Goal: Task Accomplishment & Management: Complete application form

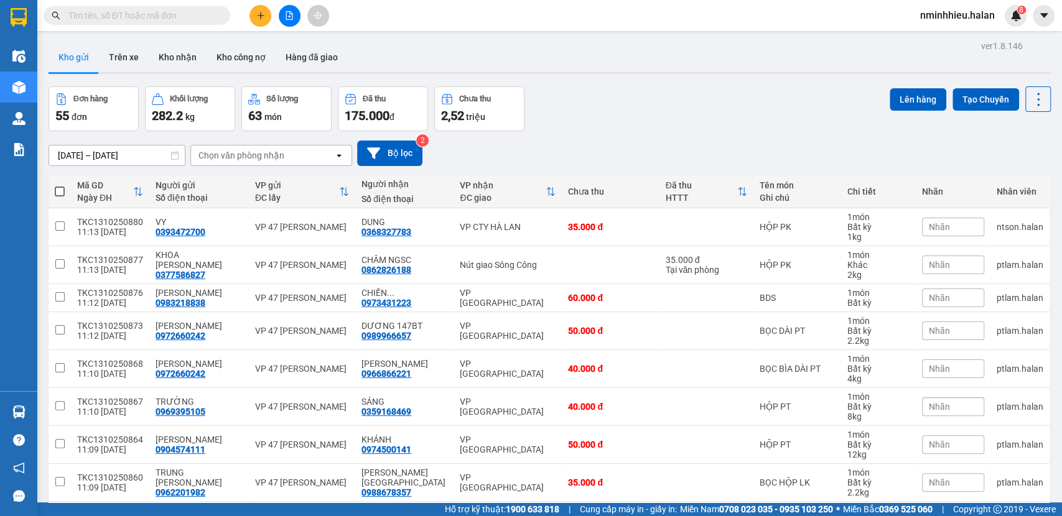
click at [553, 133] on div "30/08/2025 – 13/10/2025 Press the down arrow key to interact with the calendar …" at bounding box center [550, 153] width 1002 height 44
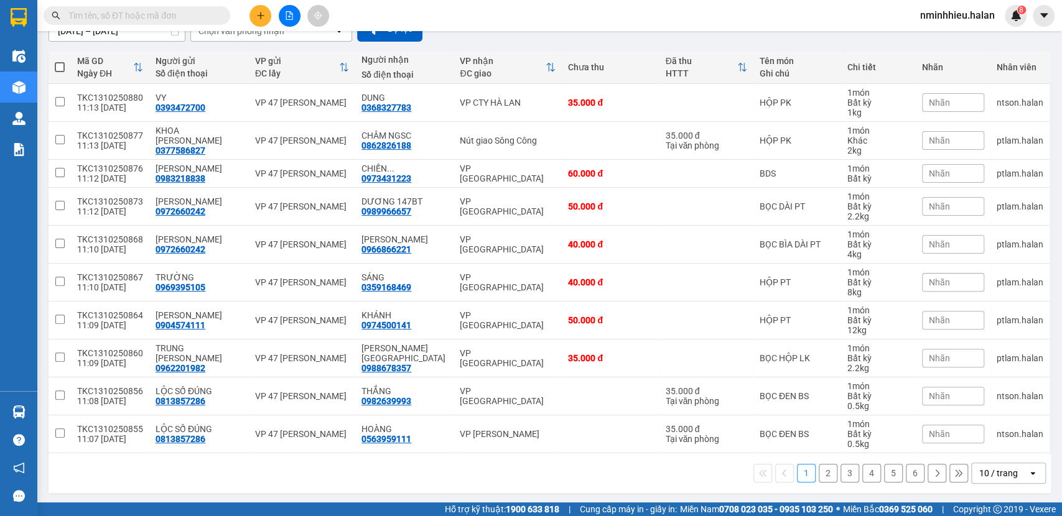
click at [1009, 467] on div "10 / trang" at bounding box center [1000, 474] width 56 height 20
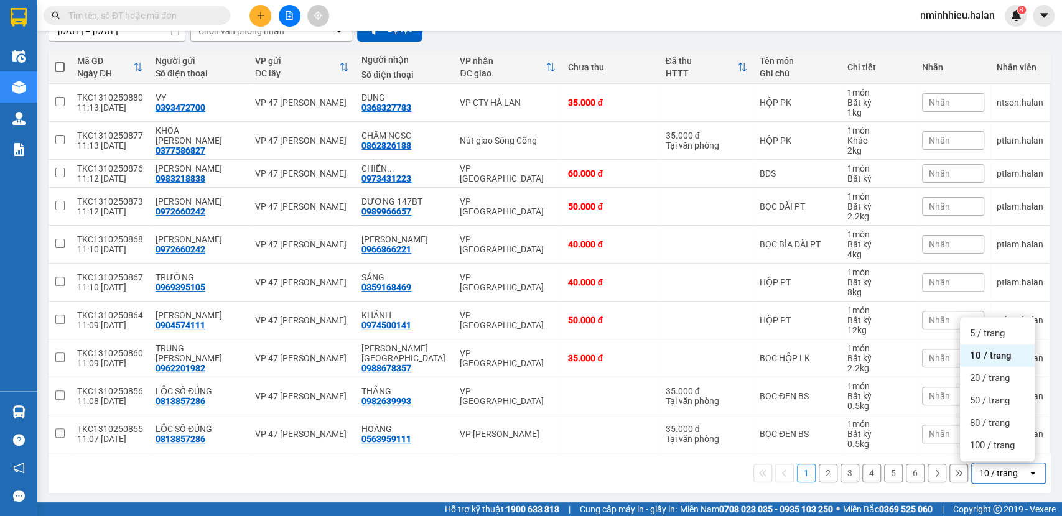
click at [982, 458] on ul "5 / trang 10 / trang 20 / trang 50 / trang 80 / trang 100 / trang" at bounding box center [997, 389] width 75 height 144
click at [977, 454] on div "100 / trang" at bounding box center [997, 445] width 75 height 22
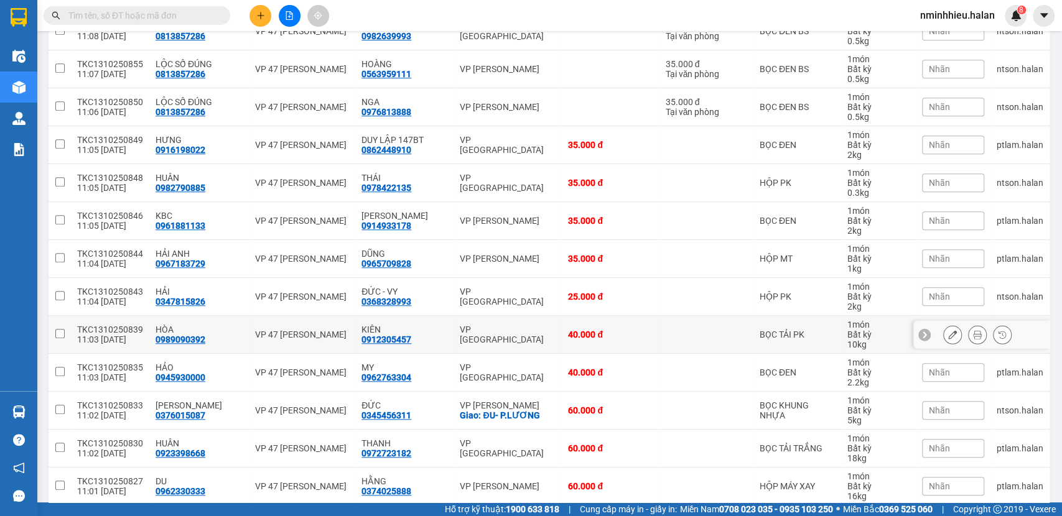
scroll to position [0, 0]
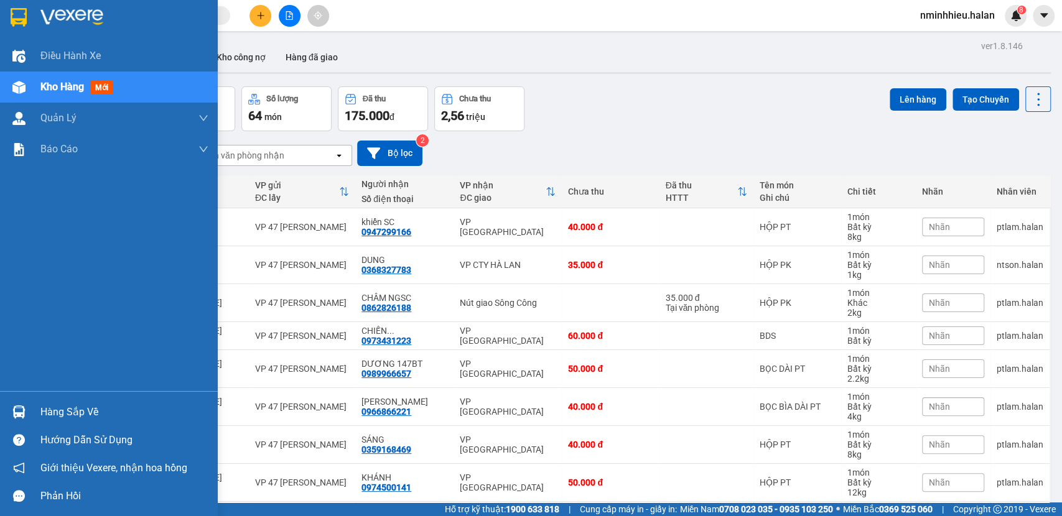
click at [10, 412] on div at bounding box center [19, 412] width 22 height 22
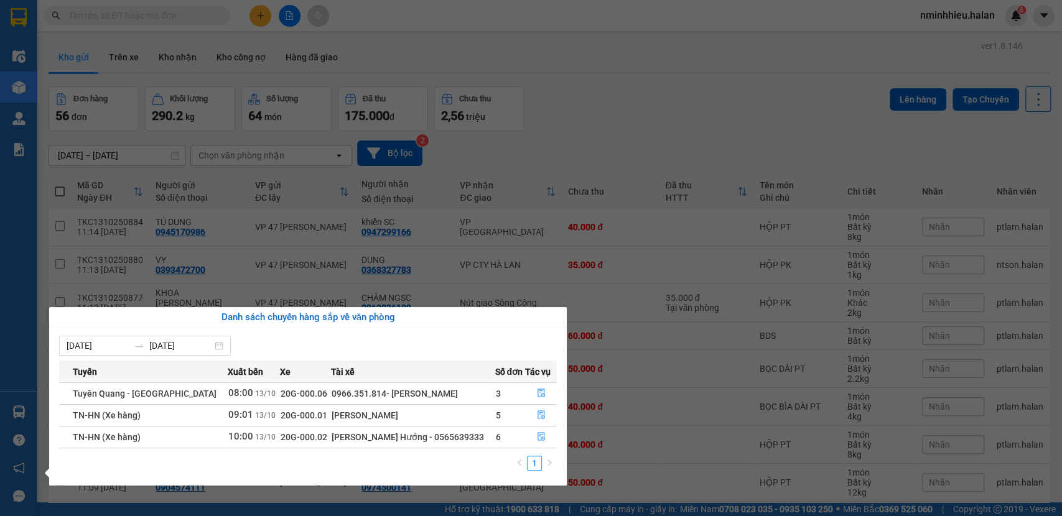
click at [180, 26] on section "Kết quả tìm kiếm ( 0 ) Bộ lọc No Data nminhhieu.halan 8 Điều hành xe Kho hàng m…" at bounding box center [531, 258] width 1062 height 516
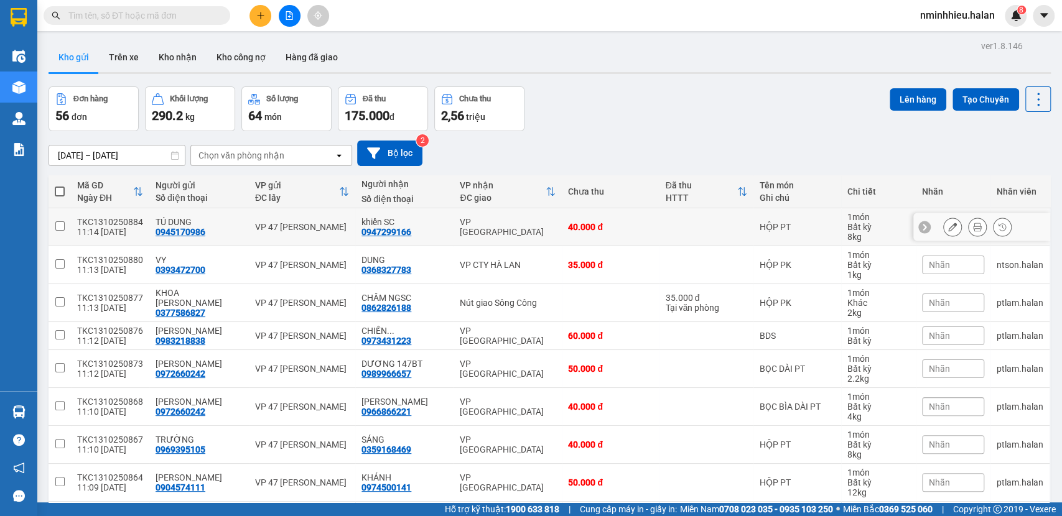
click at [973, 225] on icon at bounding box center [977, 227] width 9 height 9
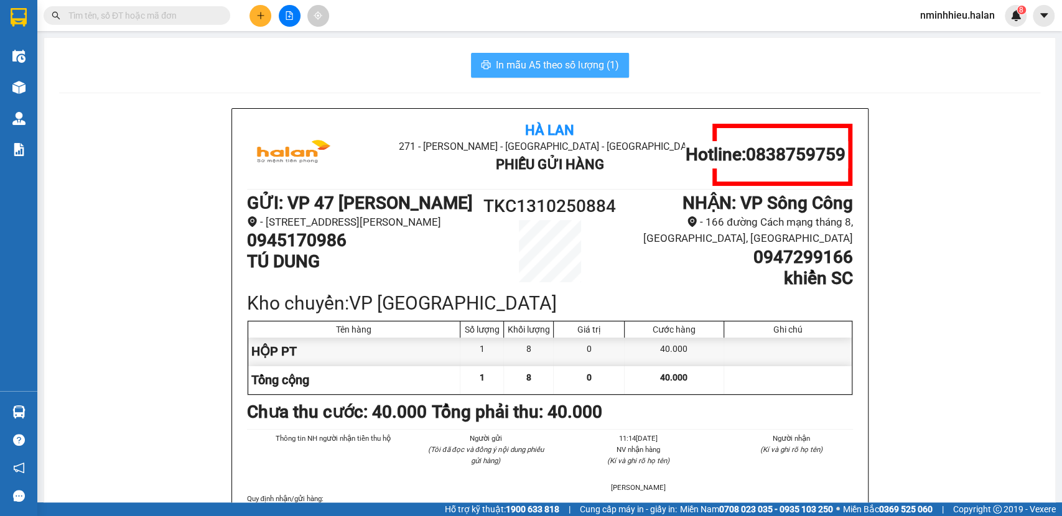
click at [567, 74] on button "In mẫu A5 theo số lượng (1)" at bounding box center [550, 65] width 158 height 25
click at [246, 14] on div at bounding box center [289, 16] width 93 height 22
click at [254, 12] on button at bounding box center [260, 16] width 22 height 22
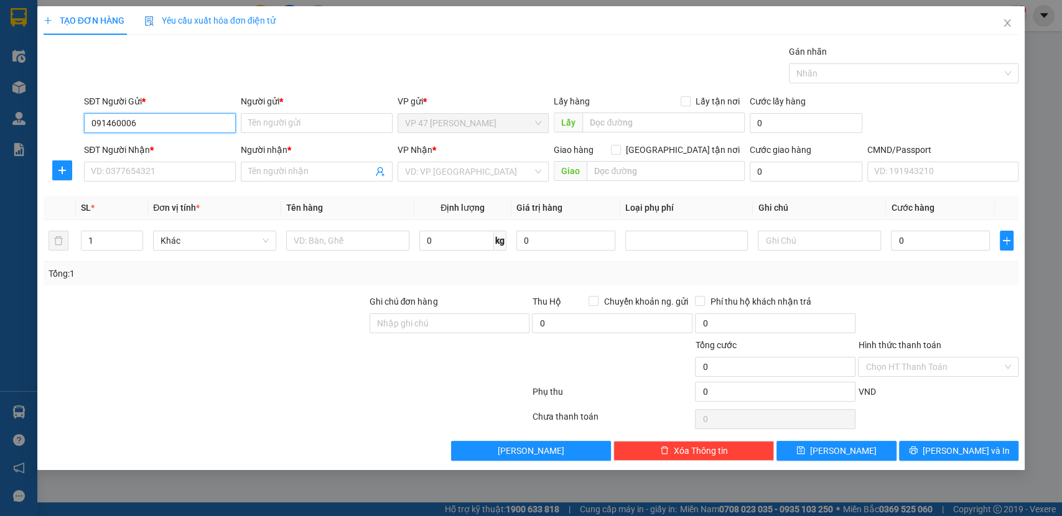
type input "0914600066"
click at [193, 157] on div "0914600066 - LONG" at bounding box center [160, 148] width 152 height 20
type input "LONG"
type input "0914600066"
click at [182, 171] on input "SĐT Người Nhận *" at bounding box center [160, 172] width 152 height 20
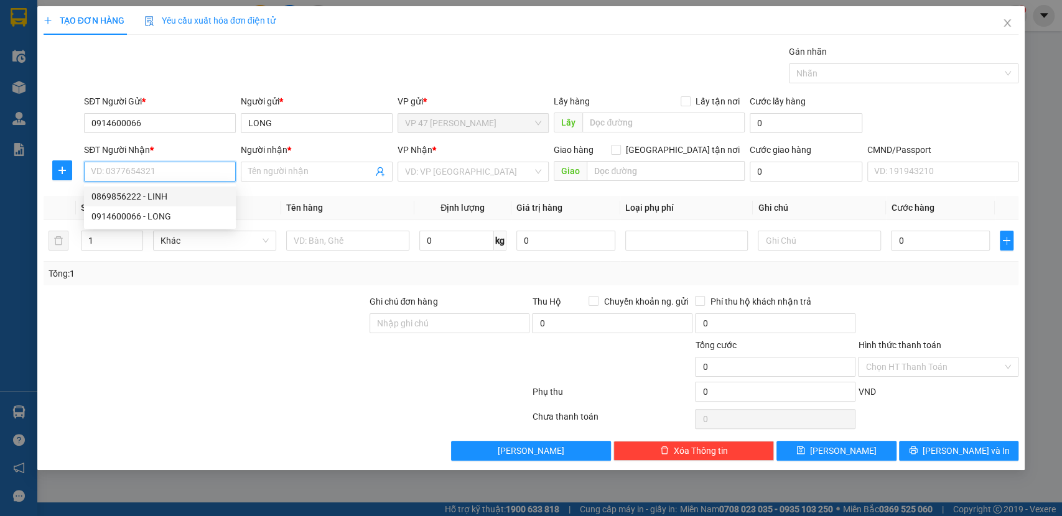
click at [145, 198] on div "0869856222 - LINH" at bounding box center [159, 197] width 137 height 14
type input "0869856222"
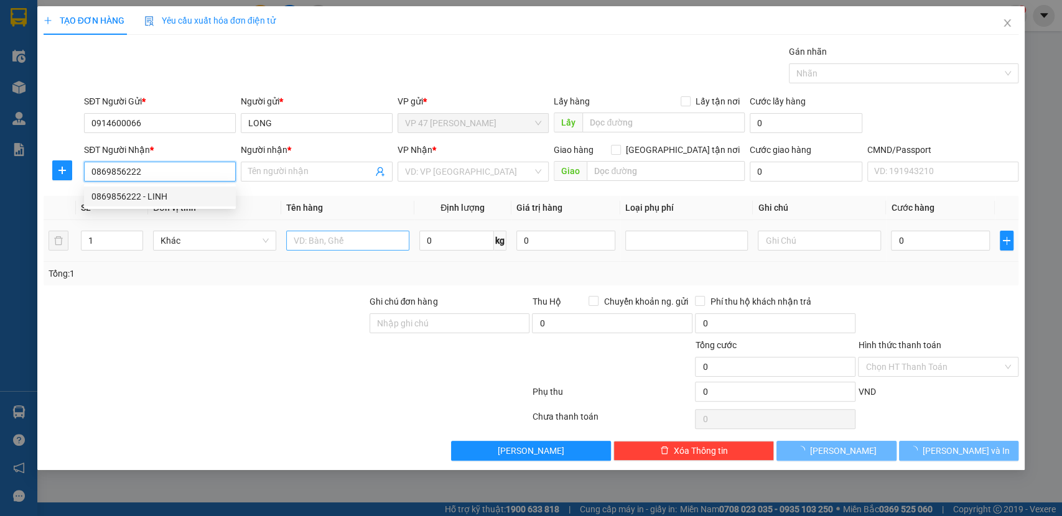
type input "LINH"
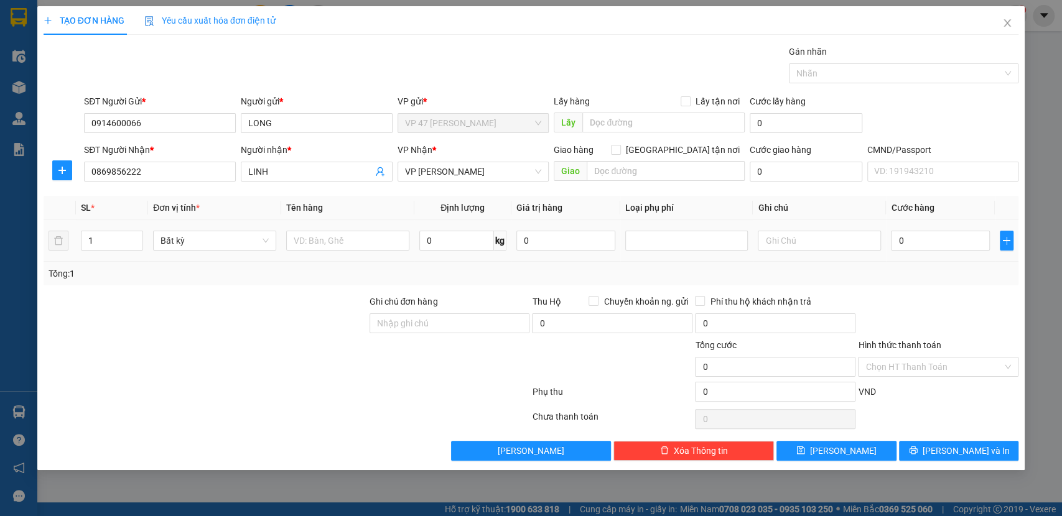
click at [443, 251] on div "0 kg" at bounding box center [462, 240] width 87 height 25
click at [443, 241] on input "0" at bounding box center [456, 241] width 75 height 20
click at [330, 238] on input "text" at bounding box center [347, 241] width 123 height 20
type input "t"
type input "TÚI TRẮNG PK"
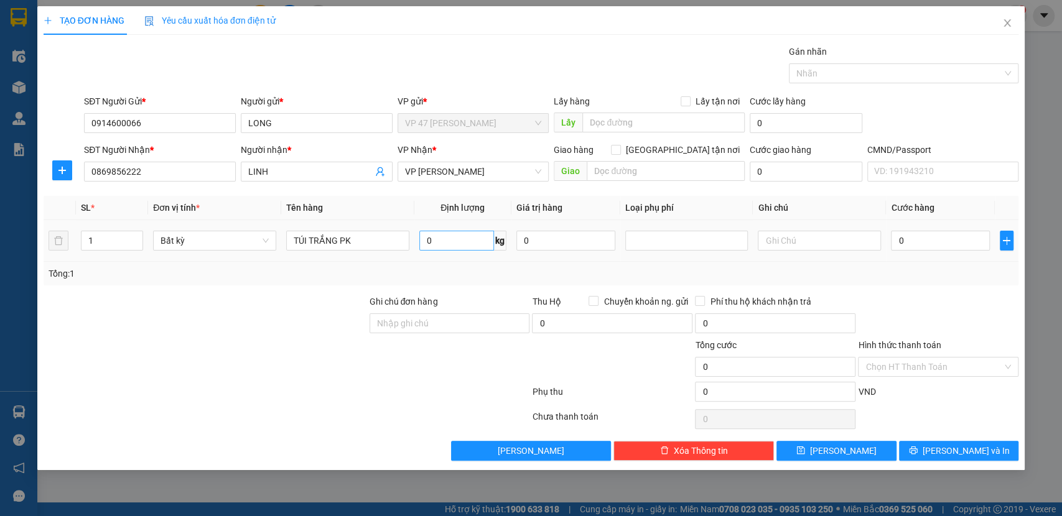
drag, startPoint x: 429, startPoint y: 254, endPoint x: 439, endPoint y: 248, distance: 12.6
click at [431, 252] on td "0 kg" at bounding box center [462, 241] width 97 height 42
click at [441, 245] on input "0" at bounding box center [456, 241] width 75 height 20
click at [417, 260] on td "2 kg" at bounding box center [462, 241] width 97 height 42
drag, startPoint x: 968, startPoint y: 409, endPoint x: 976, endPoint y: 434, distance: 25.4
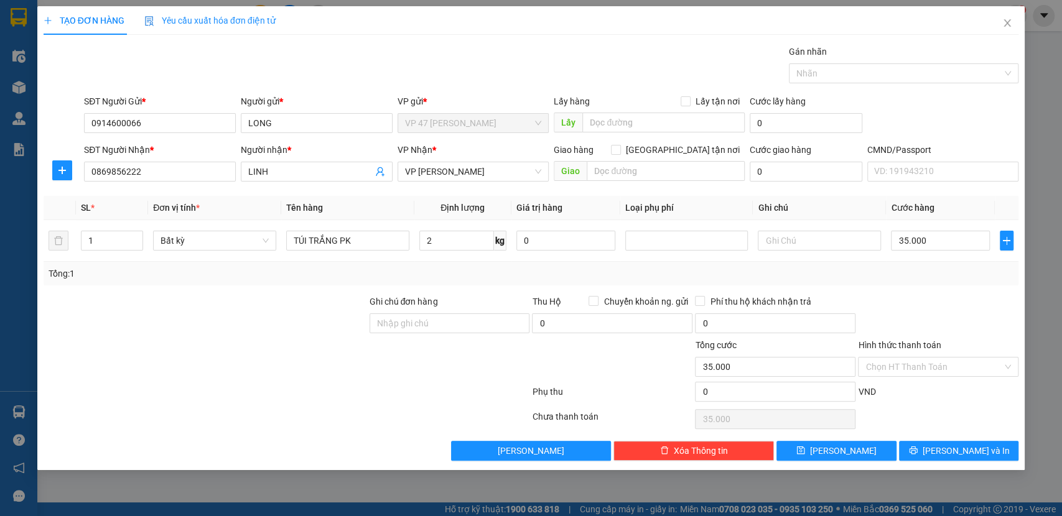
click at [968, 410] on div "Chọn HT Thanh Toán" at bounding box center [938, 419] width 163 height 25
click at [986, 449] on button "Lưu và In" at bounding box center [958, 451] width 119 height 20
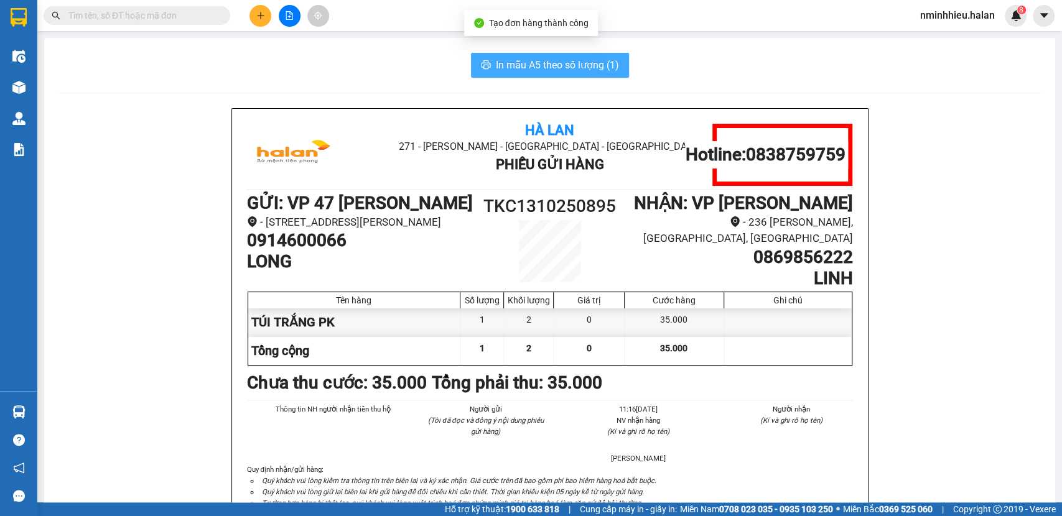
click at [548, 77] on button "In mẫu A5 theo số lượng (1)" at bounding box center [550, 65] width 158 height 25
click at [558, 208] on h1 "TKC1310250895" at bounding box center [550, 206] width 152 height 27
click at [559, 208] on h1 "TKC1310250895" at bounding box center [550, 206] width 152 height 27
drag, startPoint x: 558, startPoint y: 208, endPoint x: 503, endPoint y: 203, distance: 55.0
click at [503, 203] on h1 "TKC1310250895" at bounding box center [550, 206] width 152 height 27
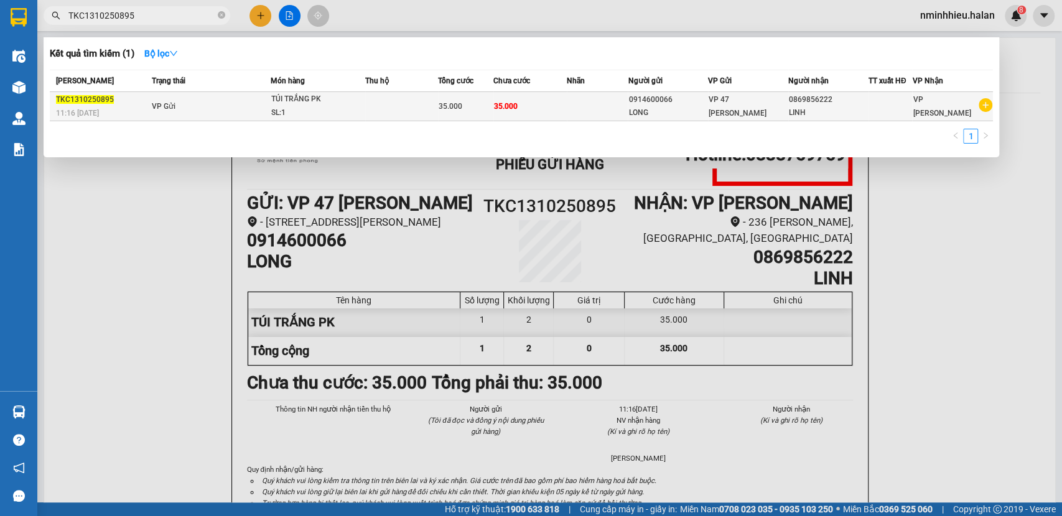
type input "TKC1310250895"
click at [498, 108] on span "35.000" at bounding box center [506, 106] width 24 height 9
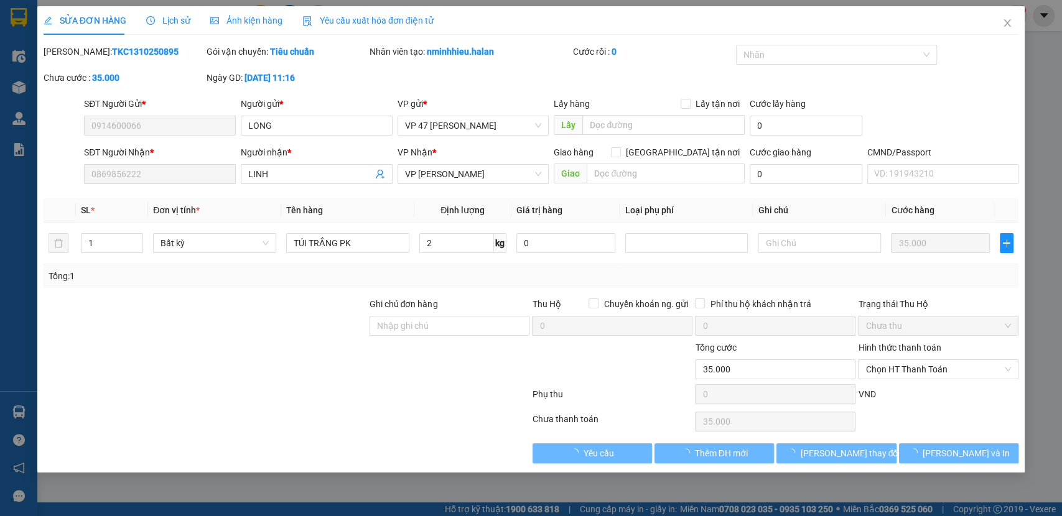
type input "0914600066"
type input "0869856222"
type input "0"
type input "35.000"
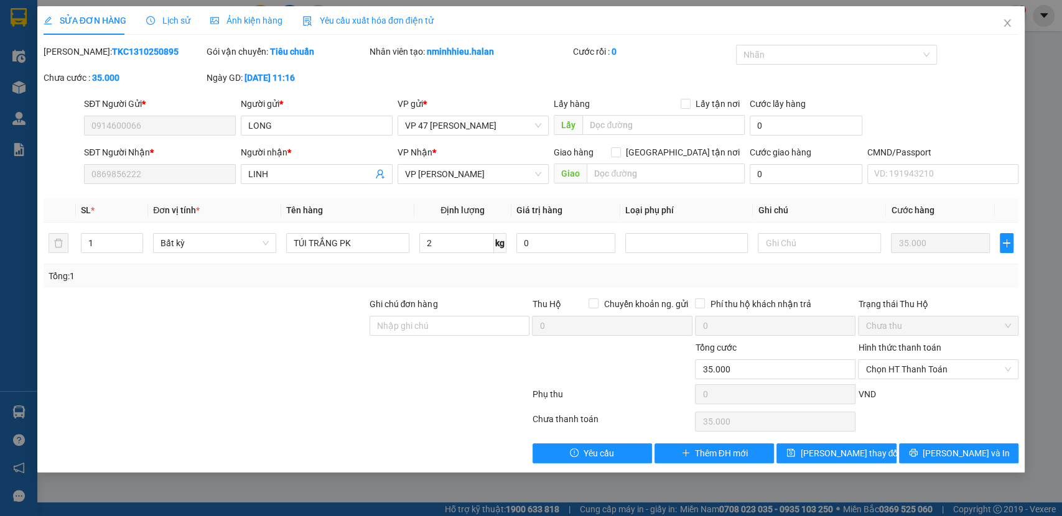
click at [892, 358] on div "Hình thức thanh toán" at bounding box center [938, 350] width 161 height 19
click at [894, 363] on span "Chọn HT Thanh Toán" at bounding box center [938, 369] width 146 height 19
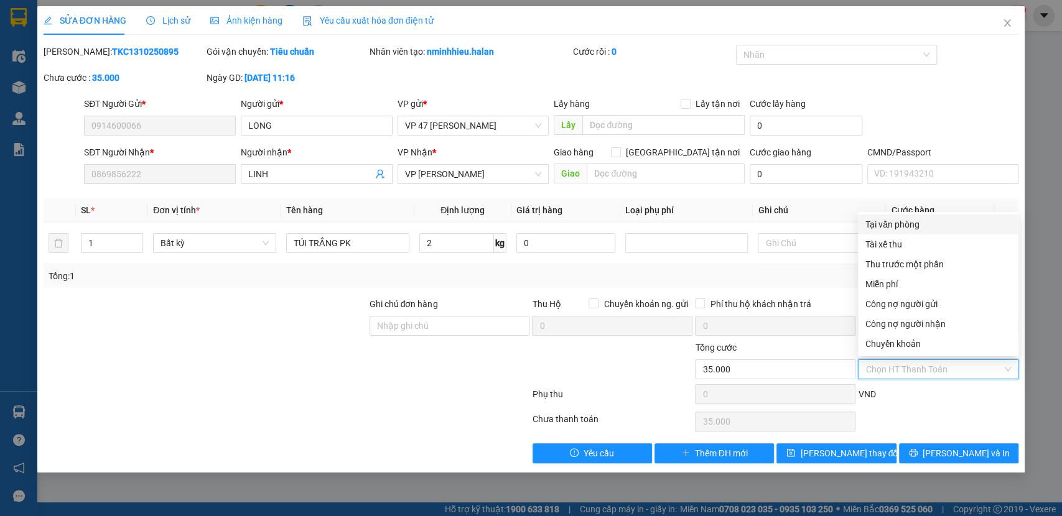
click at [883, 223] on div "Tại văn phòng" at bounding box center [938, 225] width 146 height 14
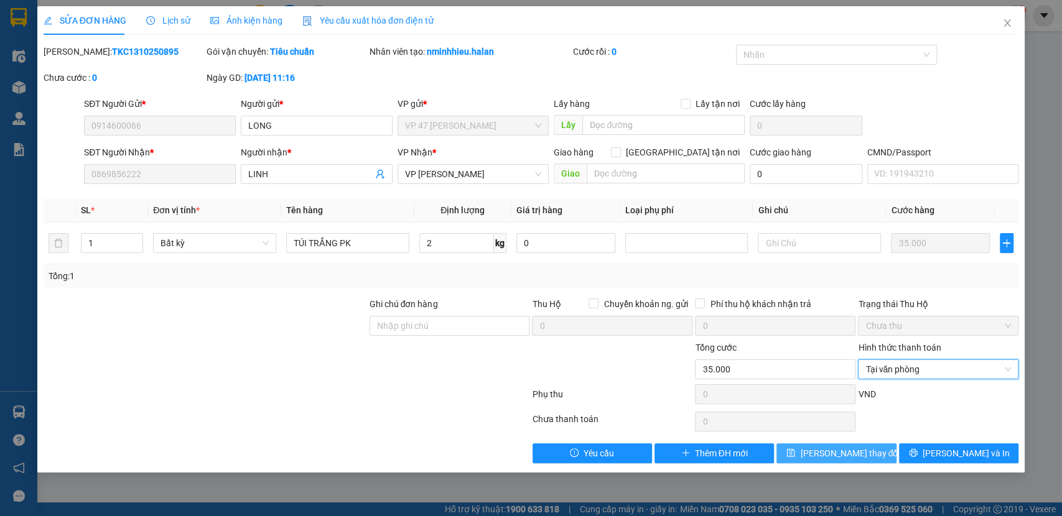
click at [829, 444] on button "Lưu thay đổi" at bounding box center [835, 454] width 119 height 20
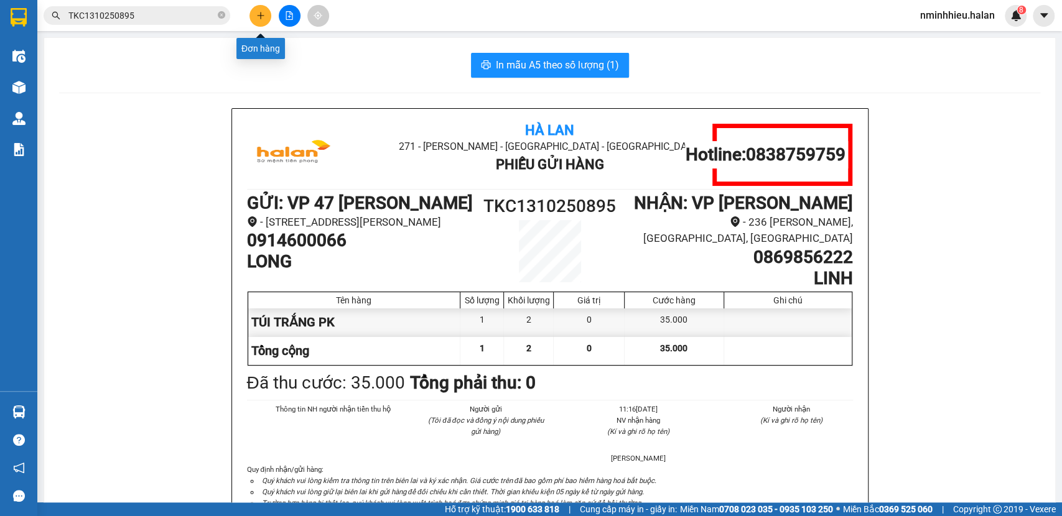
click at [304, 11] on div at bounding box center [289, 16] width 93 height 22
click at [292, 16] on icon "file-add" at bounding box center [289, 15] width 9 height 9
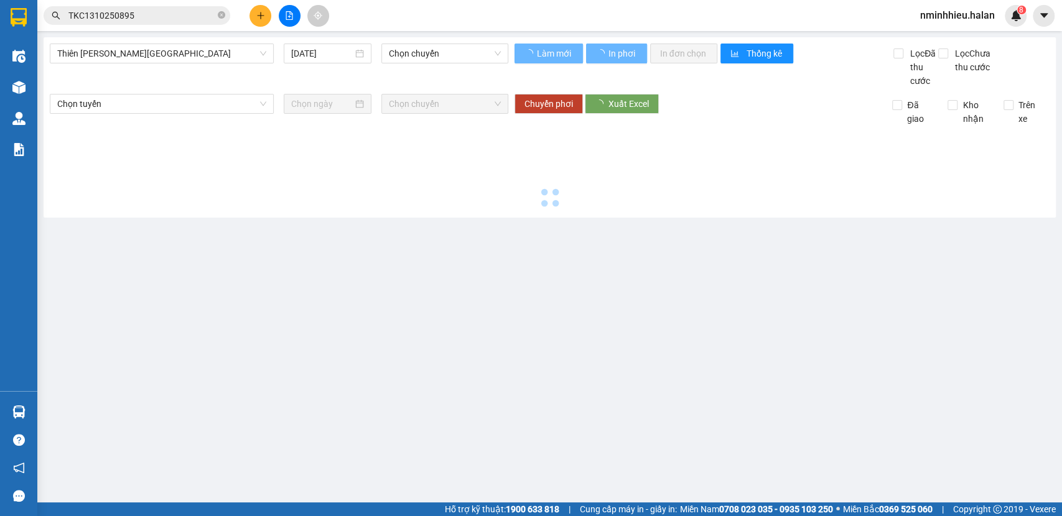
click at [180, 64] on div "Thiên Đường Bảo Sơn - Thái Nguyên 13/10/2025 Chọn chuyến" at bounding box center [279, 66] width 459 height 44
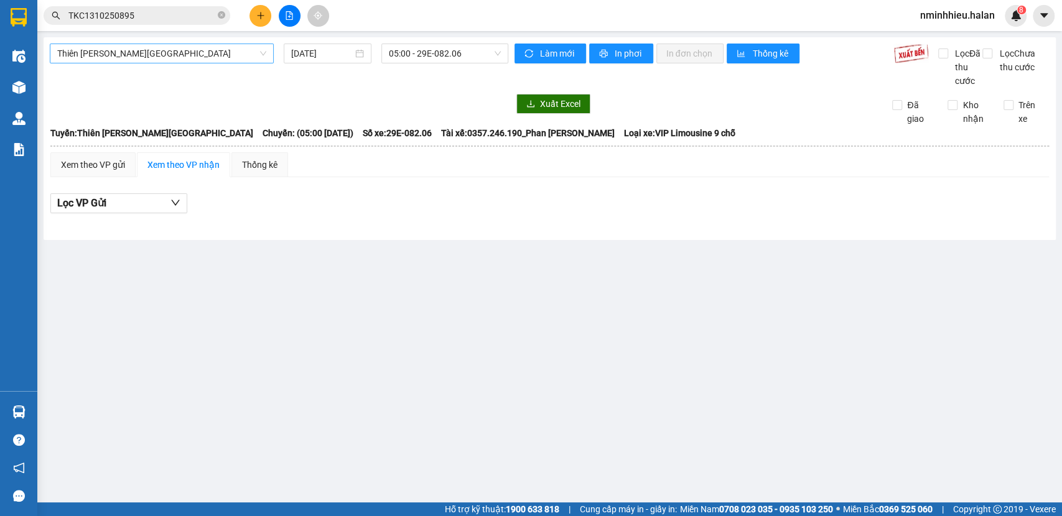
click at [182, 54] on span "Thiên Đường Bảo Sơn - Thái Nguyên" at bounding box center [161, 53] width 209 height 19
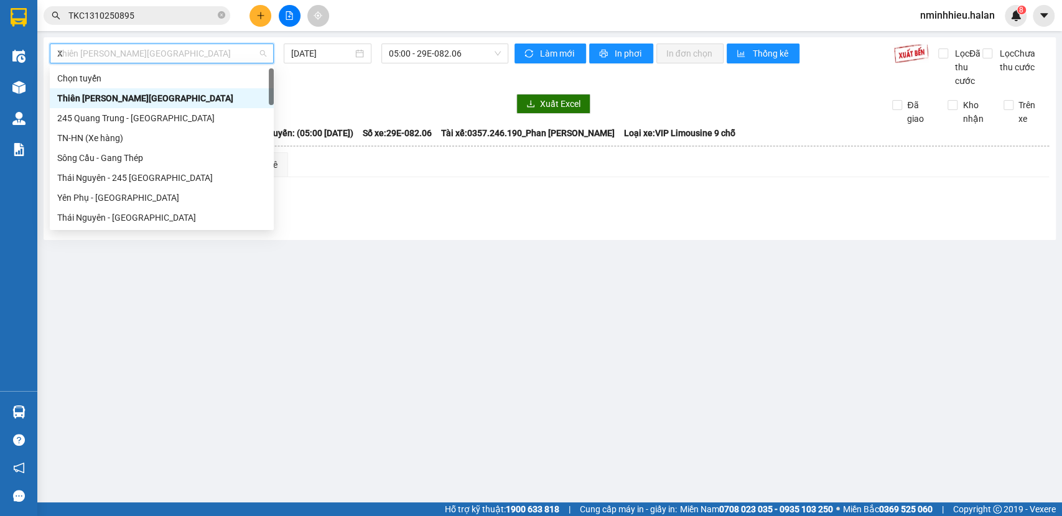
type input "XE"
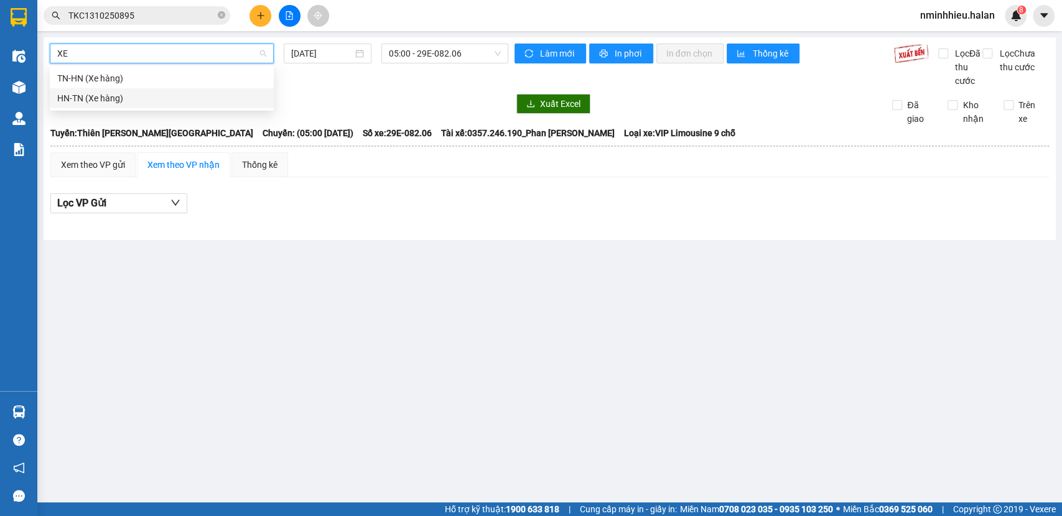
click at [174, 103] on div "HN-TN (Xe hàng)" at bounding box center [161, 98] width 209 height 14
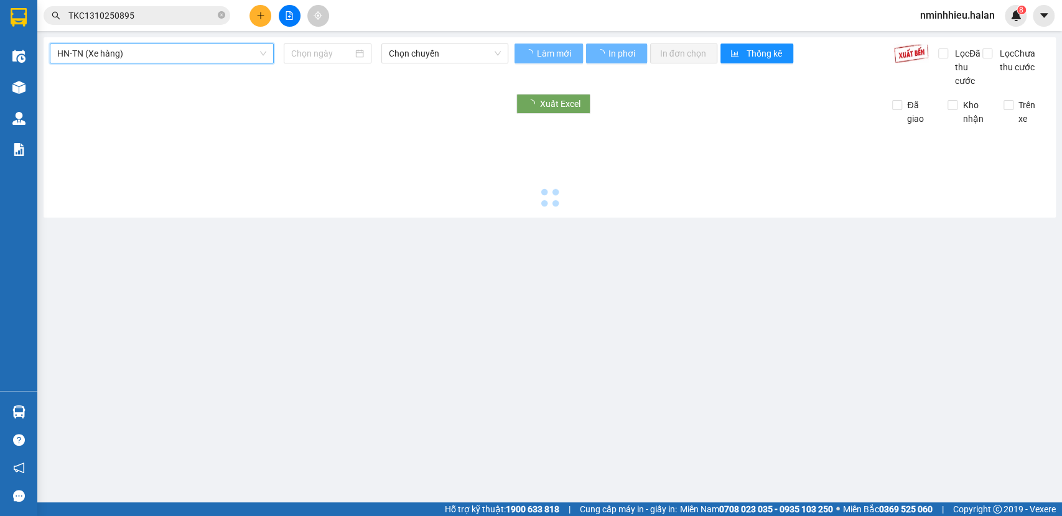
type input "13/10/2025"
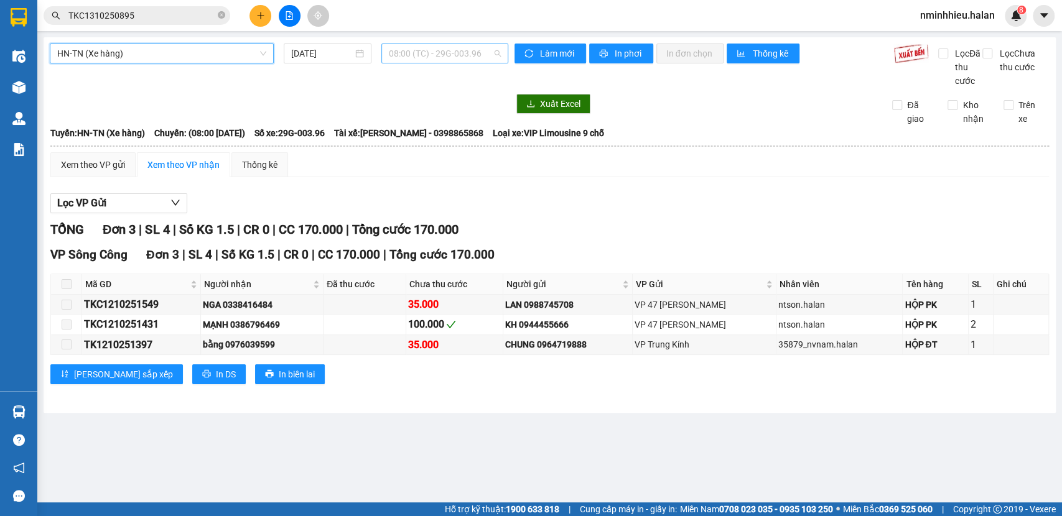
click at [418, 49] on span "08:00 (TC) - 29G-003.96" at bounding box center [444, 53] width 111 height 19
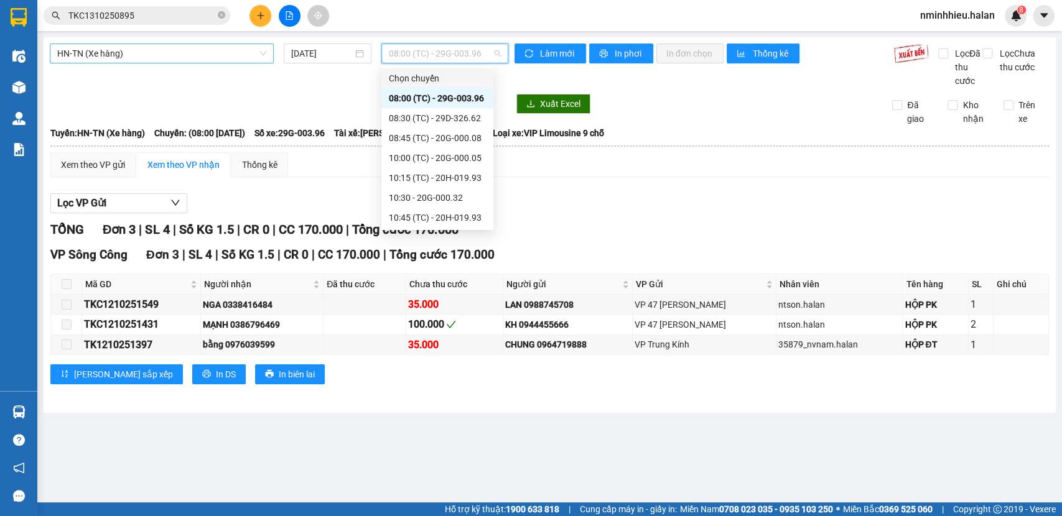
type input "0"
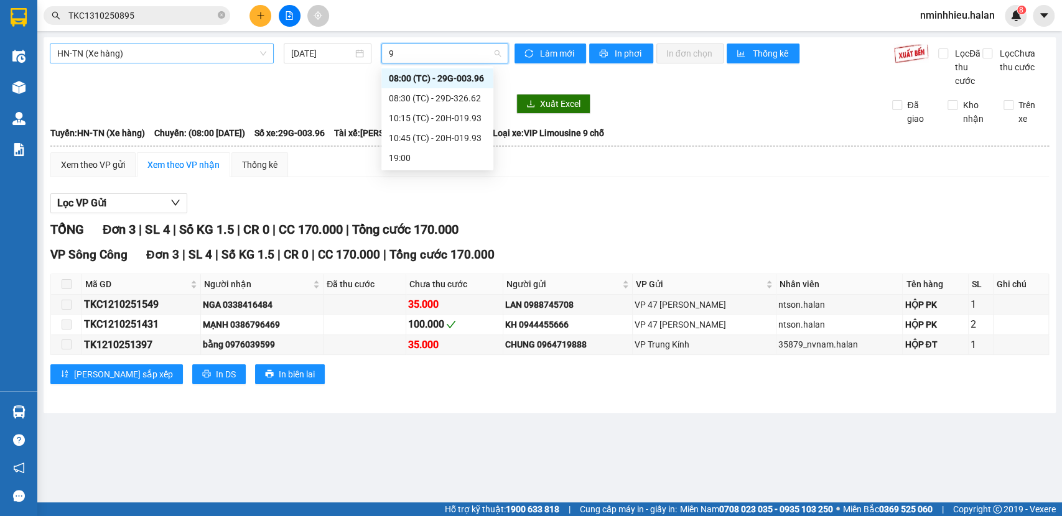
type input "99"
click at [428, 101] on div "10:45 (TC) - 20H-019.93" at bounding box center [437, 98] width 97 height 14
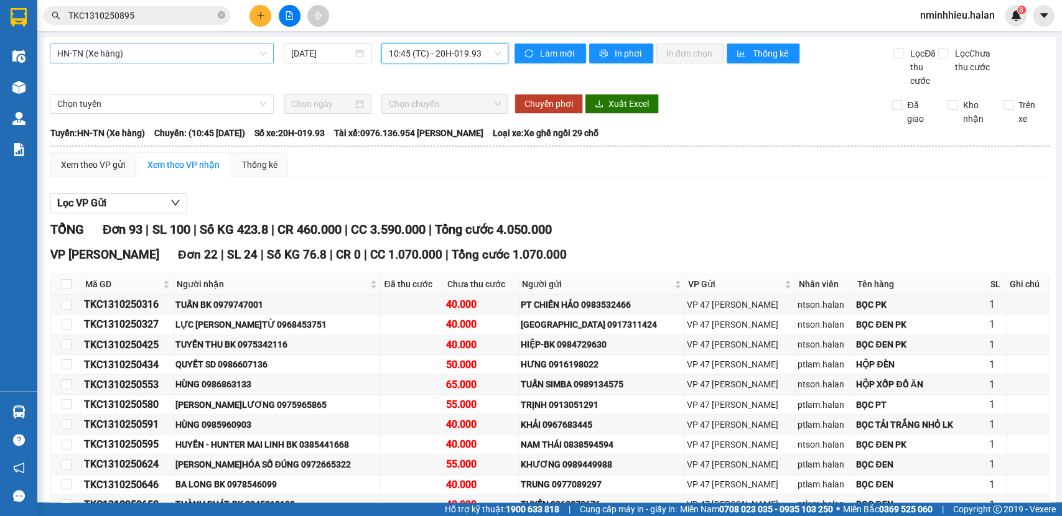
click at [424, 56] on span "10:45 (TC) - 20H-019.93" at bounding box center [444, 53] width 111 height 19
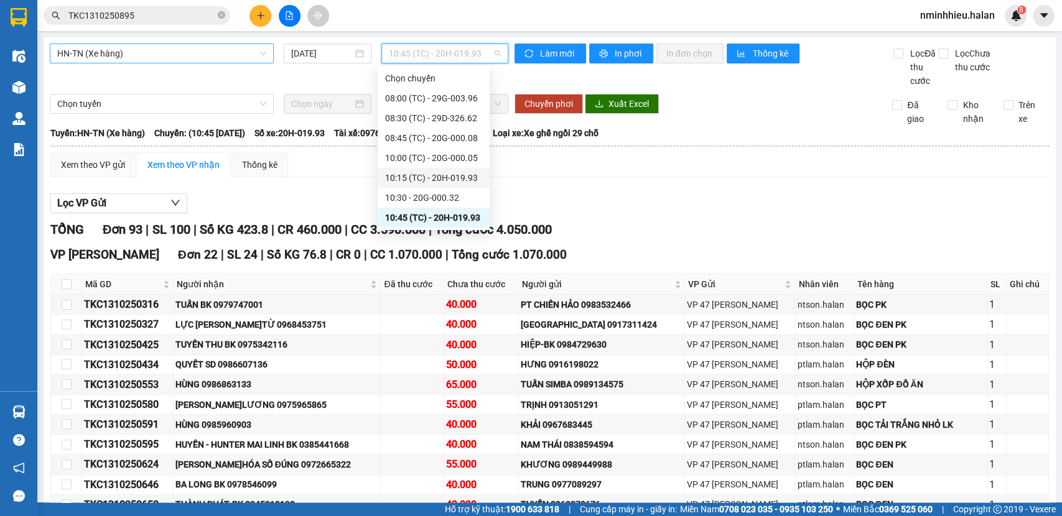
type input "0"
click at [432, 191] on div "10:30 - 20G-000.32" at bounding box center [433, 198] width 97 height 14
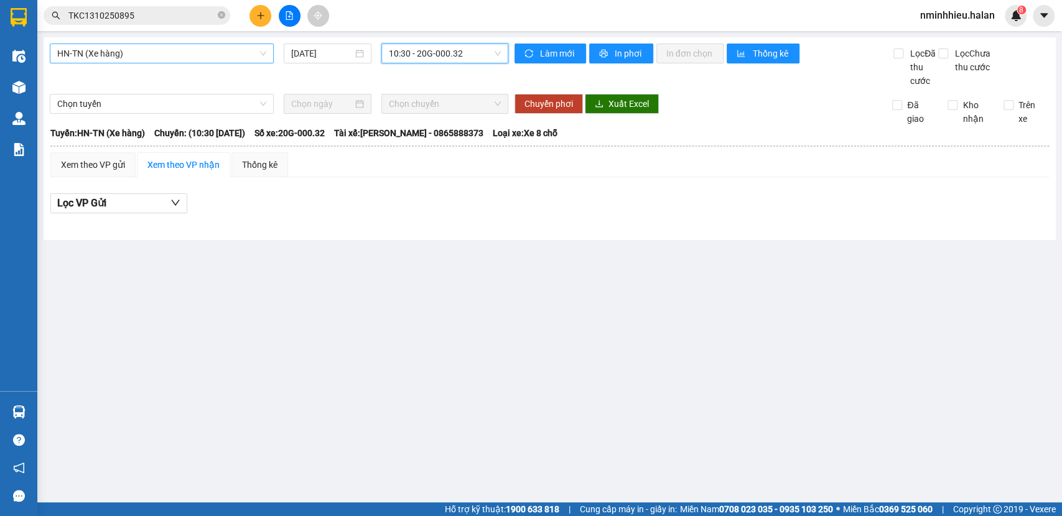
type input "0"
click at [409, 51] on input "0" at bounding box center [440, 53] width 103 height 19
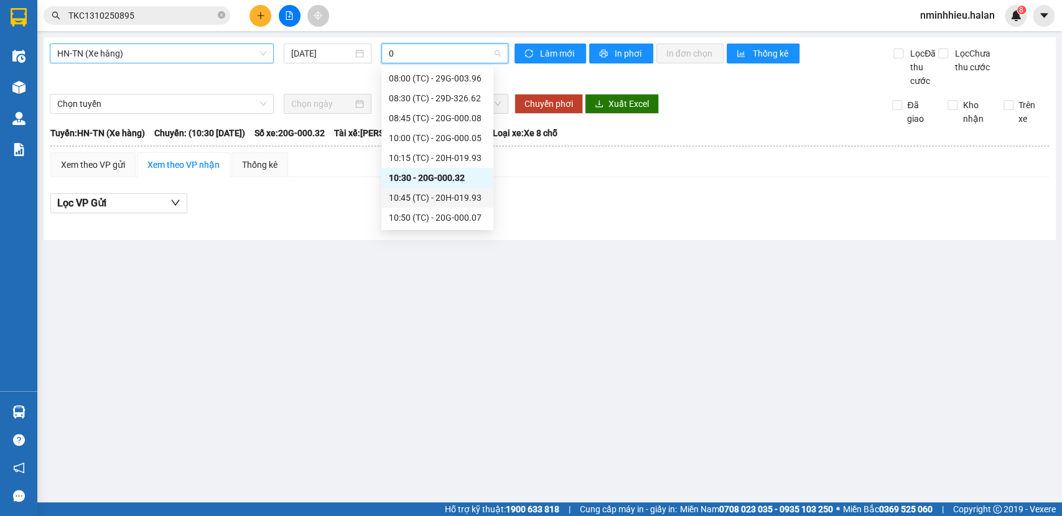
click at [434, 200] on div "10:45 (TC) - 20H-019.93" at bounding box center [437, 198] width 97 height 14
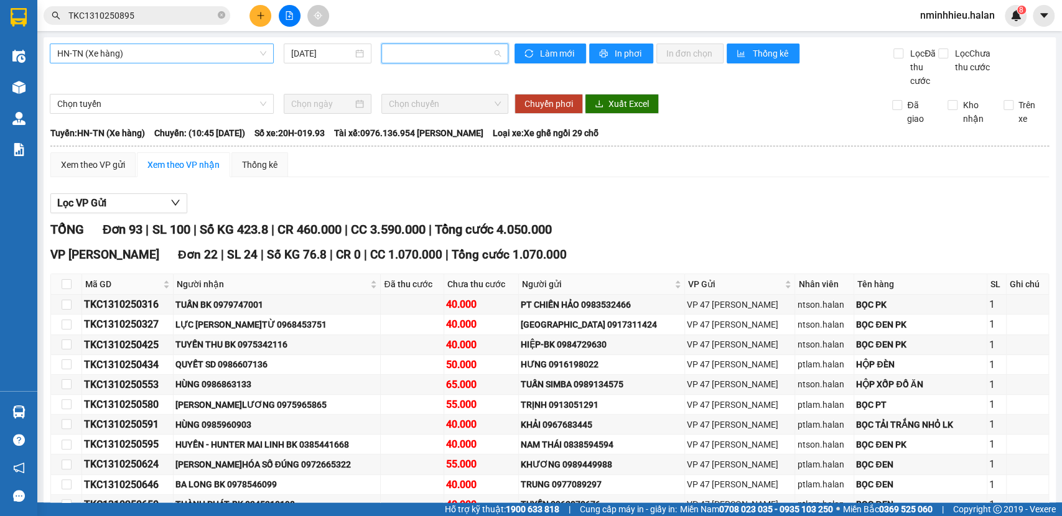
type input "0"
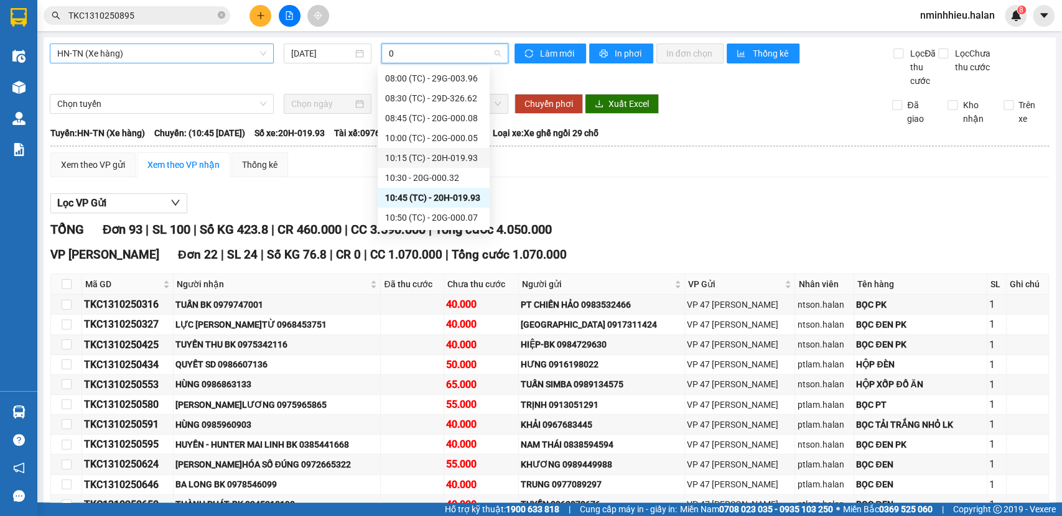
click at [425, 156] on div "10:15 (TC) - 20H-019.93" at bounding box center [433, 158] width 97 height 14
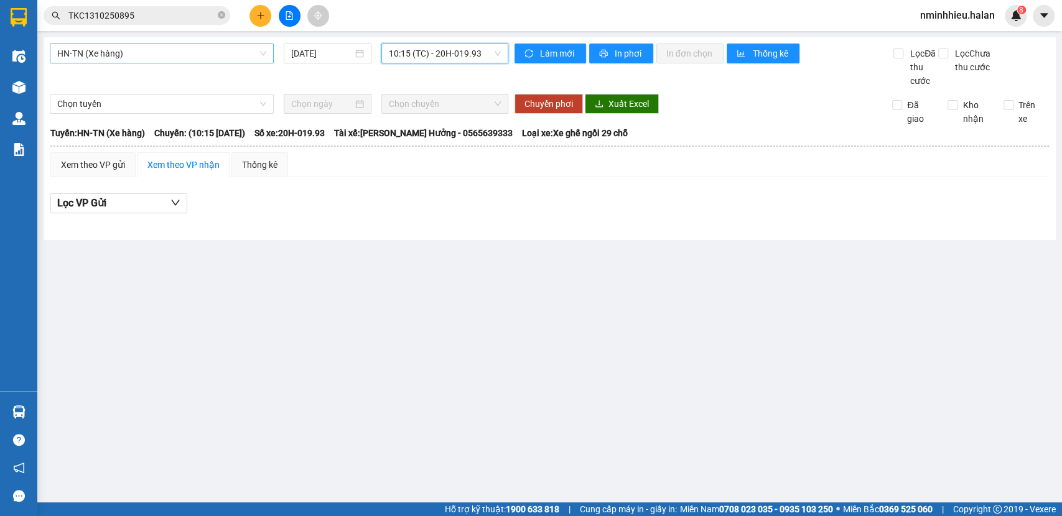
type input "0"
click at [430, 48] on input "0" at bounding box center [440, 53] width 103 height 19
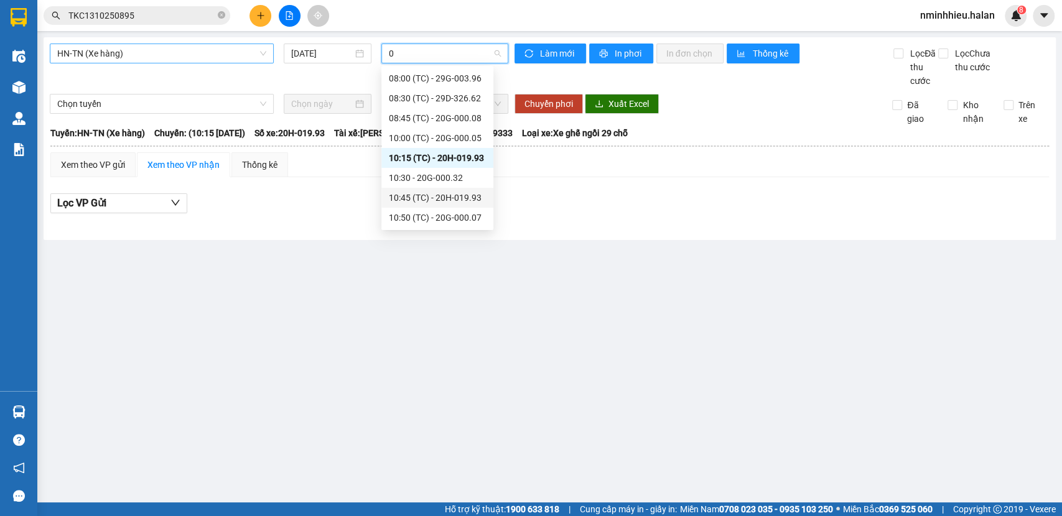
click at [440, 192] on div "10:45 (TC) - 20H-019.93" at bounding box center [437, 198] width 97 height 14
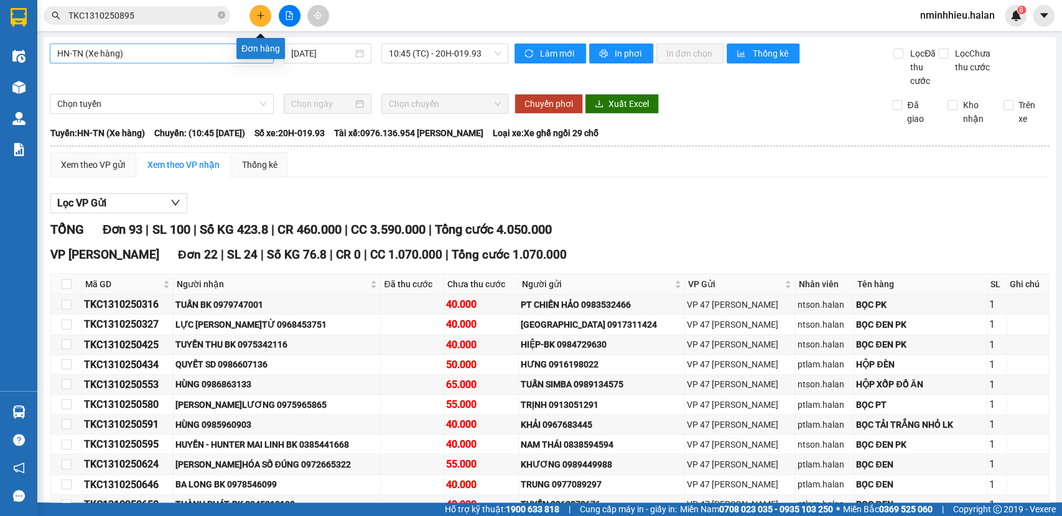
click at [254, 14] on button at bounding box center [260, 16] width 22 height 22
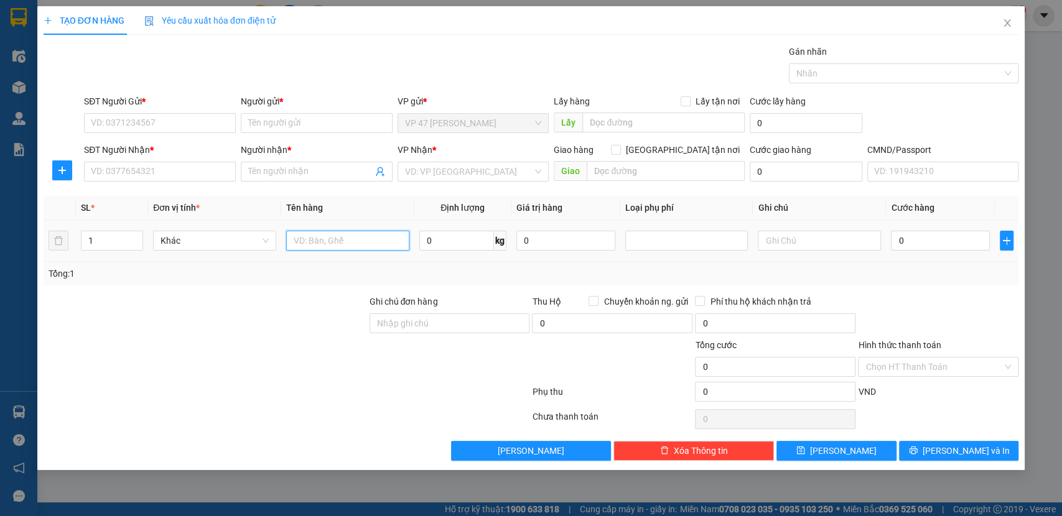
click at [316, 240] on input "text" at bounding box center [347, 241] width 123 height 20
type input "HỘP ĐEN PT"
type input "6"
click at [130, 118] on input "SĐT Người Gửi *" at bounding box center [160, 123] width 152 height 20
click at [158, 114] on input "0988472398" at bounding box center [160, 123] width 152 height 20
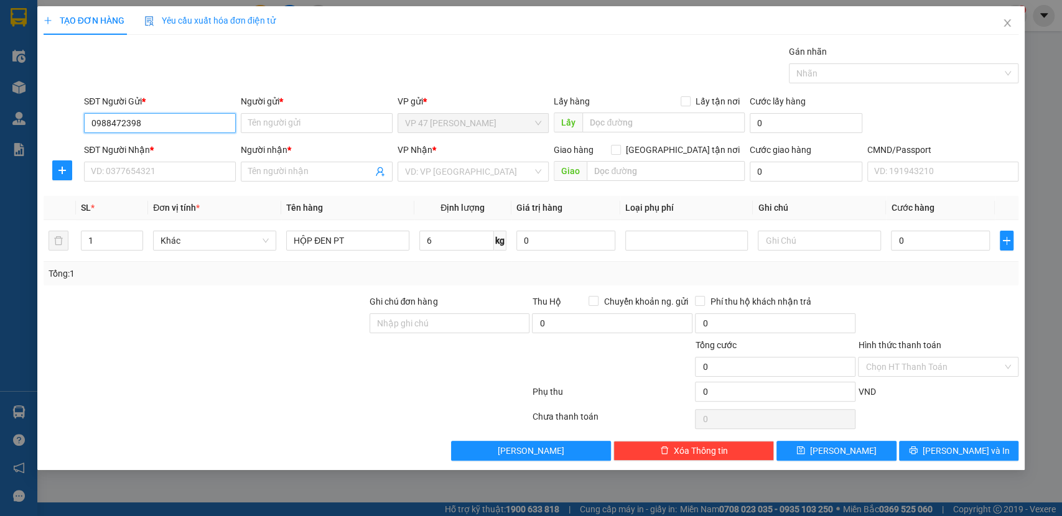
click at [158, 114] on input "0988472398" at bounding box center [160, 123] width 152 height 20
click at [159, 114] on input "0988472398" at bounding box center [160, 123] width 152 height 20
click at [159, 123] on input "0988472398" at bounding box center [160, 123] width 152 height 20
click at [121, 121] on input "0988472398" at bounding box center [160, 123] width 152 height 20
type input "0988475398"
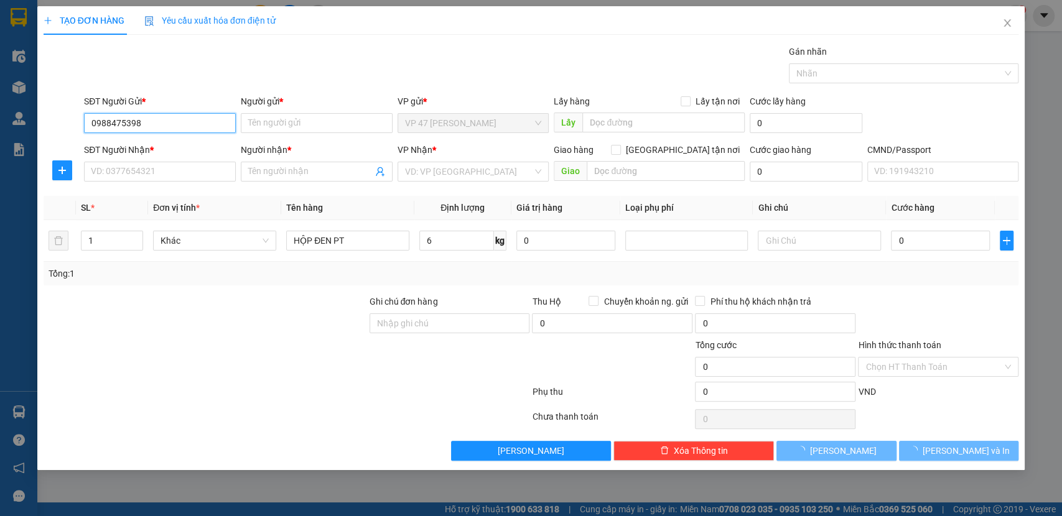
click at [154, 123] on input "0988475398" at bounding box center [160, 123] width 152 height 20
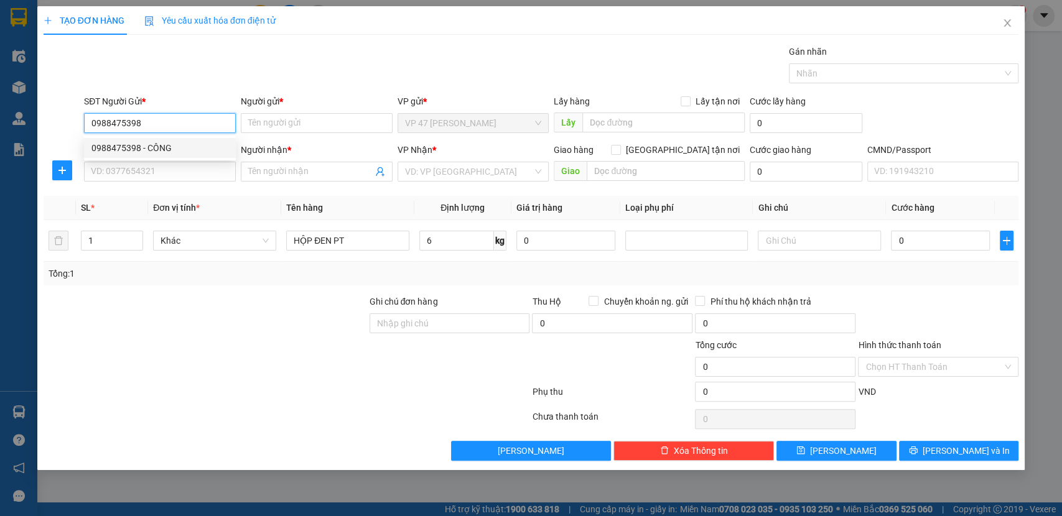
click at [155, 123] on input "0988475398" at bounding box center [160, 123] width 152 height 20
drag, startPoint x: 149, startPoint y: 141, endPoint x: 145, endPoint y: 148, distance: 8.3
click at [147, 143] on div "0988475398 - CÔNG" at bounding box center [160, 148] width 152 height 20
type input "CÔNG"
type input "0988475398"
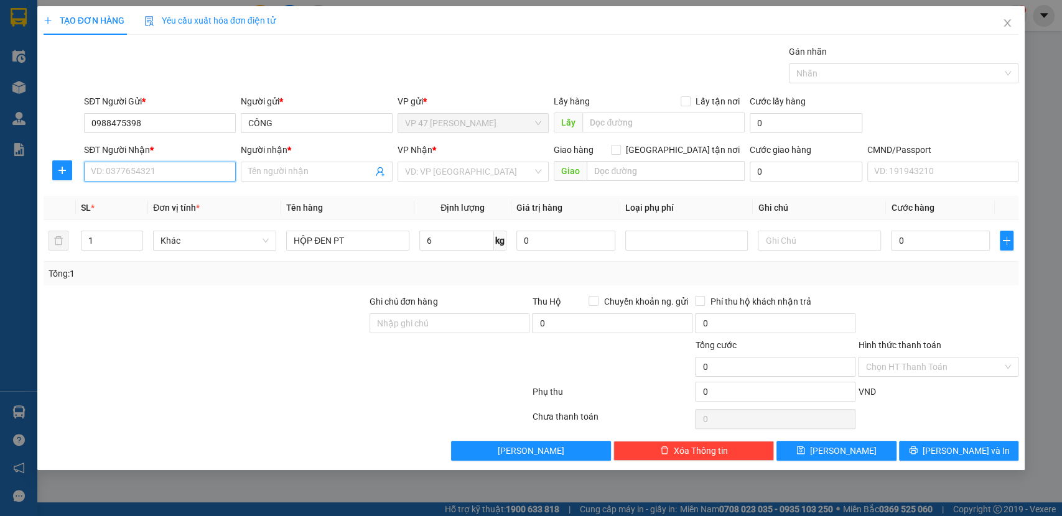
click at [142, 164] on input "SĐT Người Nhận *" at bounding box center [160, 172] width 152 height 20
type input "0977225898"
click at [170, 190] on div "0977225898 - SƠN" at bounding box center [160, 197] width 152 height 20
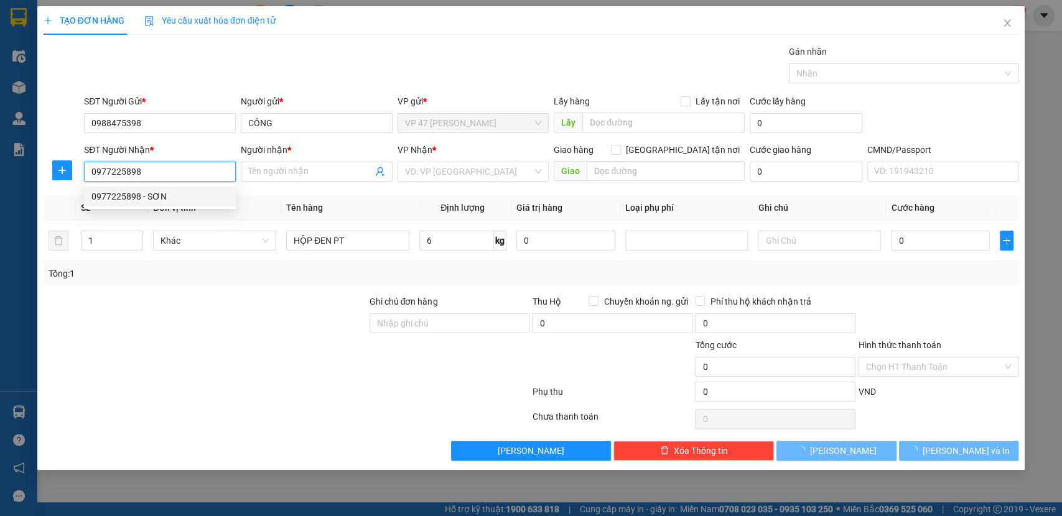
type input "SƠN"
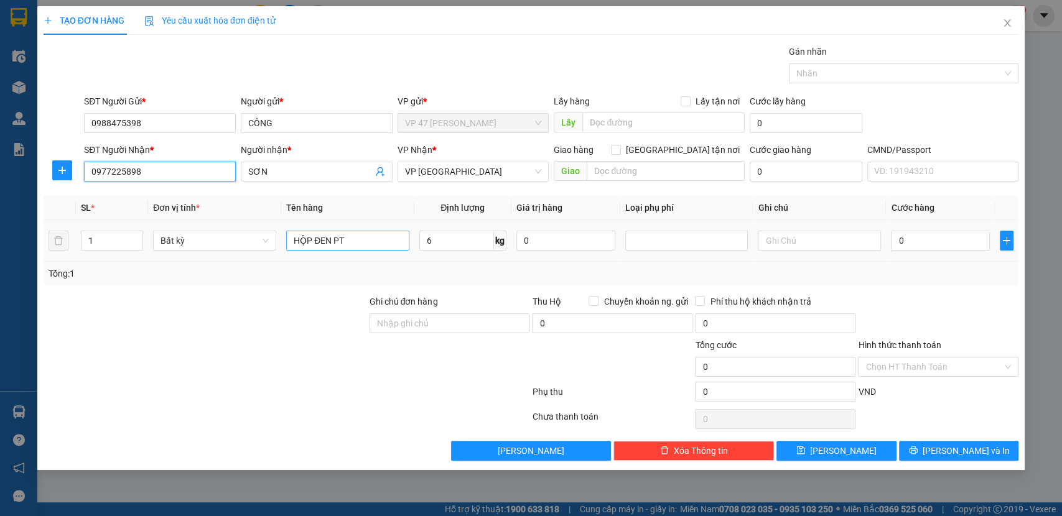
type input "0977225898"
click at [357, 232] on input "HỘP ĐEN PT" at bounding box center [347, 241] width 123 height 20
type input "40.000"
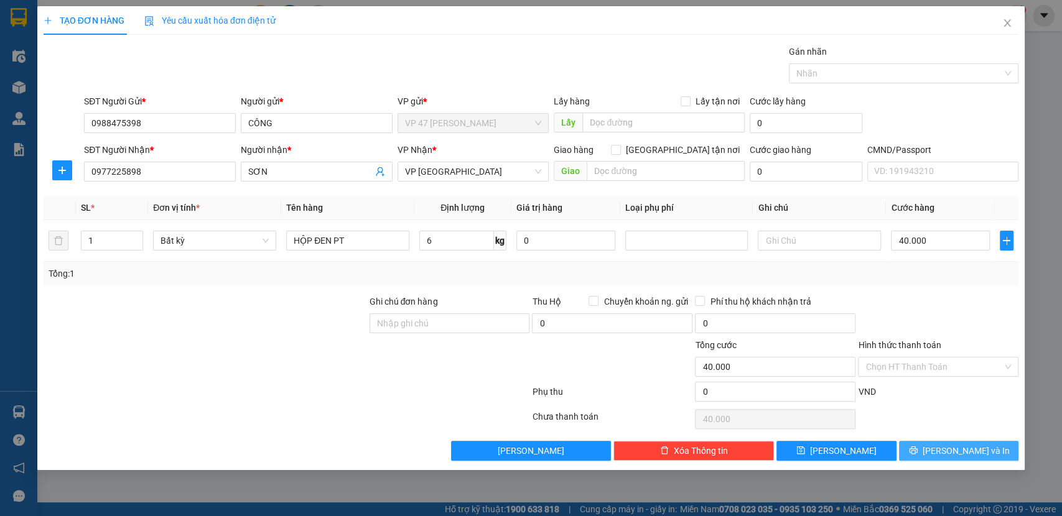
click at [964, 449] on span "Lưu và In" at bounding box center [966, 451] width 87 height 14
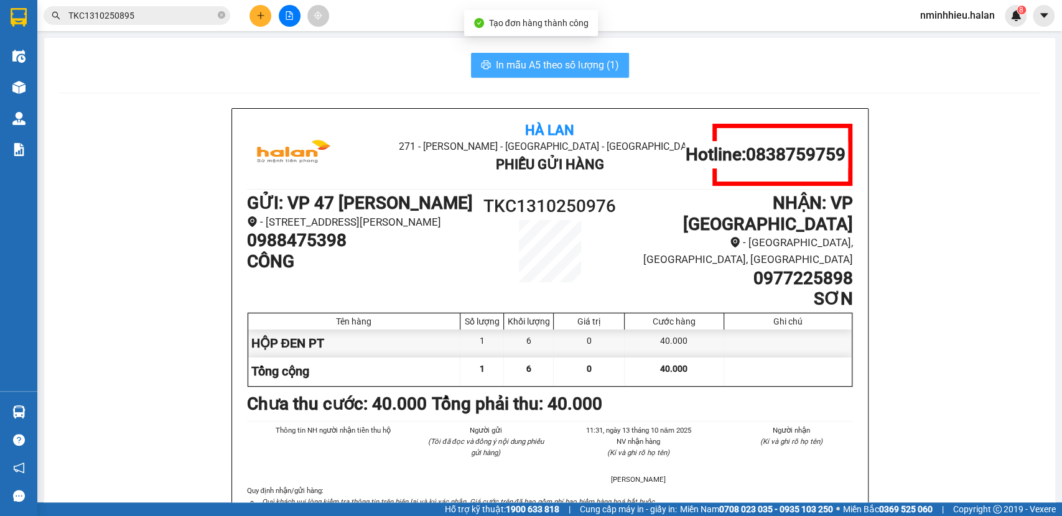
click at [582, 67] on span "In mẫu A5 theo số lượng (1)" at bounding box center [557, 65] width 123 height 16
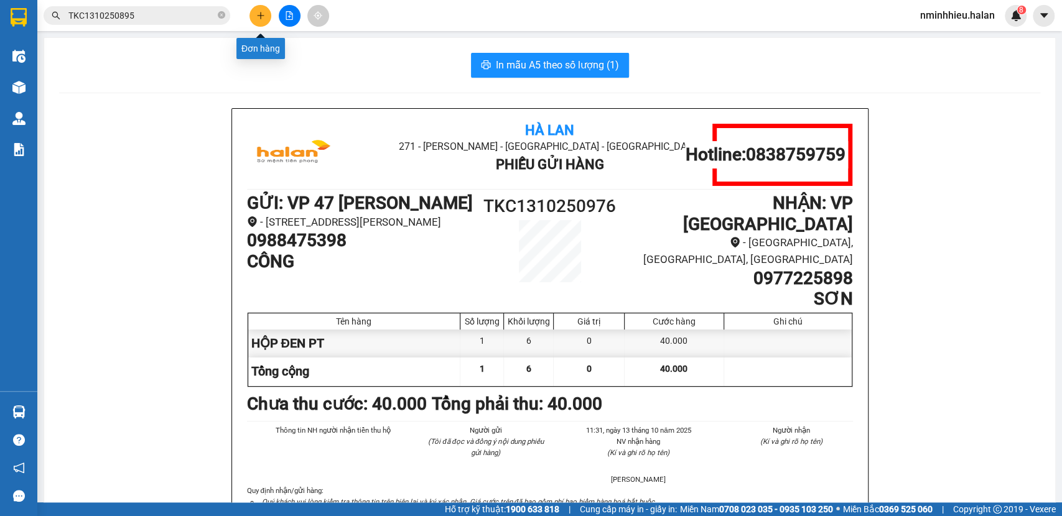
click at [259, 16] on icon "plus" at bounding box center [260, 15] width 9 height 9
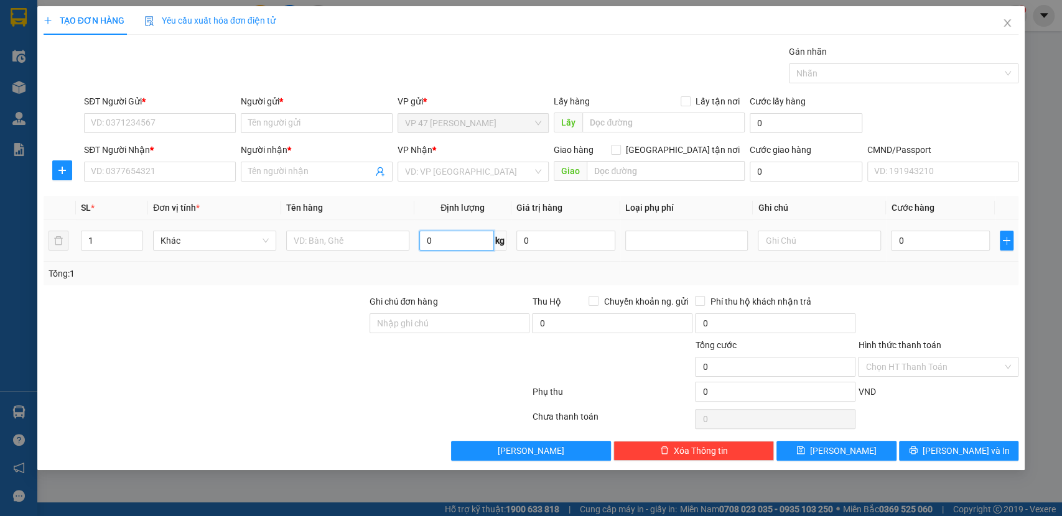
click at [459, 246] on input "0" at bounding box center [456, 241] width 75 height 20
type input "22"
click at [334, 238] on input "text" at bounding box center [347, 241] width 123 height 20
type input "HỘP PT"
click at [154, 119] on input "SĐT Người Gửi *" at bounding box center [160, 123] width 152 height 20
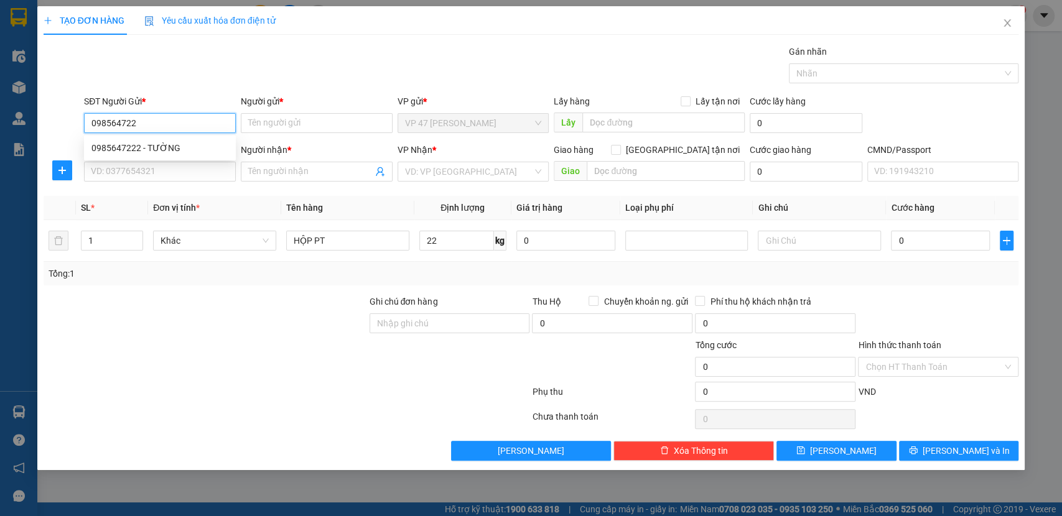
type input "0985647222"
click at [192, 148] on div "0985647222 - TƯỜNG" at bounding box center [159, 148] width 137 height 14
type input "TƯỜNG"
type input "0985647222"
click at [177, 170] on input "SĐT Người Nhận *" at bounding box center [160, 172] width 152 height 20
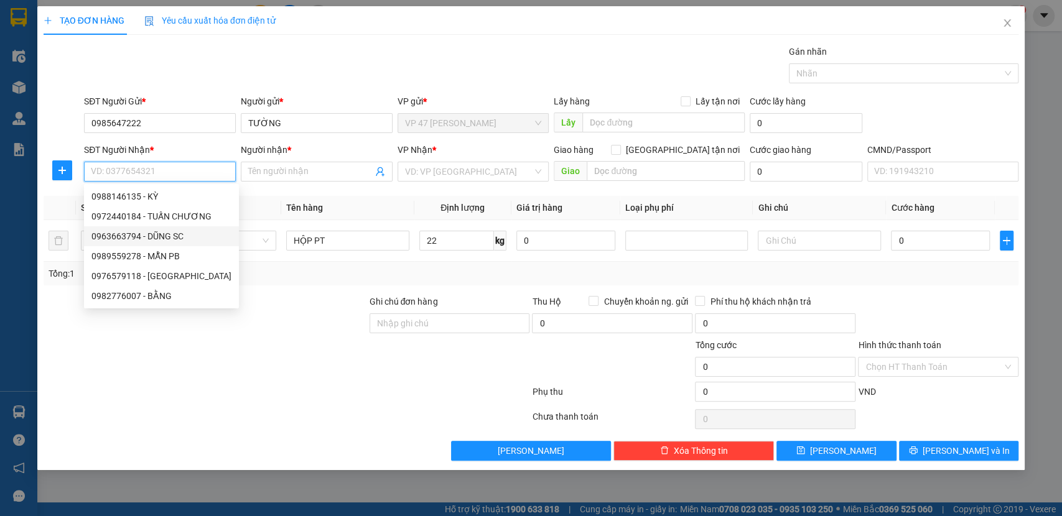
click at [118, 236] on div "0963663794 - DŨNG SC" at bounding box center [161, 237] width 140 height 14
type input "0963663794"
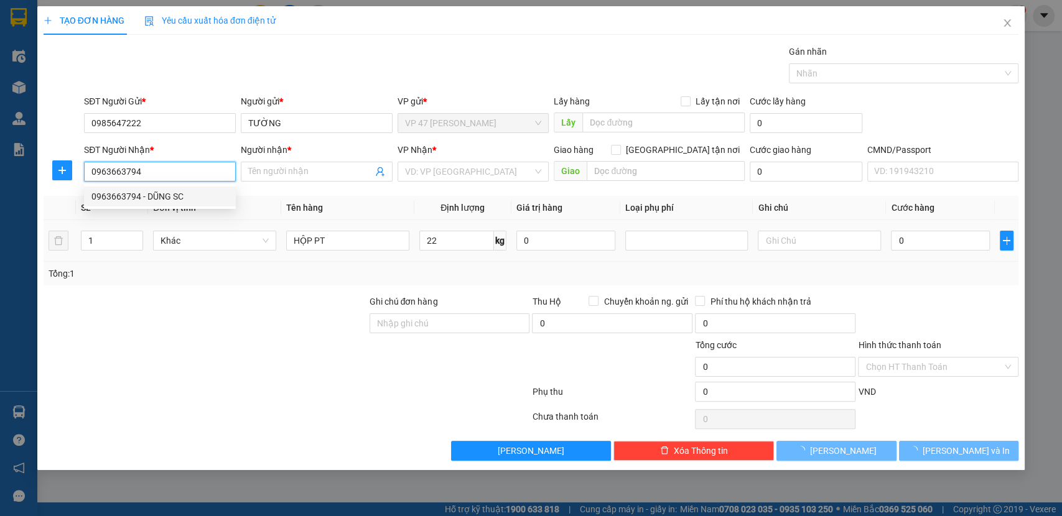
type input "DŨNG SC"
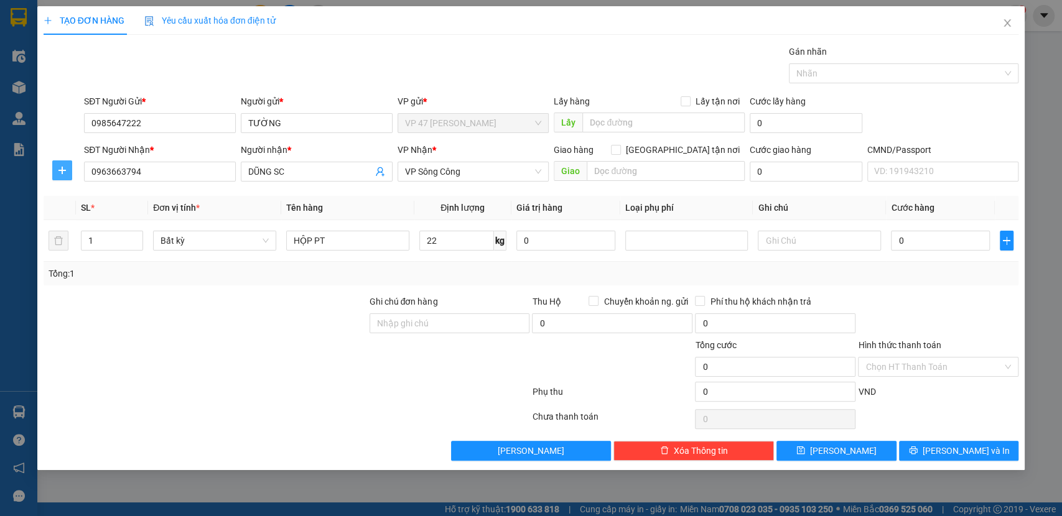
click at [55, 164] on button "button" at bounding box center [62, 171] width 20 height 20
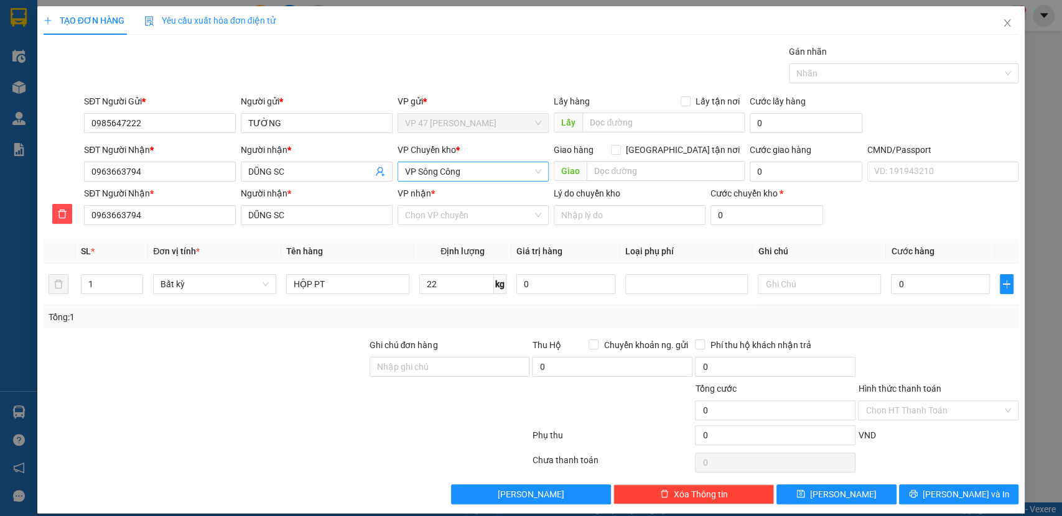
click at [434, 175] on span "VP Sông Công" at bounding box center [473, 171] width 137 height 19
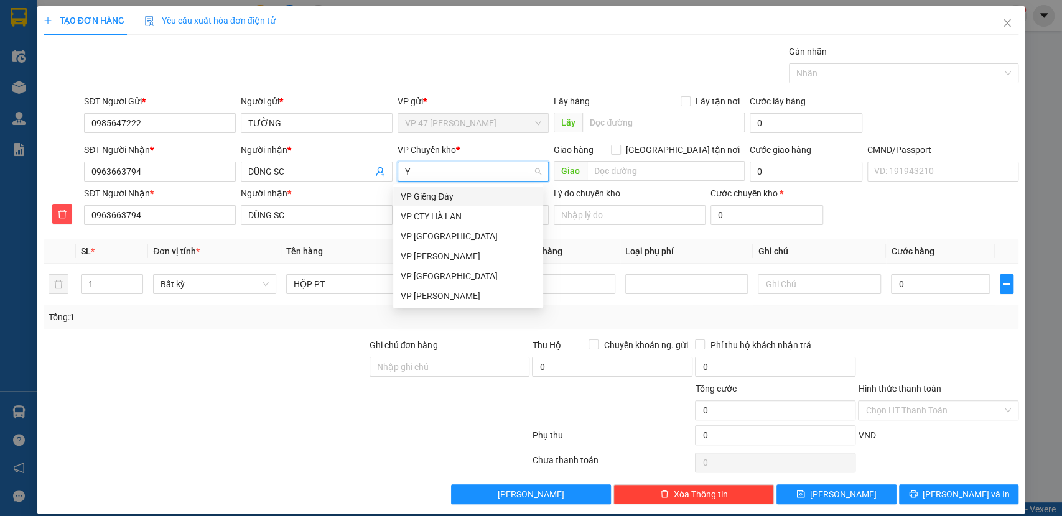
type input "YB"
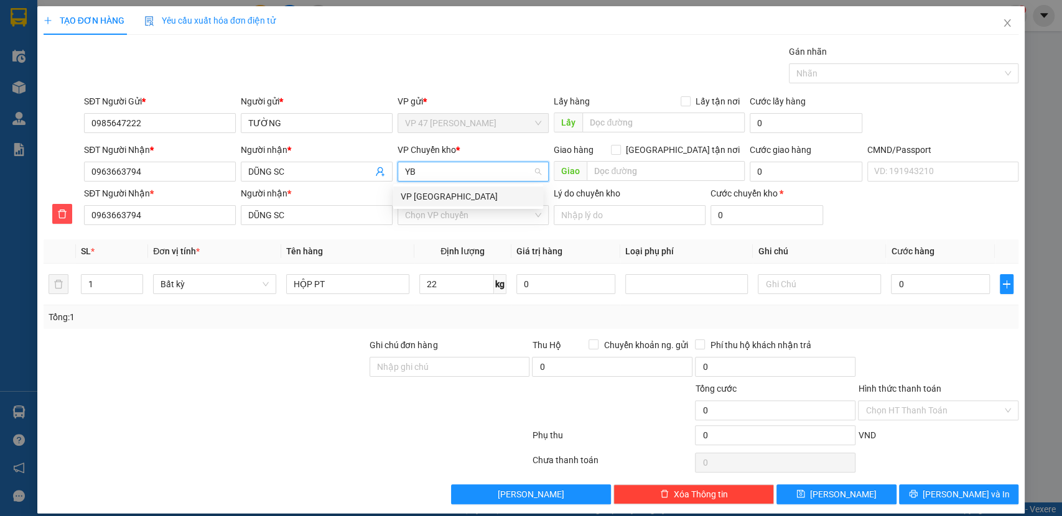
click at [429, 192] on div "VP Yên Bình" at bounding box center [468, 197] width 135 height 14
click at [428, 217] on input "VP nhận *" at bounding box center [469, 215] width 128 height 19
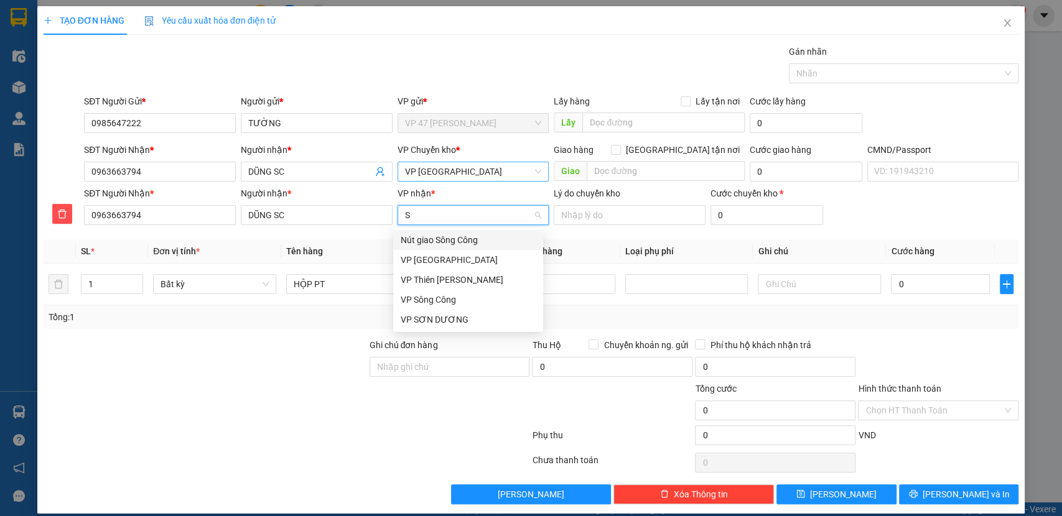
type input "SC"
click at [427, 259] on div "VP Sông Công" at bounding box center [468, 260] width 135 height 14
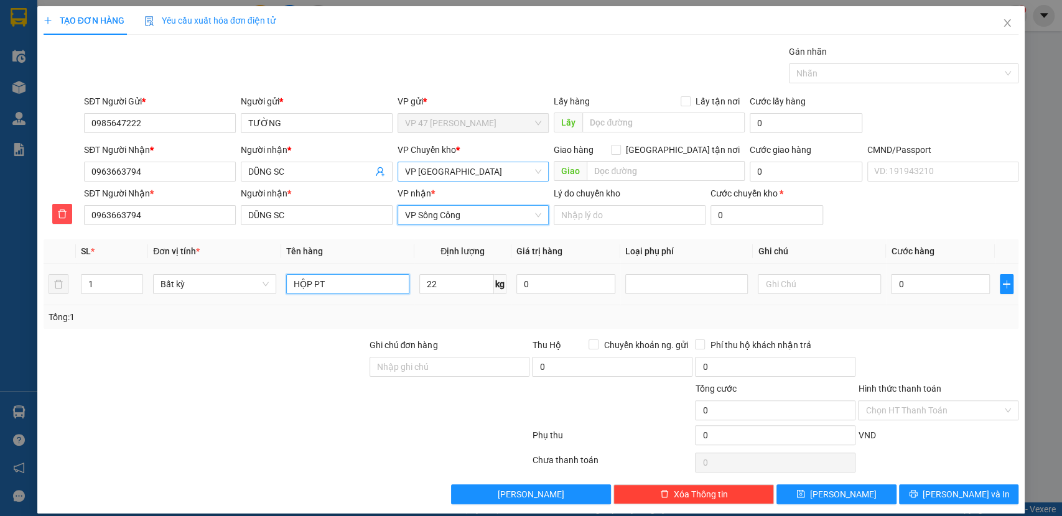
click at [353, 287] on input "HỘP PT" at bounding box center [347, 284] width 123 height 20
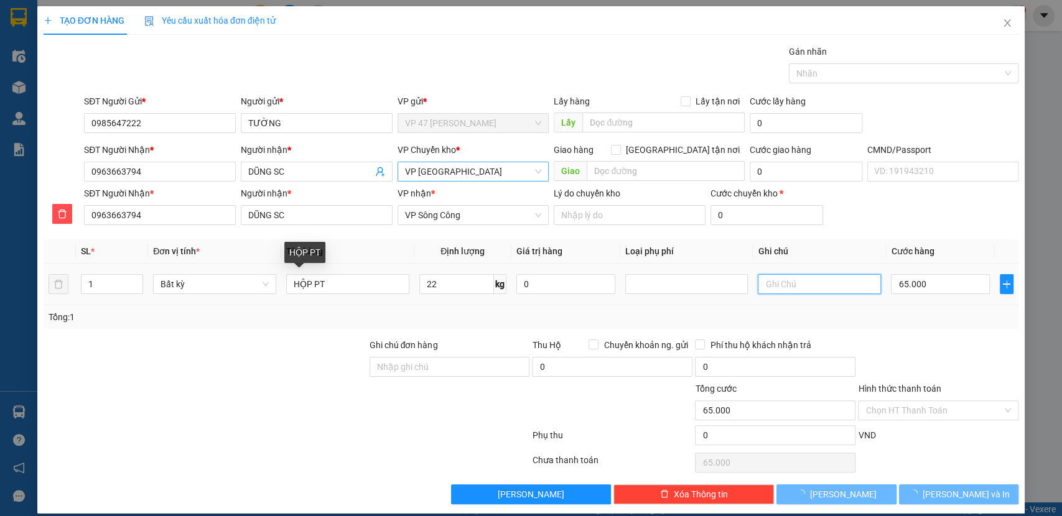
type input "65.000"
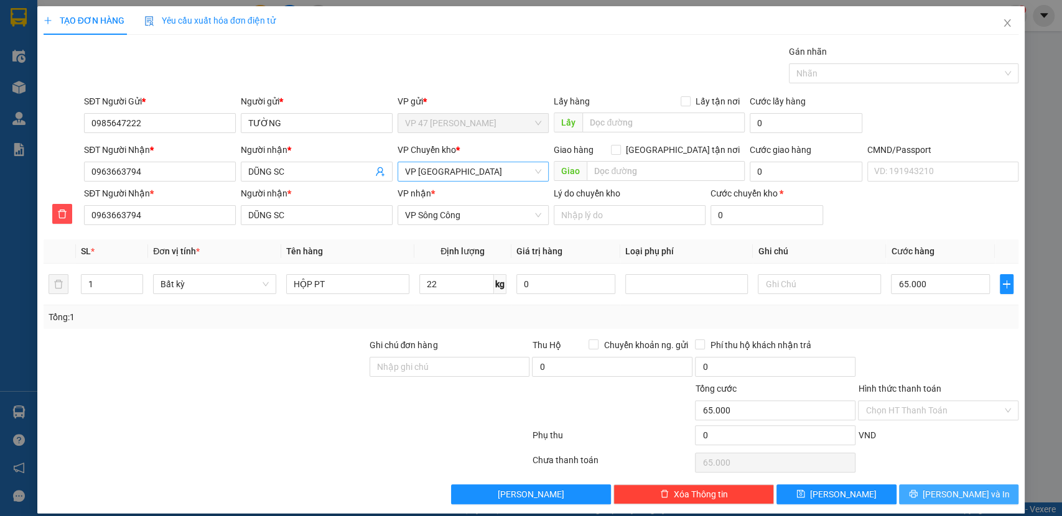
click at [933, 487] on button "Lưu và In" at bounding box center [958, 495] width 119 height 20
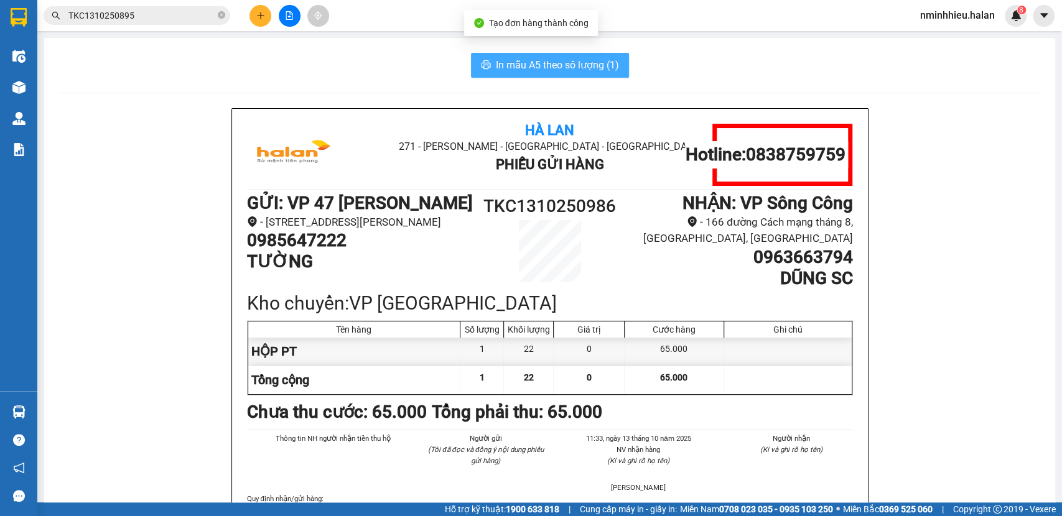
click at [569, 66] on span "In mẫu A5 theo số lượng (1)" at bounding box center [557, 65] width 123 height 16
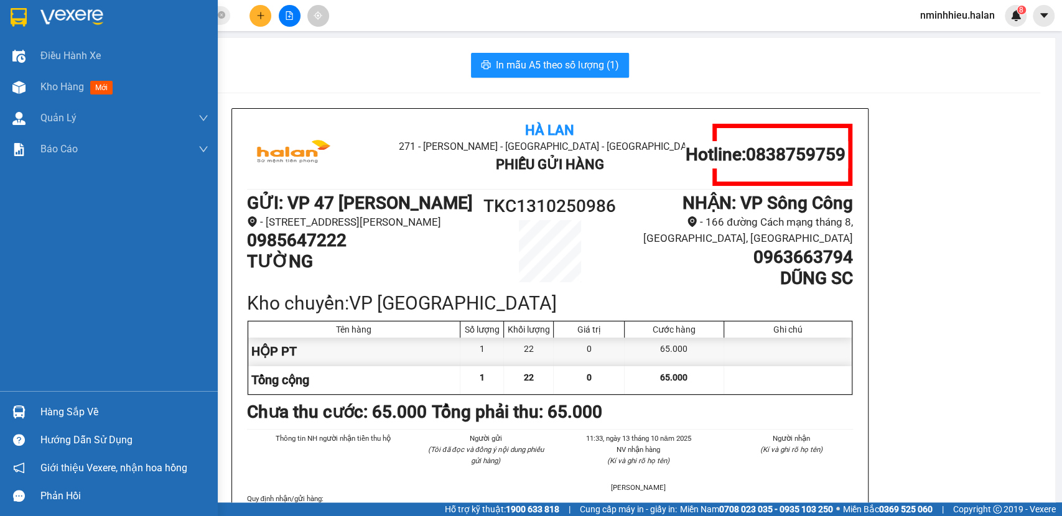
click at [75, 403] on div "Hàng sắp về" at bounding box center [124, 412] width 168 height 19
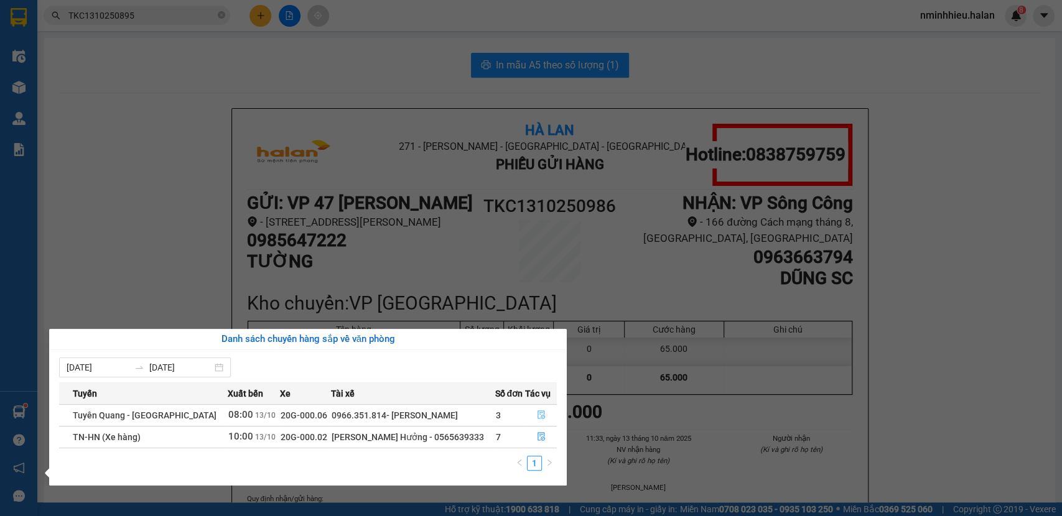
click at [537, 414] on icon "file-done" at bounding box center [541, 415] width 9 height 9
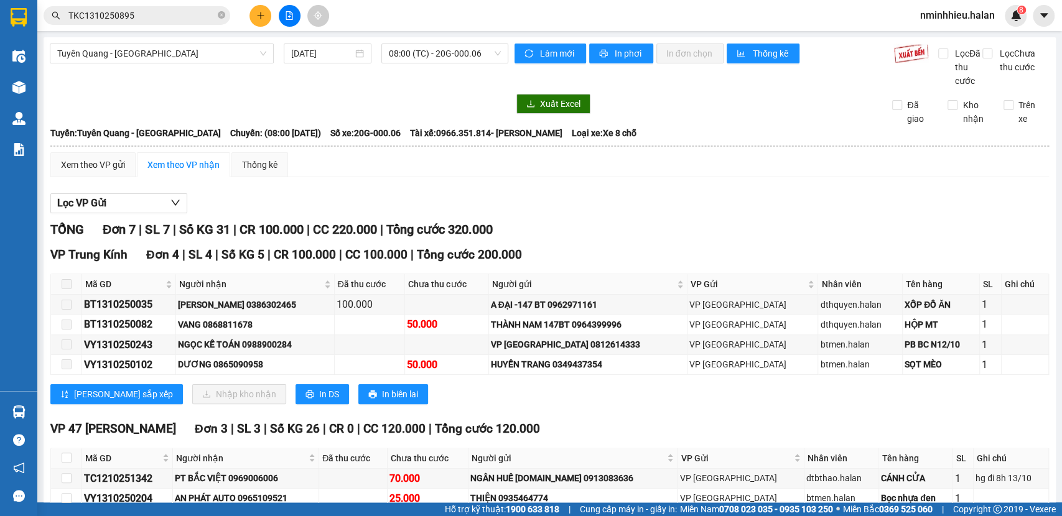
scroll to position [103, 0]
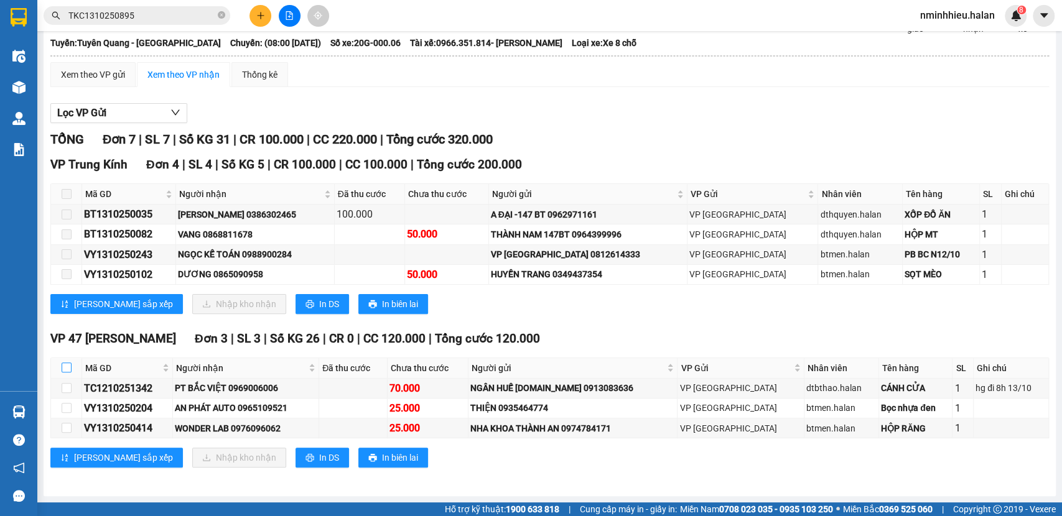
click at [67, 365] on input "checkbox" at bounding box center [67, 368] width 10 height 10
checkbox input "true"
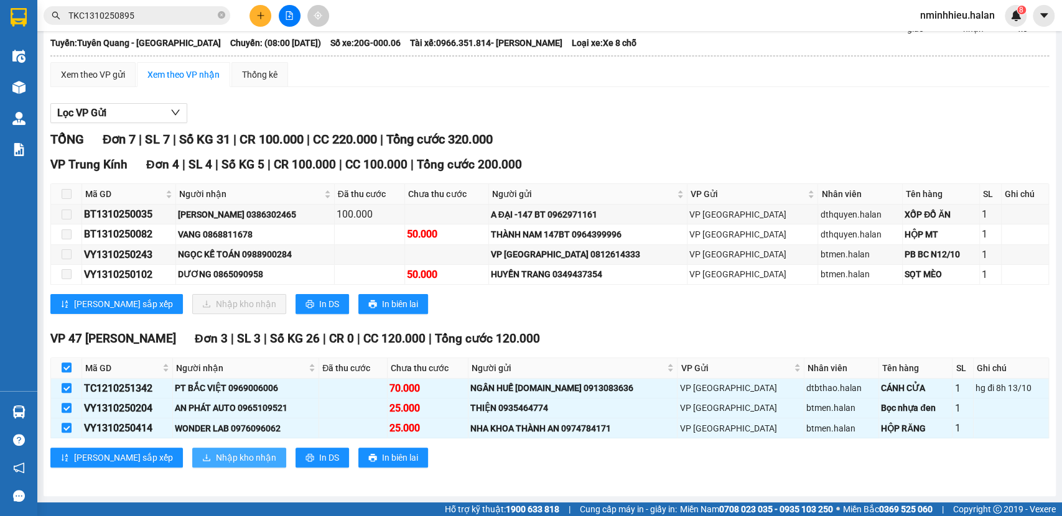
click at [216, 460] on span "Nhập kho nhận" at bounding box center [246, 458] width 60 height 14
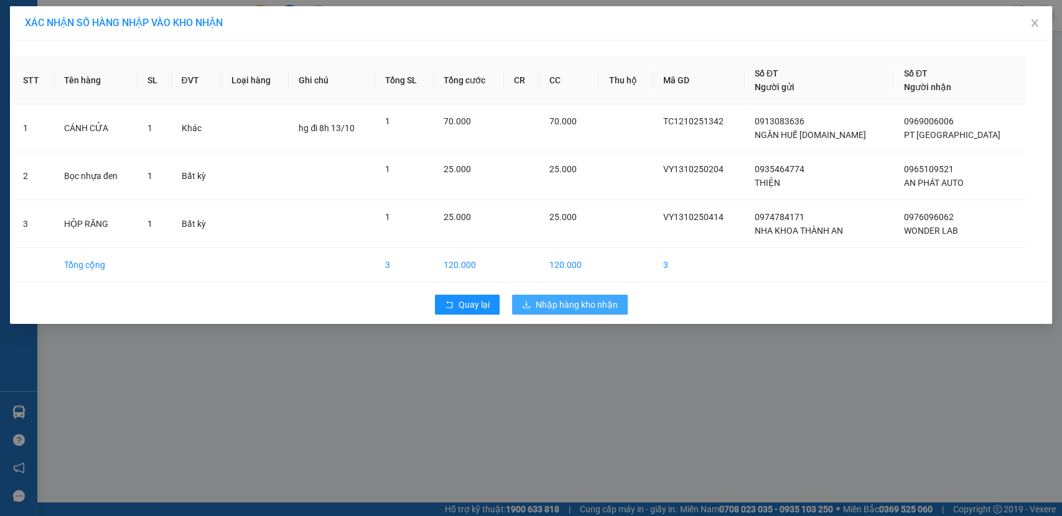
click at [582, 310] on span "Nhập hàng kho nhận" at bounding box center [577, 305] width 82 height 14
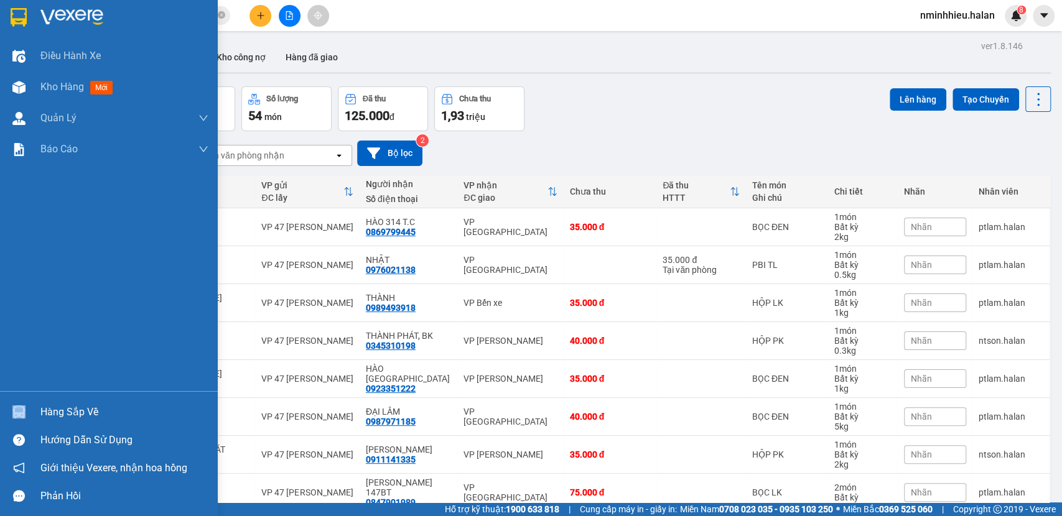
drag, startPoint x: 0, startPoint y: 425, endPoint x: 0, endPoint y: 438, distance: 13.1
click at [0, 437] on div "Hàng sắp về Hướng dẫn sử dụng Giới thiệu Vexere, nhận hoa hồng Phản hồi" at bounding box center [109, 450] width 218 height 119
click at [24, 410] on img at bounding box center [18, 412] width 13 height 13
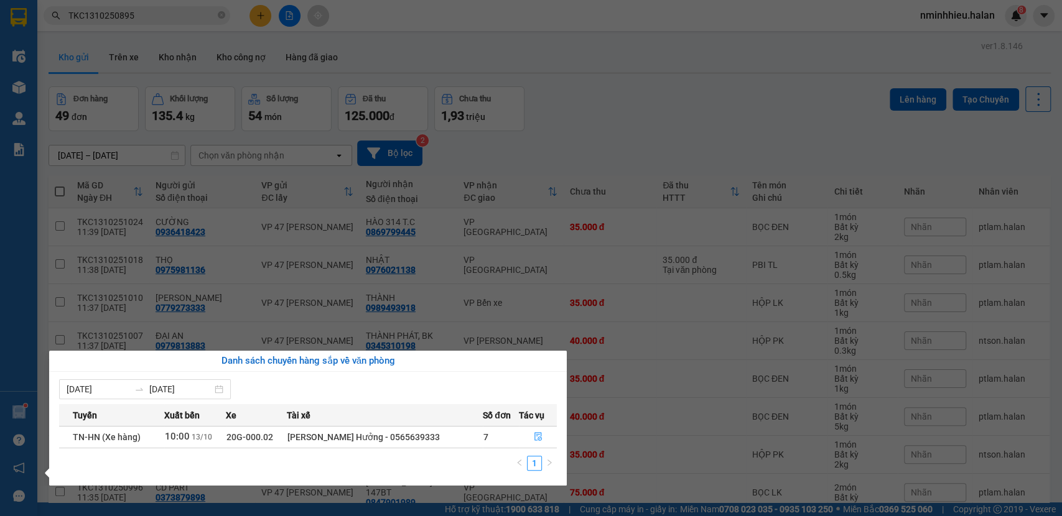
click at [159, 230] on section "Kết quả tìm kiếm ( 1 ) Bộ lọc Mã ĐH Trạng thái Món hàng Thu hộ Tổng cước Chưa c…" at bounding box center [531, 258] width 1062 height 516
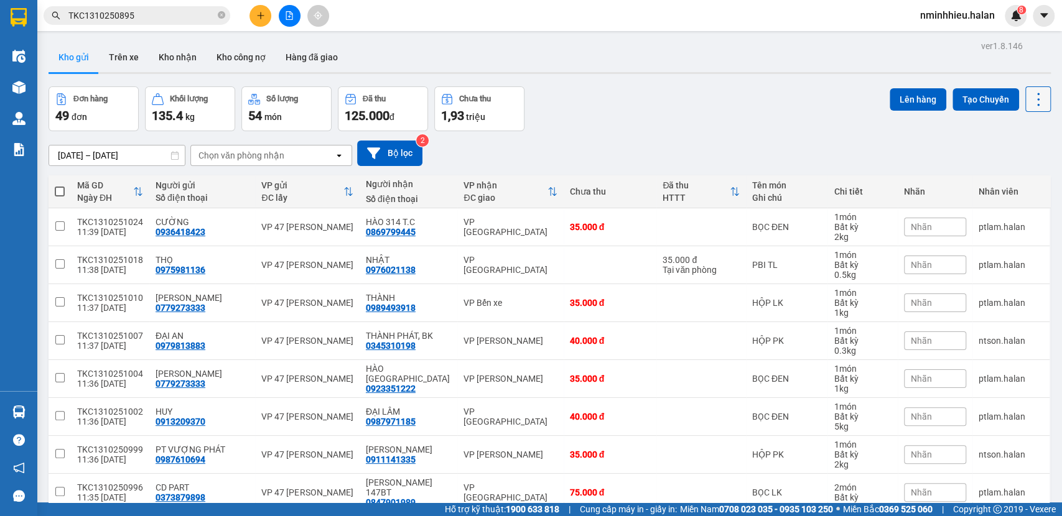
click at [1030, 96] on icon at bounding box center [1038, 99] width 17 height 17
click at [981, 185] on li "Làm mới" at bounding box center [1004, 177] width 93 height 22
drag, startPoint x: 1035, startPoint y: 99, endPoint x: 1030, endPoint y: 113, distance: 15.4
click at [1035, 98] on icon at bounding box center [1038, 99] width 17 height 17
click at [996, 181] on span "Làm mới" at bounding box center [1009, 177] width 34 height 12
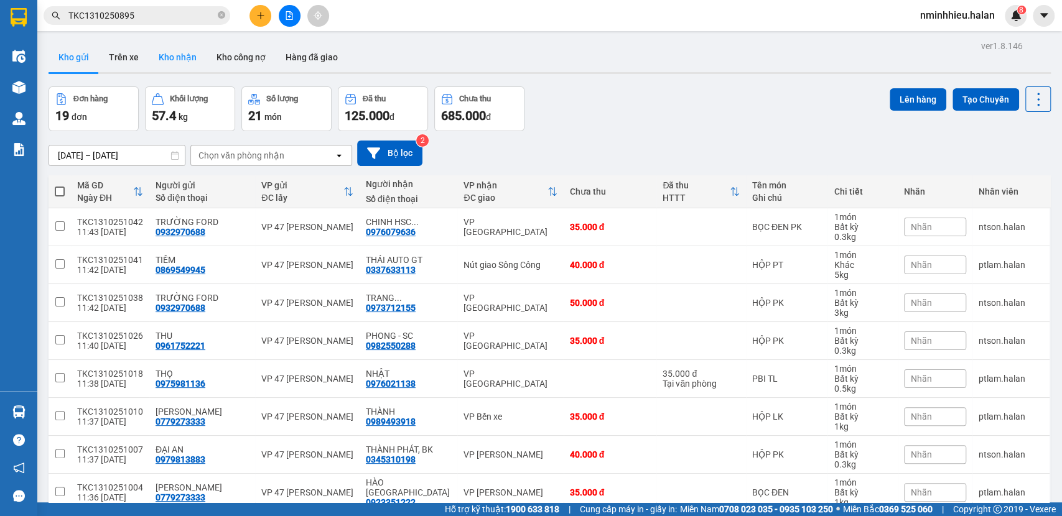
click at [167, 47] on button "Kho nhận" at bounding box center [178, 57] width 58 height 30
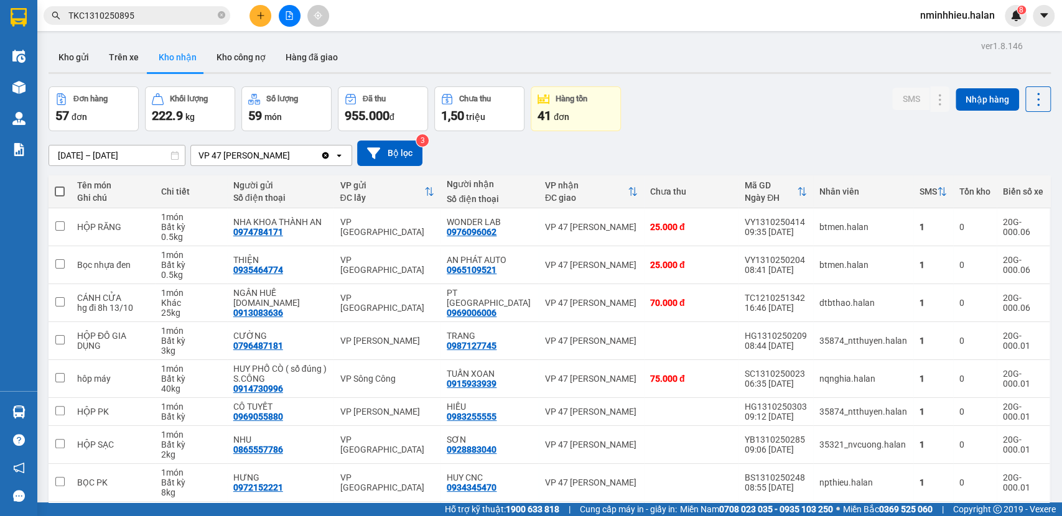
click at [178, 25] on div "Kết quả tìm kiếm ( 1 ) Bộ lọc Mã ĐH Trạng thái Món hàng Thu hộ Tổng cước Chưa c…" at bounding box center [121, 16] width 243 height 22
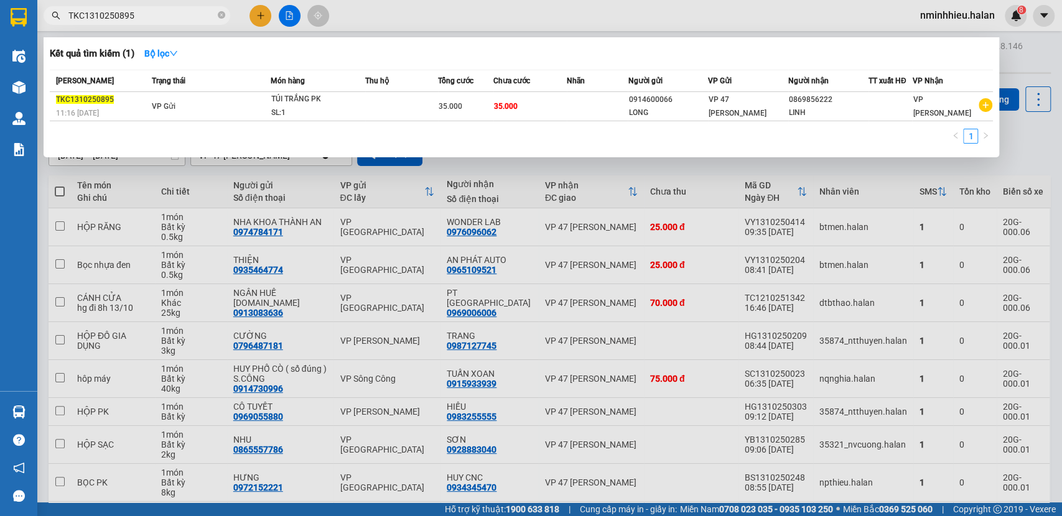
click at [178, 16] on input "TKC1310250895" at bounding box center [141, 16] width 147 height 14
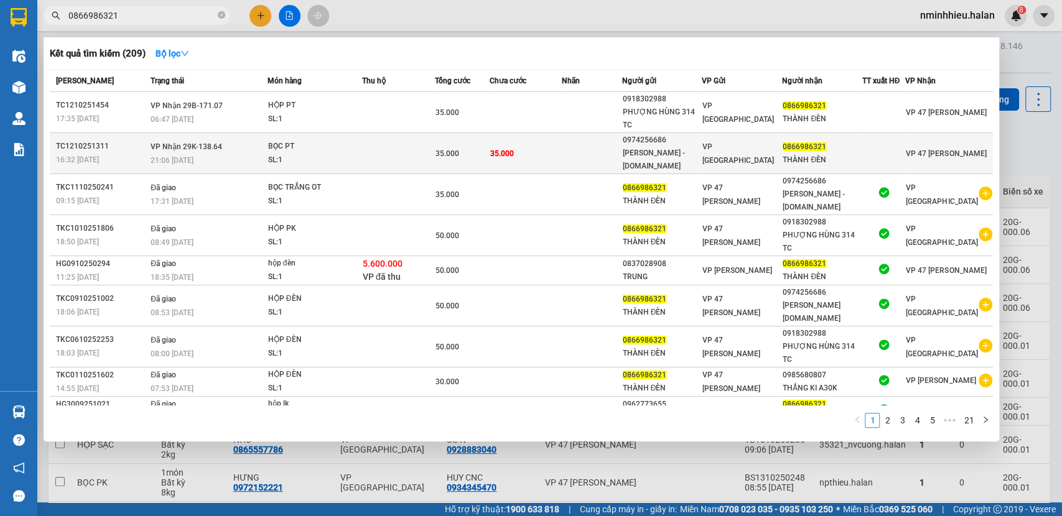
type input "0866986321"
click at [340, 146] on div "BỌC PT" at bounding box center [314, 147] width 93 height 14
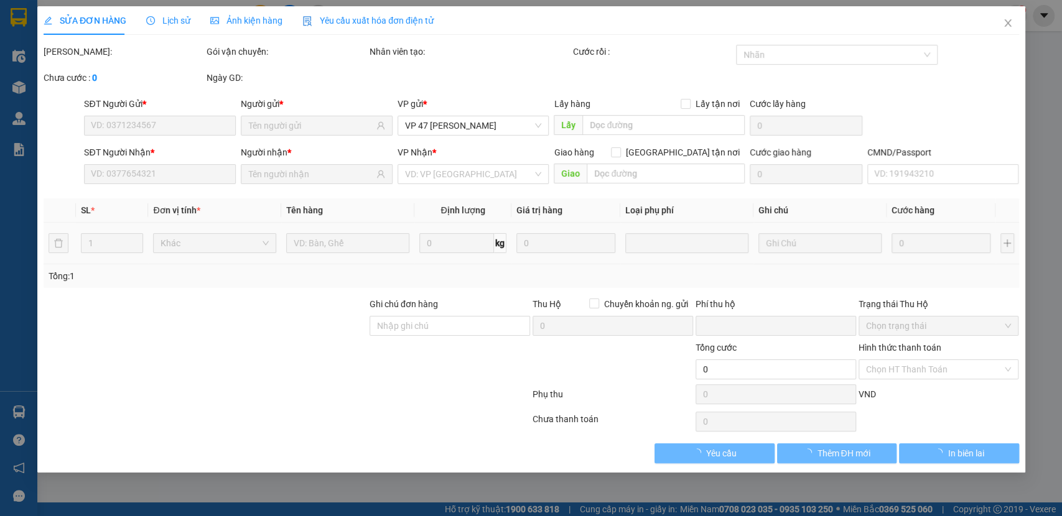
type input "0974256686"
type input "NGỌC ÁNH - 314.TC"
type input "0866986321"
type input "THÀNH ĐÈN"
checkbox input "true"
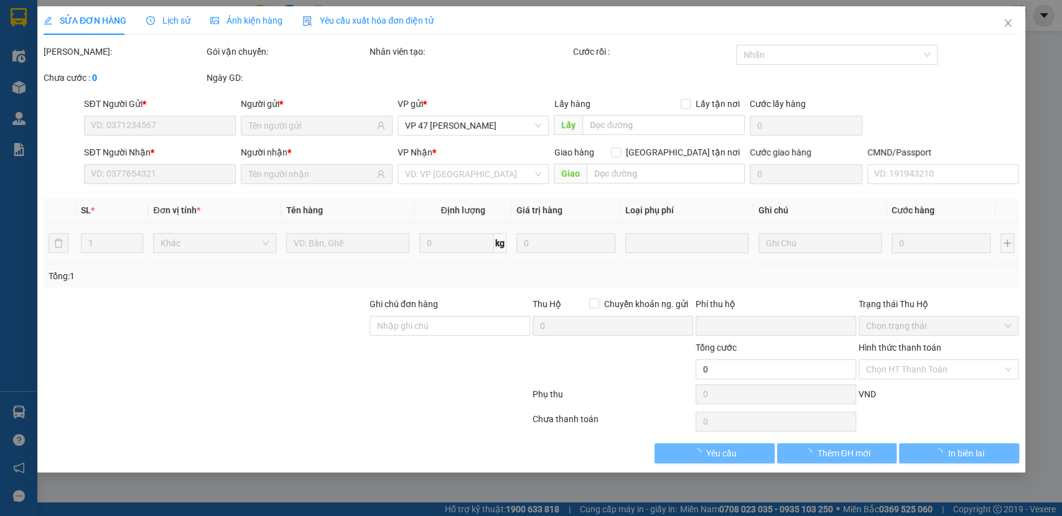
type input "0"
type input "35.000"
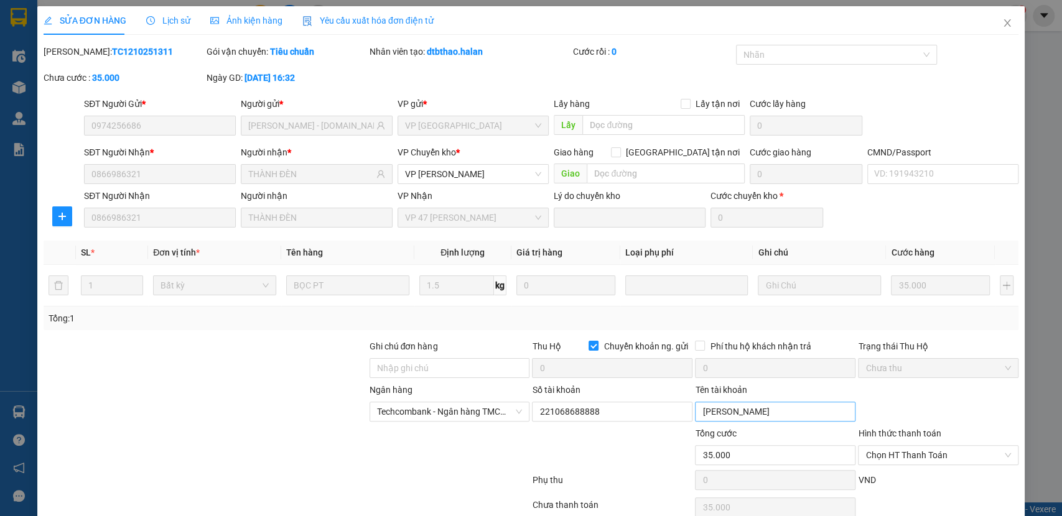
scroll to position [56, 0]
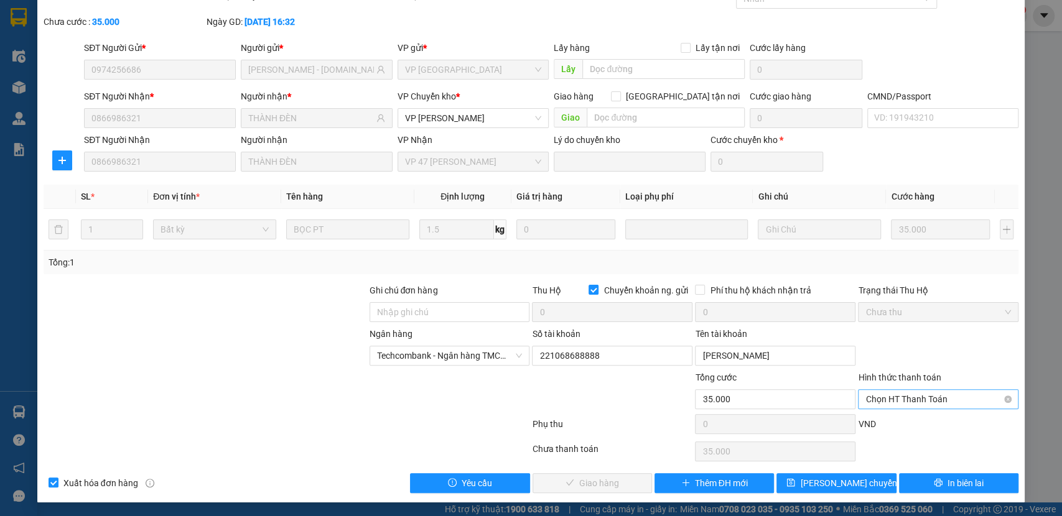
click at [924, 391] on span "Chọn HT Thanh Toán" at bounding box center [938, 399] width 146 height 19
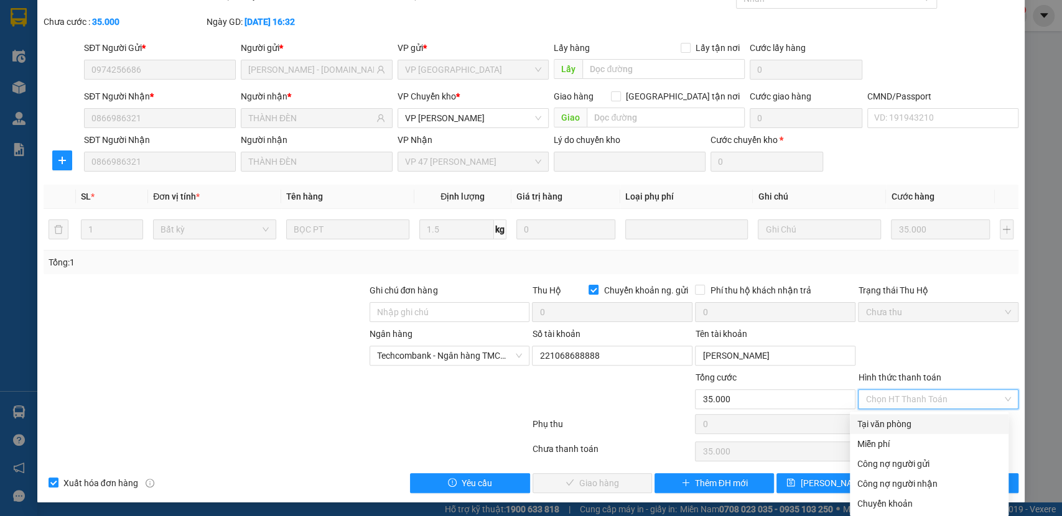
click at [893, 421] on div "Tại văn phòng" at bounding box center [929, 424] width 144 height 14
type input "0"
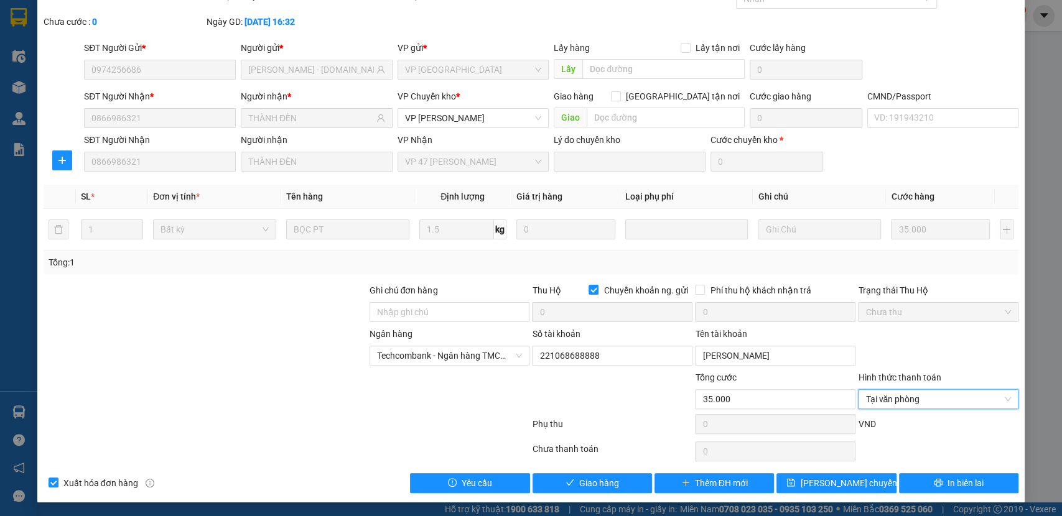
click at [560, 495] on div "SỬA ĐƠN HÀNG Lịch sử Ảnh kiện hàng Yêu cầu xuất hóa đơn điện tử Total Paid Fee …" at bounding box center [531, 226] width 988 height 552
click at [582, 477] on span "Giao hàng" at bounding box center [599, 484] width 40 height 14
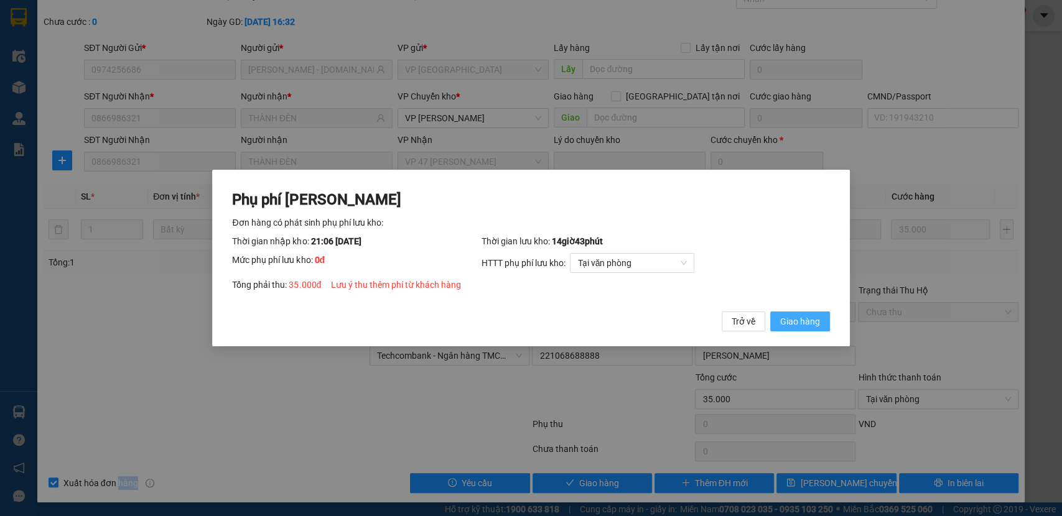
click at [784, 312] on button "Giao hàng" at bounding box center [800, 322] width 60 height 20
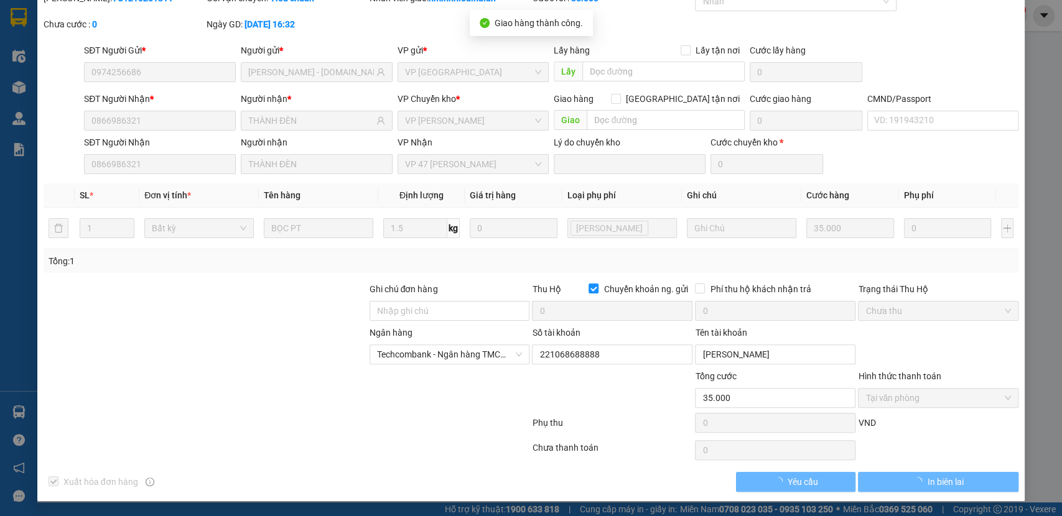
scroll to position [0, 0]
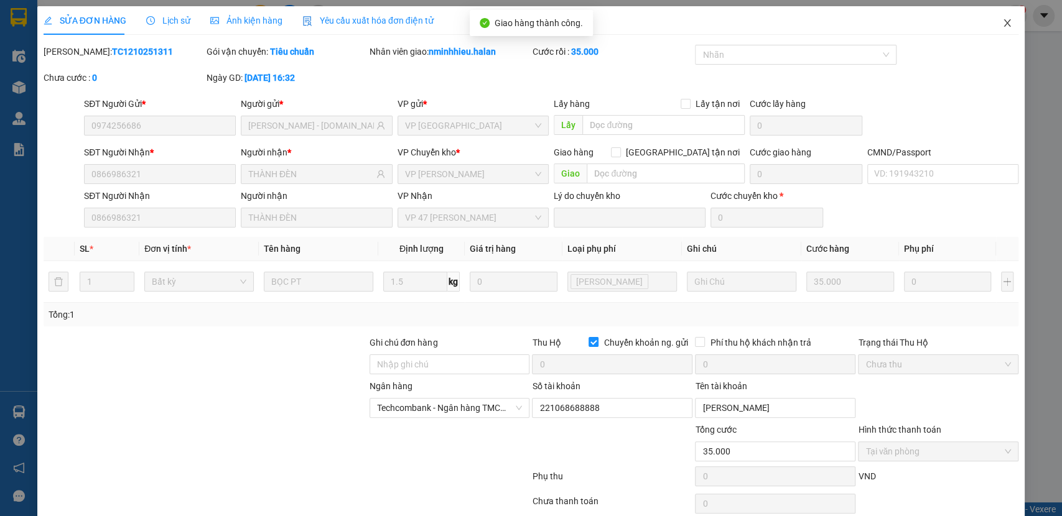
click at [990, 24] on span "Close" at bounding box center [1007, 23] width 35 height 35
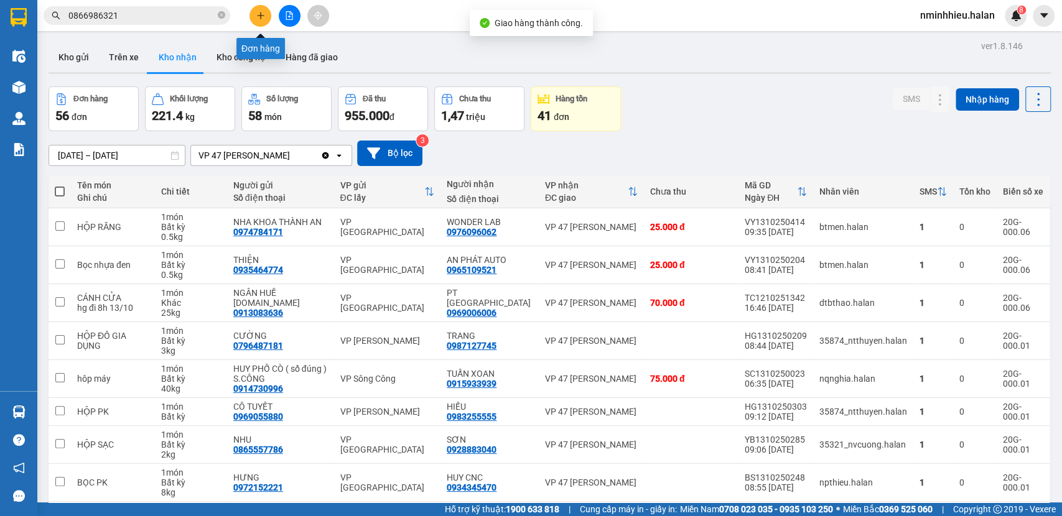
click at [164, 19] on input "0866986321" at bounding box center [141, 16] width 147 height 14
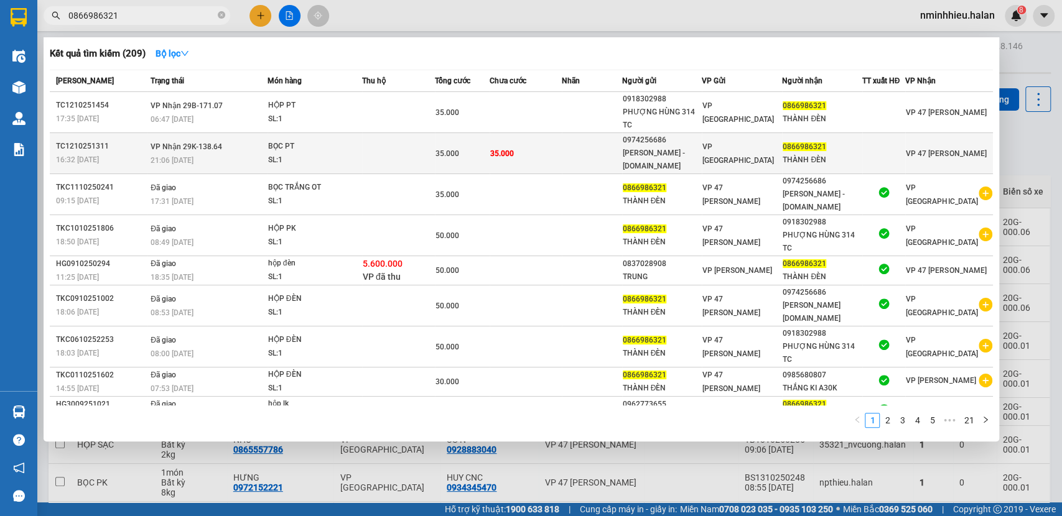
click at [433, 145] on td at bounding box center [398, 153] width 73 height 41
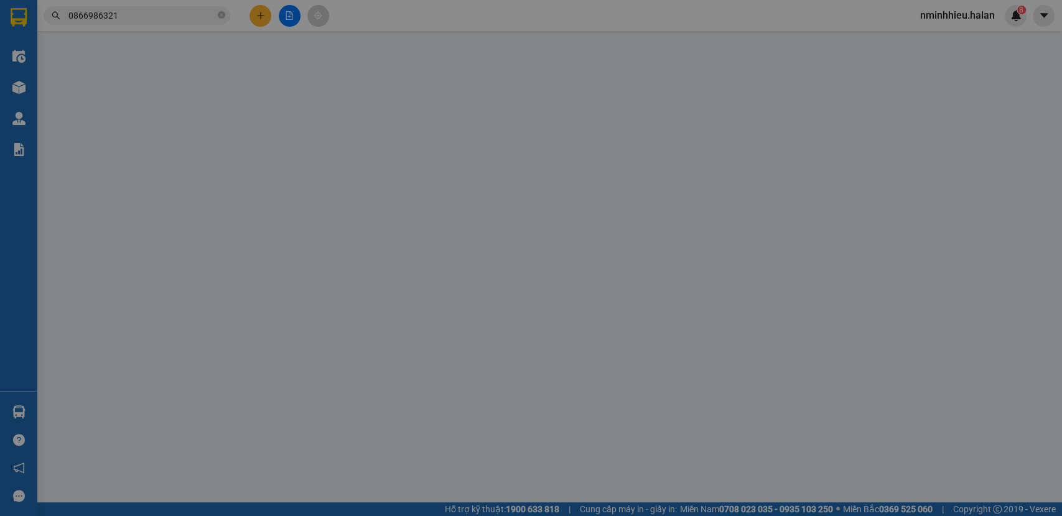
type input "0974256686"
type input "NGỌC ÁNH - 314.TC"
type input "0866986321"
type input "THÀNH ĐÈN"
checkbox input "true"
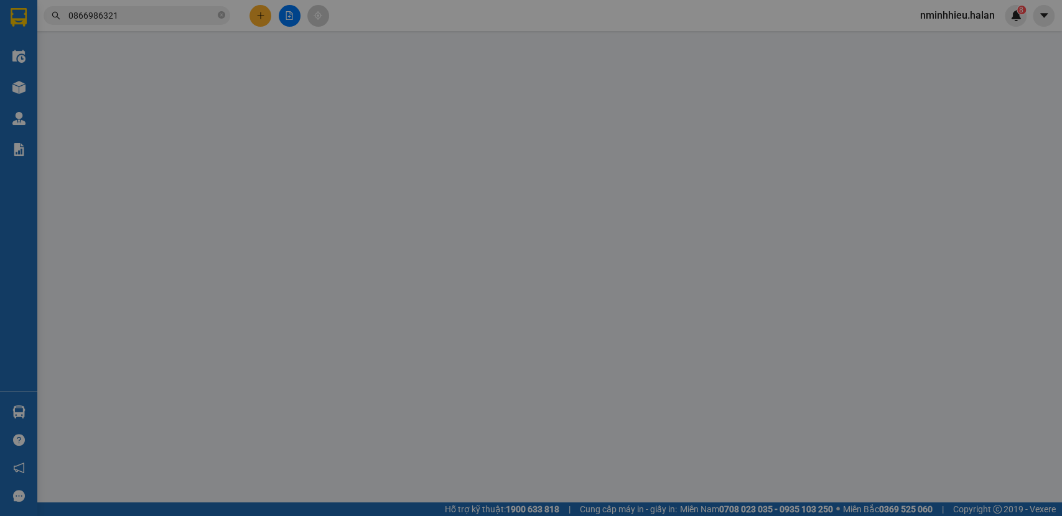
type input "0"
type input "35.000"
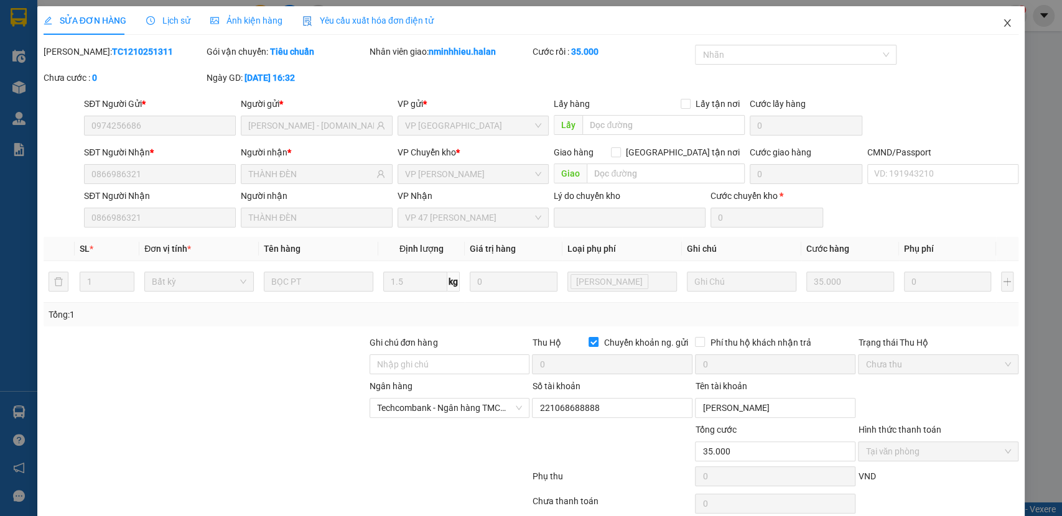
click at [1005, 21] on span "Close" at bounding box center [1007, 23] width 35 height 35
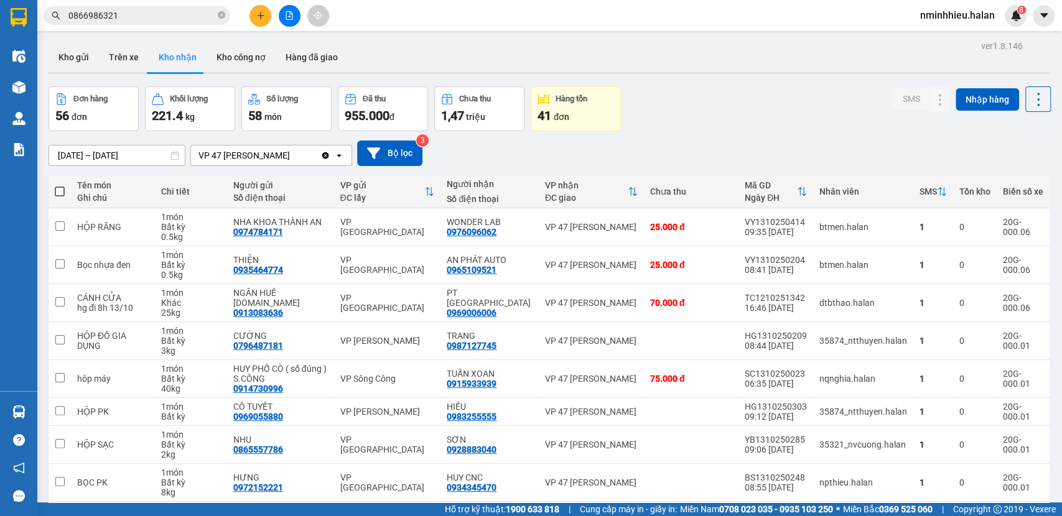
click at [134, 16] on input "0866986321" at bounding box center [141, 16] width 147 height 14
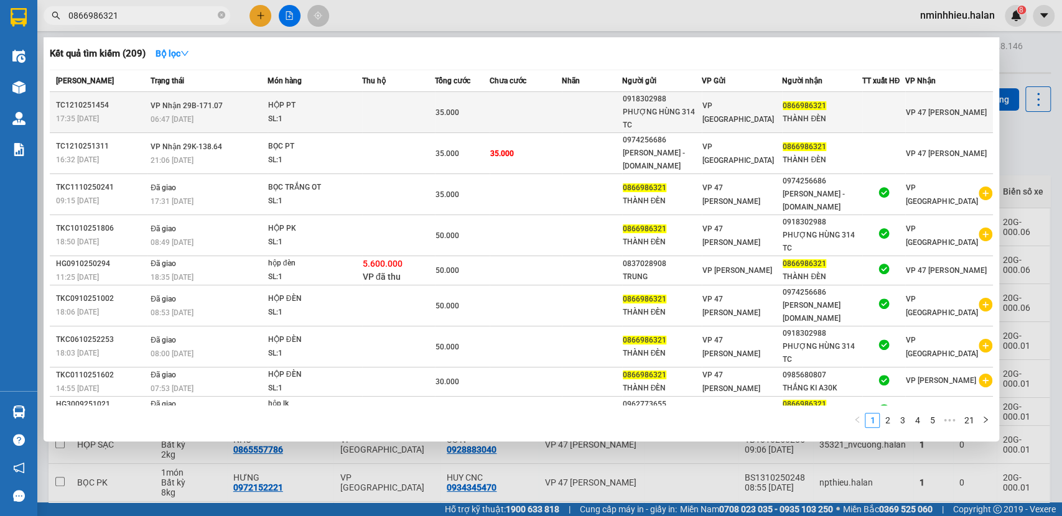
click at [177, 104] on span "VP Nhận 29B-171.07" at bounding box center [187, 105] width 72 height 9
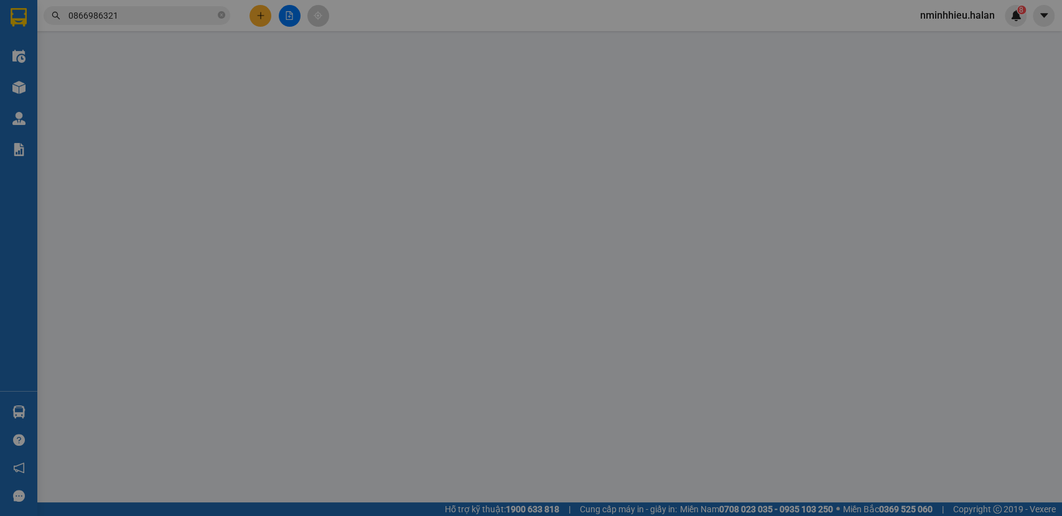
type input "0918302988"
type input "PHƯỢNG HÙNG 314 TC"
type input "0866986321"
type input "THÀNH ĐÈN"
checkbox input "true"
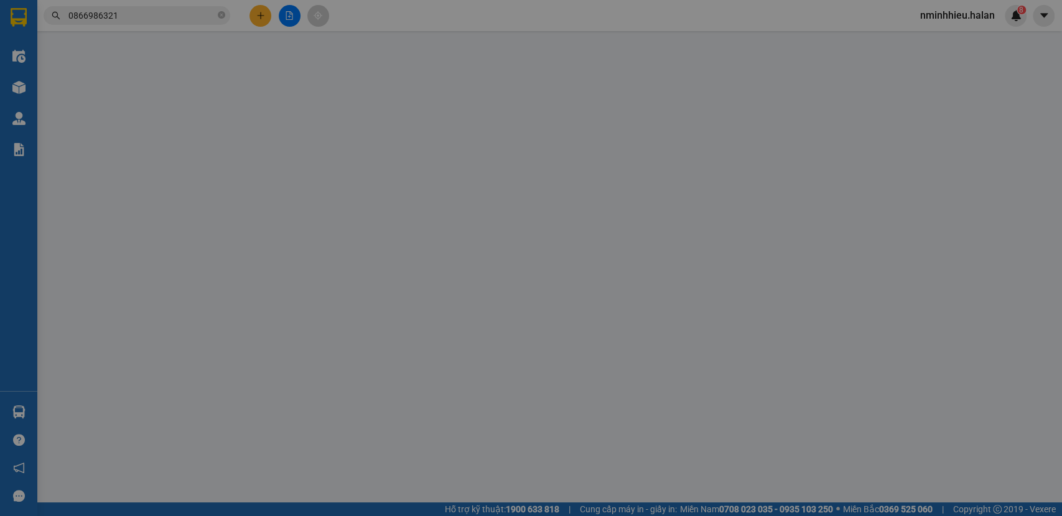
type input "0"
type input "35.000"
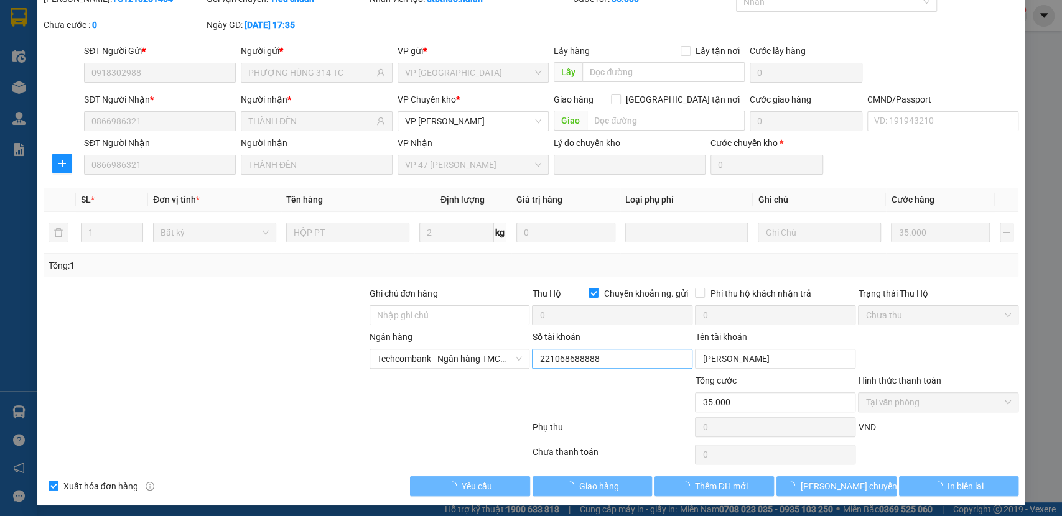
scroll to position [56, 0]
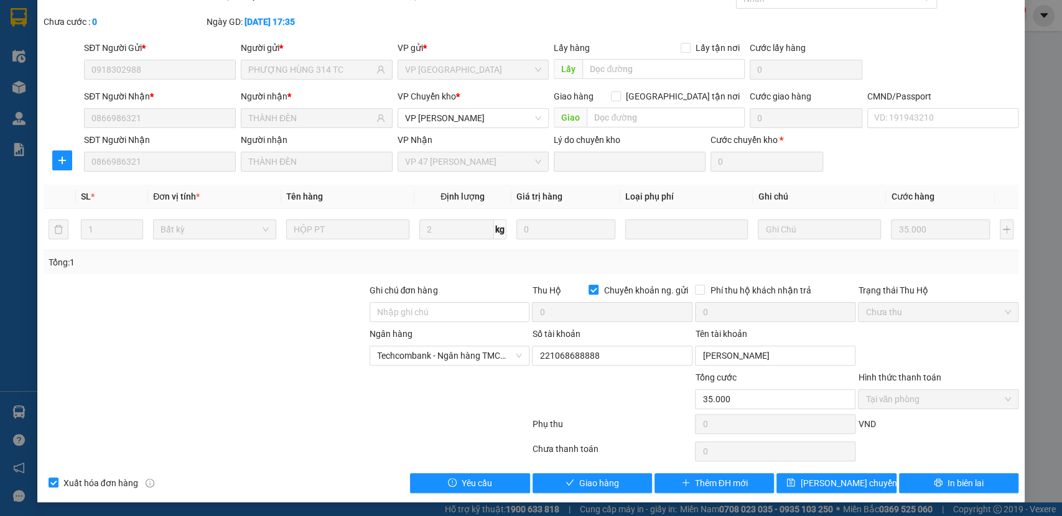
click at [597, 465] on div "Total Paid Fee 35.000 Total UnPaid Fee 0 Cash Collection Total Fee Mã ĐH: TC121…" at bounding box center [532, 241] width 976 height 505
click at [595, 477] on span "Giao hàng" at bounding box center [599, 484] width 40 height 14
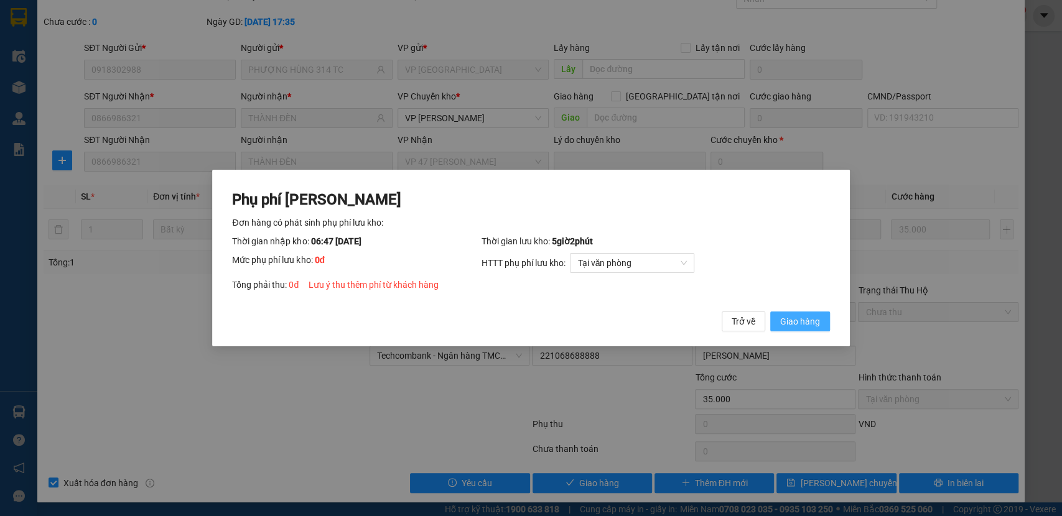
click at [787, 321] on span "Giao hàng" at bounding box center [800, 322] width 40 height 14
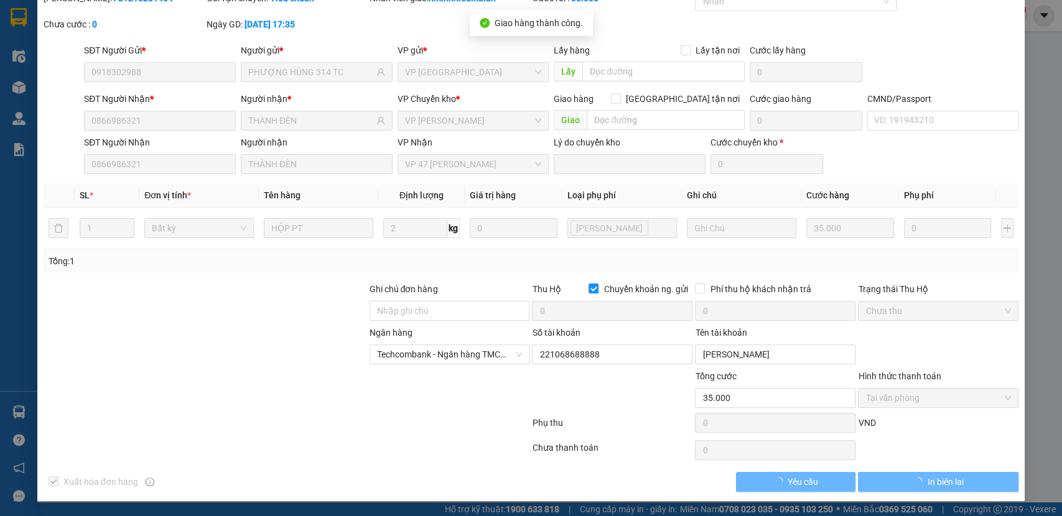
scroll to position [52, 0]
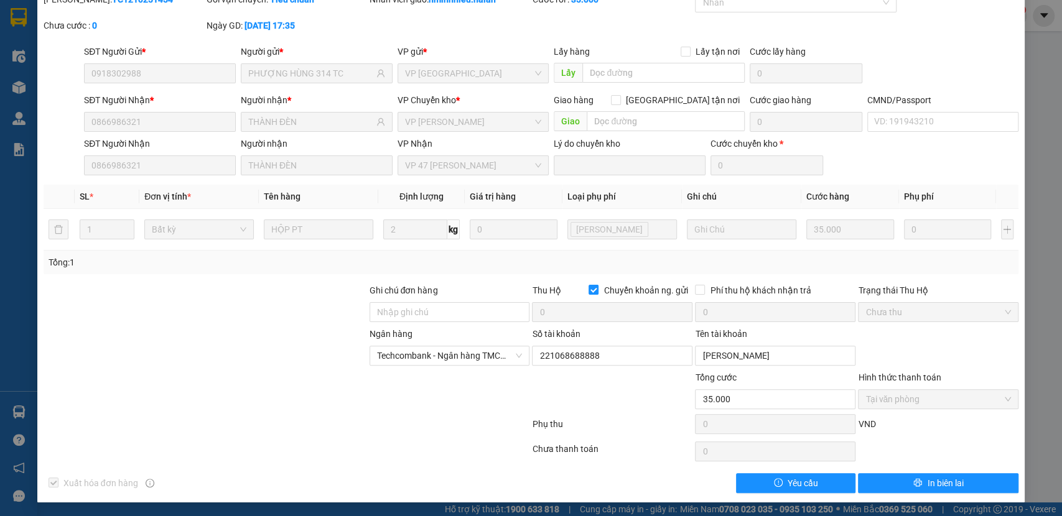
click at [146, 420] on div at bounding box center [286, 426] width 489 height 25
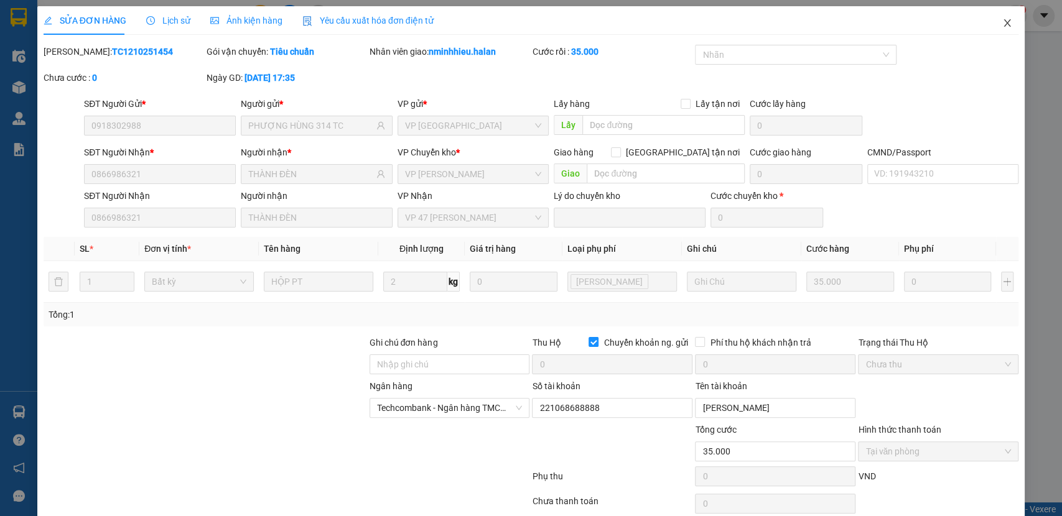
click at [1004, 30] on span "Close" at bounding box center [1007, 23] width 35 height 35
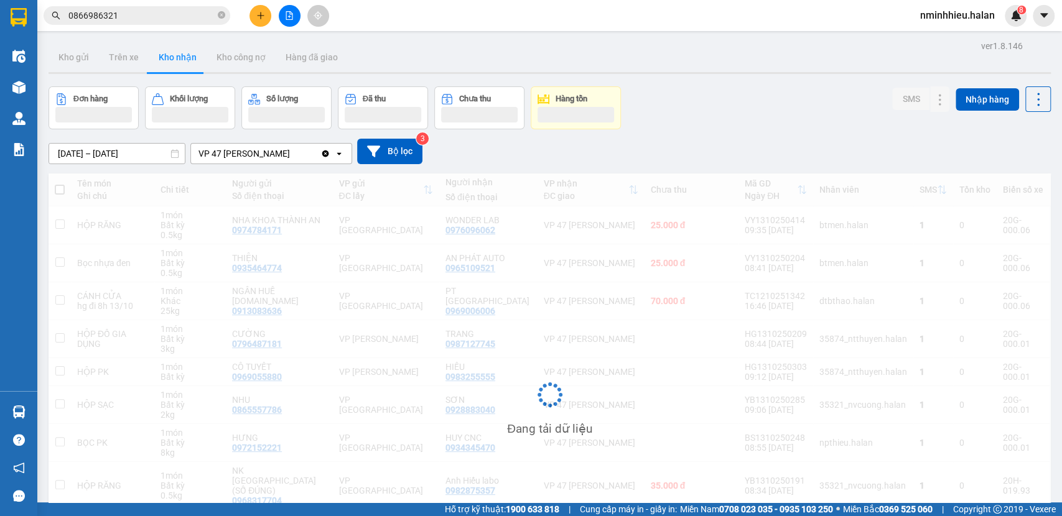
click at [259, 21] on button at bounding box center [260, 16] width 22 height 22
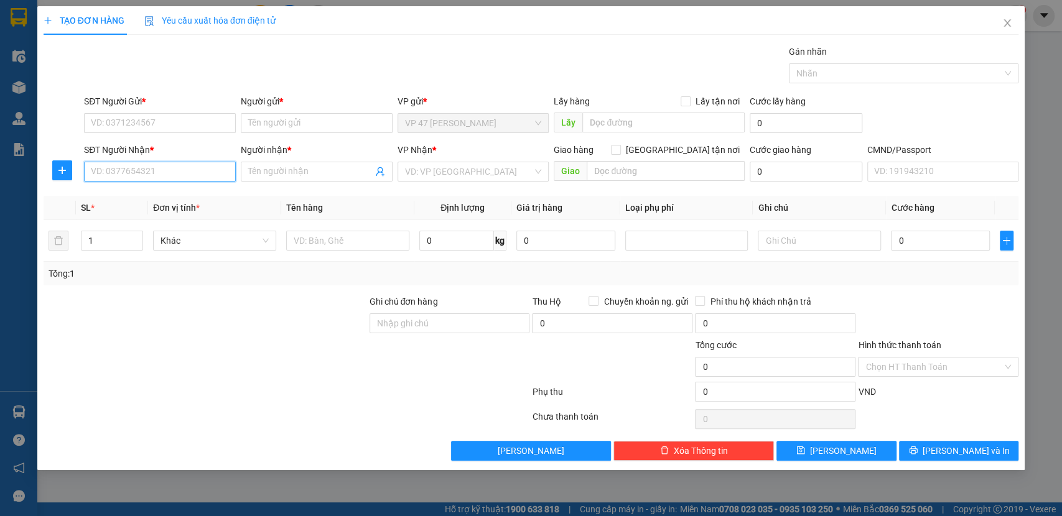
click at [175, 174] on input "SĐT Người Nhận *" at bounding box center [160, 172] width 152 height 20
type input "0389505969"
click at [185, 202] on div "0389505969 - KHÁNH PHÁT" at bounding box center [159, 197] width 137 height 14
type input "KHÁNH PHÁT"
type input "0389505969"
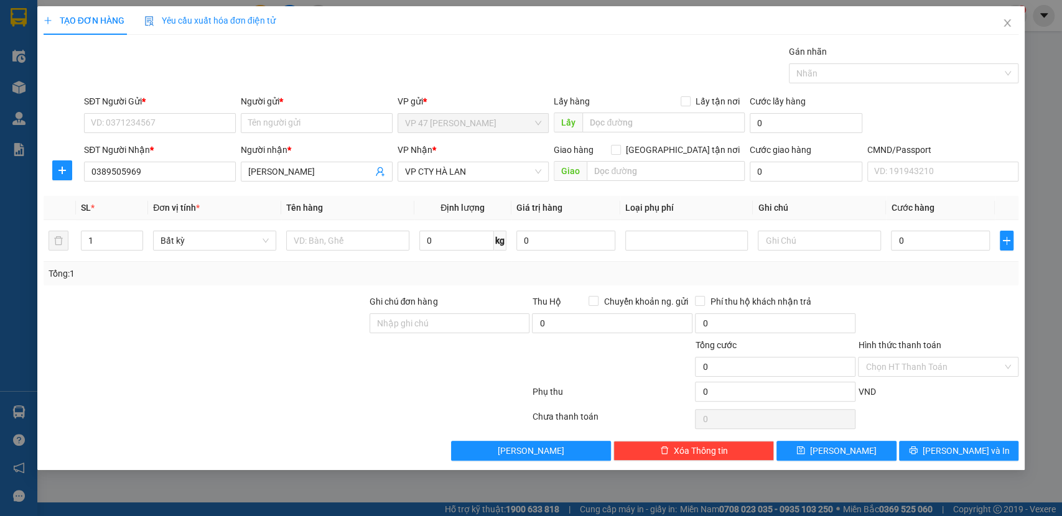
click at [180, 141] on form "SĐT Người Gửi * VD: 0371234567 Người gửi * Tên người gửi VP gửi * VP 47 Trần Kh…" at bounding box center [532, 141] width 976 height 92
click at [182, 129] on input "SĐT Người Gửi *" at bounding box center [160, 123] width 152 height 20
type input "0334563668"
click at [189, 146] on div "0334563668 - QUÂN" at bounding box center [159, 148] width 137 height 14
type input "QUÂN"
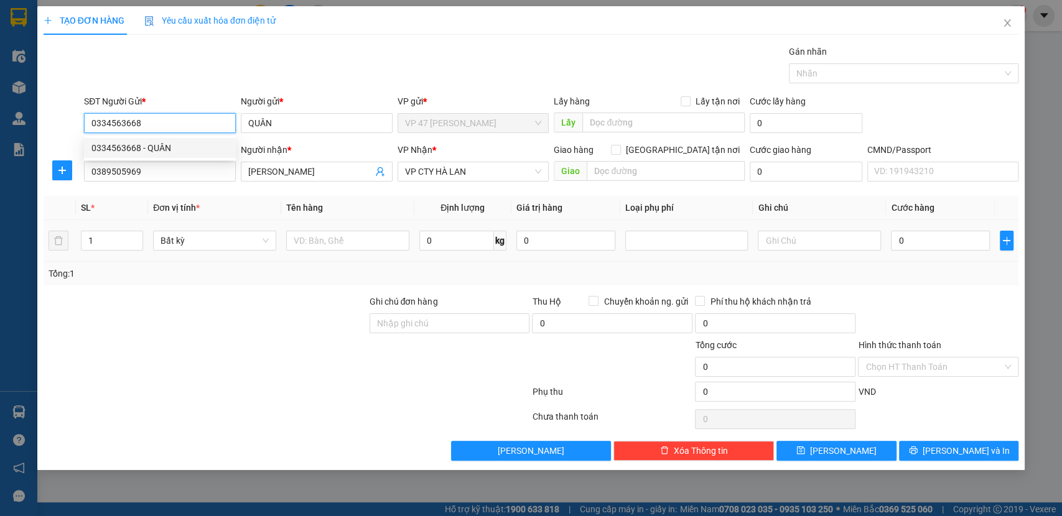
type input "0334563668"
click at [374, 254] on td at bounding box center [347, 241] width 133 height 42
click at [383, 236] on input "text" at bounding box center [347, 241] width 123 height 20
type input "hộp pk"
click at [463, 248] on input "0" at bounding box center [456, 241] width 75 height 20
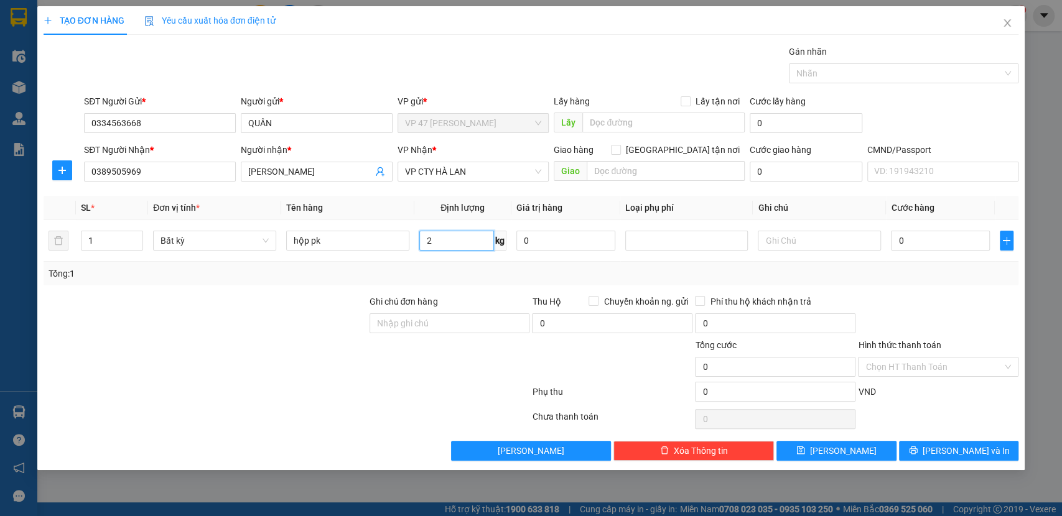
type input "2"
drag, startPoint x: 503, startPoint y: 279, endPoint x: 1060, endPoint y: 406, distance: 571.9
click at [505, 279] on div "Tổng: 1" at bounding box center [532, 274] width 966 height 14
type input "35.000"
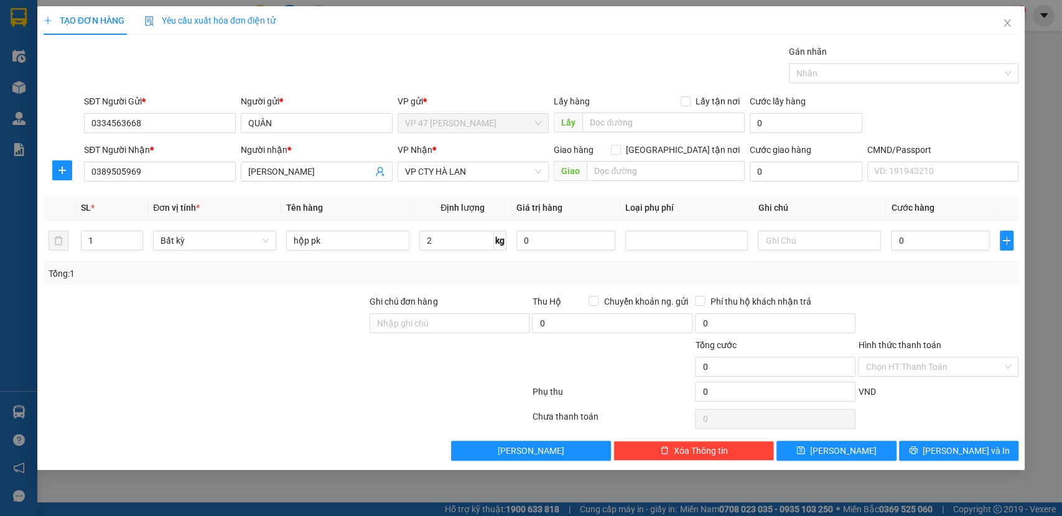
type input "35.000"
click at [934, 454] on button "Lưu và In" at bounding box center [958, 451] width 119 height 20
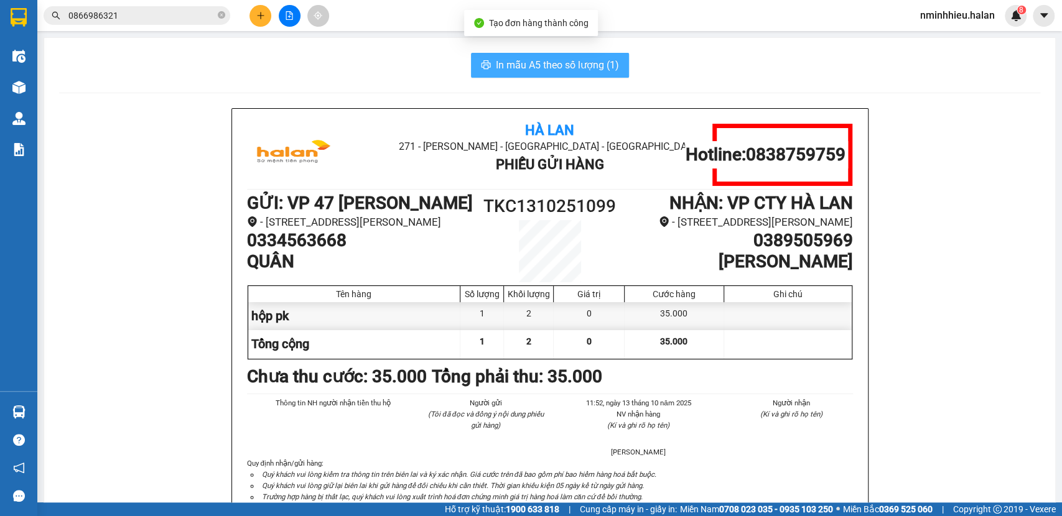
click at [557, 68] on span "In mẫu A5 theo số lượng (1)" at bounding box center [557, 65] width 123 height 16
click at [263, 16] on icon "plus" at bounding box center [260, 15] width 9 height 9
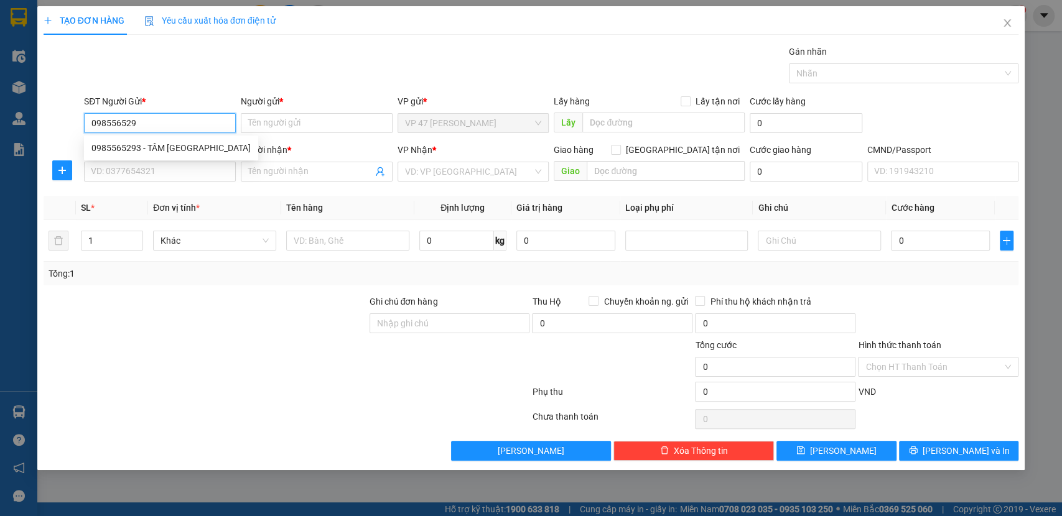
type input "0985565293"
click at [177, 147] on div "0985565293 - TÂM ĐỨC" at bounding box center [170, 148] width 159 height 14
type input "TÂM ĐỨC"
type input "0985565293"
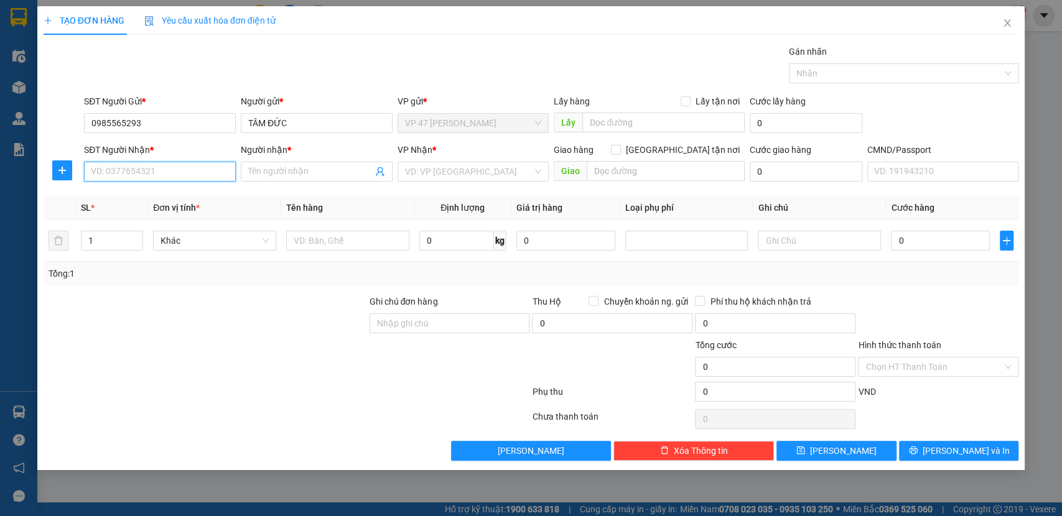
click at [137, 177] on input "SĐT Người Nhận *" at bounding box center [160, 172] width 152 height 20
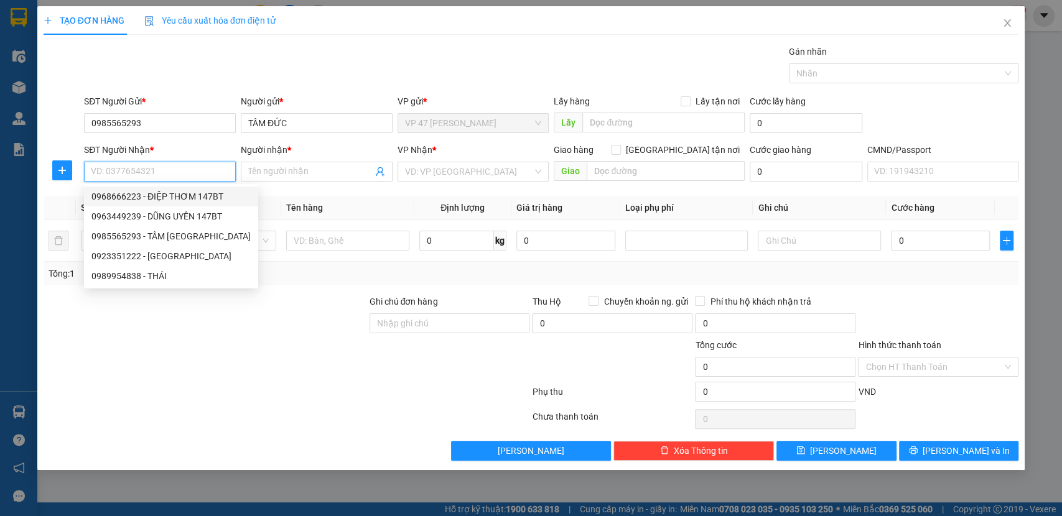
click at [156, 195] on div "0968666223 - ĐIỆP THƠM 147BT" at bounding box center [170, 197] width 159 height 14
type input "0968666223"
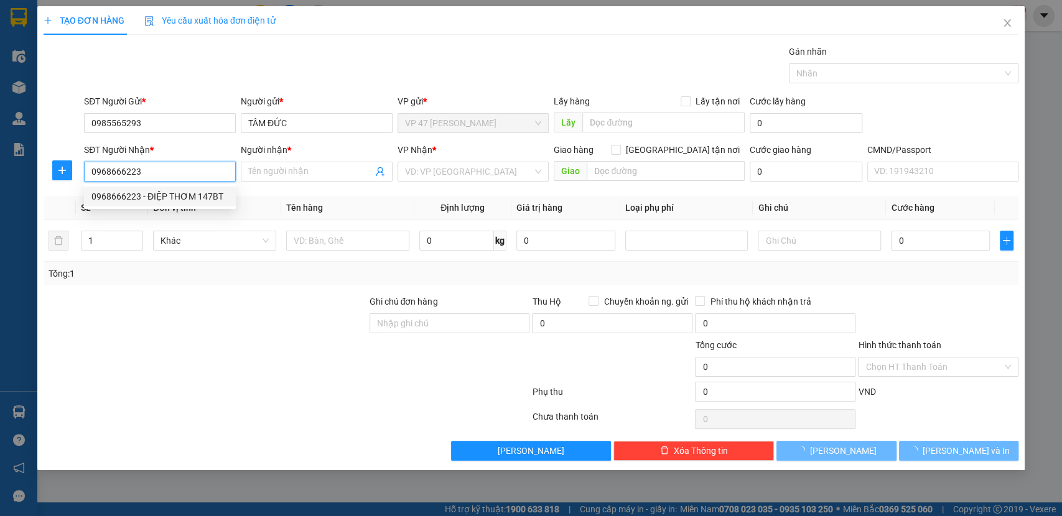
type input "ĐIỆP THƠM 147BT"
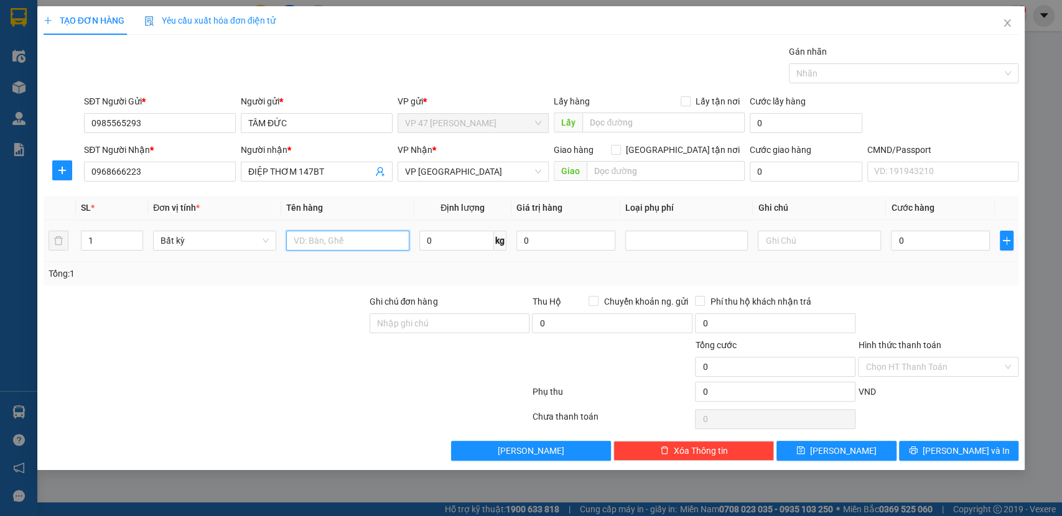
click at [354, 241] on input "text" at bounding box center [347, 241] width 123 height 20
type input "bọc pk"
click at [438, 252] on div "0 kg" at bounding box center [462, 240] width 87 height 25
click at [433, 238] on input "0" at bounding box center [456, 241] width 75 height 20
type input "1"
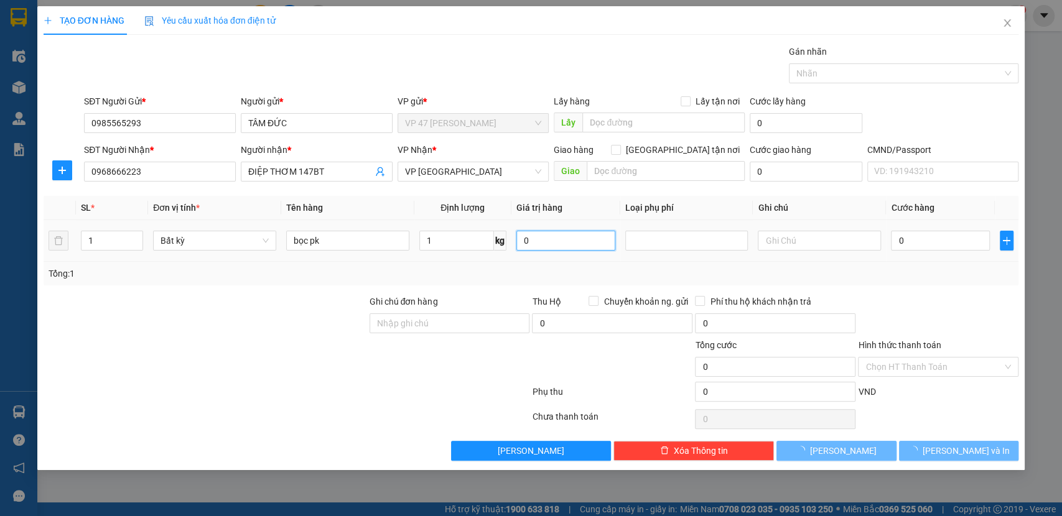
type input "35.000"
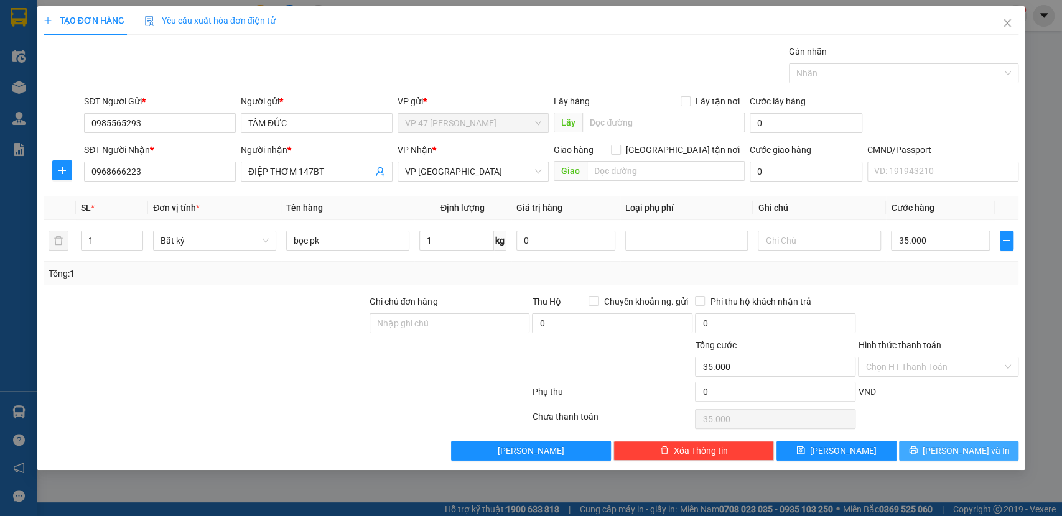
click at [966, 441] on button "Lưu và In" at bounding box center [958, 451] width 119 height 20
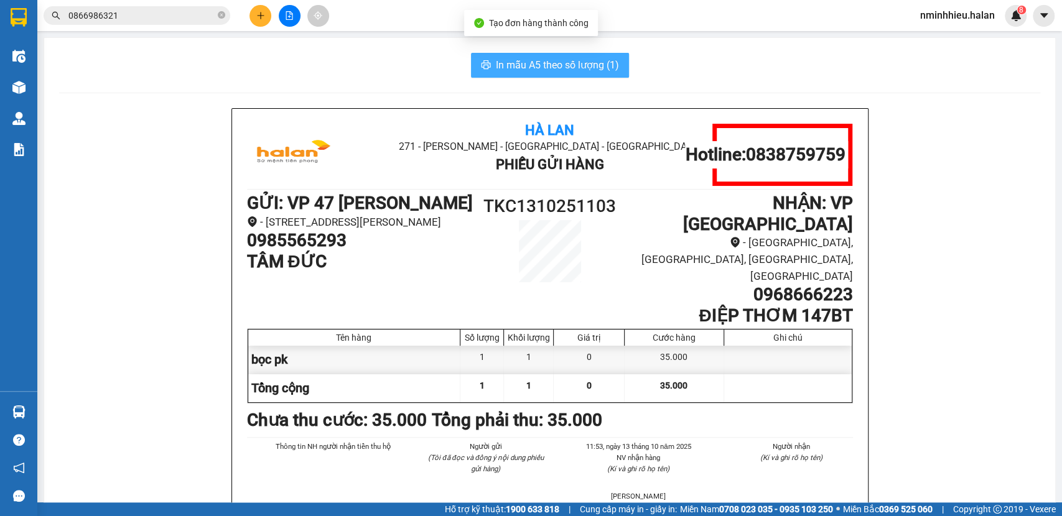
drag, startPoint x: 481, startPoint y: 70, endPoint x: 487, endPoint y: 61, distance: 10.9
click at [482, 68] on span "printer" at bounding box center [486, 66] width 10 height 12
click at [487, 61] on button "In mẫu A5 theo số lượng (1)" at bounding box center [550, 65] width 158 height 25
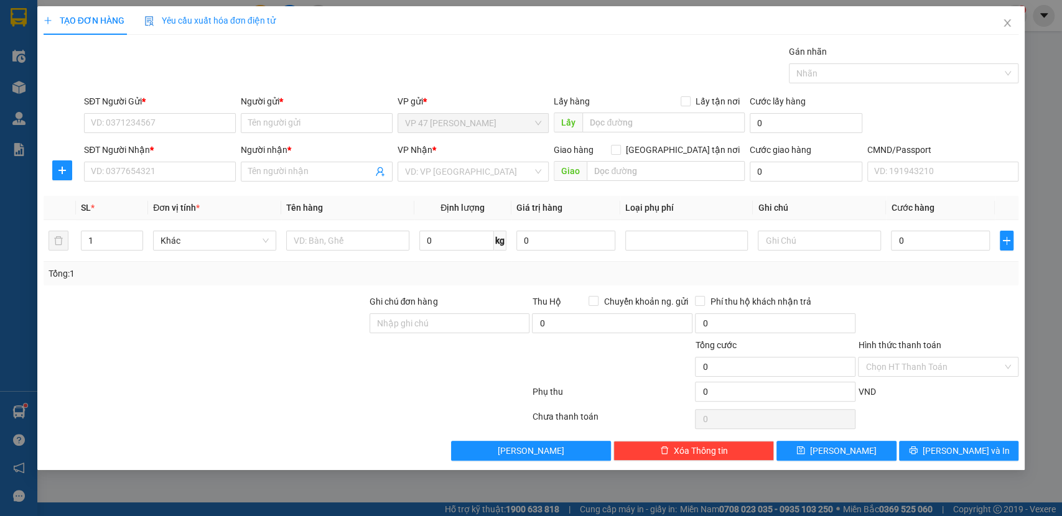
click at [427, 181] on div "VP Nhận * VD: VP Sài Gòn" at bounding box center [474, 165] width 152 height 44
click at [427, 174] on input "search" at bounding box center [469, 171] width 128 height 19
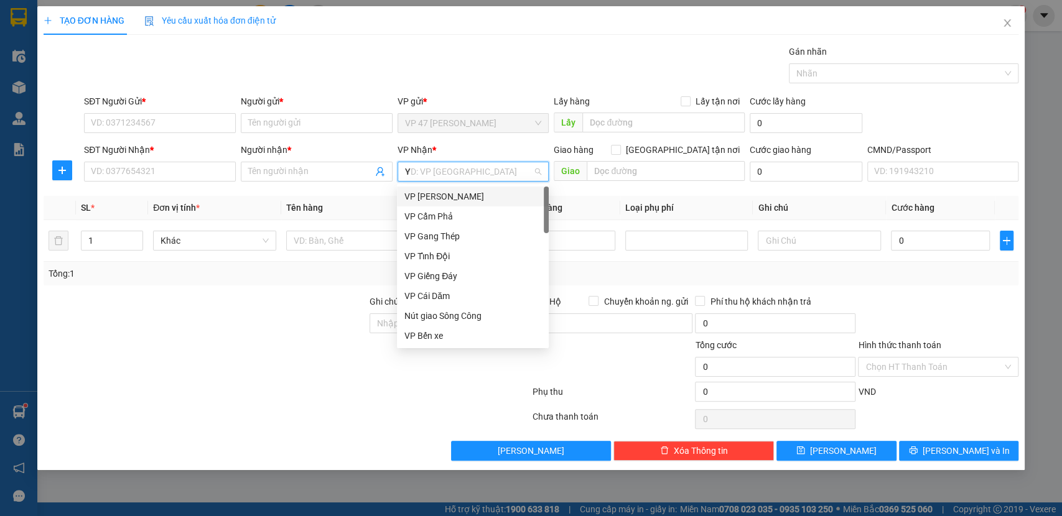
type input "YB"
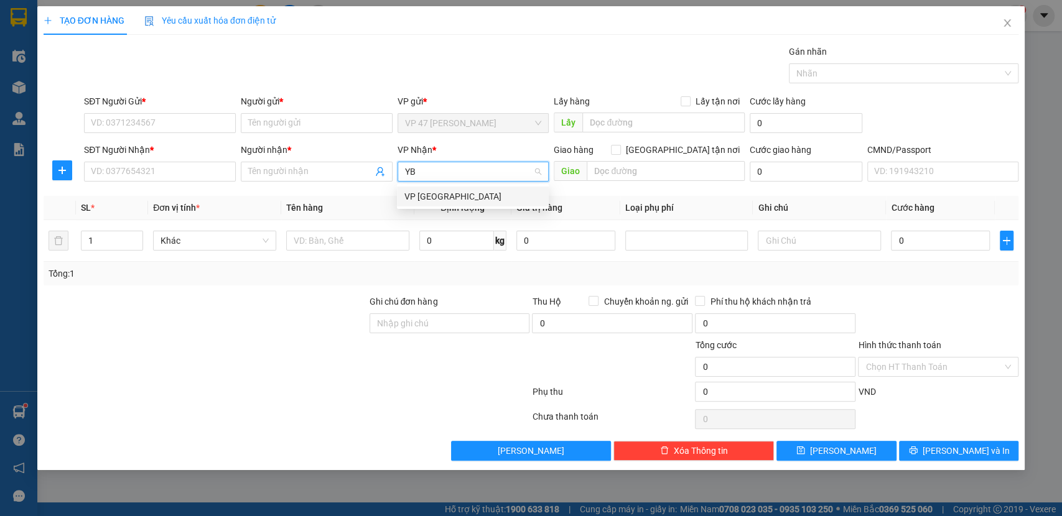
click at [427, 191] on div "VP Yên Bình" at bounding box center [472, 197] width 137 height 14
click at [448, 251] on div "0 kg" at bounding box center [462, 240] width 87 height 25
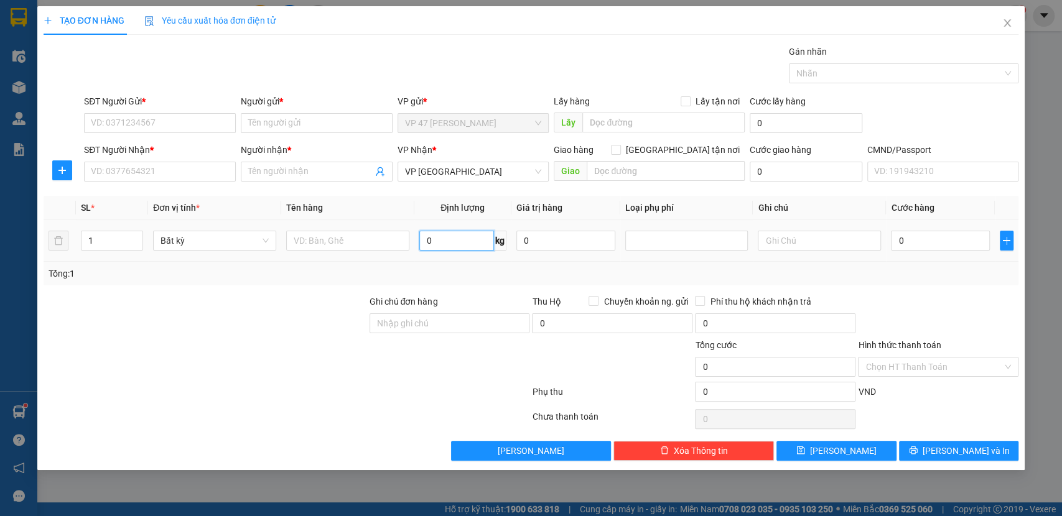
click at [448, 245] on input "0" at bounding box center [456, 241] width 75 height 20
type input "12"
click at [450, 257] on td "12 kg" at bounding box center [462, 241] width 97 height 42
type input "50.000"
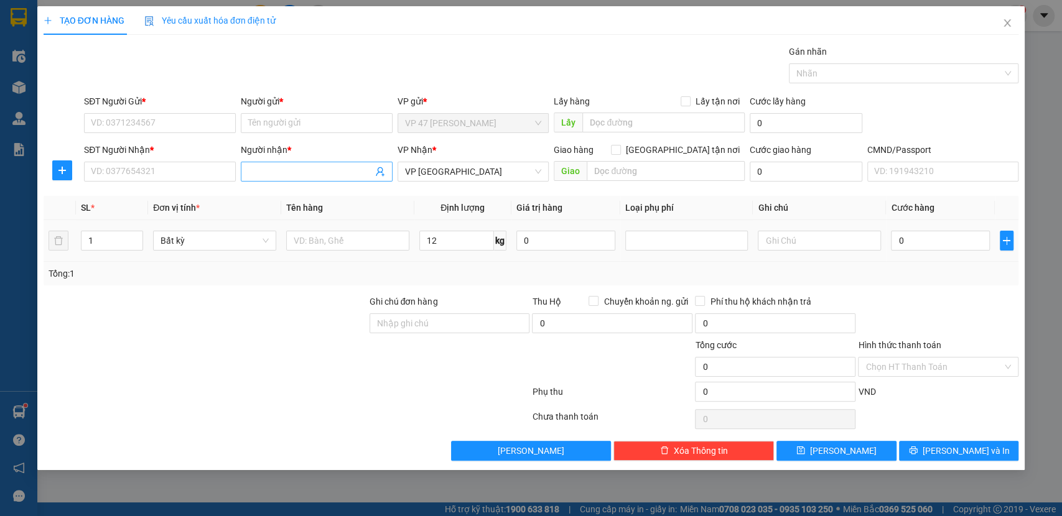
type input "50.000"
click at [1005, 21] on icon "close" at bounding box center [1007, 23] width 10 height 10
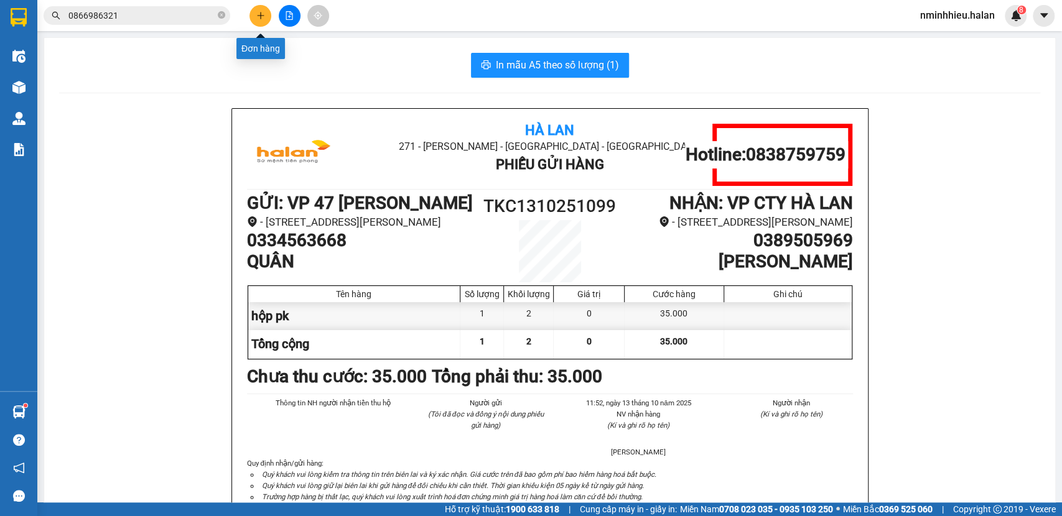
click at [263, 7] on button at bounding box center [260, 16] width 22 height 22
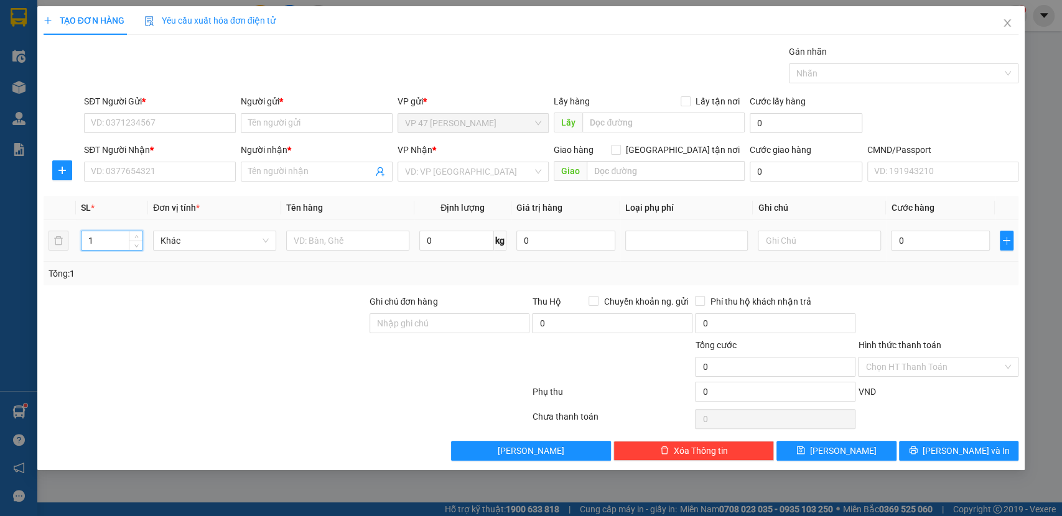
click at [119, 244] on input "1" at bounding box center [113, 240] width 62 height 19
click at [356, 237] on input "text" at bounding box center [347, 241] width 123 height 20
click at [100, 241] on input "2" at bounding box center [113, 240] width 62 height 19
type input "3"
click at [324, 235] on input "text" at bounding box center [347, 241] width 123 height 20
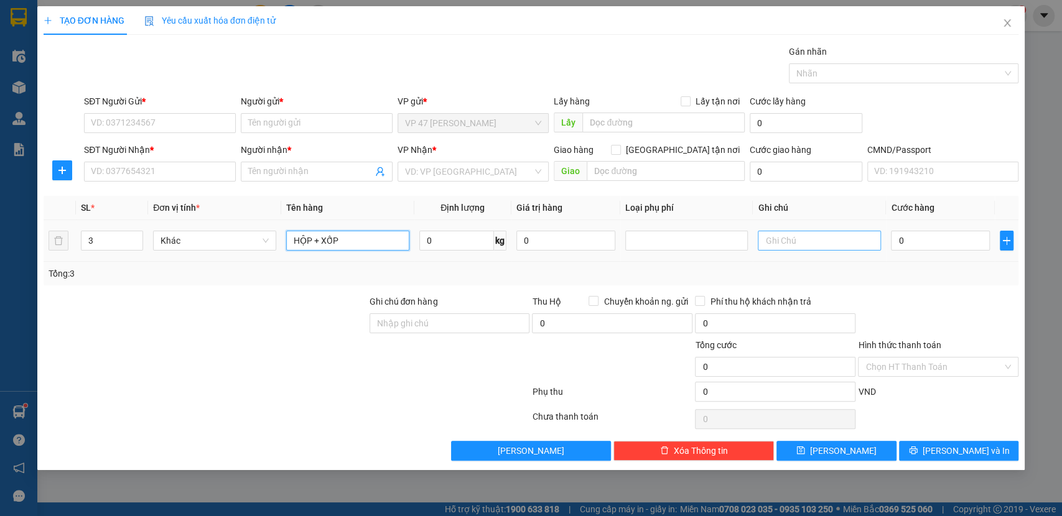
type input "HỘP + XỐP"
click at [786, 236] on input "text" at bounding box center [819, 241] width 123 height 20
type input "16+25"
click at [357, 240] on input "HỘP + XỐP" at bounding box center [347, 241] width 123 height 20
type input "HỘP"
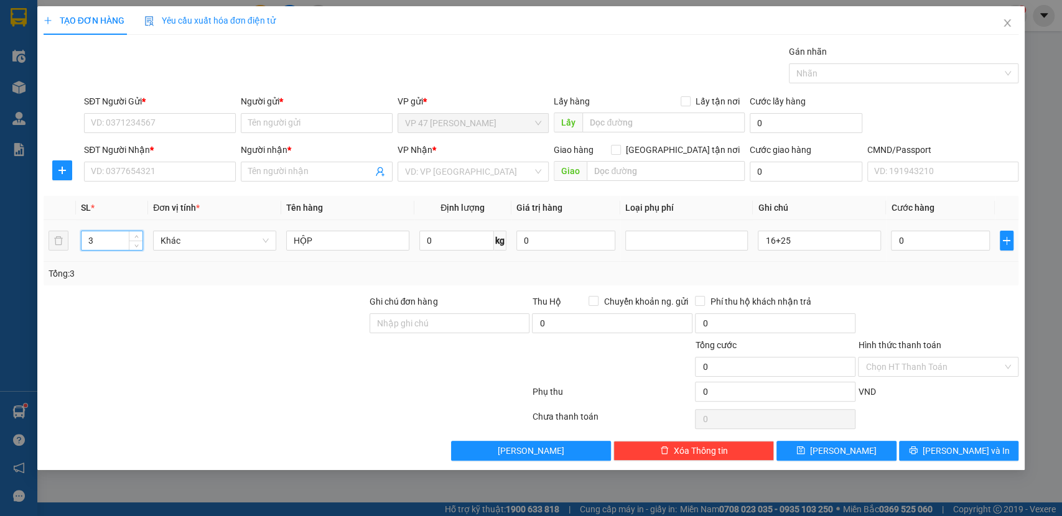
click at [118, 236] on input "3" at bounding box center [113, 240] width 62 height 19
type input "2"
click at [154, 124] on input "SĐT Người Gửi *" at bounding box center [160, 123] width 152 height 20
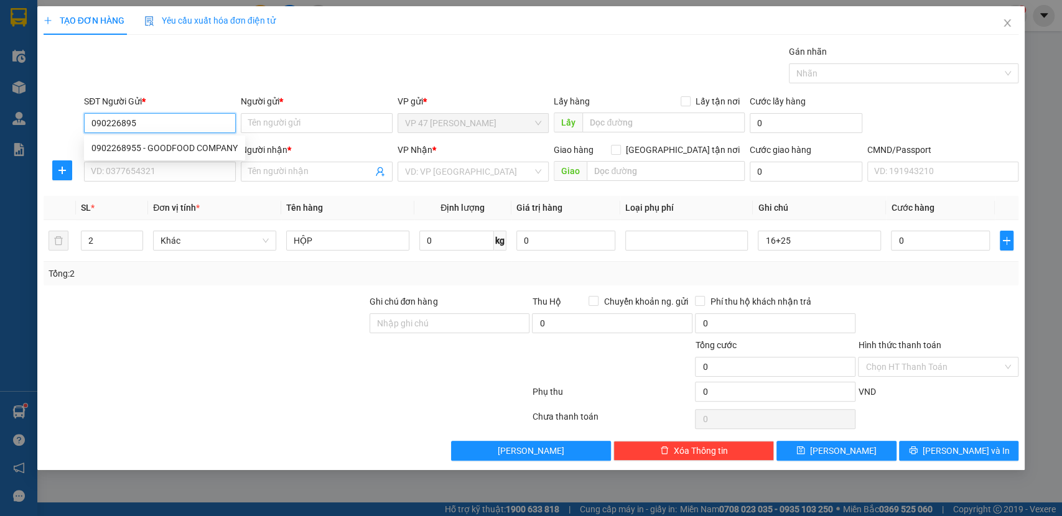
type input "0902268955"
click at [177, 146] on div "0902268955 - GOODFOOD COMPANY" at bounding box center [164, 148] width 146 height 14
type input "GOODFOOD COMPANY"
type input "0902268955"
click at [177, 184] on div "SĐT Người Nhận * VD: 0377654321" at bounding box center [160, 165] width 152 height 44
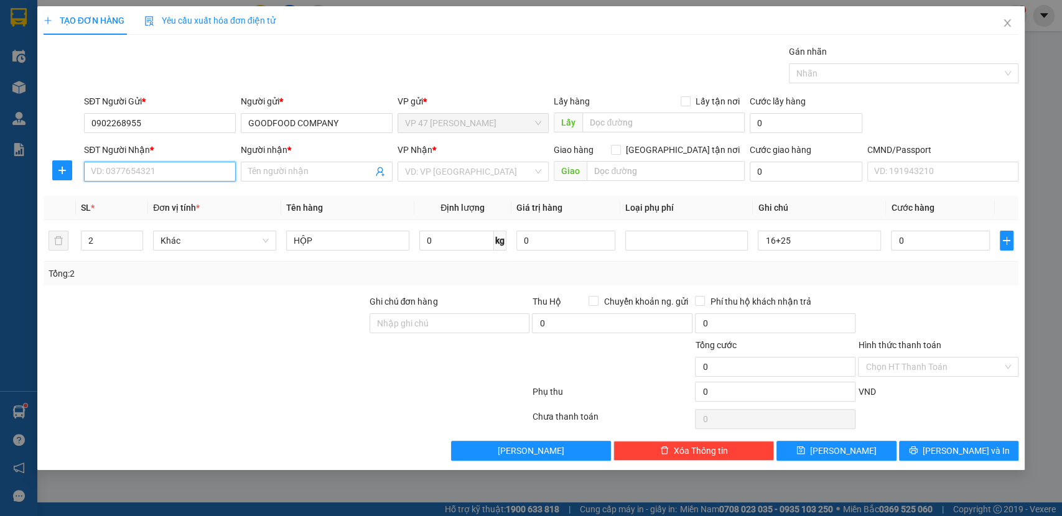
click at [179, 174] on input "SĐT Người Nhận *" at bounding box center [160, 172] width 152 height 20
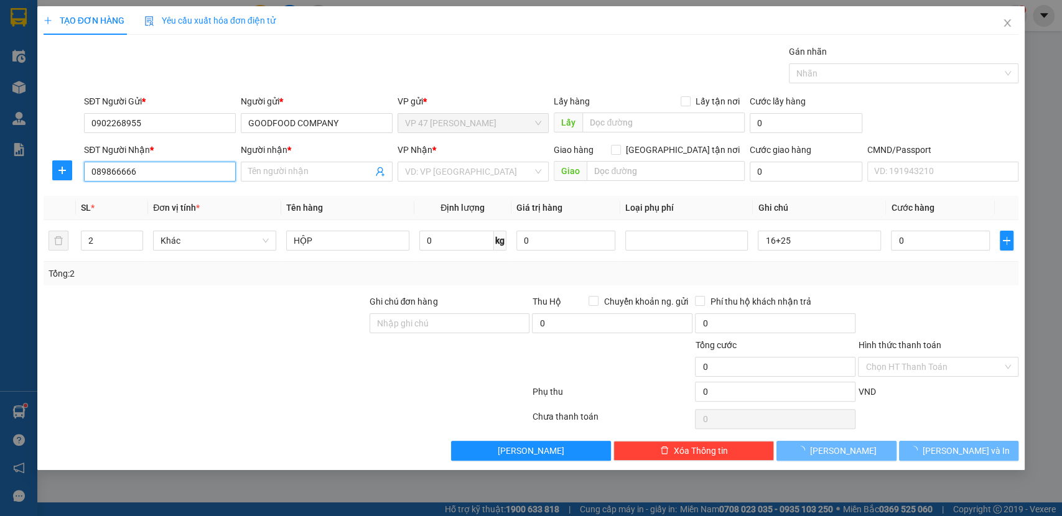
type input "0898666662"
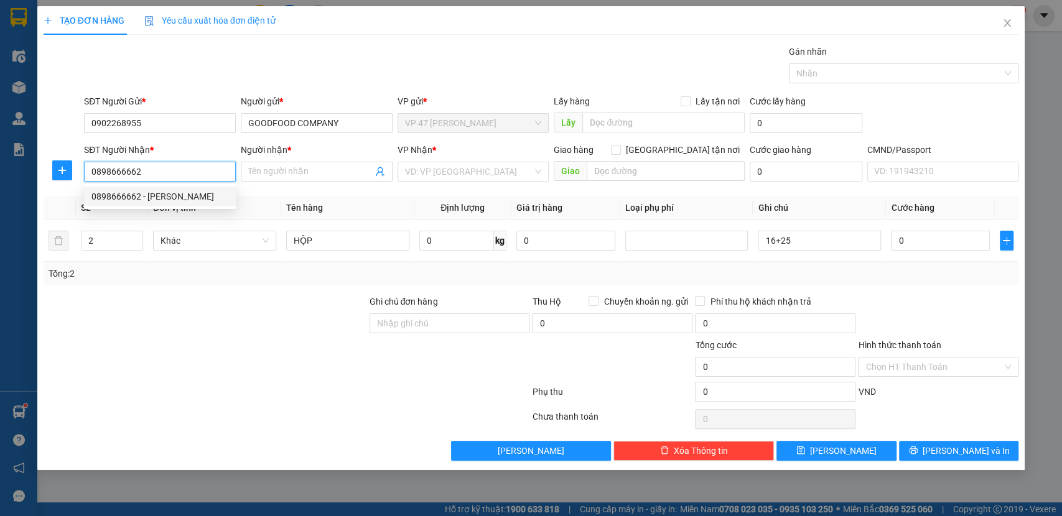
click at [162, 196] on div "0898666662 - GIA BẢO" at bounding box center [159, 197] width 137 height 14
type input "GIA BẢO"
type input "0898666662"
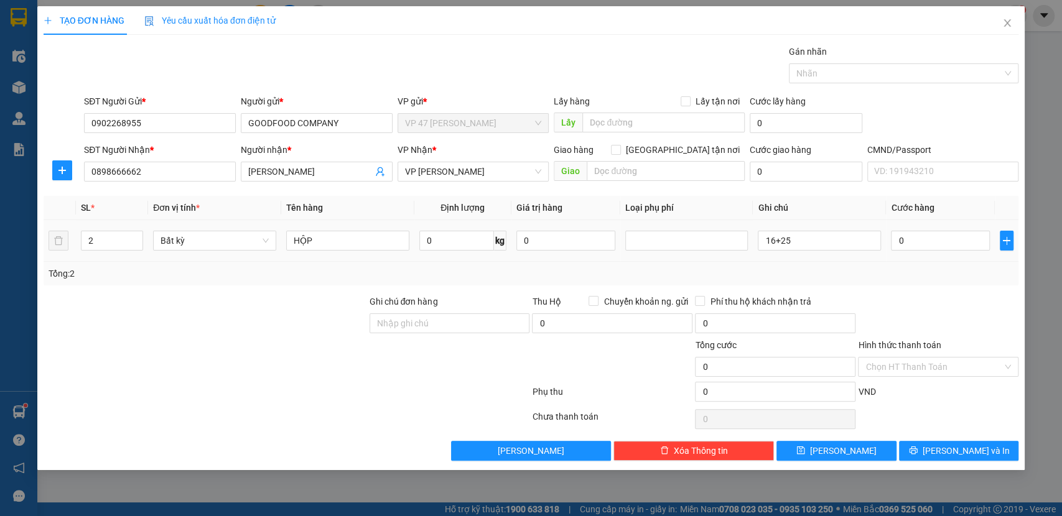
click at [336, 226] on td "HỘP" at bounding box center [347, 241] width 133 height 42
click at [338, 245] on input "HỘP" at bounding box center [347, 241] width 123 height 20
type input "HỘP ĐỒ ĂN"
type input "16"
type input "60.000"
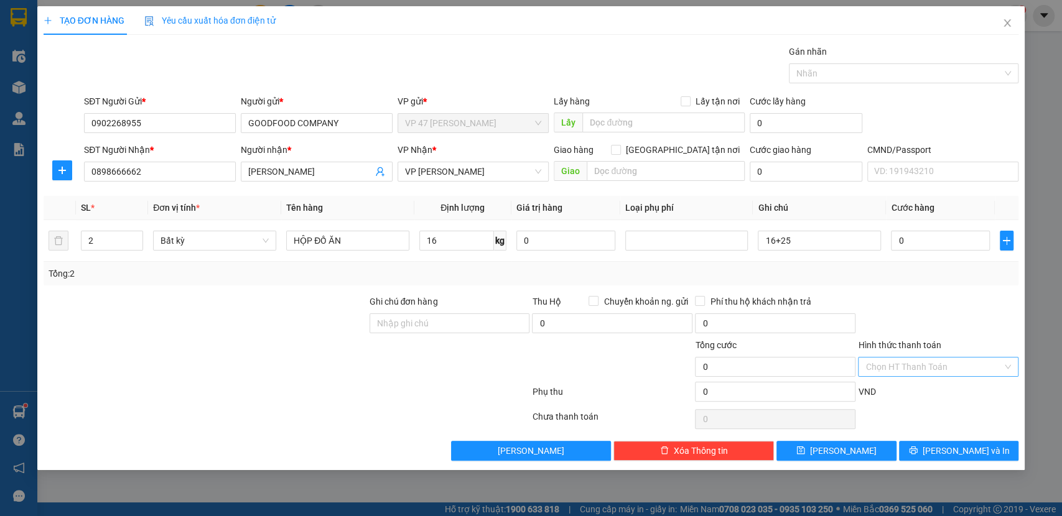
type input "60.000"
click at [457, 236] on input "16" at bounding box center [456, 241] width 75 height 20
type input "26"
type input "65.000"
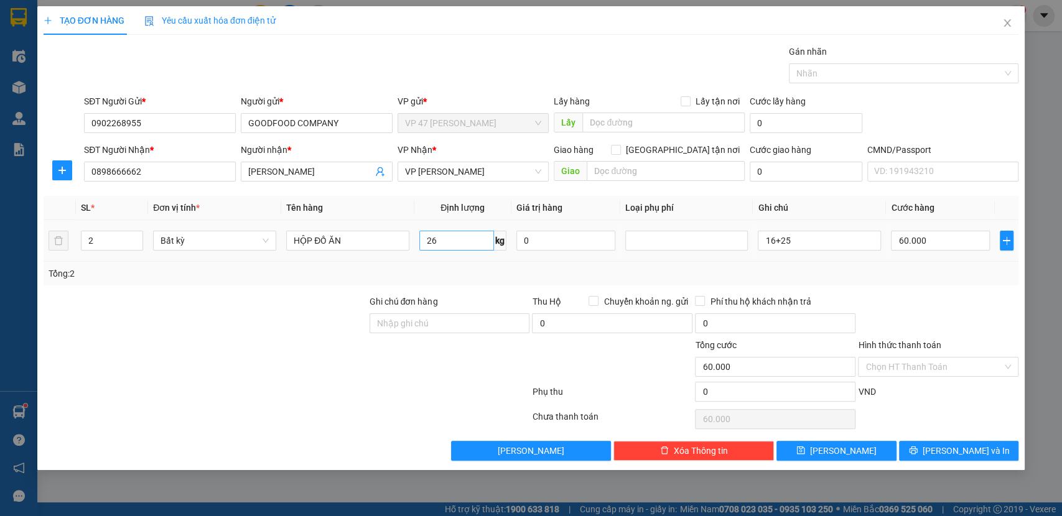
type input "65.000"
click at [453, 236] on input "26" at bounding box center [456, 241] width 75 height 20
type input "0"
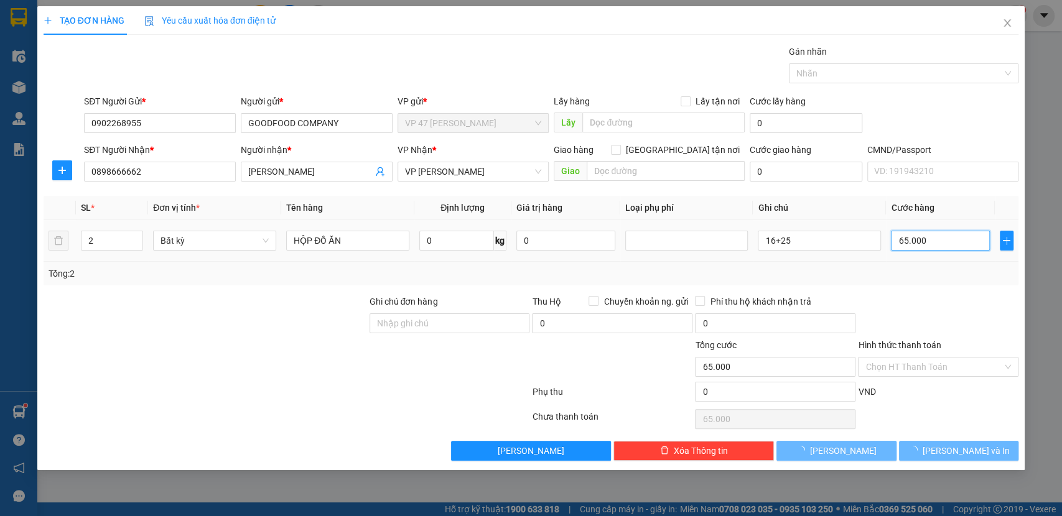
click at [931, 240] on input "65.000" at bounding box center [940, 241] width 99 height 20
type input "0"
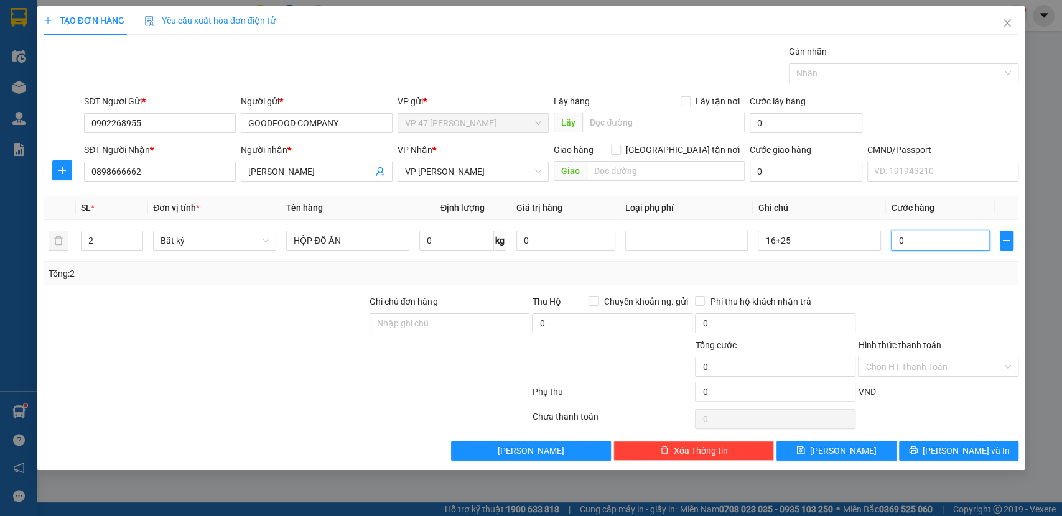
type input "1"
type input "11"
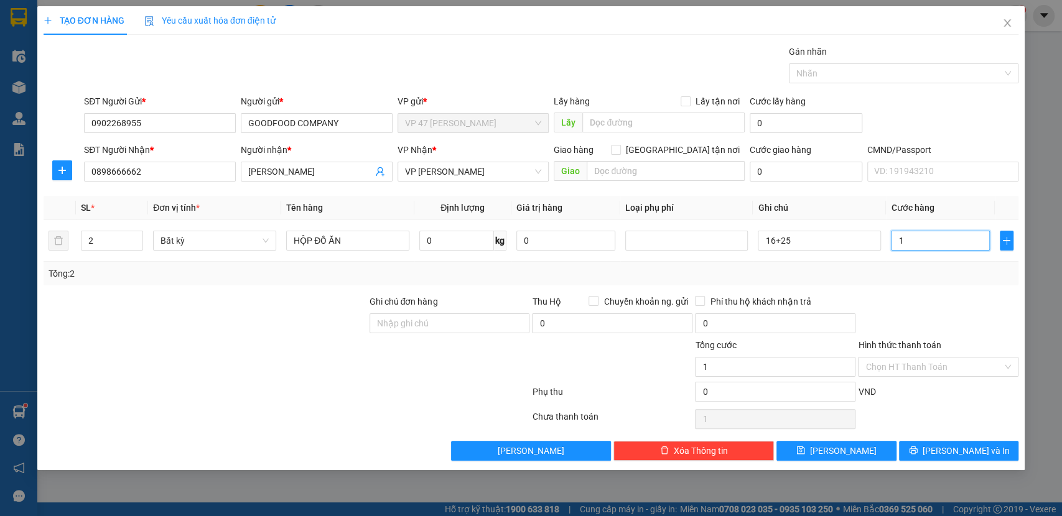
type input "11"
type input "115.000"
drag, startPoint x: 843, startPoint y: 430, endPoint x: 885, endPoint y: 426, distance: 42.5
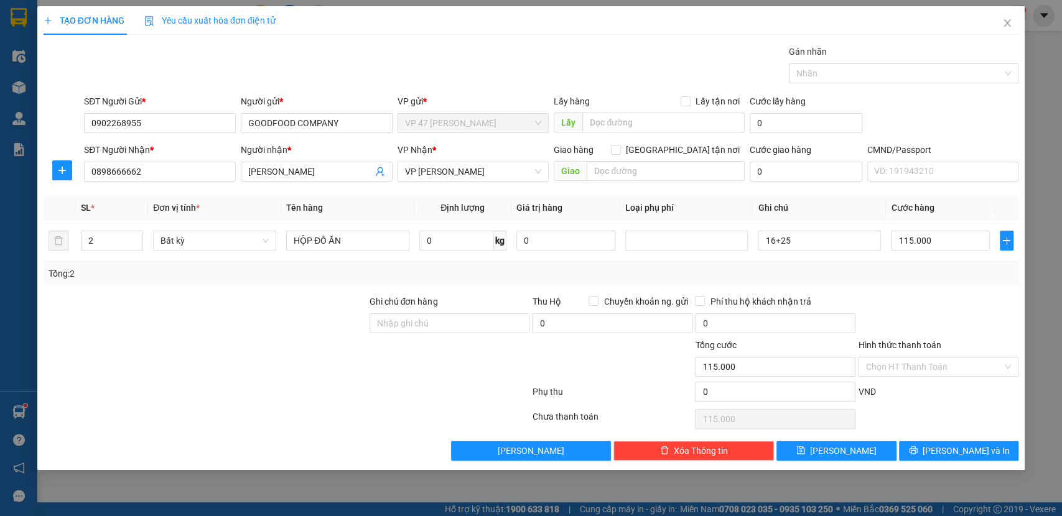
click at [885, 426] on div "Chưa thanh toán 115.000 Chọn HT Thanh Toán" at bounding box center [531, 419] width 978 height 25
click at [966, 446] on span "Lưu và In" at bounding box center [966, 451] width 87 height 14
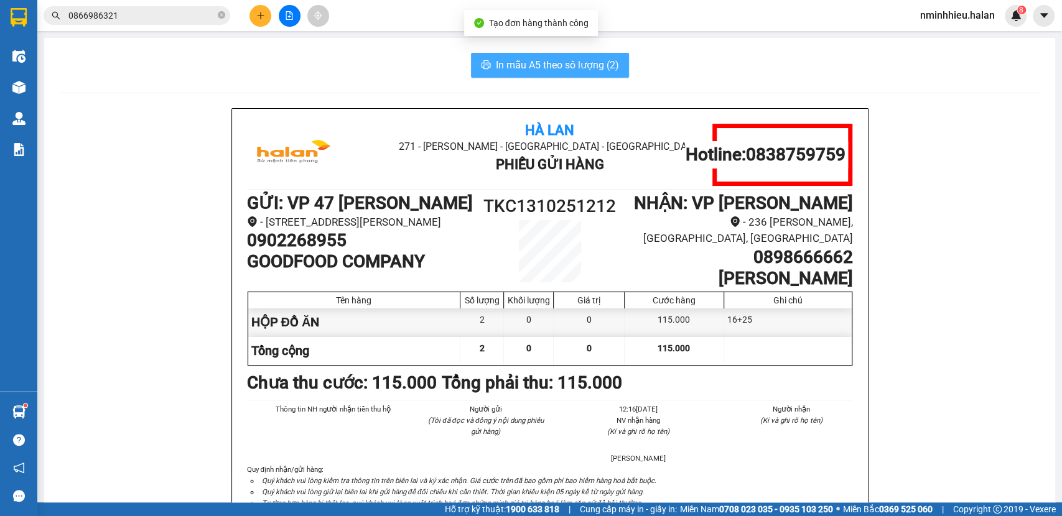
click at [550, 58] on span "In mẫu A5 theo số lượng (2)" at bounding box center [557, 65] width 123 height 16
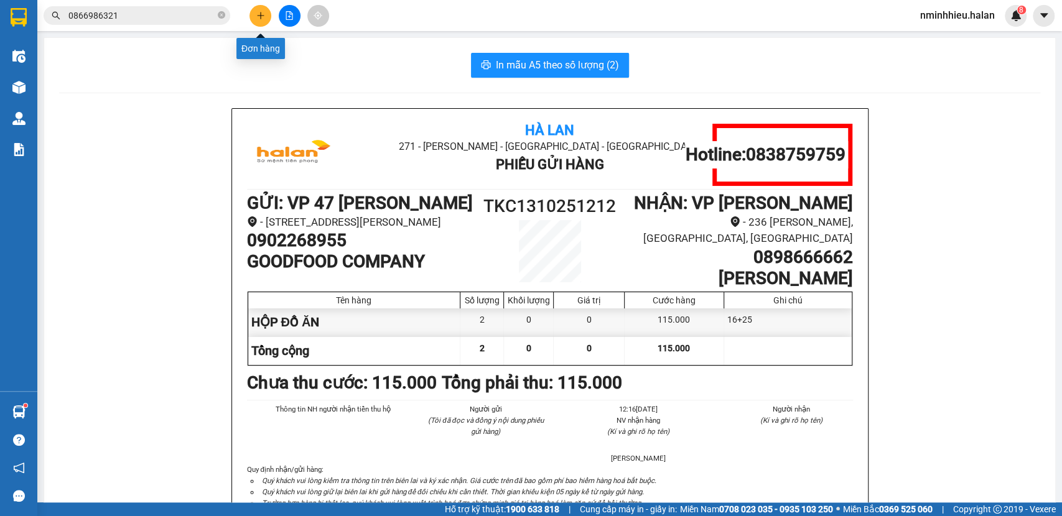
click at [259, 16] on icon "plus" at bounding box center [260, 15] width 9 height 9
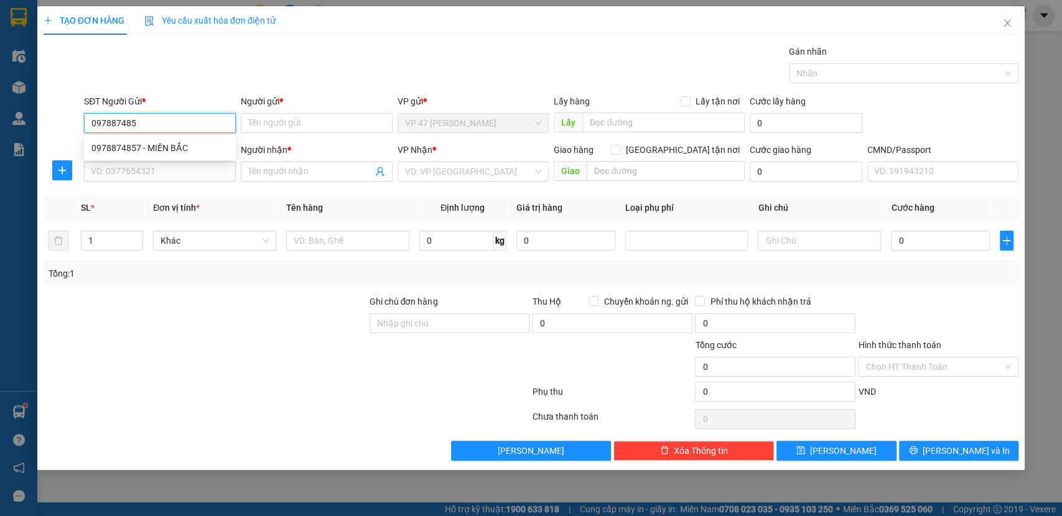
type input "0978874857"
click at [140, 141] on div "0978874857 - MIỀN BẮC" at bounding box center [159, 148] width 137 height 14
type input "MIỀN BẮC"
type input "0978874857"
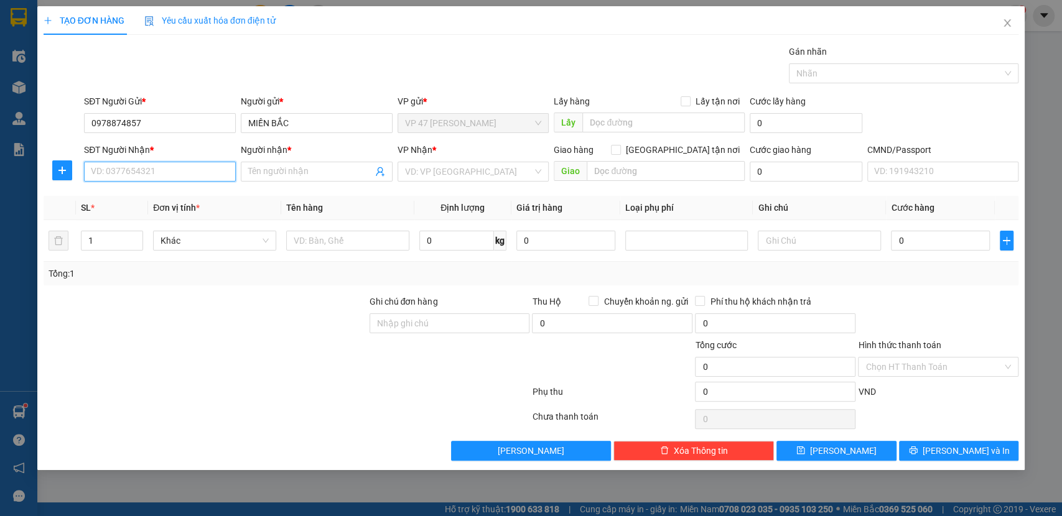
click at [151, 162] on input "SĐT Người Nhận *" at bounding box center [160, 172] width 152 height 20
type input "0988519292"
click at [168, 184] on div "SĐT Người Nhận * 0988519292 0988519292" at bounding box center [160, 165] width 152 height 44
click at [172, 175] on input "0988519292" at bounding box center [160, 172] width 152 height 20
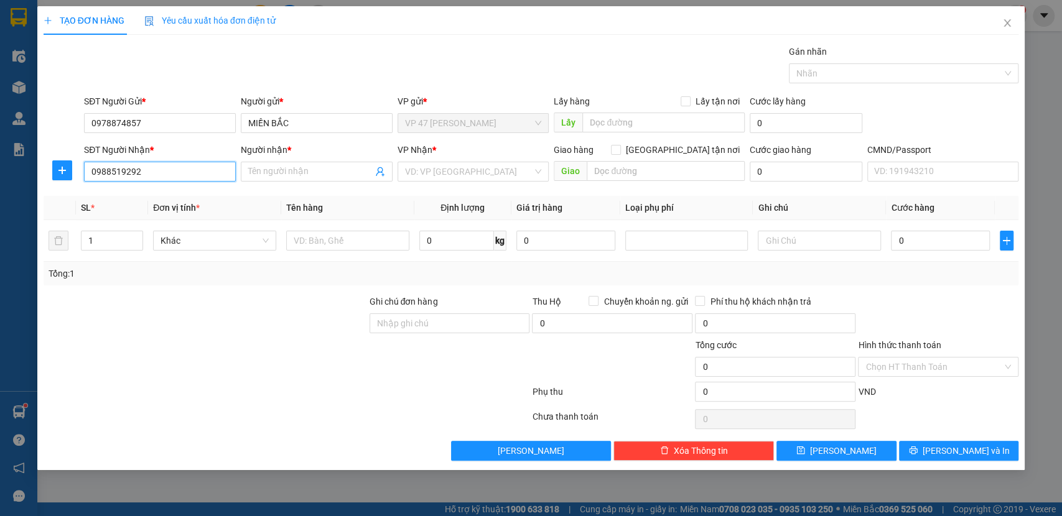
click at [172, 175] on input "0988519292" at bounding box center [160, 172] width 152 height 20
click at [326, 170] on input "Người nhận *" at bounding box center [310, 172] width 124 height 14
type input "THẬT"
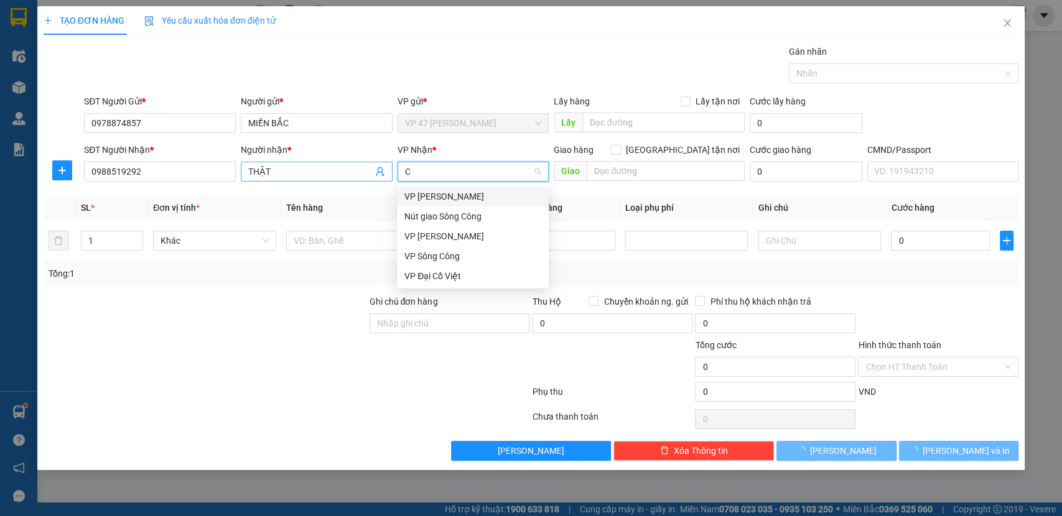
type input "CO"
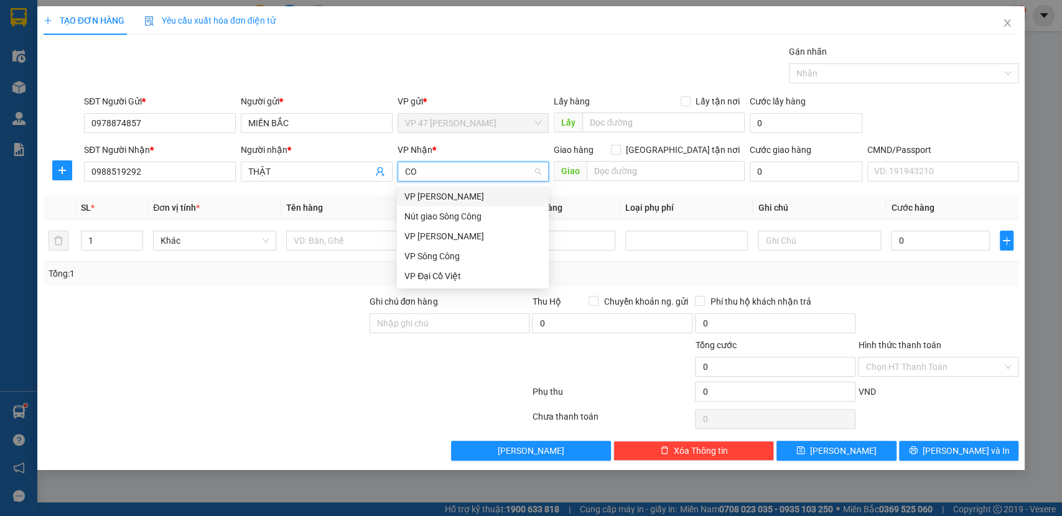
click at [454, 196] on div "VP Cổ Linh" at bounding box center [472, 197] width 137 height 14
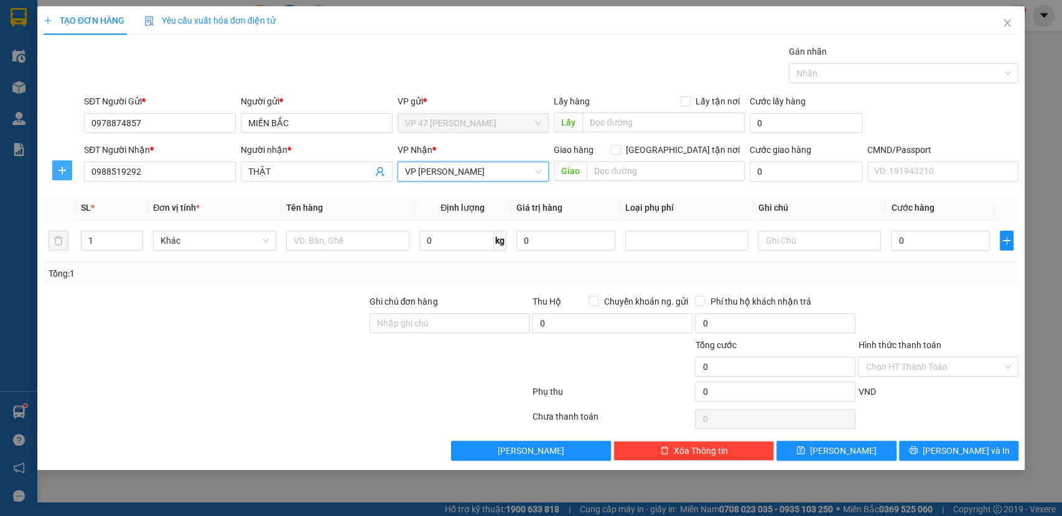
click at [58, 161] on button "button" at bounding box center [62, 171] width 20 height 20
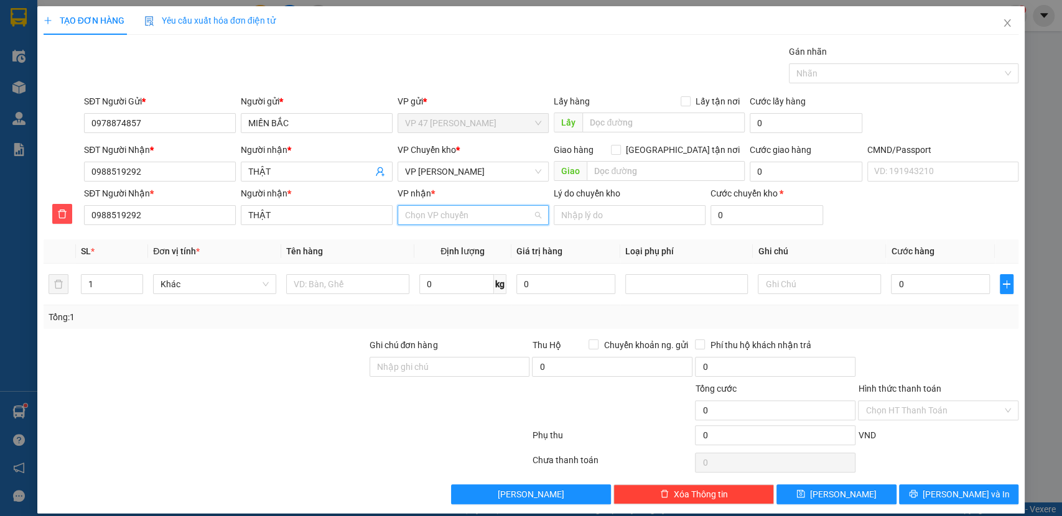
click at [472, 220] on input "VP nhận *" at bounding box center [469, 215] width 128 height 19
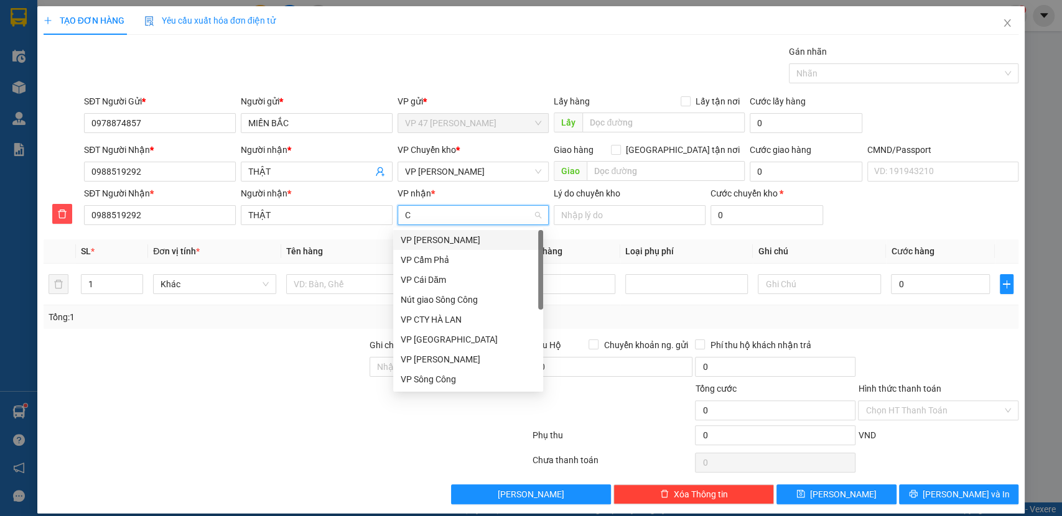
type input "CD"
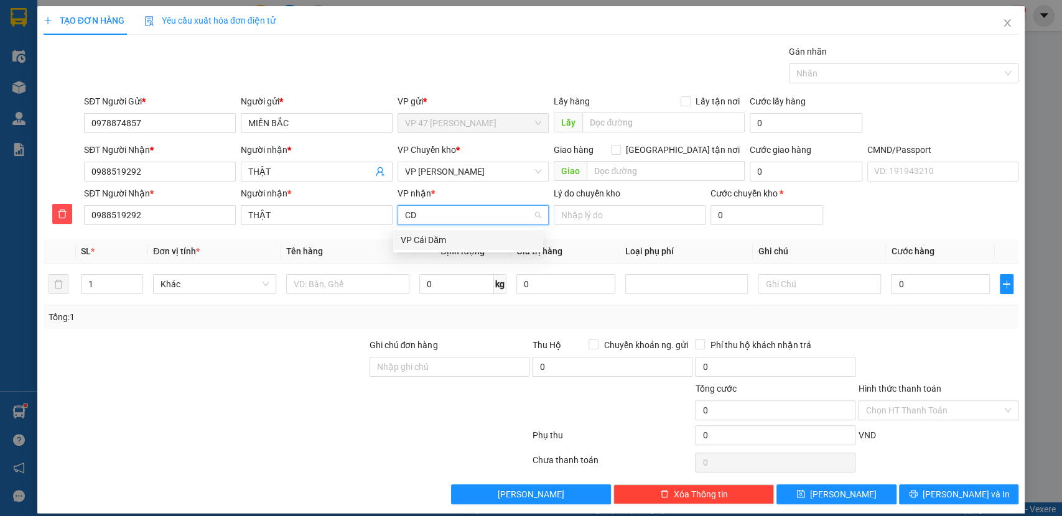
click at [438, 238] on div "VP Cái Dăm" at bounding box center [468, 240] width 135 height 14
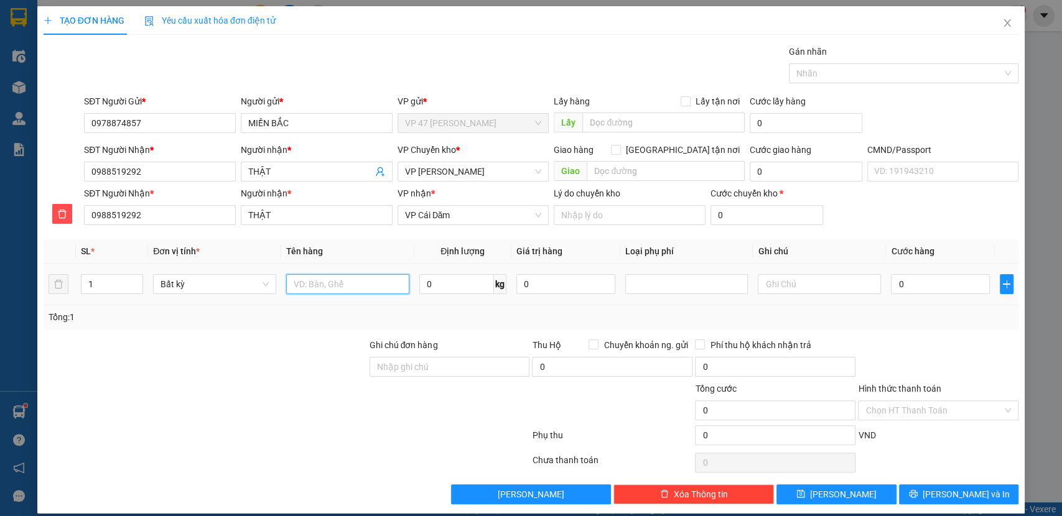
click at [324, 283] on input "text" at bounding box center [347, 284] width 123 height 20
type input "BỌC ĐEN PT"
type input "1"
type input "50.000"
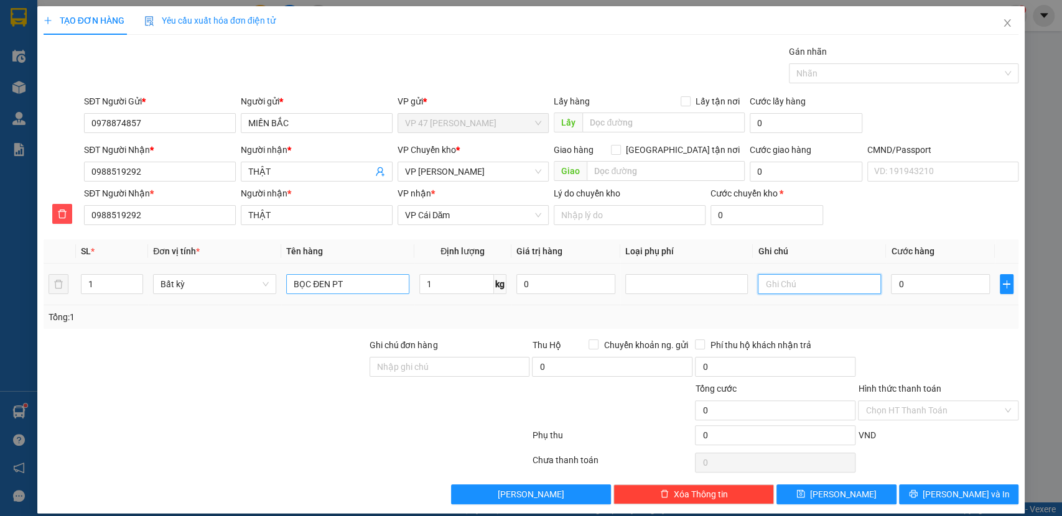
type input "50.000"
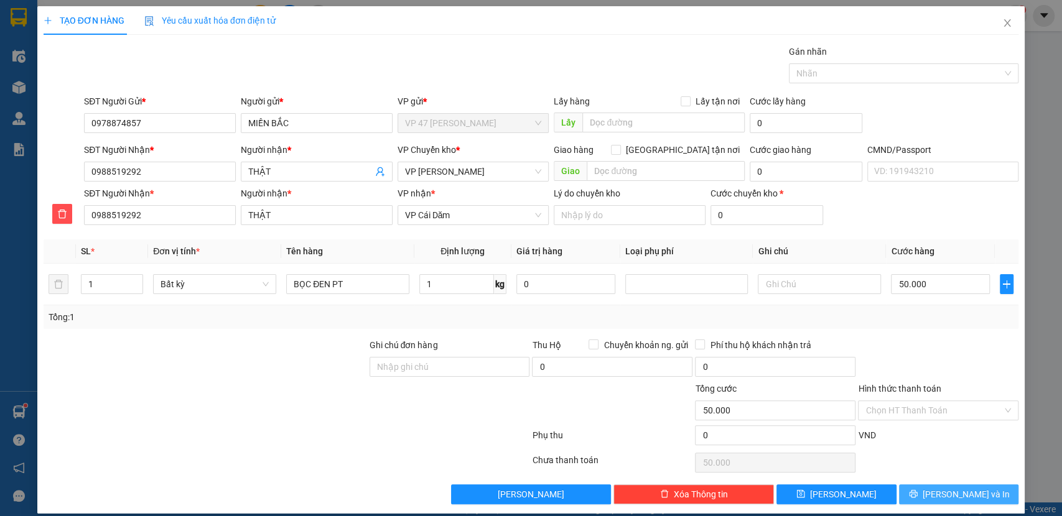
click at [957, 495] on span "Lưu và In" at bounding box center [966, 495] width 87 height 14
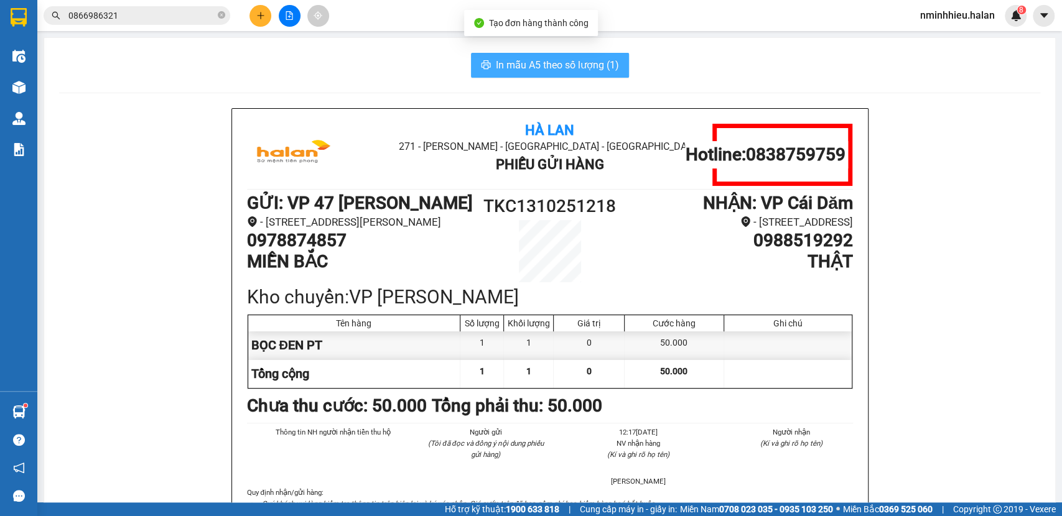
click at [535, 59] on span "In mẫu A5 theo số lượng (1)" at bounding box center [557, 65] width 123 height 16
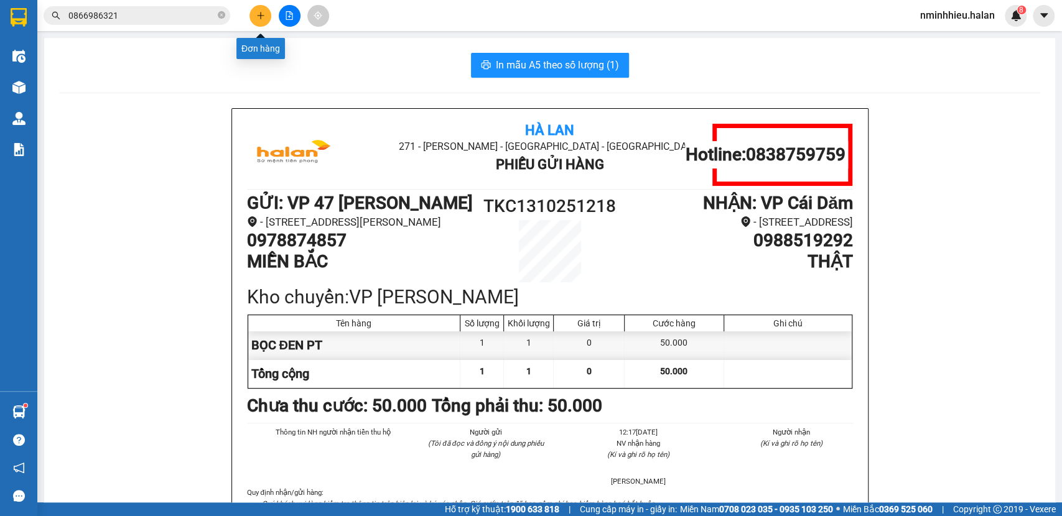
click at [256, 17] on icon "plus" at bounding box center [260, 15] width 9 height 9
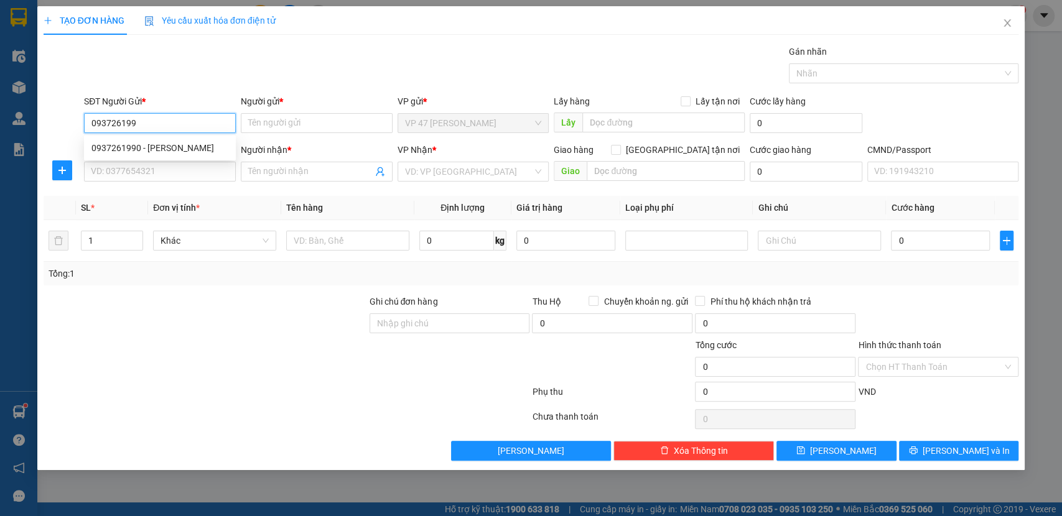
type input "0937261990"
click at [182, 144] on div "0937261990 - Tùng Anh" at bounding box center [159, 148] width 137 height 14
type input "Tùng Anh"
type input "0937261990"
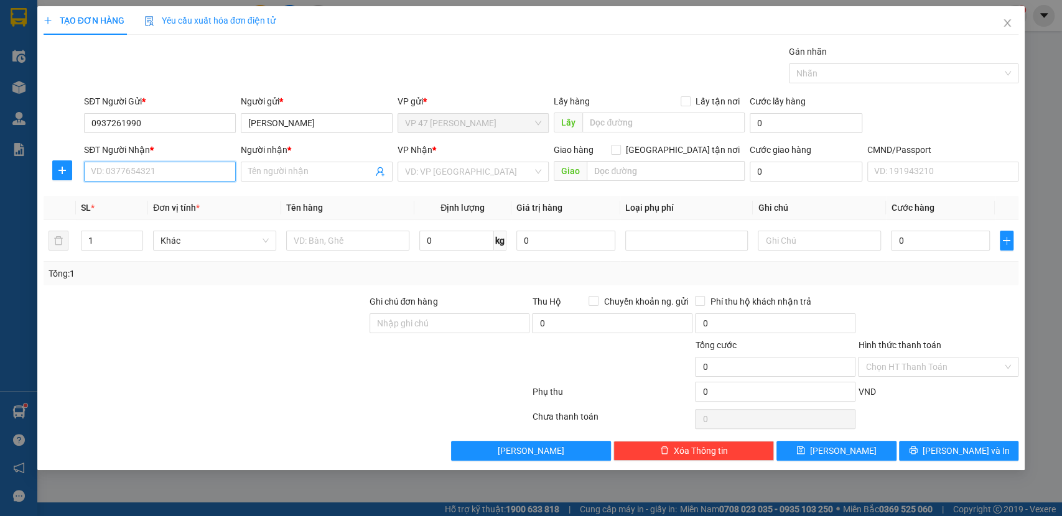
click at [167, 169] on input "SĐT Người Nhận *" at bounding box center [160, 172] width 152 height 20
click at [151, 198] on div "0989103277 - NGÂN ĐÀO SC" at bounding box center [159, 197] width 137 height 14
type input "0989103277"
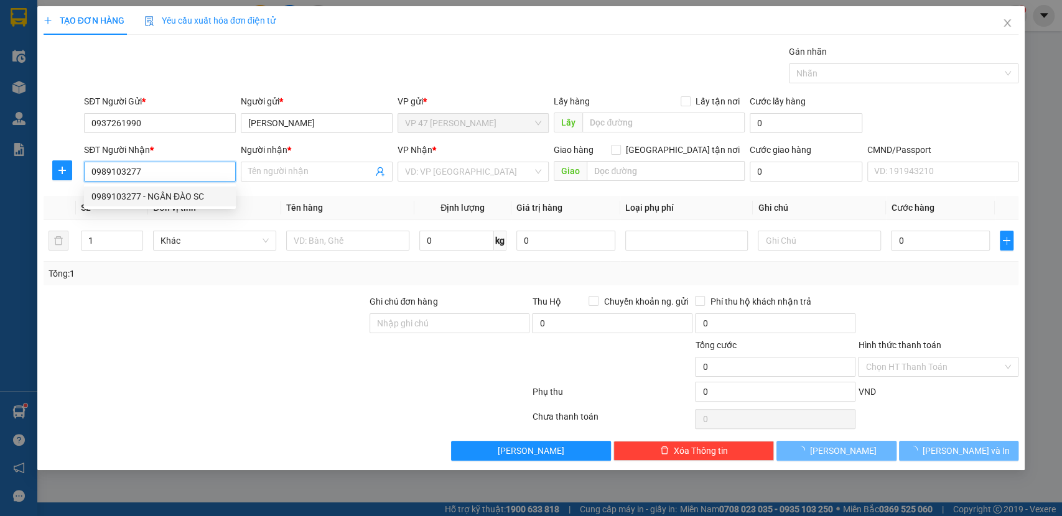
type input "NGÂN ĐÀO SC"
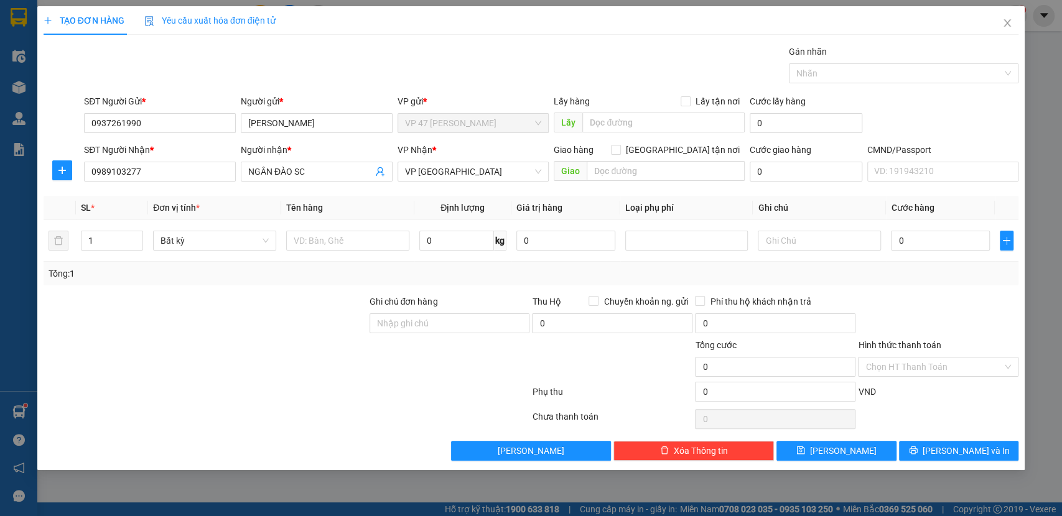
click at [74, 174] on div at bounding box center [63, 171] width 38 height 20
click at [63, 167] on icon "plus" at bounding box center [62, 170] width 10 height 10
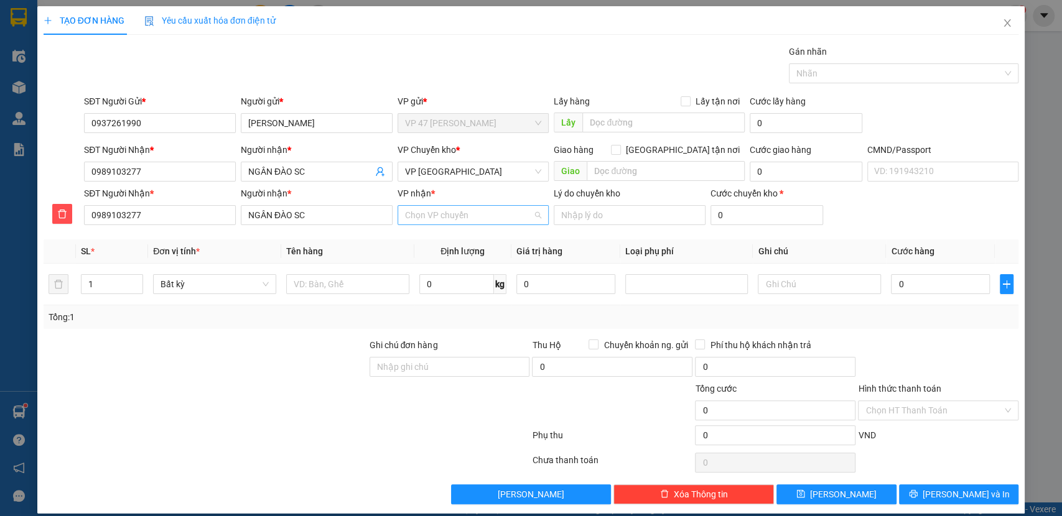
click at [480, 218] on input "VP nhận *" at bounding box center [469, 215] width 128 height 19
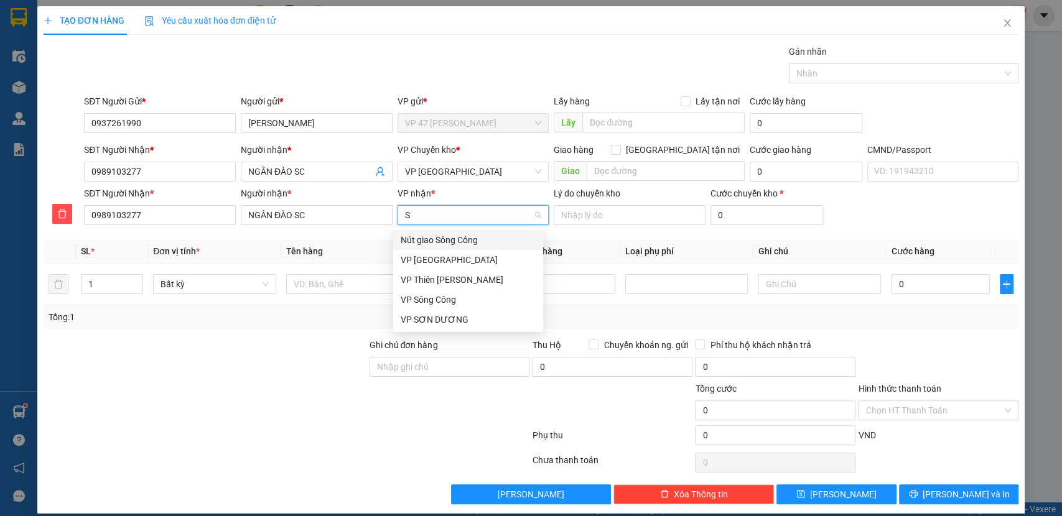
type input "SC"
click at [445, 260] on div "VP Sông Công" at bounding box center [468, 260] width 135 height 14
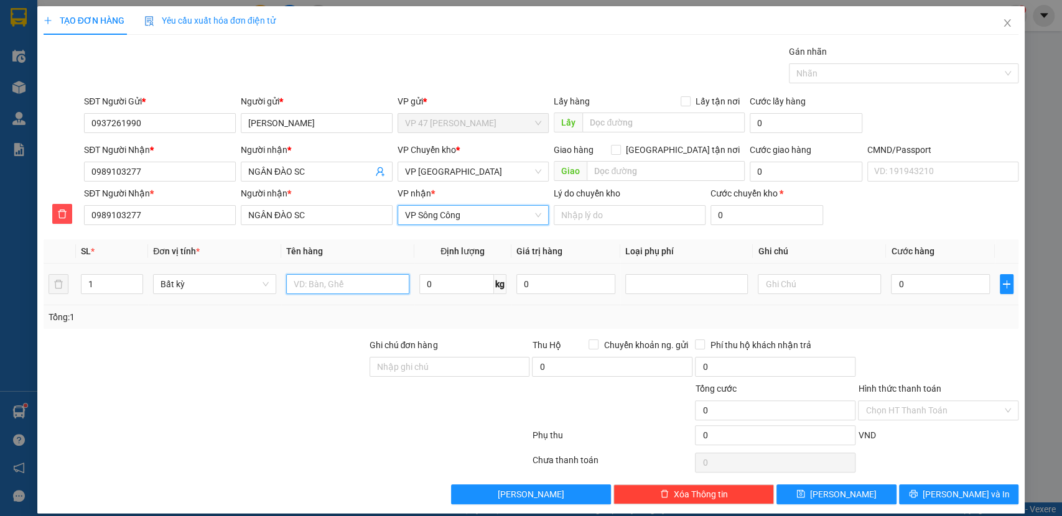
click at [337, 285] on input "text" at bounding box center [347, 284] width 123 height 20
type input "HỘP PT"
type input "8"
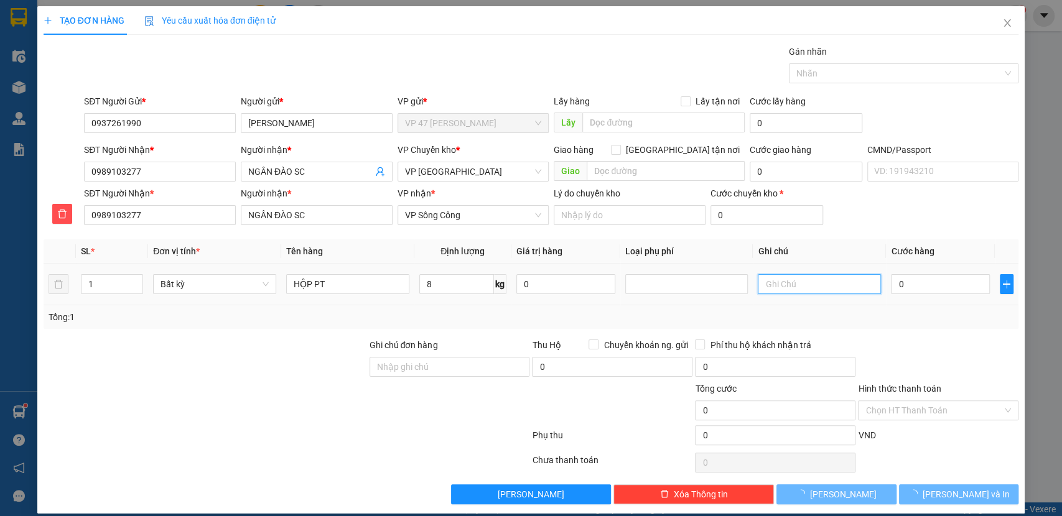
type input "40.000"
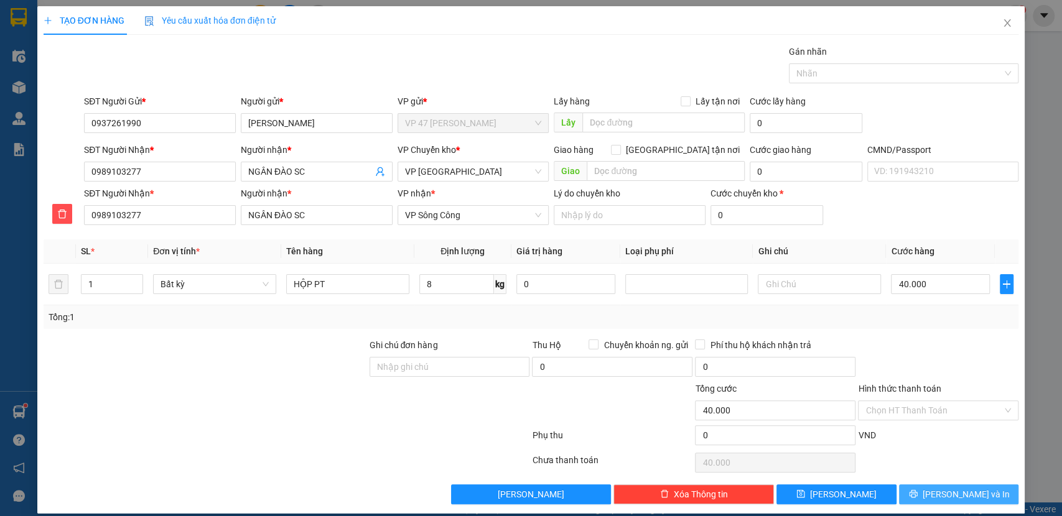
click at [964, 492] on span "Lưu và In" at bounding box center [966, 495] width 87 height 14
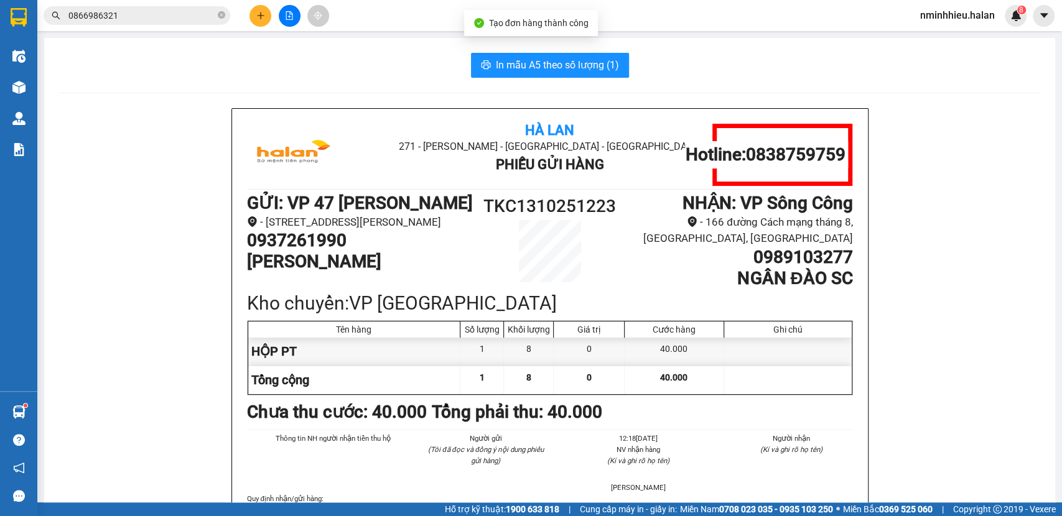
click at [589, 60] on span "In mẫu A5 theo số lượng (1)" at bounding box center [557, 65] width 123 height 16
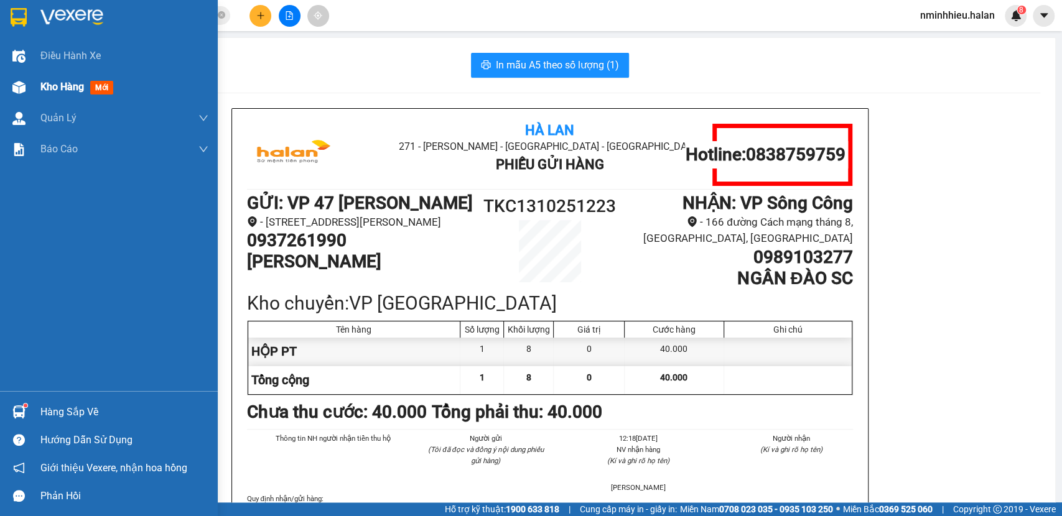
click at [27, 86] on div at bounding box center [19, 88] width 22 height 22
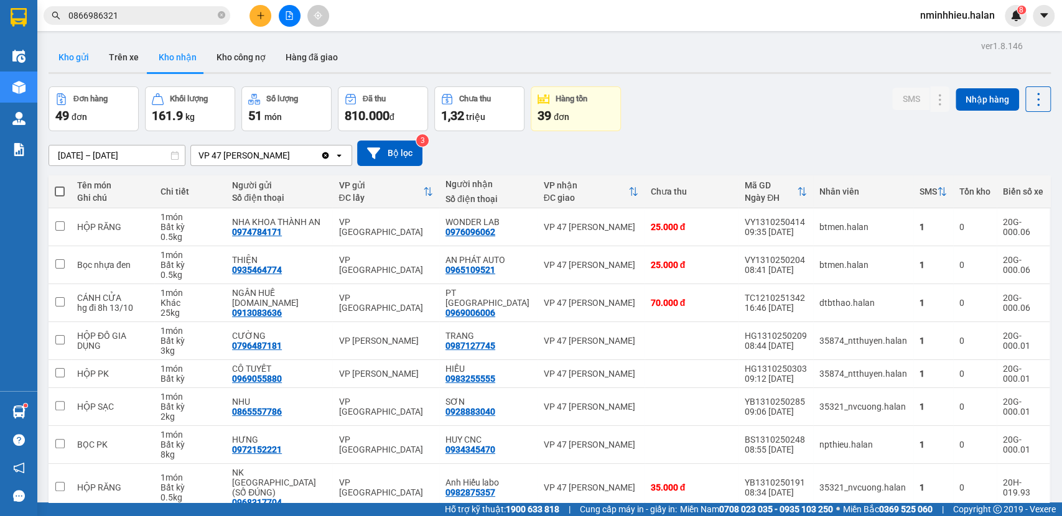
click at [70, 64] on button "Kho gửi" at bounding box center [74, 57] width 50 height 30
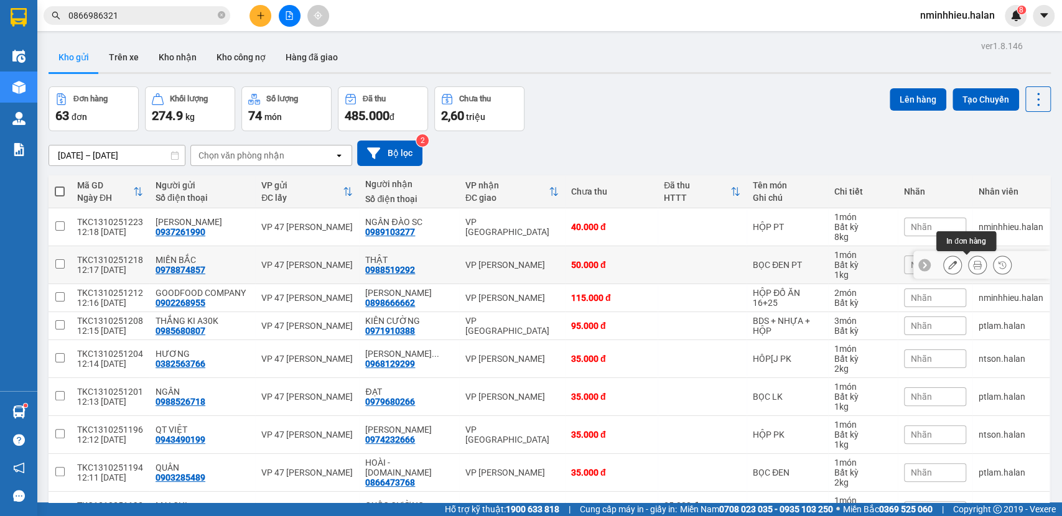
click at [969, 266] on button at bounding box center [977, 265] width 17 height 22
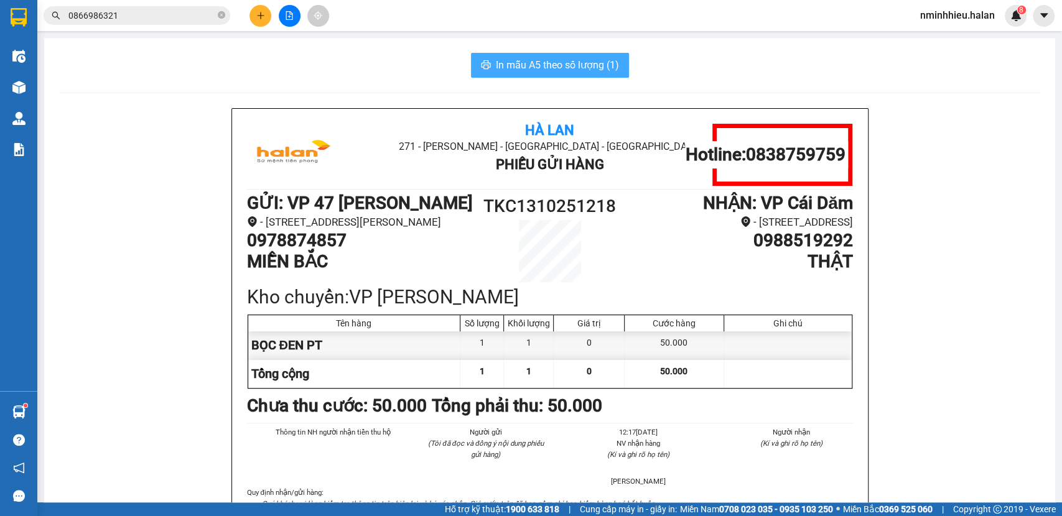
click at [538, 56] on button "In mẫu A5 theo số lượng (1)" at bounding box center [550, 65] width 158 height 25
click at [531, 68] on span "In mẫu A5 theo số lượng (1)" at bounding box center [557, 65] width 123 height 16
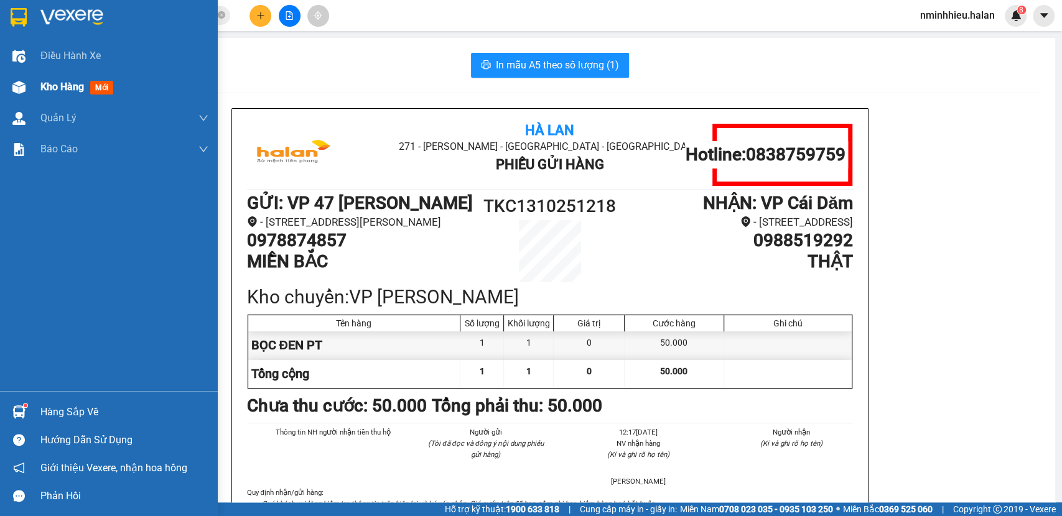
click at [55, 88] on span "Kho hàng" at bounding box center [62, 87] width 44 height 12
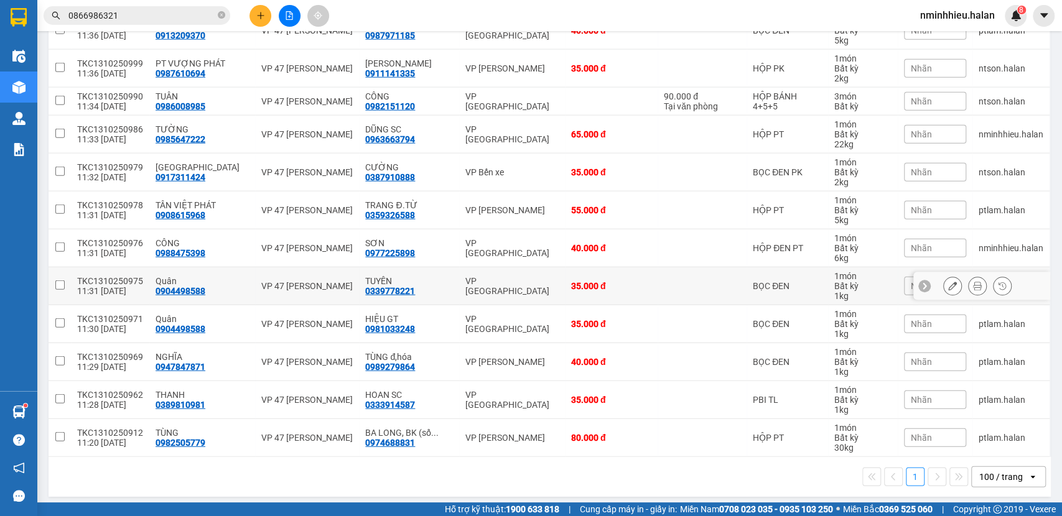
scroll to position [2149, 0]
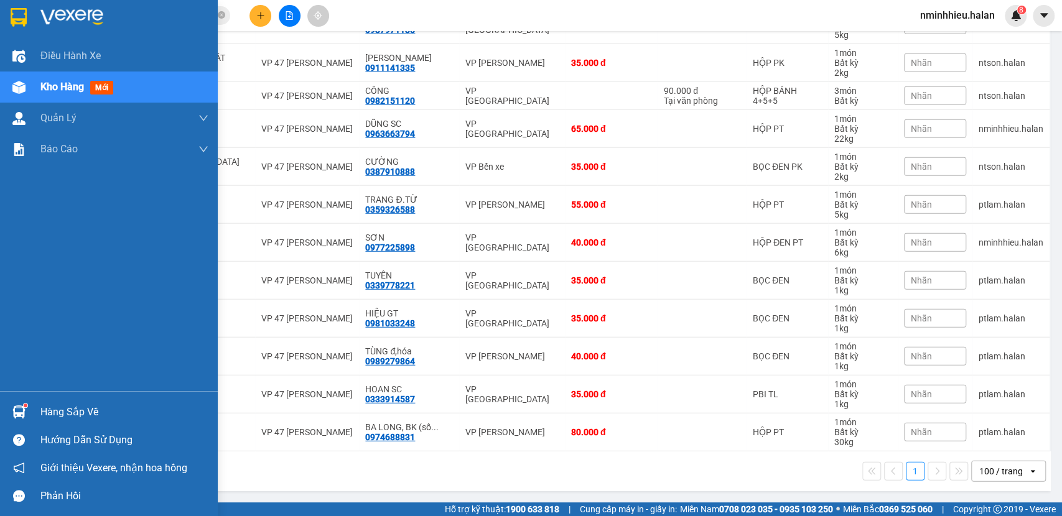
click at [65, 419] on div "Hàng sắp về" at bounding box center [124, 412] width 168 height 19
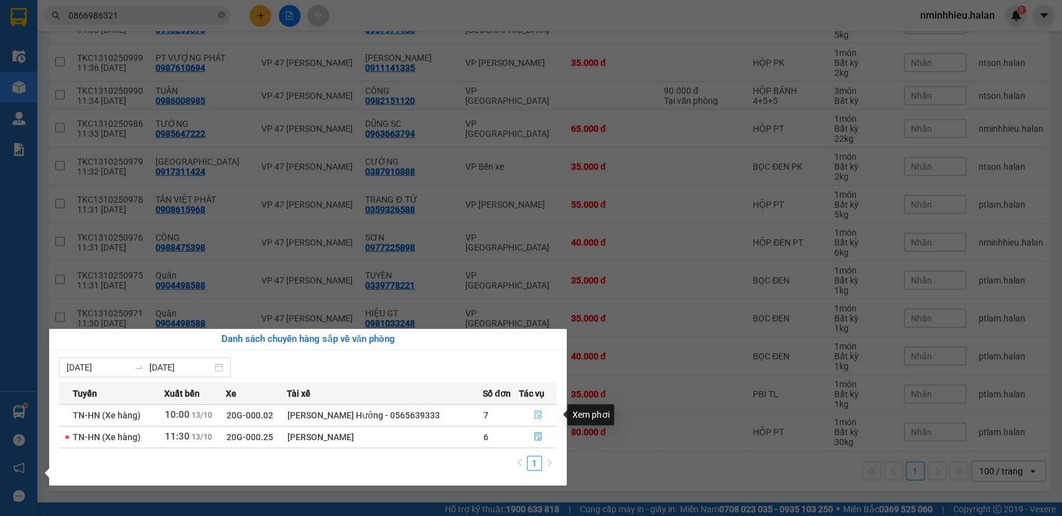
click at [536, 412] on icon "file-done" at bounding box center [538, 415] width 9 height 9
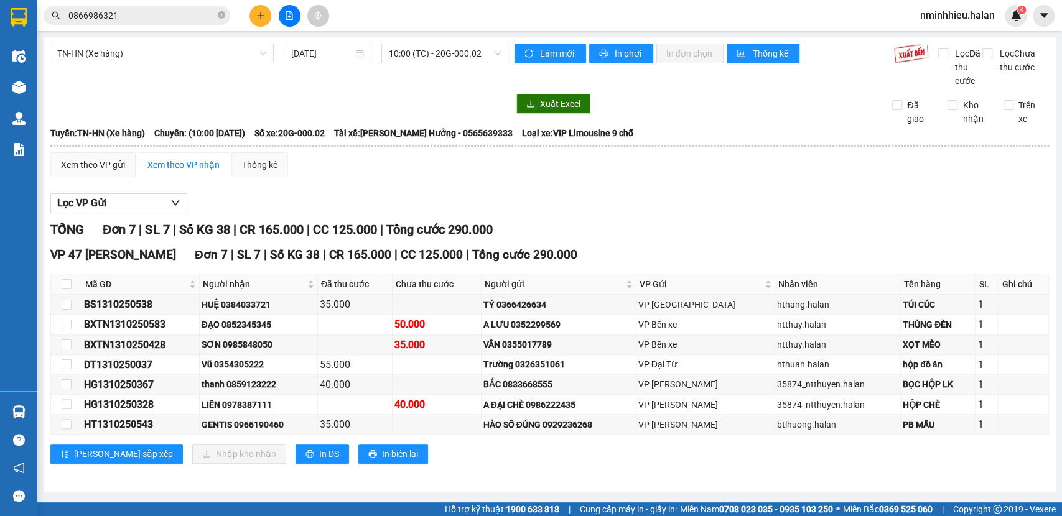
scroll to position [9, 0]
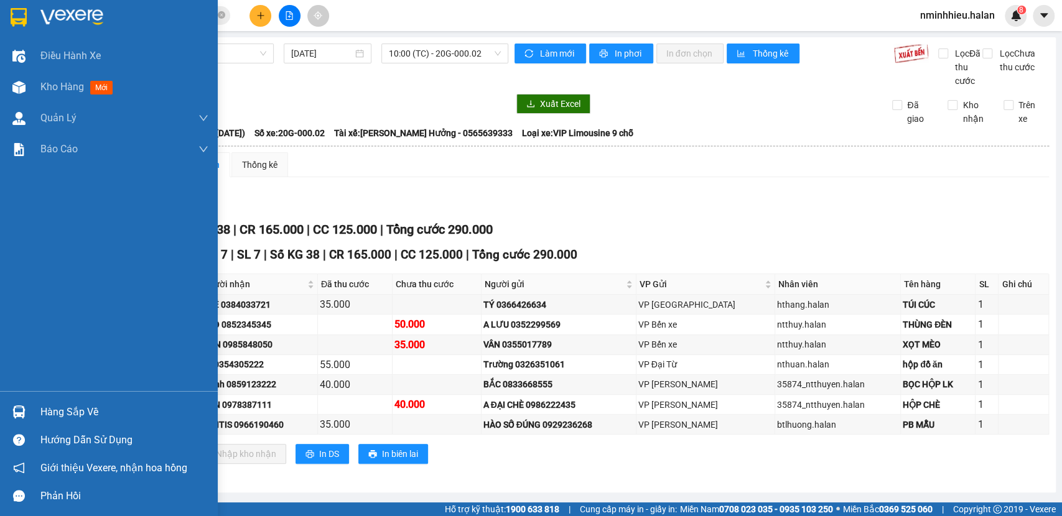
click at [25, 408] on img at bounding box center [18, 412] width 13 height 13
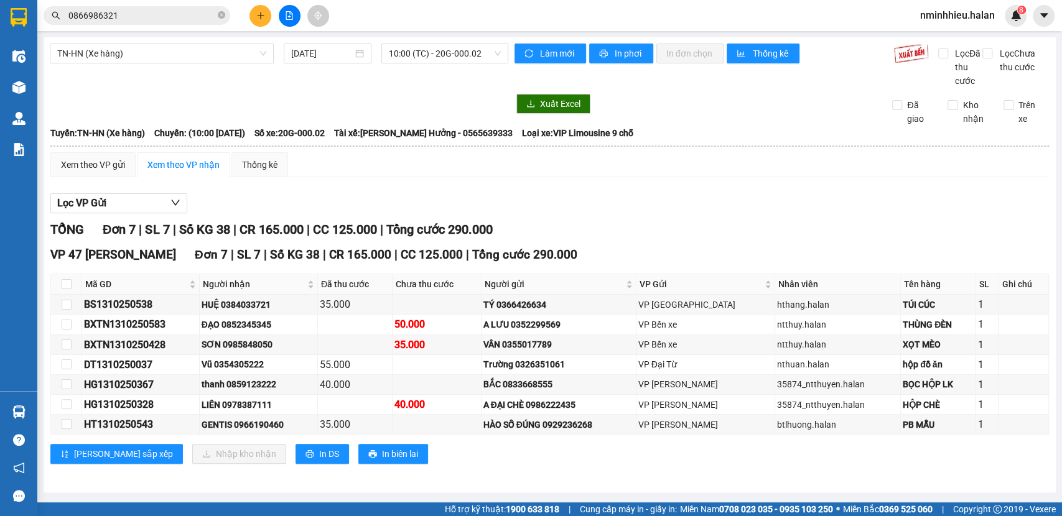
click at [265, 9] on section "Kết quả tìm kiếm ( 209 ) Bộ lọc Mã ĐH Trạng thái Món hàng Thu hộ Tổng cước Chưa…" at bounding box center [531, 258] width 1062 height 516
click at [265, 9] on button at bounding box center [260, 16] width 22 height 22
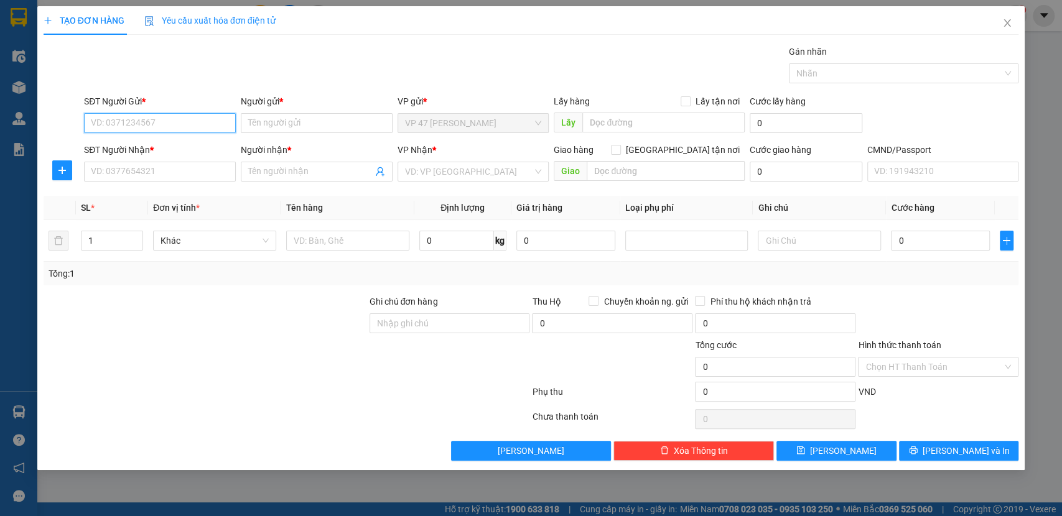
click at [175, 125] on input "SĐT Người Gửi *" at bounding box center [160, 123] width 152 height 20
click at [159, 175] on input "SĐT Người Nhận *" at bounding box center [160, 172] width 152 height 20
type input "0923351222"
click at [157, 123] on input "SĐT Người Gửi *" at bounding box center [160, 123] width 152 height 20
type input "0848586996"
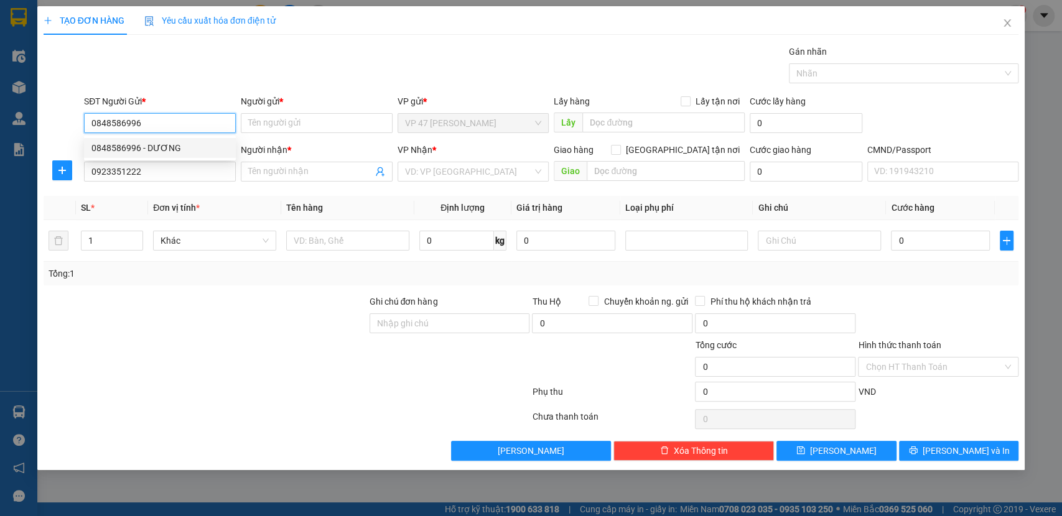
click at [165, 148] on div "0848586996 - DƯƠNG" at bounding box center [159, 148] width 137 height 14
type input "DƯƠNG"
type input "0848586996"
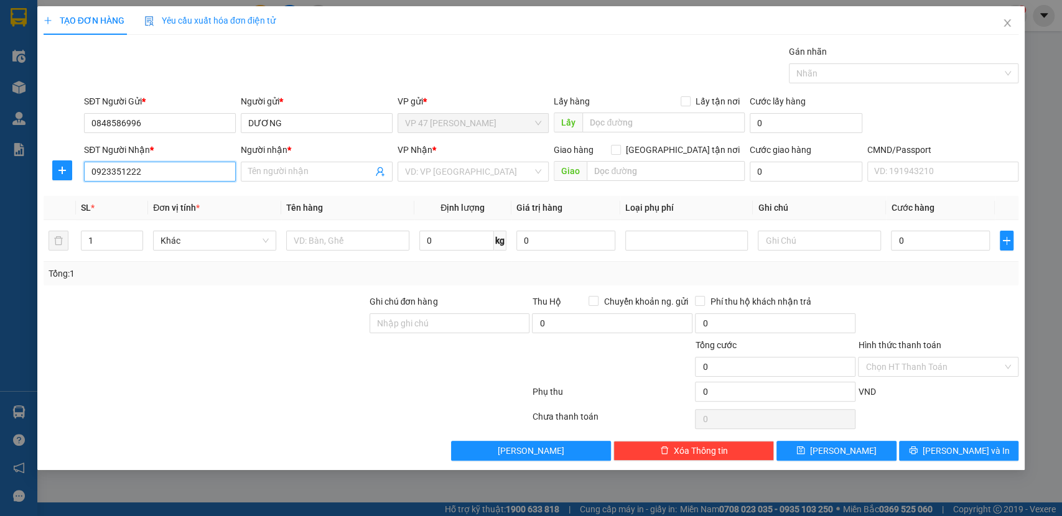
click at [162, 175] on input "0923351222" at bounding box center [160, 172] width 152 height 20
click at [175, 169] on input "0923351222" at bounding box center [160, 172] width 152 height 20
click at [208, 190] on div "Transit Pickup Surcharge Ids Transit Deliver Surcharge Ids Transit Deliver Surc…" at bounding box center [532, 253] width 976 height 416
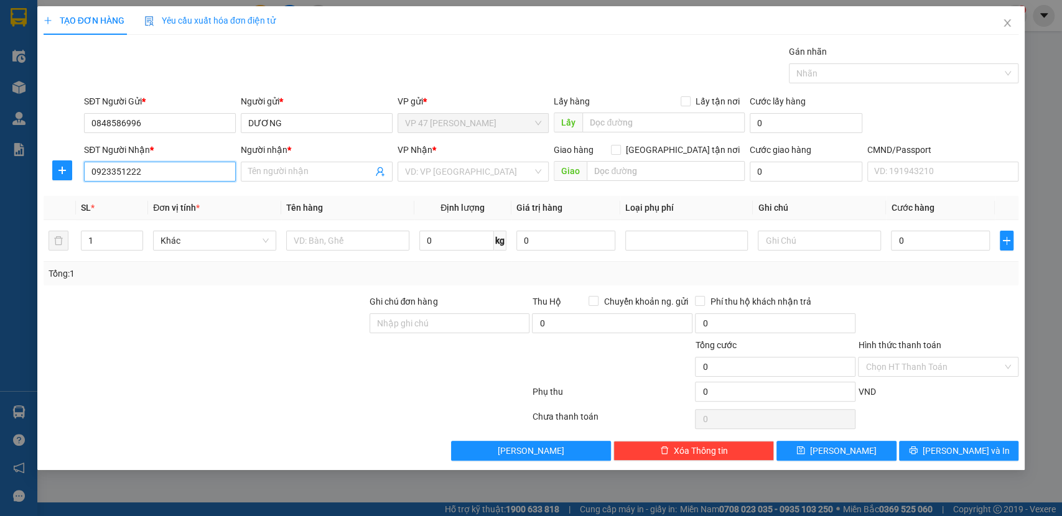
click at [194, 167] on input "0923351222" at bounding box center [160, 172] width 152 height 20
click at [192, 175] on input "0923351222" at bounding box center [160, 172] width 152 height 20
click at [194, 170] on input "0923351222" at bounding box center [160, 172] width 152 height 20
click at [195, 169] on input "0923351222" at bounding box center [160, 172] width 152 height 20
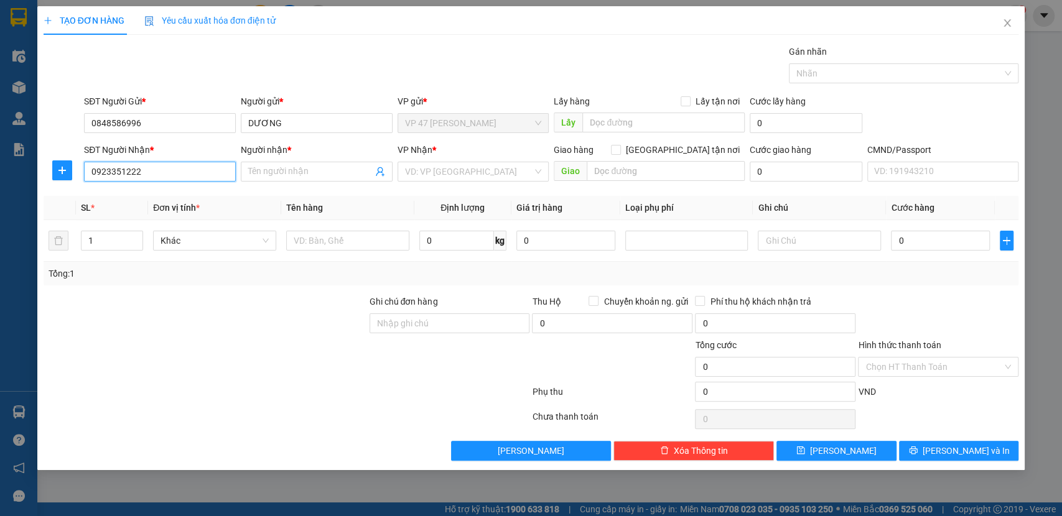
click at [195, 169] on input "0923351222" at bounding box center [160, 172] width 152 height 20
click at [305, 203] on span "Tên hàng" at bounding box center [304, 208] width 37 height 10
click at [190, 176] on input "0923351222" at bounding box center [160, 172] width 152 height 20
click at [191, 173] on input "0923351222" at bounding box center [160, 172] width 152 height 20
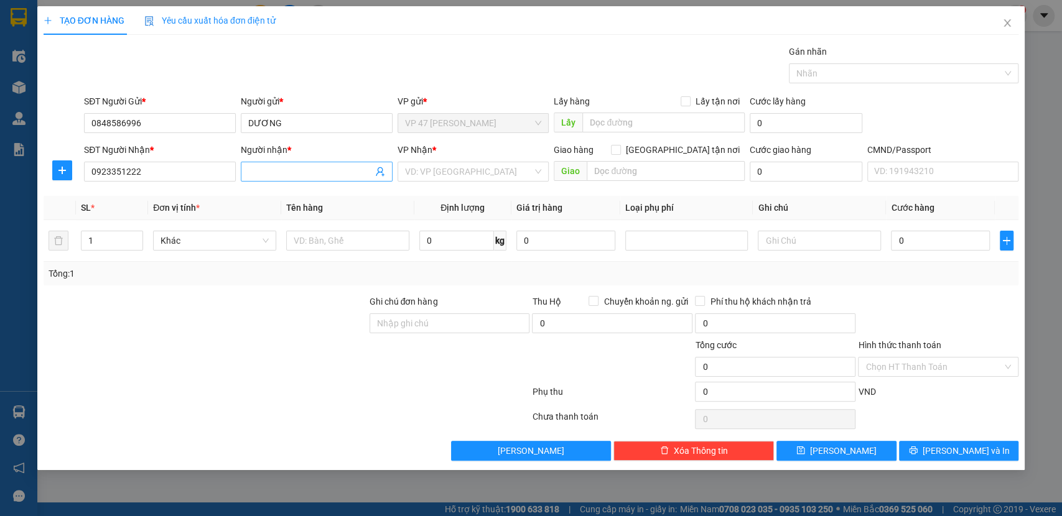
click at [312, 166] on input "Người nhận *" at bounding box center [310, 172] width 124 height 14
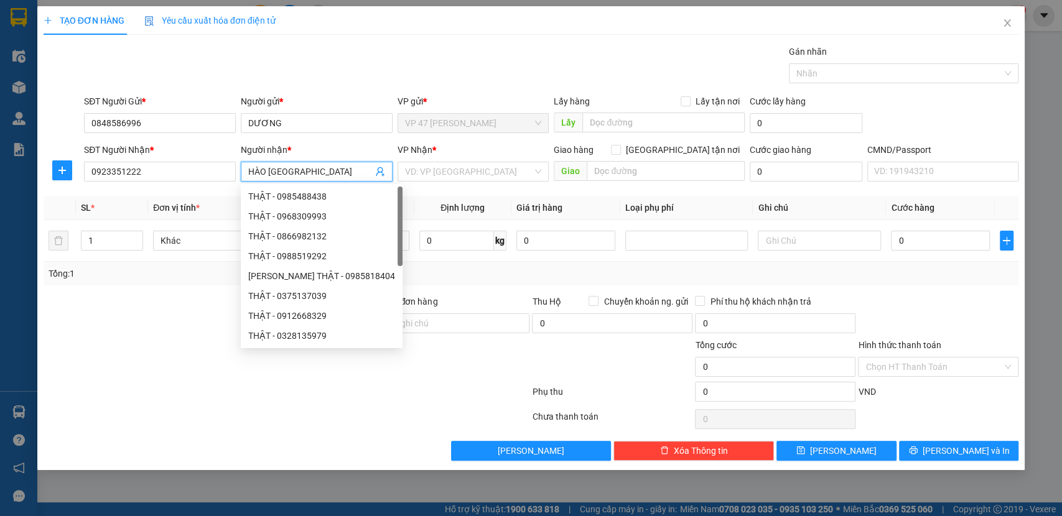
type input "HÀO TN"
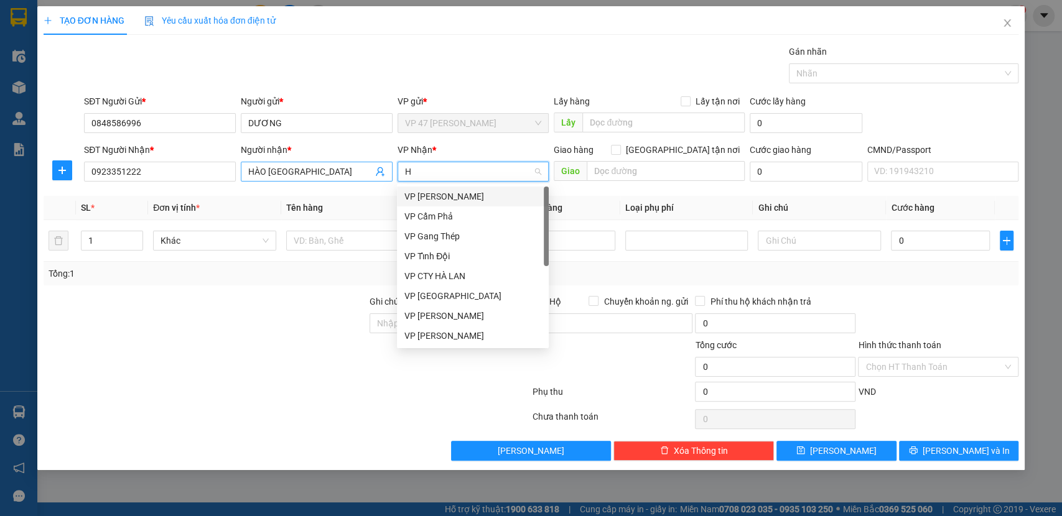
type input "HG"
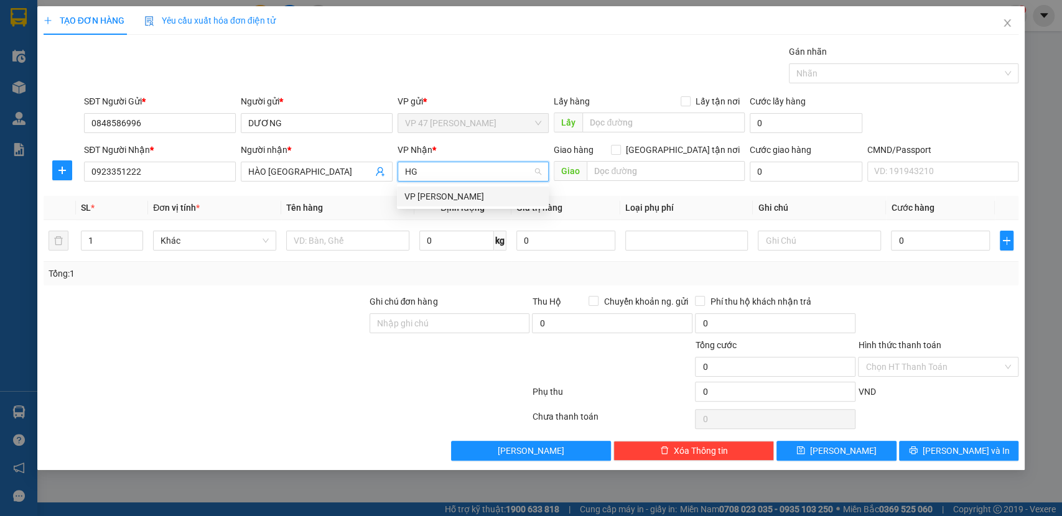
click at [435, 200] on div "VP Hoàng Gia" at bounding box center [472, 197] width 137 height 14
click at [358, 243] on input "text" at bounding box center [347, 241] width 123 height 20
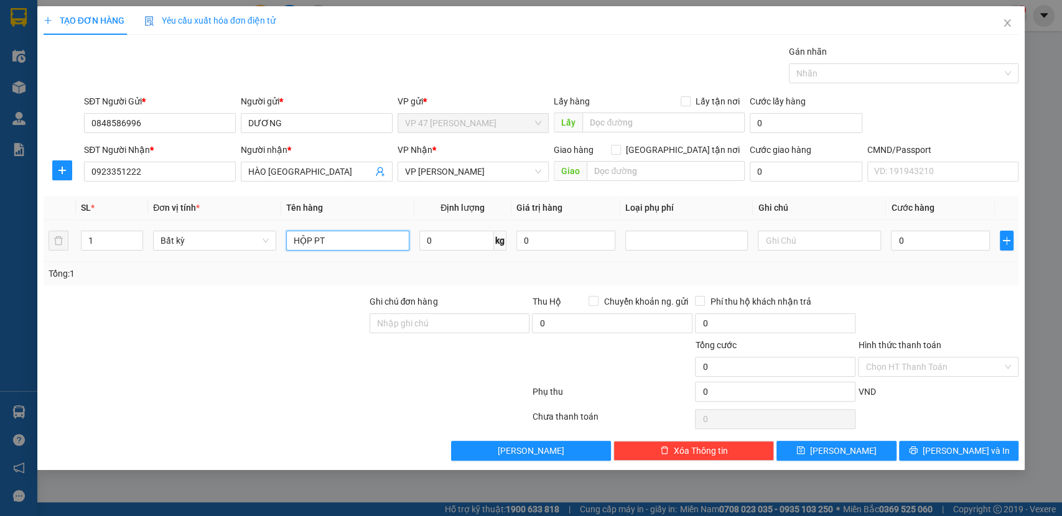
type input "HỘP PT"
type input "1"
type input "35.000"
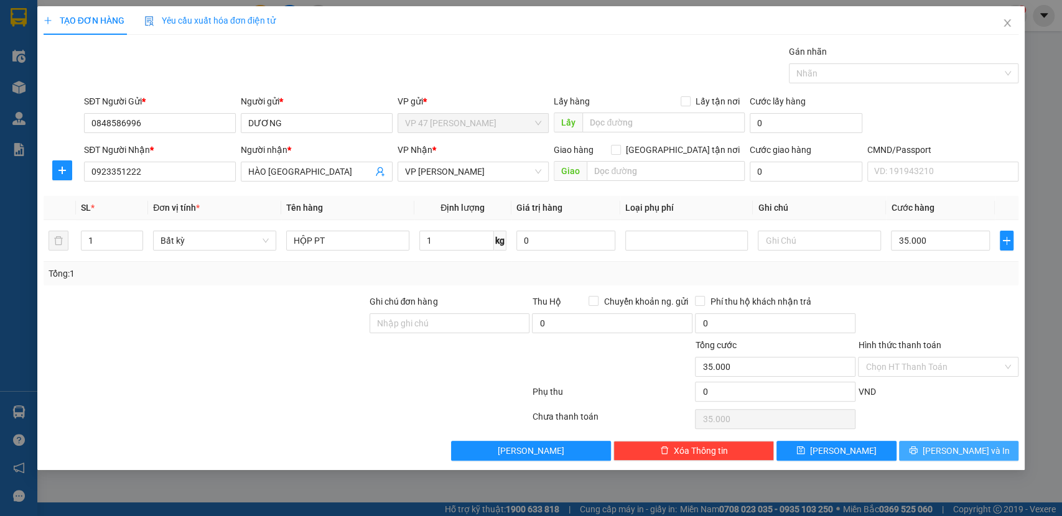
click at [957, 445] on span "Lưu và In" at bounding box center [966, 451] width 87 height 14
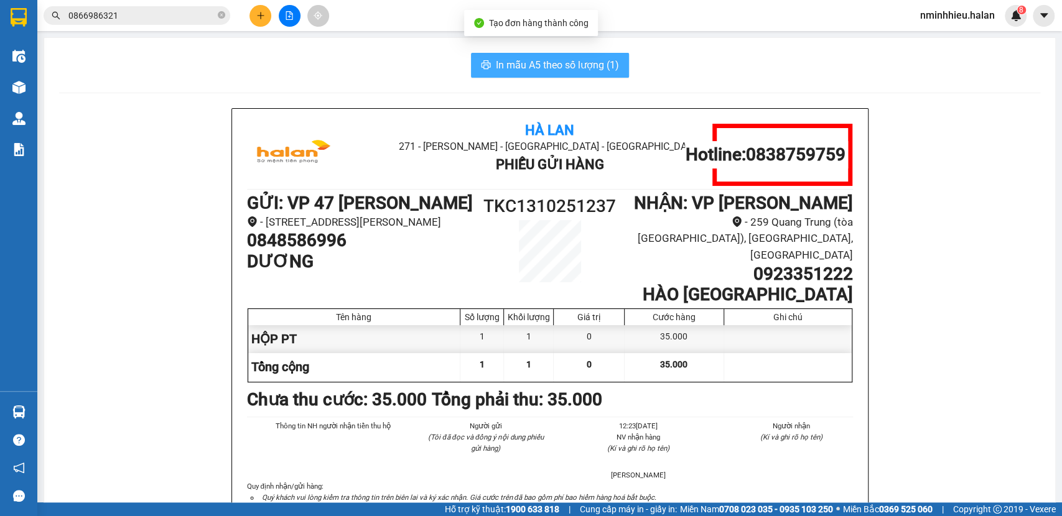
click at [557, 72] on span "In mẫu A5 theo số lượng (1)" at bounding box center [557, 65] width 123 height 16
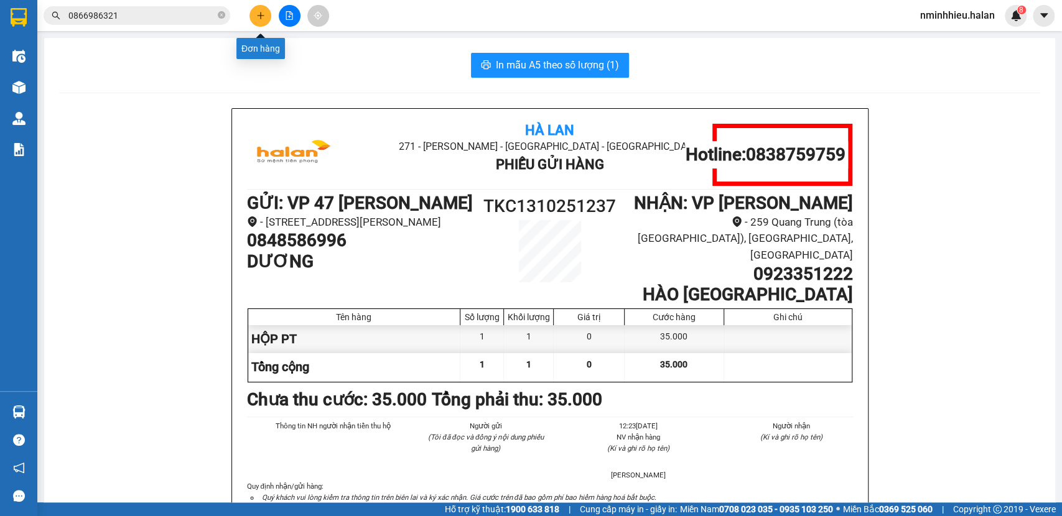
click at [258, 17] on icon "plus" at bounding box center [260, 15] width 9 height 9
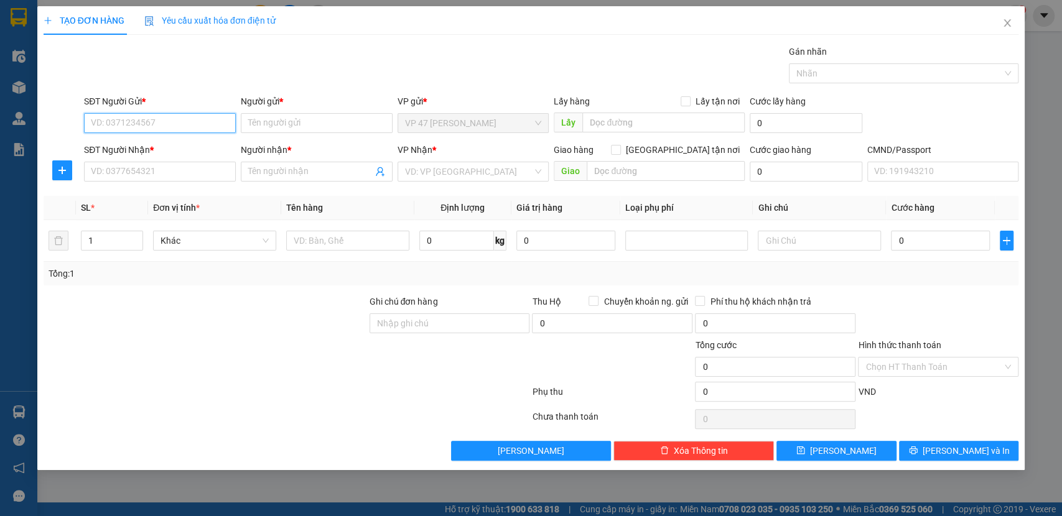
click at [157, 123] on input "SĐT Người Gửi *" at bounding box center [160, 123] width 152 height 20
click at [345, 240] on input "text" at bounding box center [347, 241] width 123 height 20
type input "PB"
type input "1"
click at [159, 126] on input "SĐT Người Gửi *" at bounding box center [160, 123] width 152 height 20
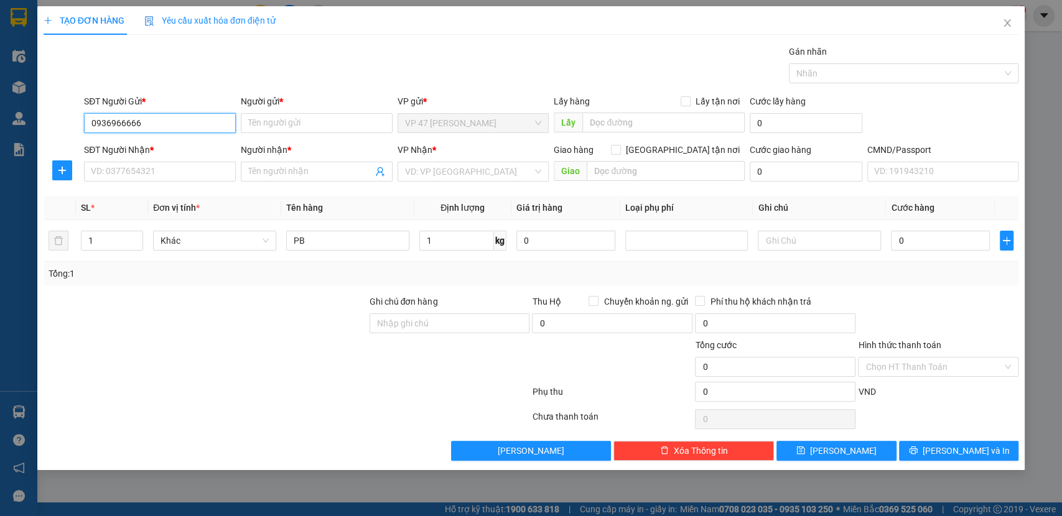
type input "0936966666"
drag, startPoint x: 158, startPoint y: 108, endPoint x: 159, endPoint y: 152, distance: 44.2
click at [157, 110] on div "SĐT Người Gửi *" at bounding box center [160, 104] width 152 height 19
click at [177, 119] on input "0936966666" at bounding box center [160, 123] width 152 height 20
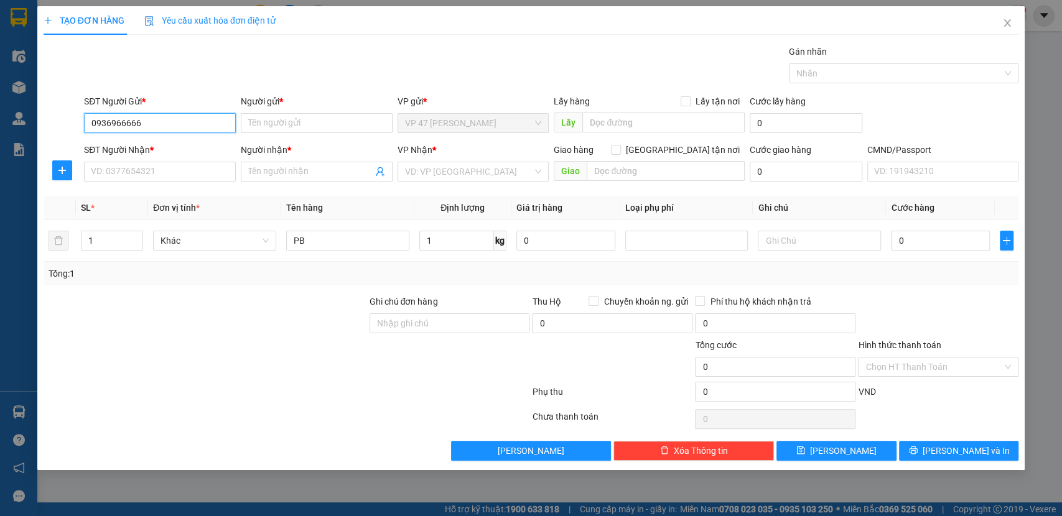
click at [177, 119] on input "0936966666" at bounding box center [160, 123] width 152 height 20
click at [316, 125] on input "Người gửi *" at bounding box center [317, 123] width 152 height 20
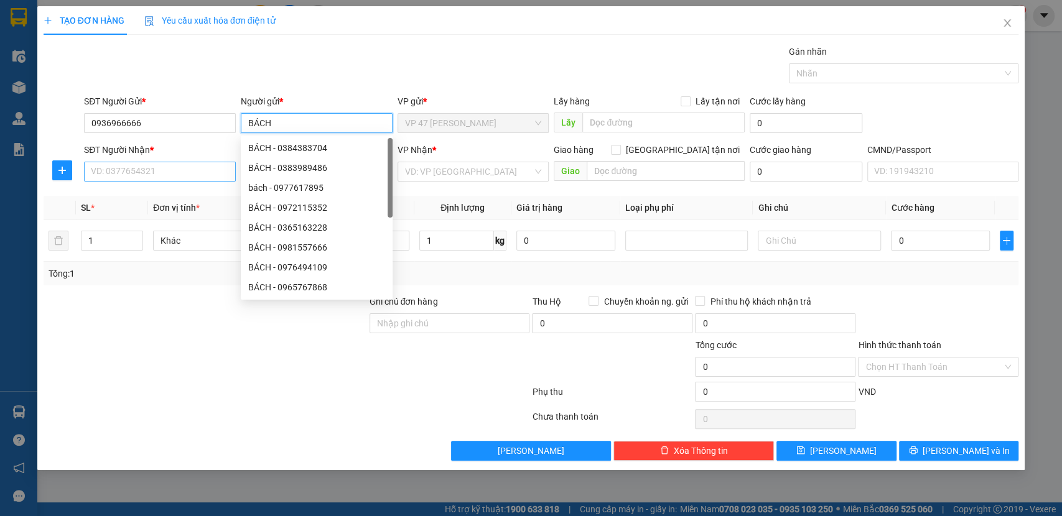
type input "BÁCH"
click at [116, 170] on input "SĐT Người Nhận *" at bounding box center [160, 172] width 152 height 20
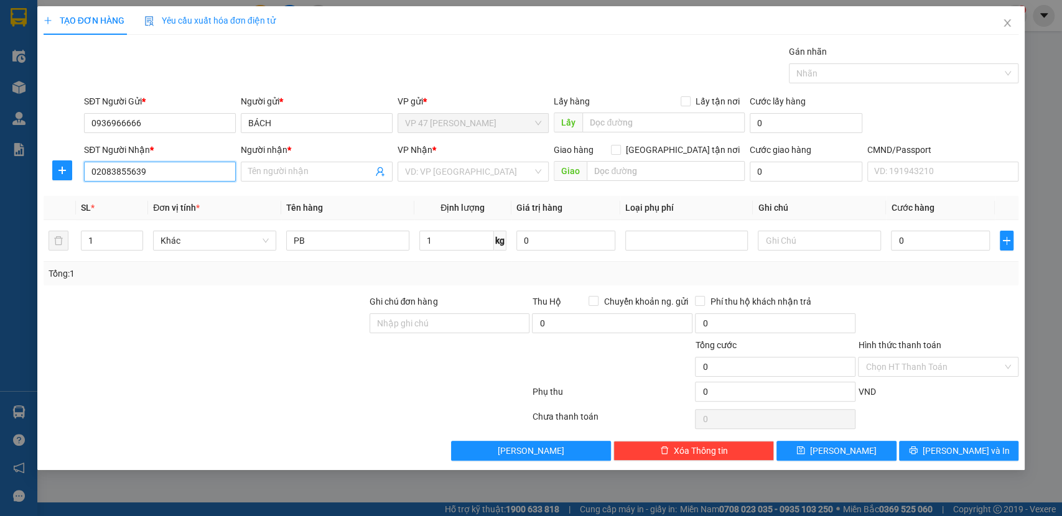
click at [196, 168] on input "02083855639" at bounding box center [160, 172] width 152 height 20
type input "02083855639"
click at [286, 172] on input "Người nhận *" at bounding box center [310, 172] width 124 height 14
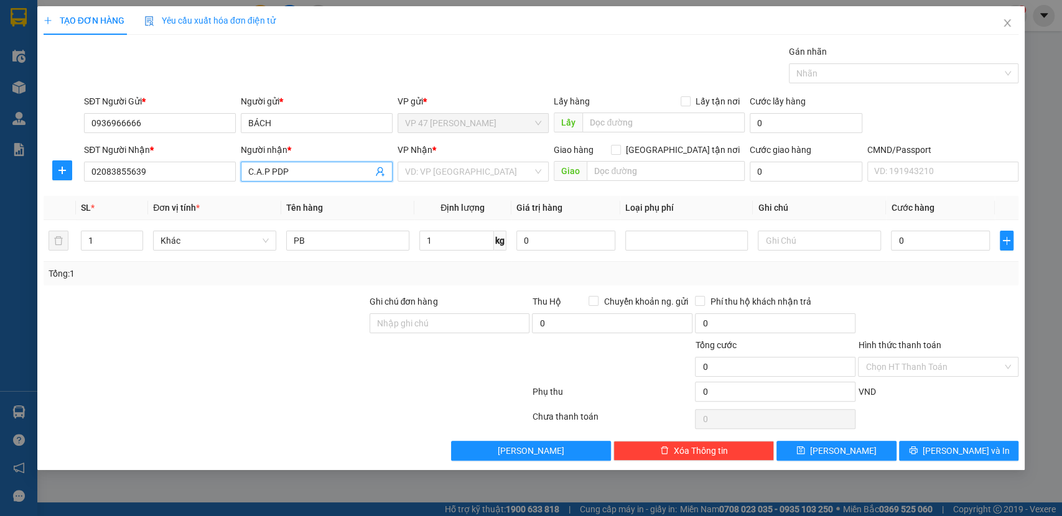
type input "C.A.P PDP"
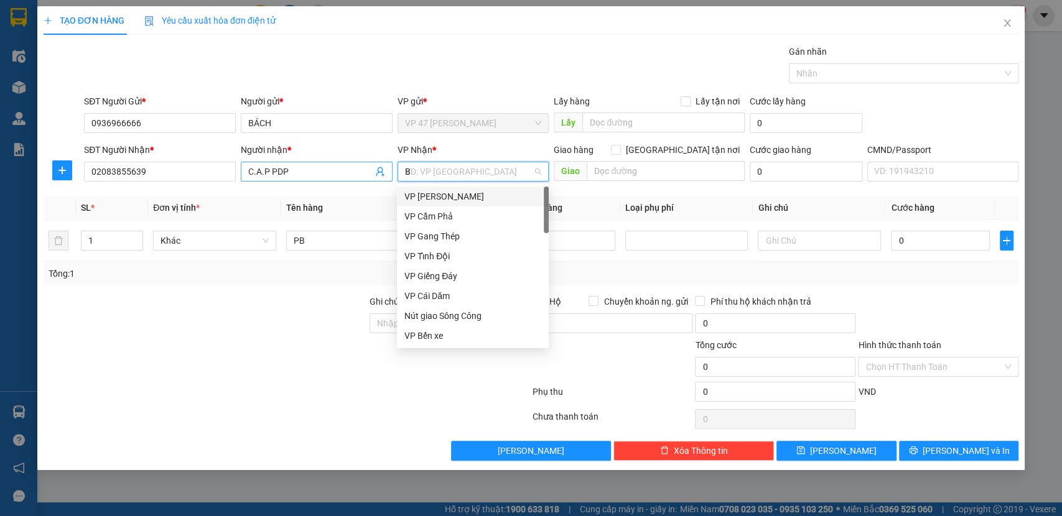
type input "BS"
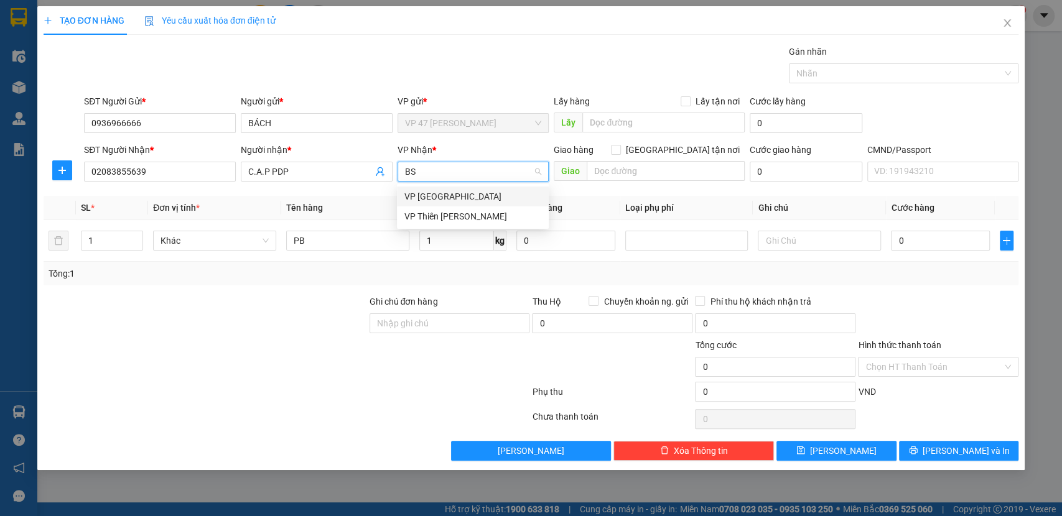
click at [444, 196] on div "VP Bắc Sơn" at bounding box center [472, 197] width 137 height 14
drag, startPoint x: 687, startPoint y: 149, endPoint x: 666, endPoint y: 162, distance: 25.2
click at [621, 149] on span at bounding box center [616, 150] width 10 height 10
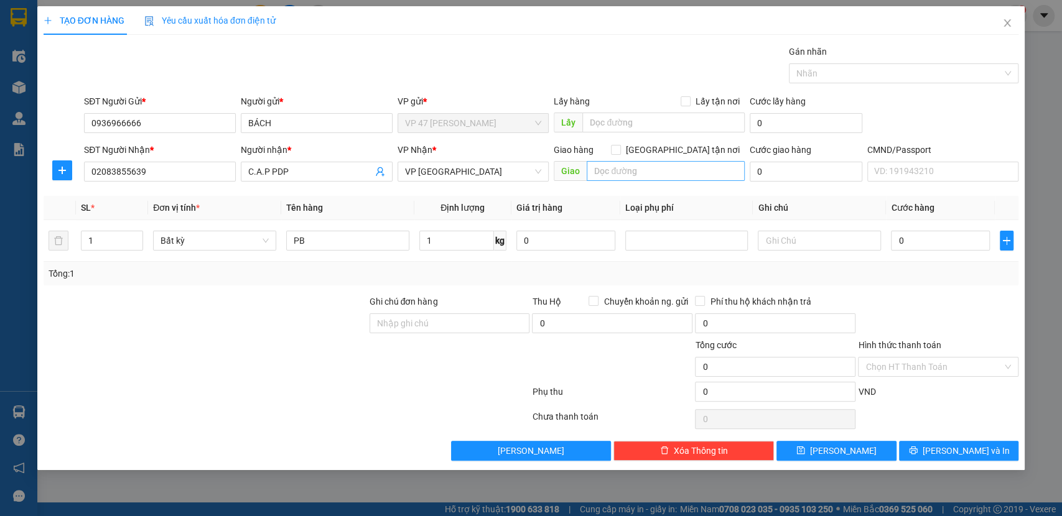
drag, startPoint x: 684, startPoint y: 151, endPoint x: 654, endPoint y: 171, distance: 36.4
click at [620, 152] on input "Giao tận nơi" at bounding box center [615, 149] width 9 height 9
checkbox input "true"
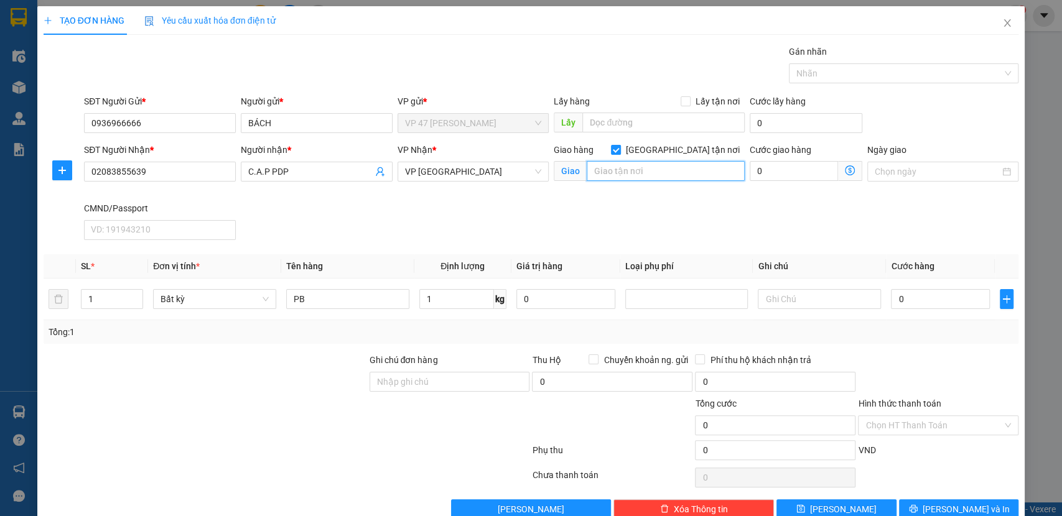
click at [641, 172] on input "text" at bounding box center [666, 171] width 158 height 20
type input "CÔNG AN PHƯỜNG PĐP"
type input "2"
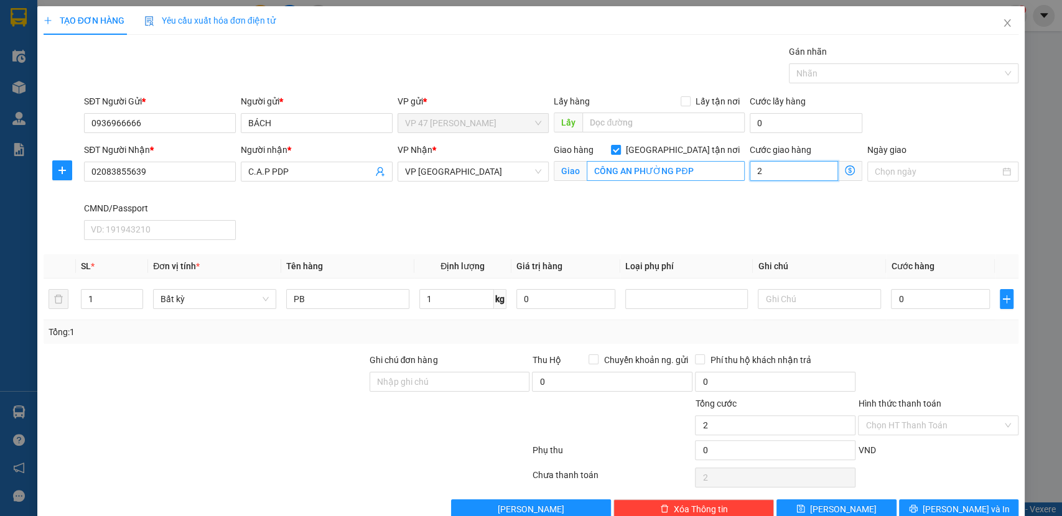
type input "20"
type input "20.000"
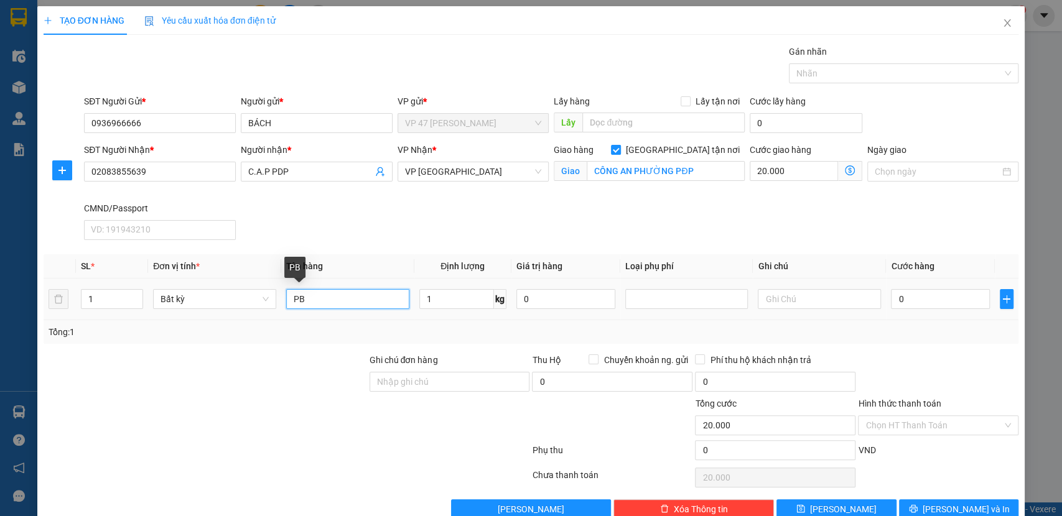
click at [336, 305] on input "PB" at bounding box center [347, 299] width 123 height 20
click at [363, 299] on input "PB" at bounding box center [347, 299] width 123 height 20
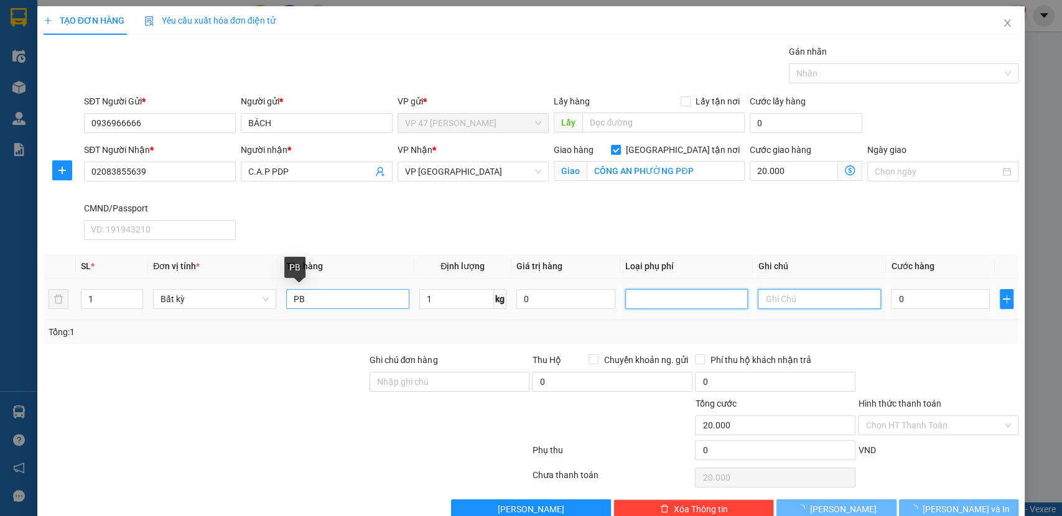
type input "35.000"
type input "55.000"
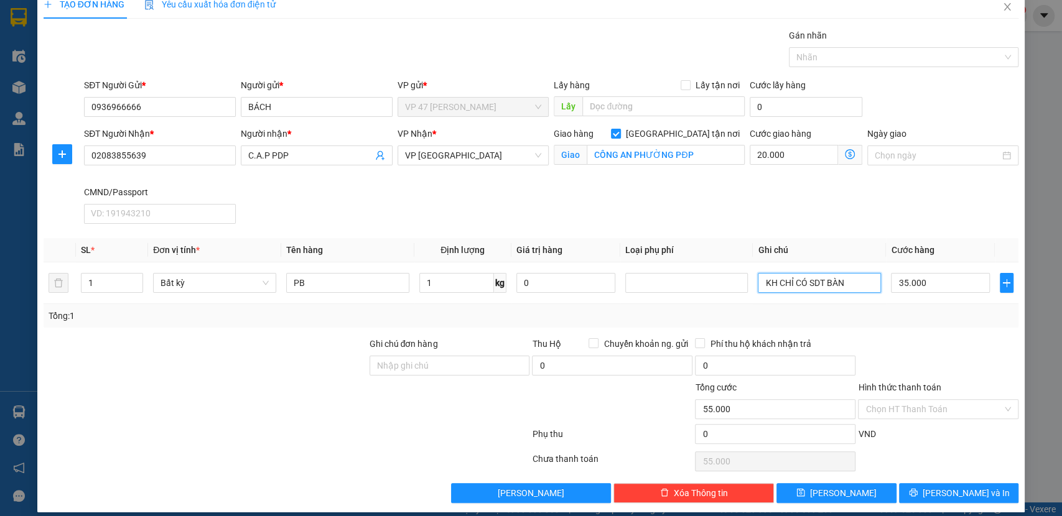
scroll to position [26, 0]
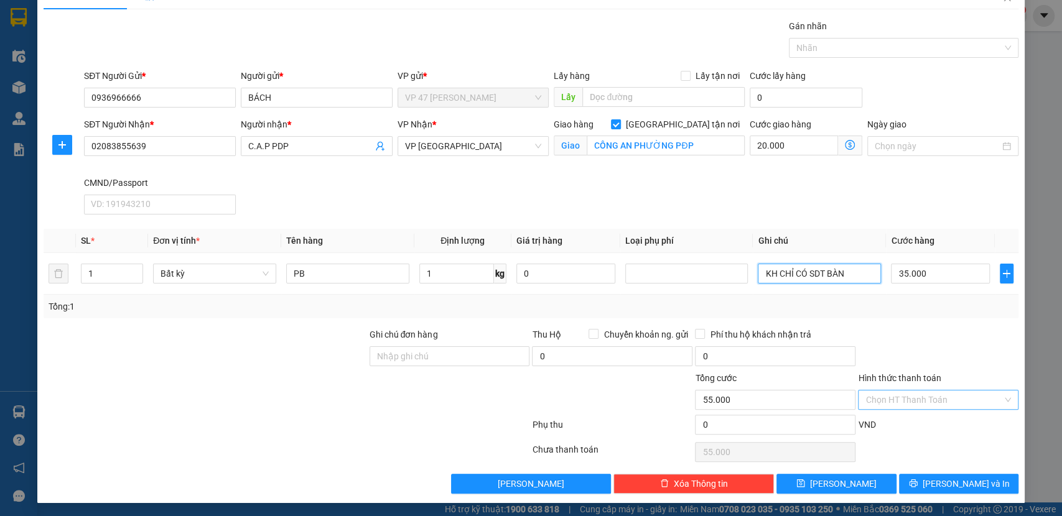
type input "KH CHỈ CÓ SDT BÀN"
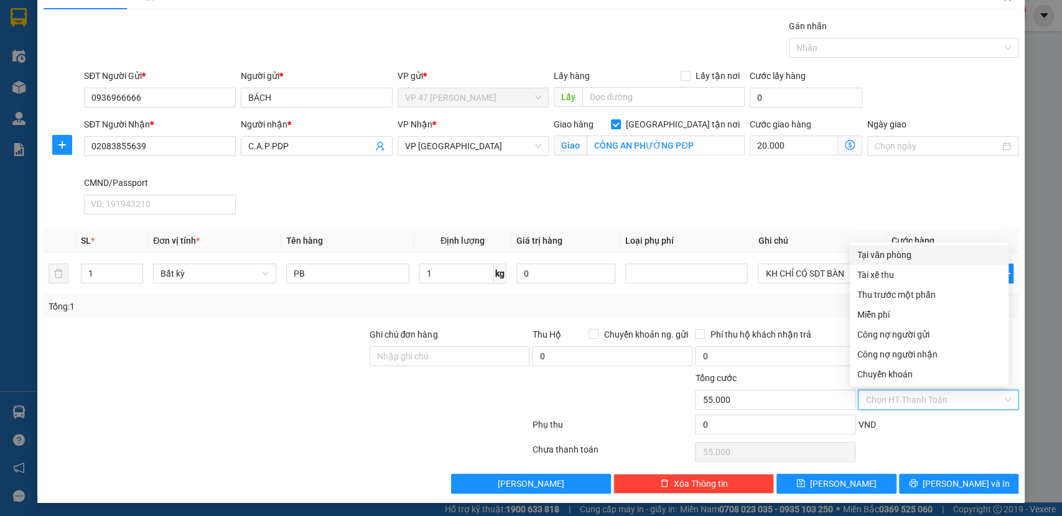
click at [920, 404] on input "Hình thức thanh toán" at bounding box center [933, 400] width 137 height 19
click at [883, 253] on div "Tại văn phòng" at bounding box center [929, 255] width 144 height 14
type input "0"
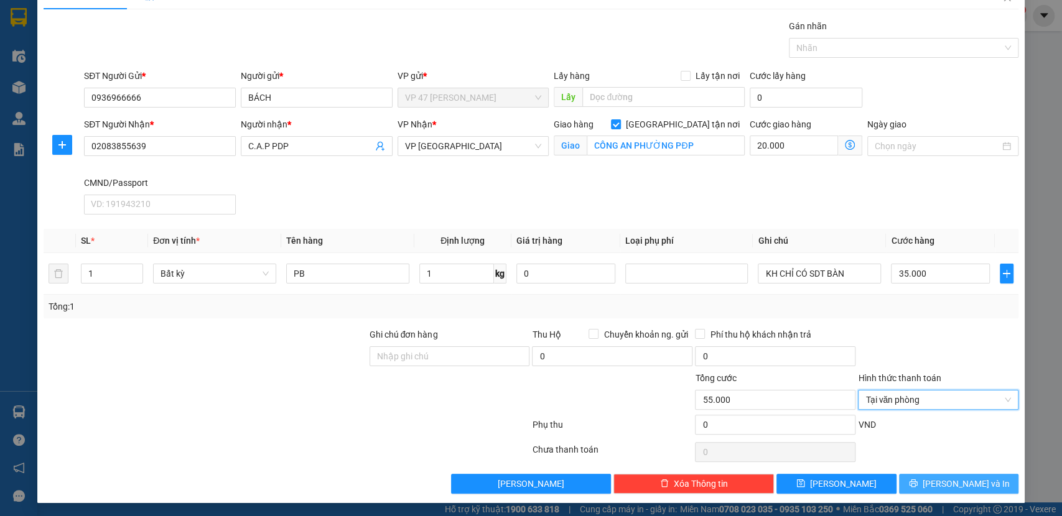
click at [946, 479] on span "Lưu và In" at bounding box center [966, 484] width 87 height 14
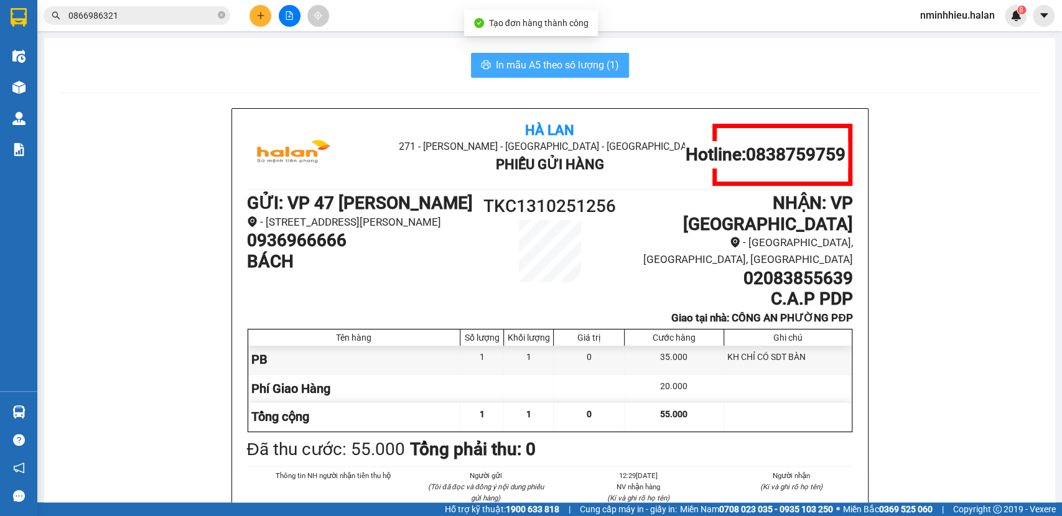
click at [551, 67] on span "In mẫu A5 theo số lượng (1)" at bounding box center [557, 65] width 123 height 16
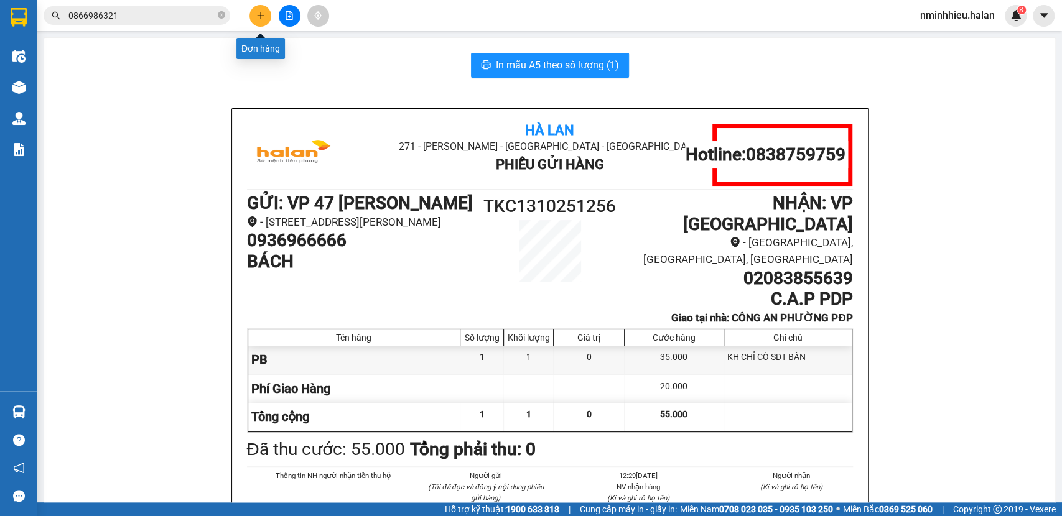
click at [256, 12] on icon "plus" at bounding box center [260, 15] width 9 height 9
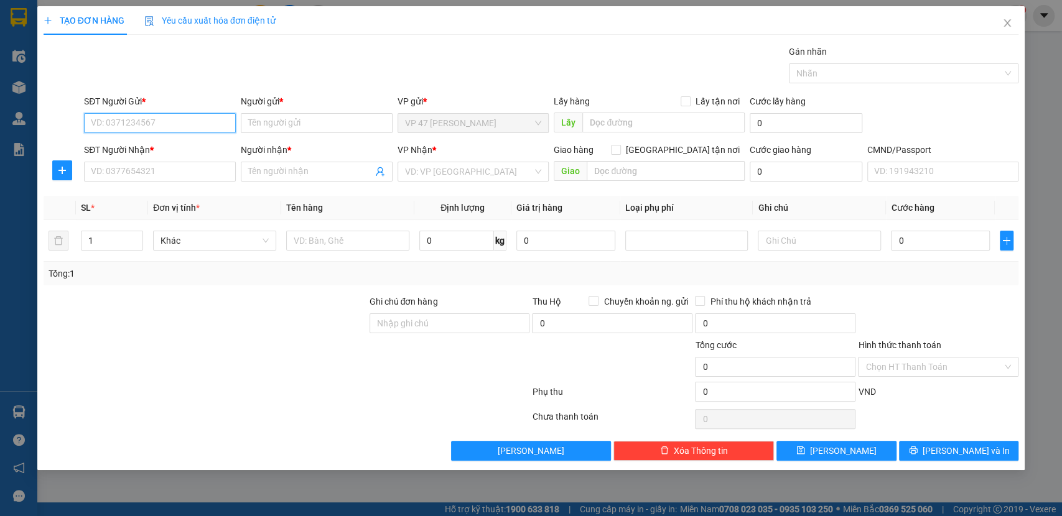
click at [142, 123] on input "SĐT Người Gửi *" at bounding box center [160, 123] width 152 height 20
click at [161, 130] on input "0969216212" at bounding box center [160, 123] width 152 height 20
click at [162, 129] on input "0969216212" at bounding box center [160, 123] width 152 height 20
click at [163, 128] on input "0969216212" at bounding box center [160, 123] width 152 height 20
drag, startPoint x: 167, startPoint y: 126, endPoint x: 213, endPoint y: 123, distance: 46.1
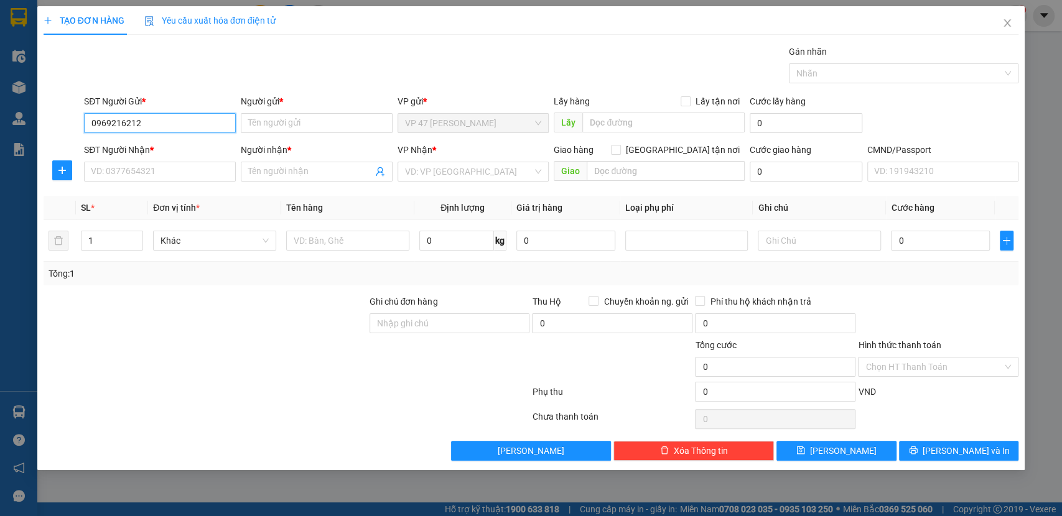
click at [168, 126] on input "0969216212" at bounding box center [160, 123] width 152 height 20
type input "0969216212"
click at [331, 121] on input "Người gửi *" at bounding box center [317, 123] width 152 height 20
type input "K"
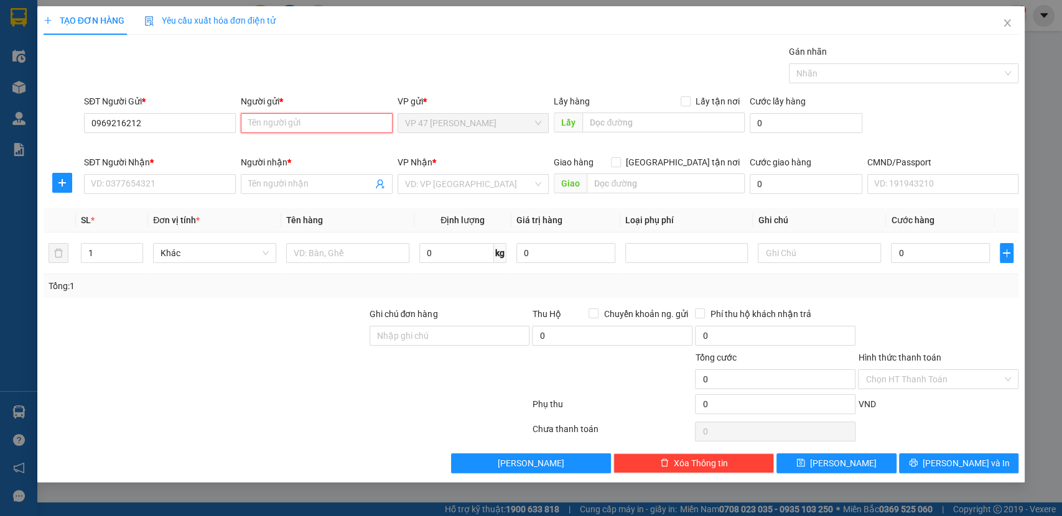
type input "K"
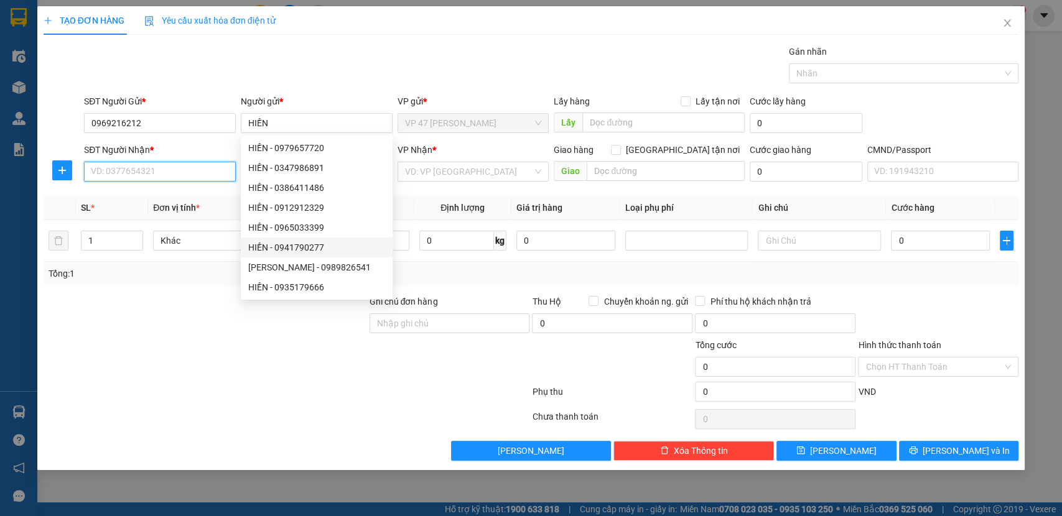
click at [129, 170] on input "SĐT Người Nhận *" at bounding box center [160, 172] width 152 height 20
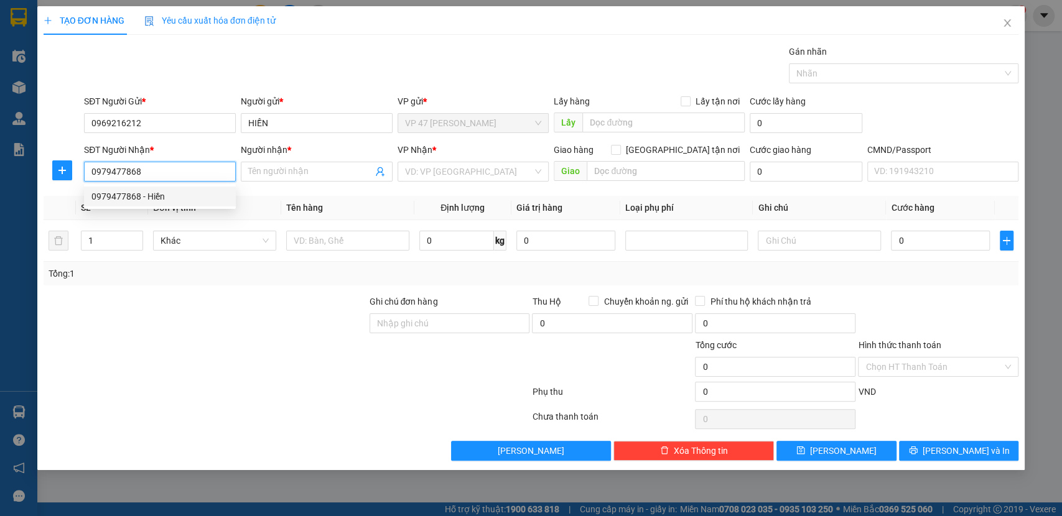
click at [134, 200] on div "0979477868 - Hiền" at bounding box center [159, 197] width 137 height 14
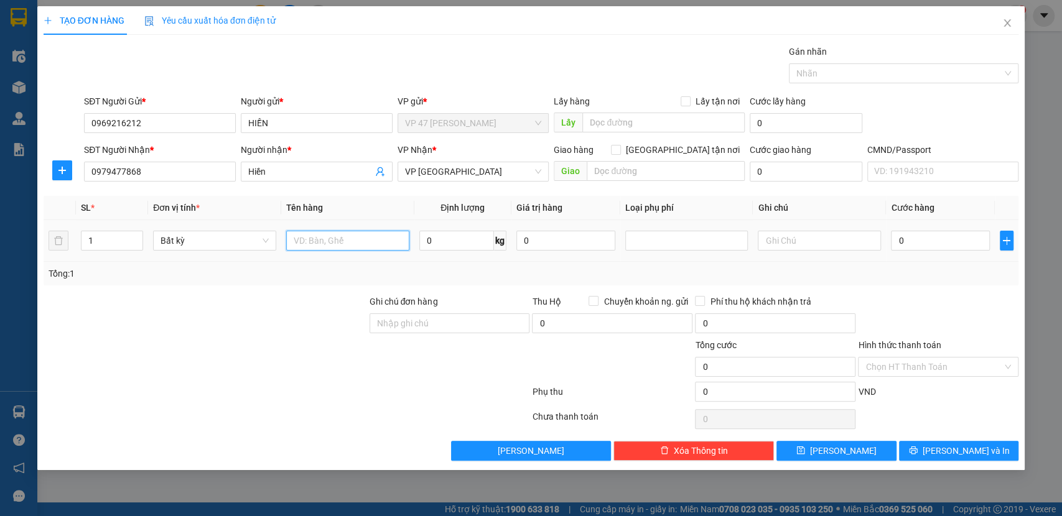
drag, startPoint x: 356, startPoint y: 250, endPoint x: 355, endPoint y: 242, distance: 8.2
click at [356, 244] on input "text" at bounding box center [347, 241] width 123 height 20
click at [944, 433] on div "Transit Pickup Surcharge Ids Transit Deliver Surcharge Ids Transit Deliver Surc…" at bounding box center [532, 253] width 976 height 416
click at [955, 441] on button "Lưu và In" at bounding box center [958, 451] width 119 height 20
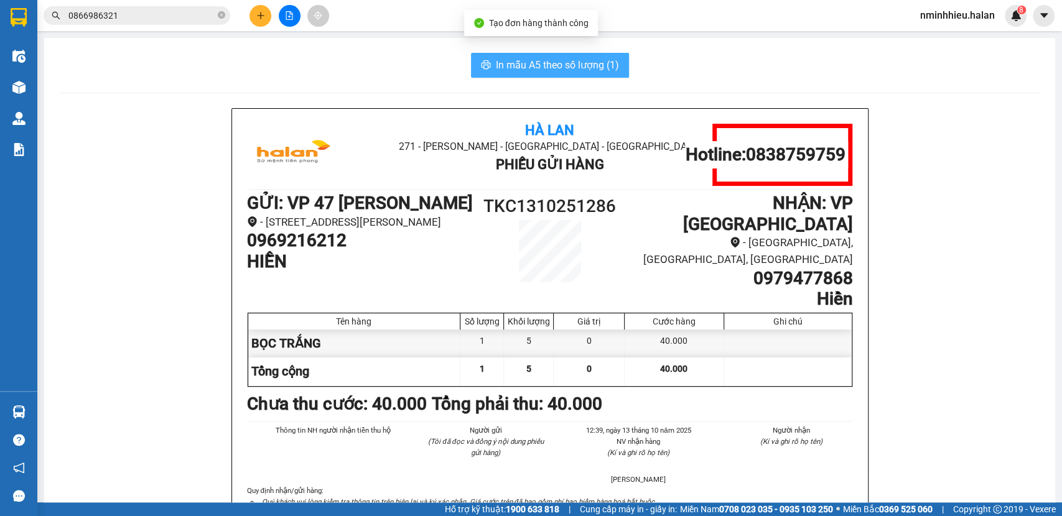
click at [565, 60] on span "In mẫu A5 theo số lượng (1)" at bounding box center [557, 65] width 123 height 16
click at [151, 19] on input "0866986321" at bounding box center [141, 16] width 147 height 14
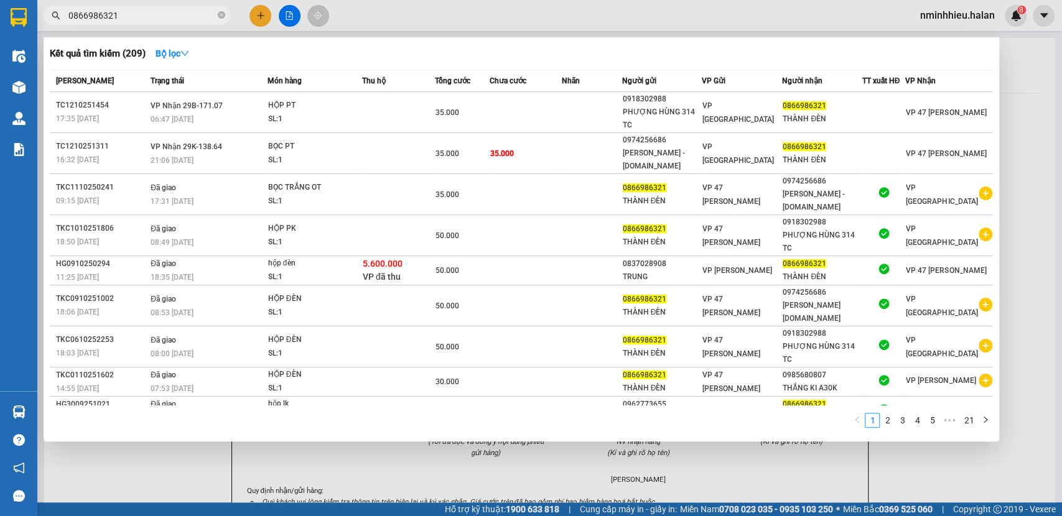
click at [151, 19] on input "0866986321" at bounding box center [141, 16] width 147 height 14
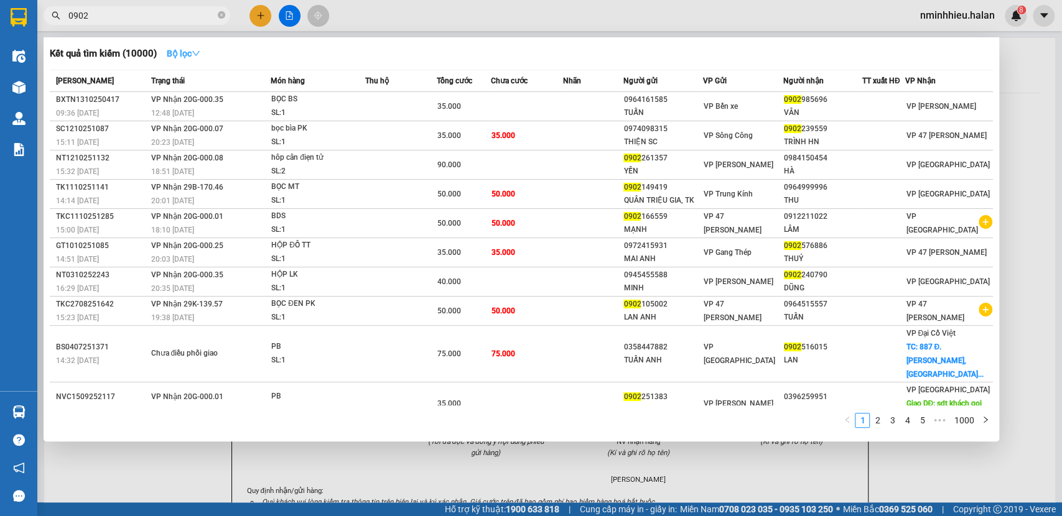
click at [190, 54] on strong "Bộ lọc" at bounding box center [184, 54] width 34 height 10
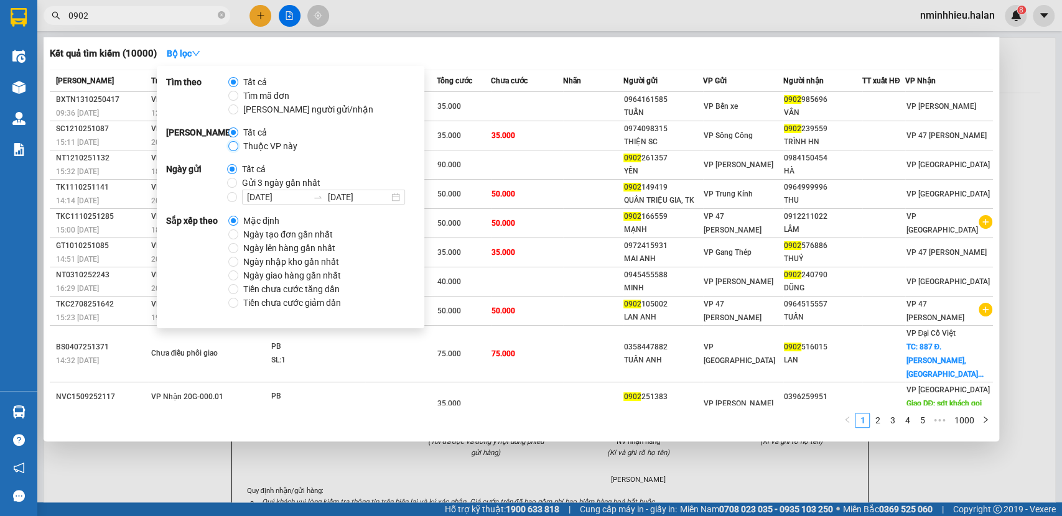
click at [238, 149] on input "Thuộc VP này" at bounding box center [233, 146] width 10 height 10
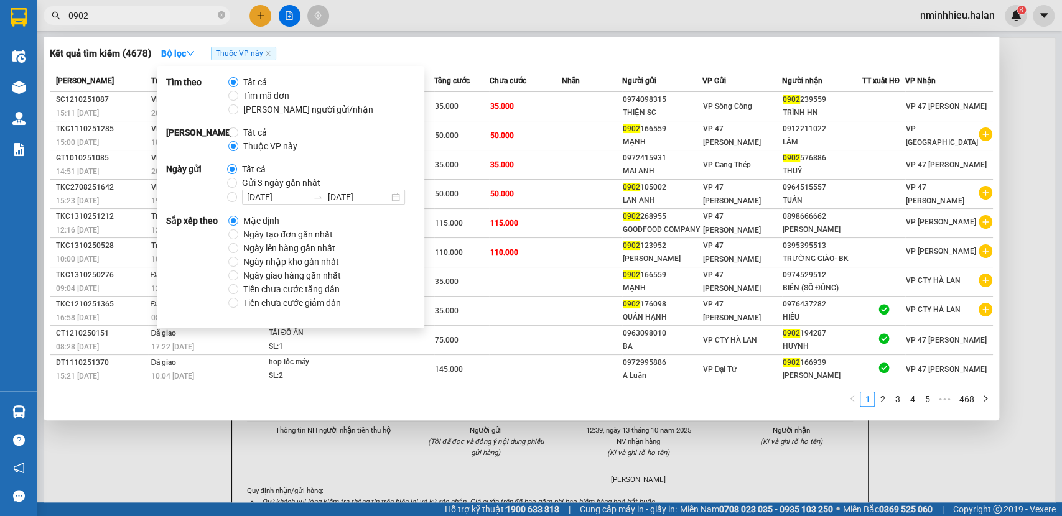
click at [141, 21] on input "0902" at bounding box center [141, 16] width 147 height 14
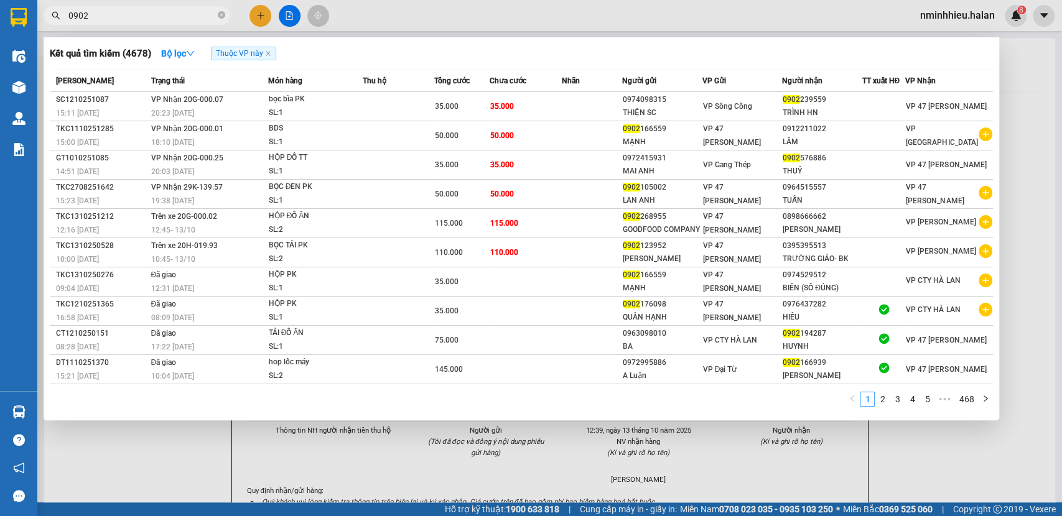
click at [141, 21] on input "0902" at bounding box center [141, 16] width 147 height 14
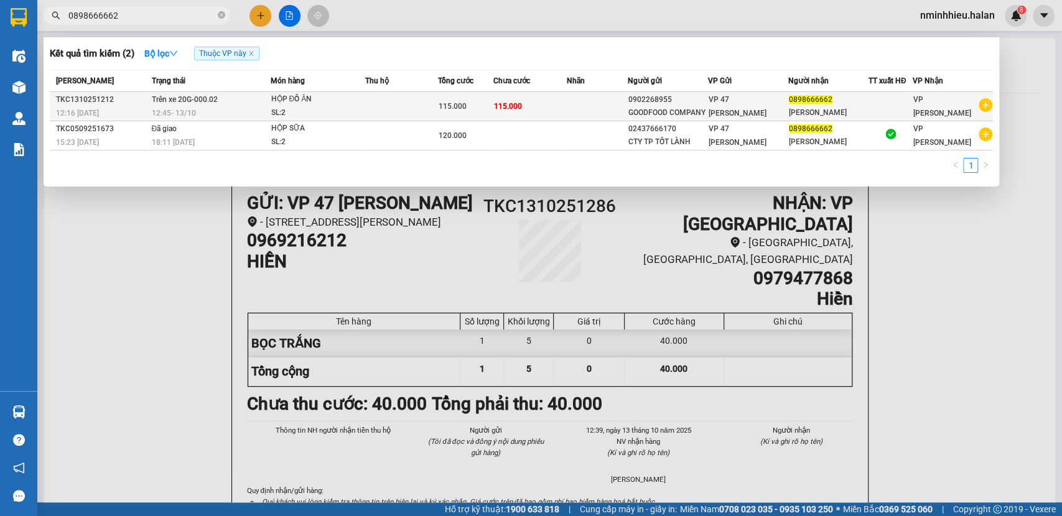
click at [332, 116] on div "SL: 2" at bounding box center [317, 113] width 93 height 14
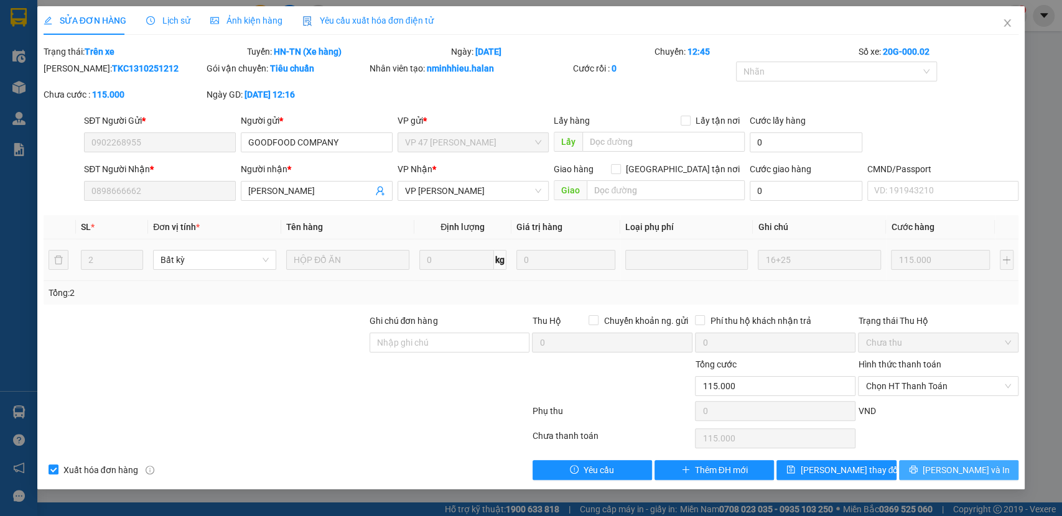
click at [956, 470] on span "Lưu và In" at bounding box center [966, 471] width 87 height 14
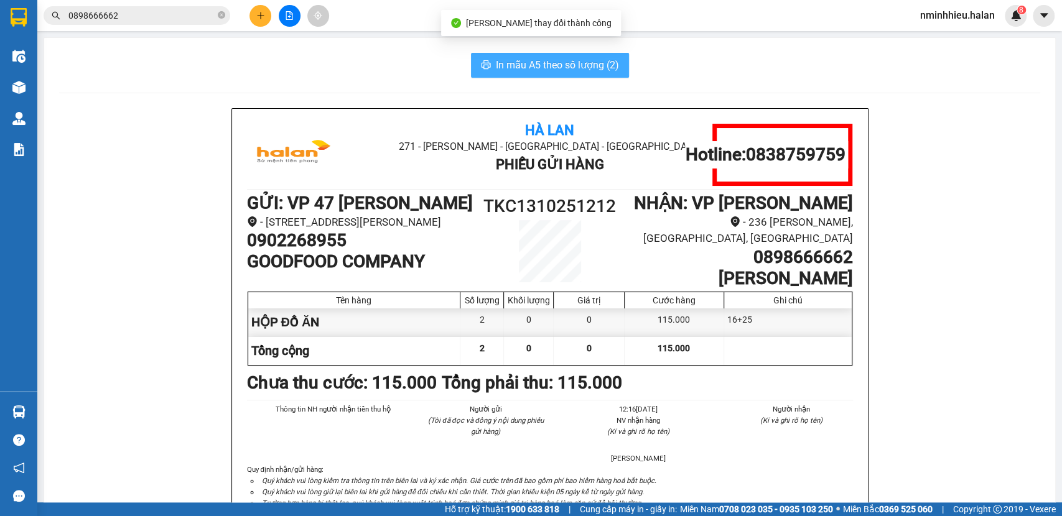
click at [529, 70] on span "In mẫu A5 theo số lượng (2)" at bounding box center [557, 65] width 123 height 16
click at [269, 16] on button at bounding box center [260, 16] width 22 height 22
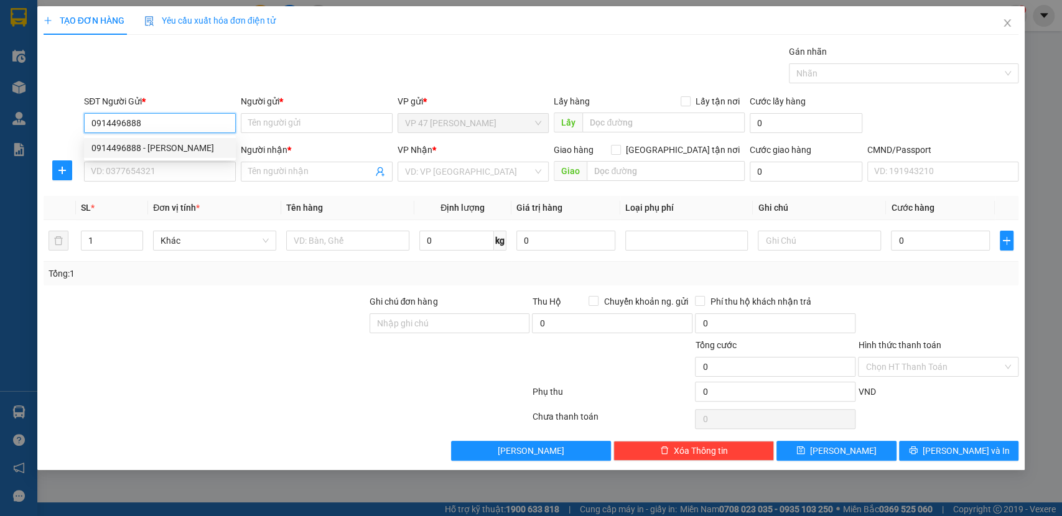
click at [163, 126] on input "0914496888" at bounding box center [160, 123] width 152 height 20
click at [174, 155] on div "0914496888 - PTUNG AN KHÁNH" at bounding box center [160, 148] width 152 height 20
click at [174, 164] on input "SĐT Người Nhận *" at bounding box center [160, 172] width 152 height 20
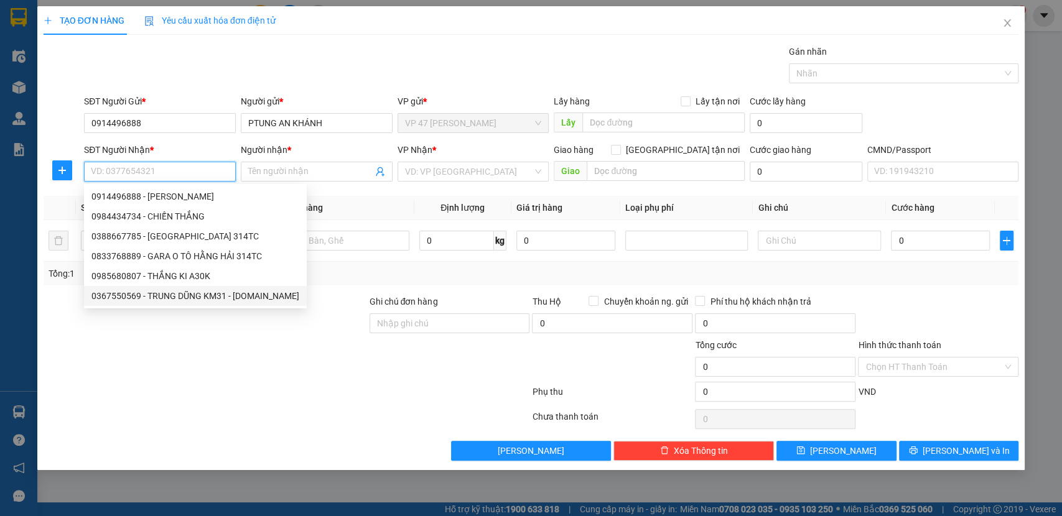
click at [197, 293] on div "0367550569 - TRUNG DŨNG KM31 - 314.TC" at bounding box center [195, 296] width 208 height 14
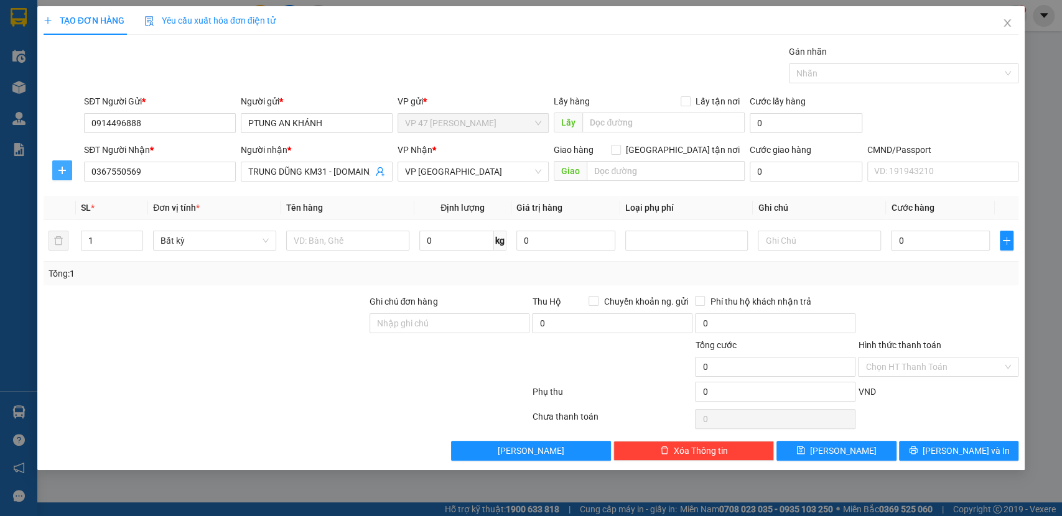
click at [57, 172] on icon "plus" at bounding box center [62, 170] width 10 height 10
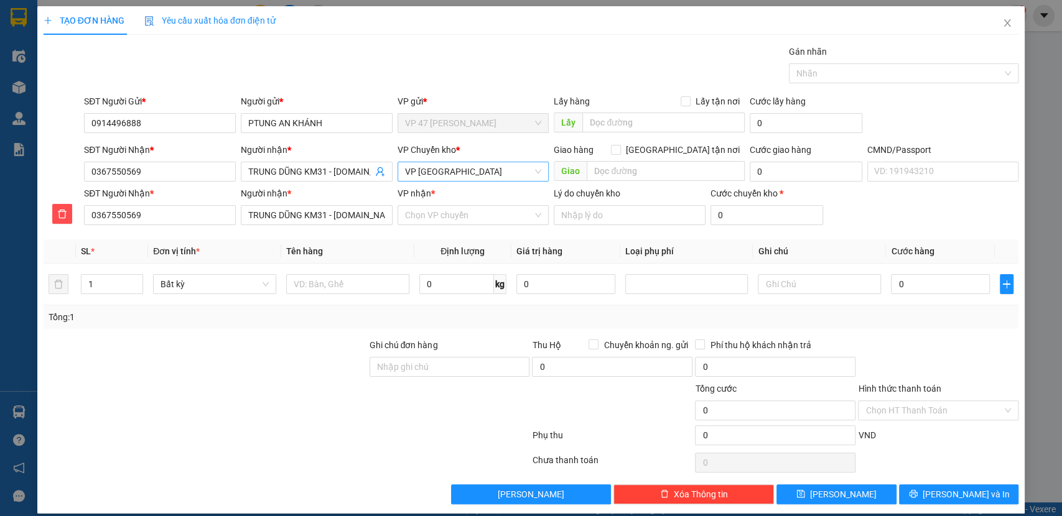
click at [498, 172] on span "VP Trường Chinh" at bounding box center [473, 171] width 137 height 19
click at [495, 195] on div "VP Hoàng Gia" at bounding box center [468, 197] width 135 height 14
click at [489, 213] on input "VP nhận *" at bounding box center [469, 215] width 128 height 19
drag, startPoint x: 456, startPoint y: 236, endPoint x: 395, endPoint y: 245, distance: 61.6
click at [452, 238] on div "VP Trường Chinh" at bounding box center [468, 240] width 135 height 14
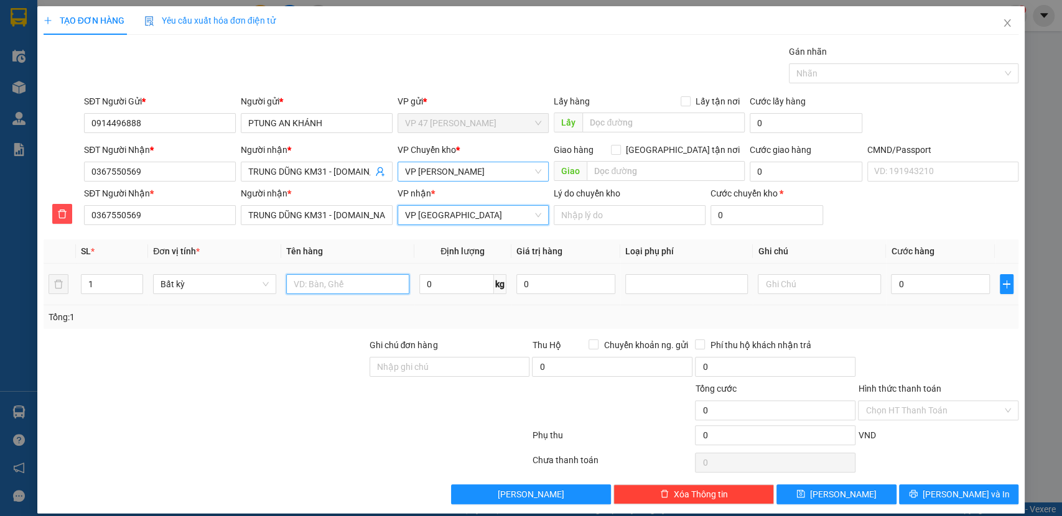
click at [350, 286] on input "text" at bounding box center [347, 284] width 123 height 20
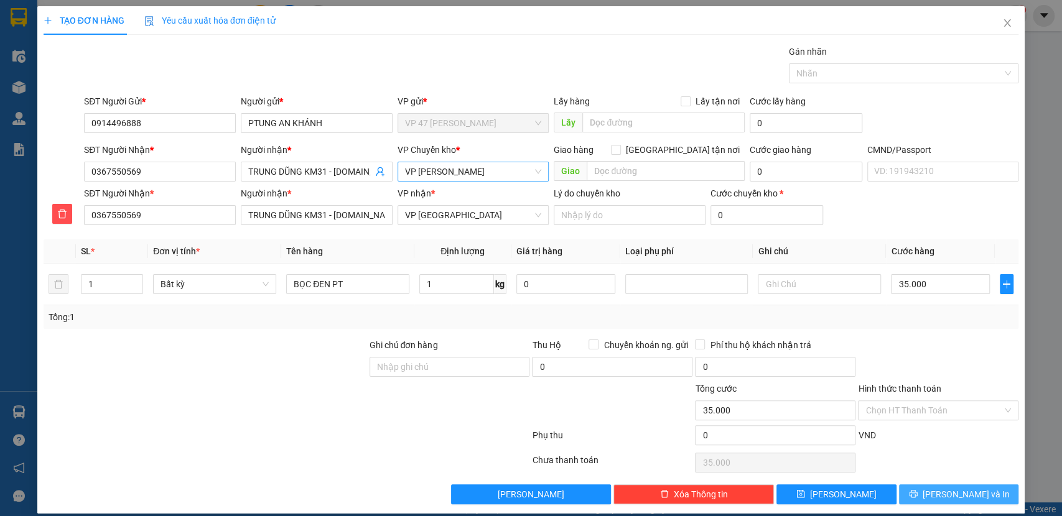
click at [938, 494] on button "Lưu và In" at bounding box center [958, 495] width 119 height 20
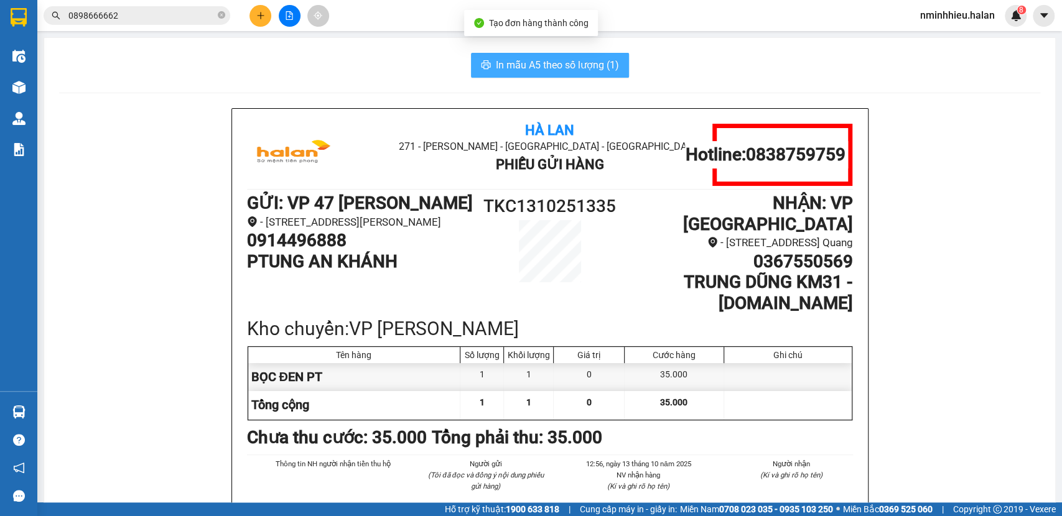
click at [587, 57] on span "In mẫu A5 theo số lượng (1)" at bounding box center [557, 65] width 123 height 16
click at [306, 251] on h1 "0914496888" at bounding box center [360, 240] width 227 height 21
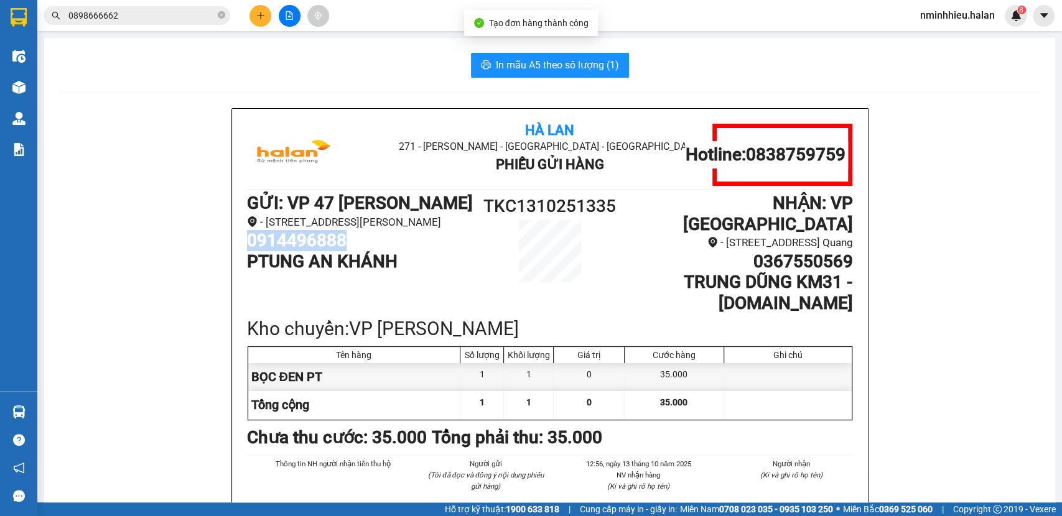
click at [306, 251] on h1 "0914496888" at bounding box center [360, 240] width 227 height 21
copy h1 "0914496888"
click at [147, 17] on input "0898666662" at bounding box center [141, 16] width 147 height 14
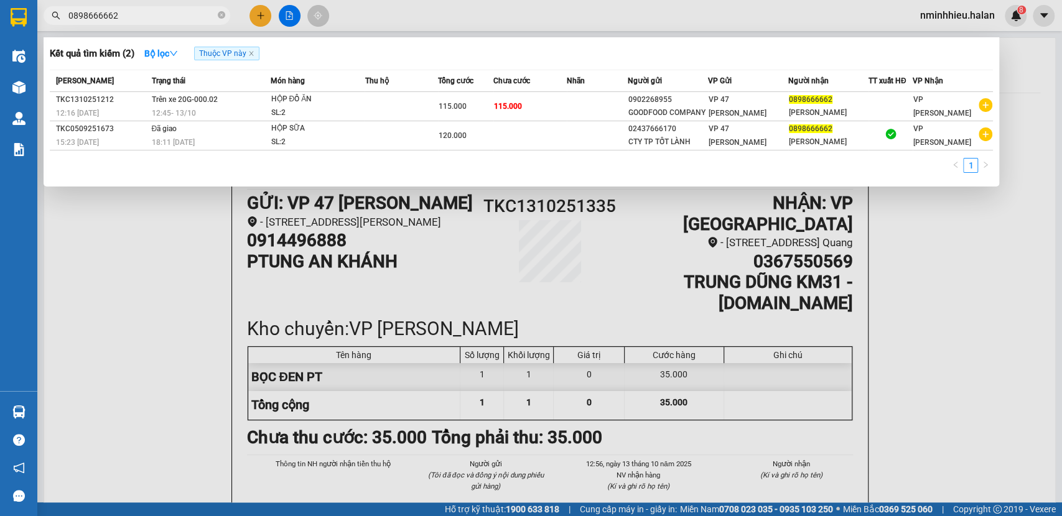
click at [147, 17] on input "0898666662" at bounding box center [141, 16] width 147 height 14
paste input "914496888"
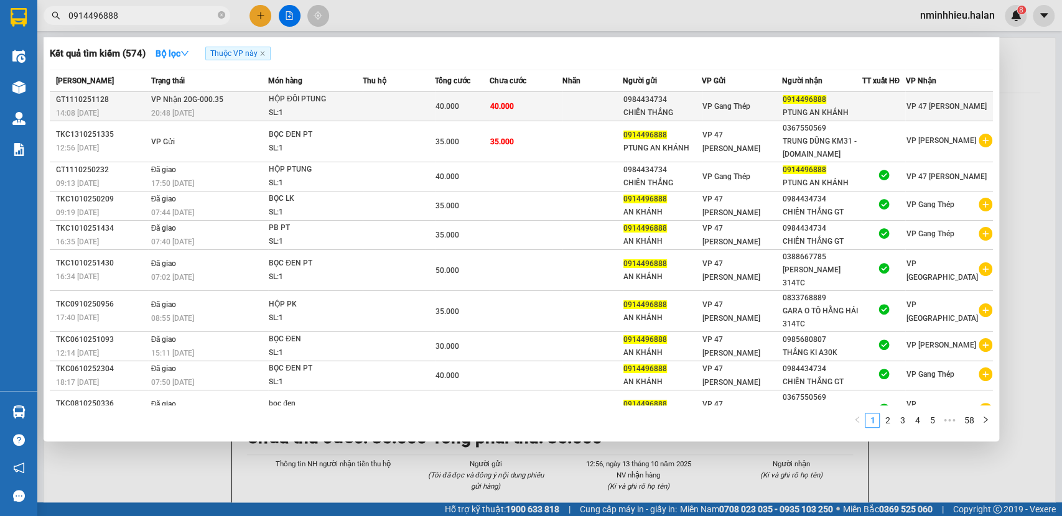
click at [365, 111] on td at bounding box center [399, 106] width 72 height 29
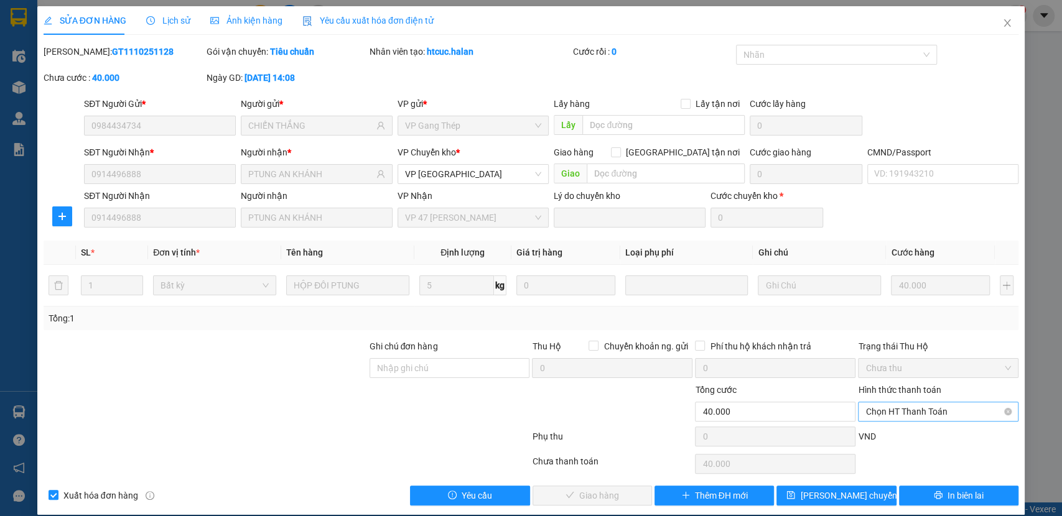
click at [909, 409] on span "Chọn HT Thanh Toán" at bounding box center [938, 412] width 146 height 19
click at [880, 302] on div "Tại văn phòng" at bounding box center [929, 307] width 144 height 14
click at [582, 487] on button "Giao hàng" at bounding box center [592, 496] width 119 height 20
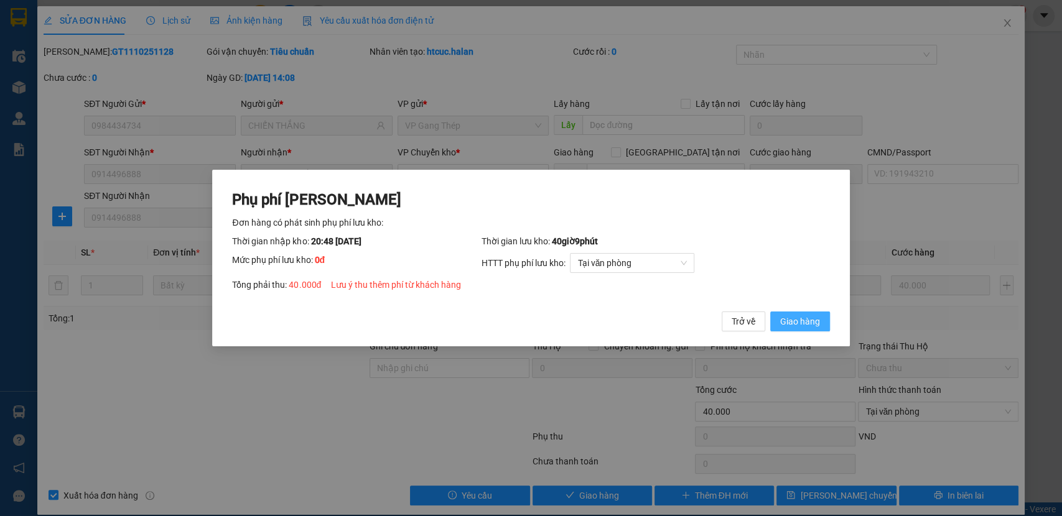
click at [809, 320] on span "Giao hàng" at bounding box center [800, 322] width 40 height 14
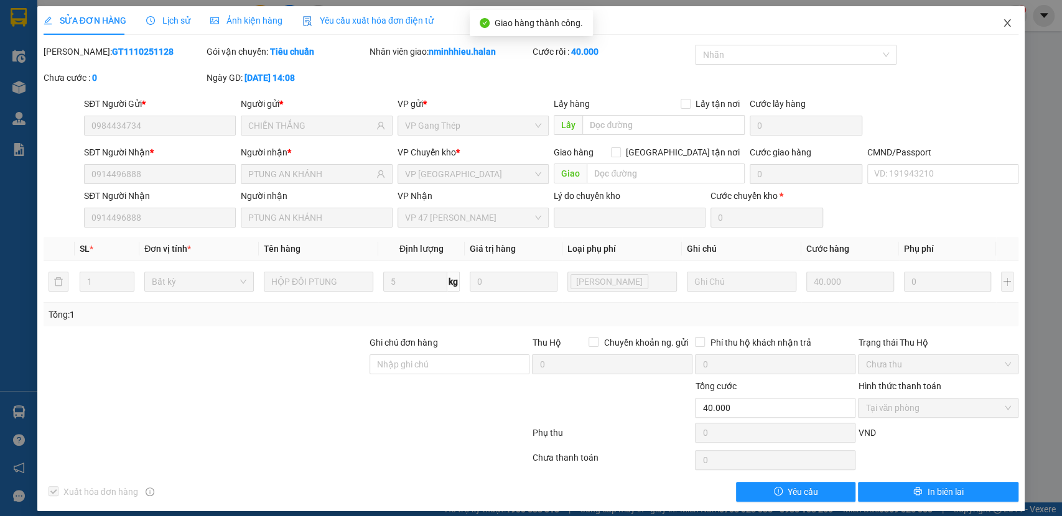
click at [1002, 18] on icon "close" at bounding box center [1007, 23] width 10 height 10
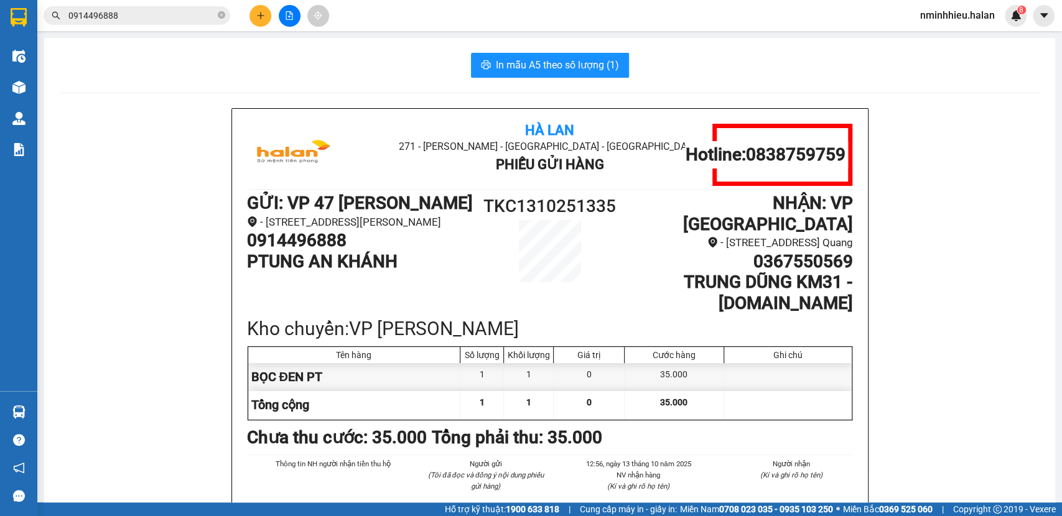
click at [263, 16] on icon "plus" at bounding box center [260, 15] width 9 height 9
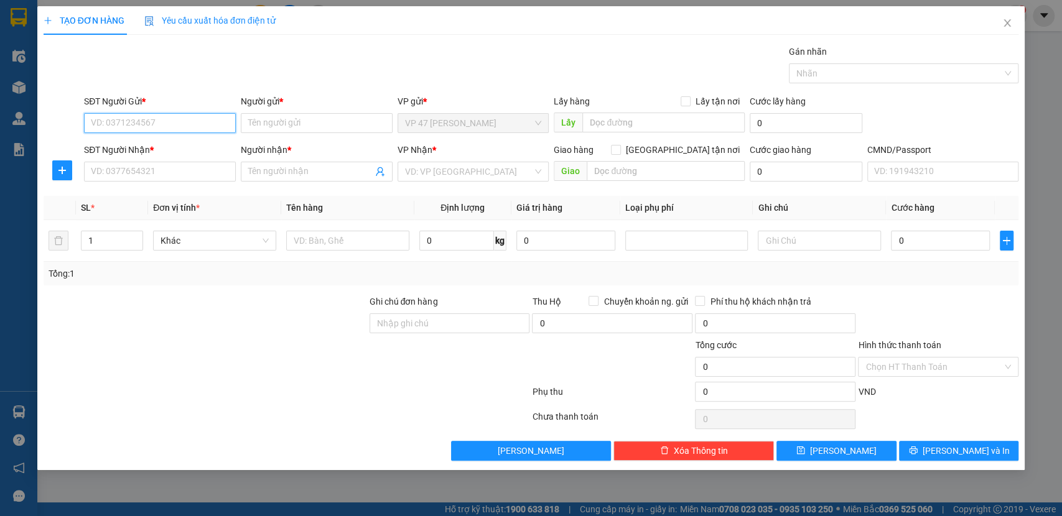
click at [175, 121] on input "SĐT Người Gửi *" at bounding box center [160, 123] width 152 height 20
click at [139, 128] on input "SĐT Người Gửi *" at bounding box center [160, 123] width 152 height 20
click at [159, 125] on input "SĐT Người Gửi *" at bounding box center [160, 123] width 152 height 20
click at [462, 244] on input "0" at bounding box center [456, 241] width 75 height 20
click at [345, 247] on input "text" at bounding box center [347, 241] width 123 height 20
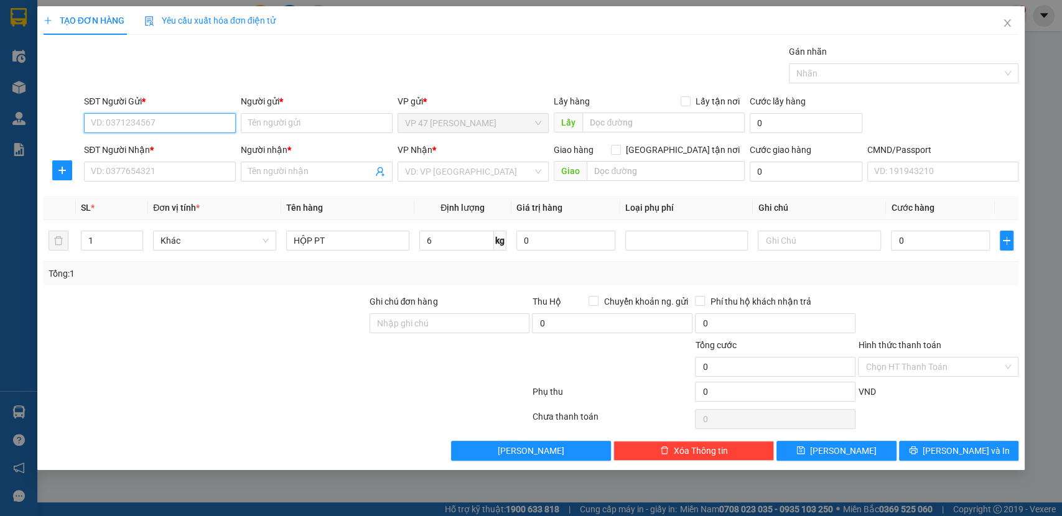
click at [149, 116] on input "SĐT Người Gửi *" at bounding box center [160, 123] width 152 height 20
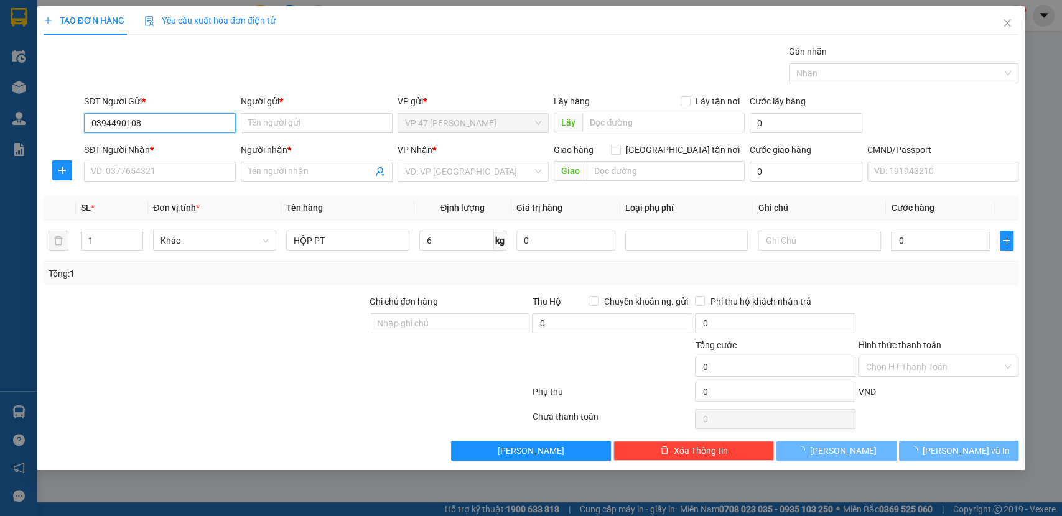
click at [172, 119] on input "0394490108" at bounding box center [160, 123] width 152 height 20
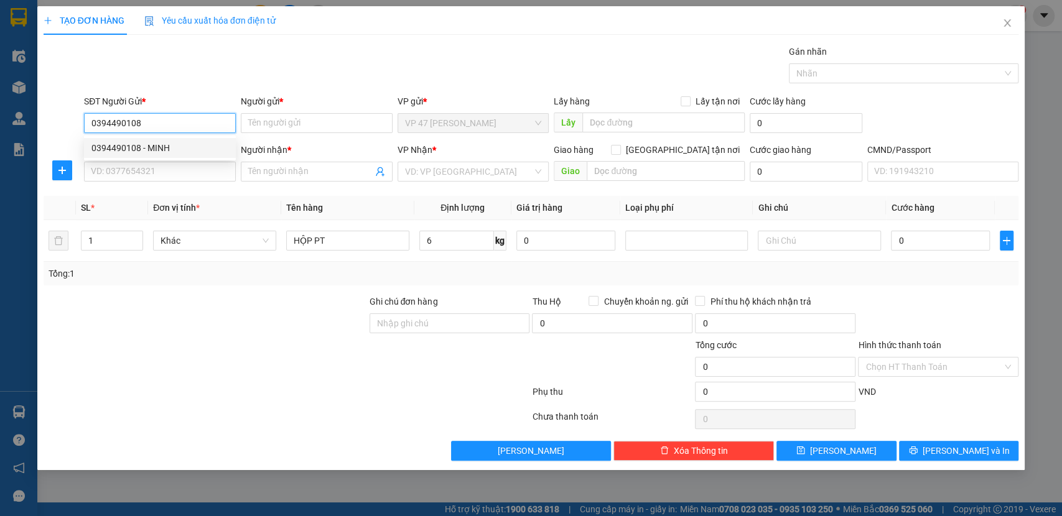
click at [162, 144] on div "0394490108 - MINH" at bounding box center [159, 148] width 137 height 14
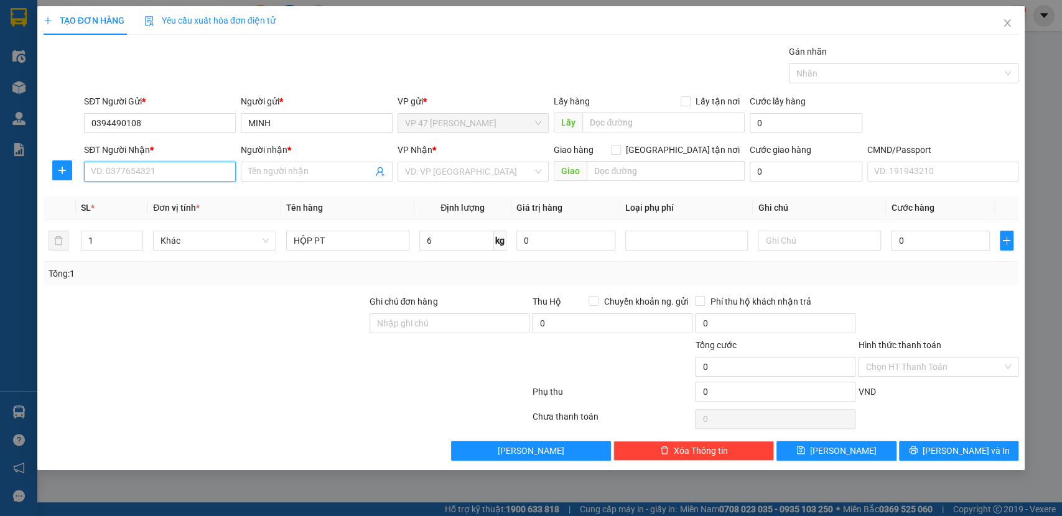
click at [163, 172] on input "SĐT Người Nhận *" at bounding box center [160, 172] width 152 height 20
click at [184, 167] on input "0812855678" at bounding box center [160, 172] width 152 height 20
click at [192, 198] on div "0812855678 - PHÙNG QUANG TUẤN, BK" at bounding box center [159, 197] width 137 height 14
click at [58, 165] on icon "plus" at bounding box center [62, 170] width 10 height 10
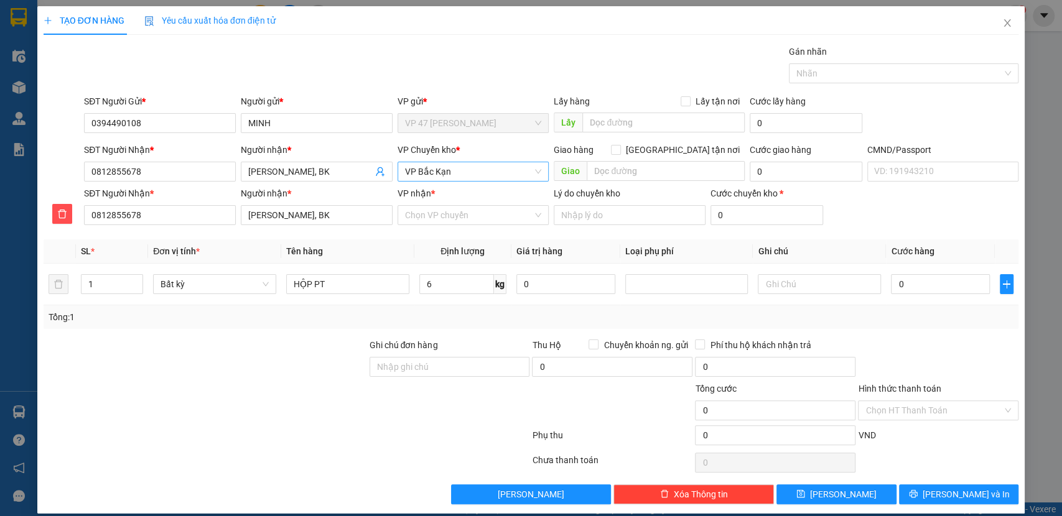
click at [492, 172] on span "VP Bắc Kạn" at bounding box center [473, 171] width 137 height 19
drag, startPoint x: 462, startPoint y: 200, endPoint x: 458, endPoint y: 207, distance: 8.1
click at [462, 201] on div "VP Hoàng Gia" at bounding box center [468, 197] width 135 height 14
click at [459, 217] on input "VP nhận *" at bounding box center [469, 215] width 128 height 19
click at [438, 234] on div "VP Bắc Kạn" at bounding box center [468, 240] width 135 height 14
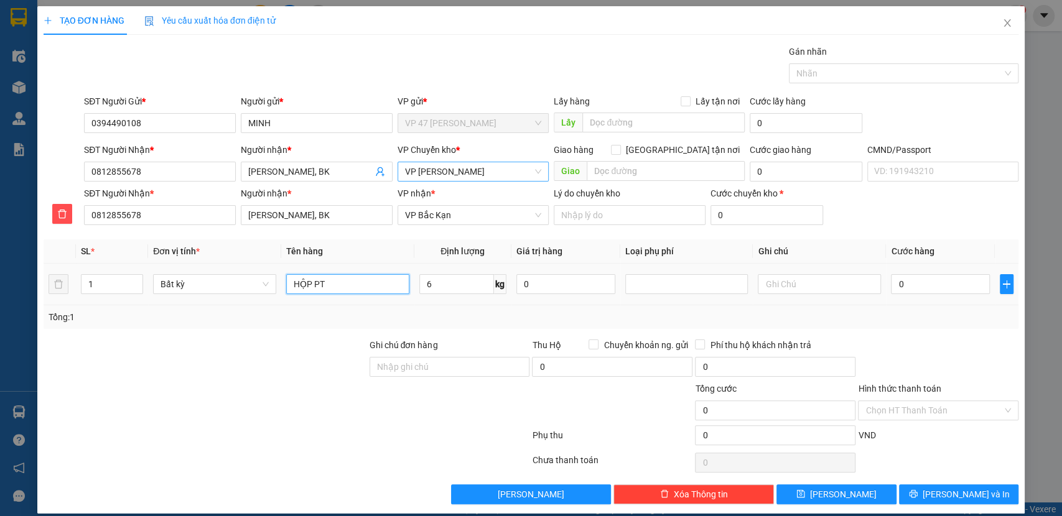
click at [373, 284] on input "HỘP PT" at bounding box center [347, 284] width 123 height 20
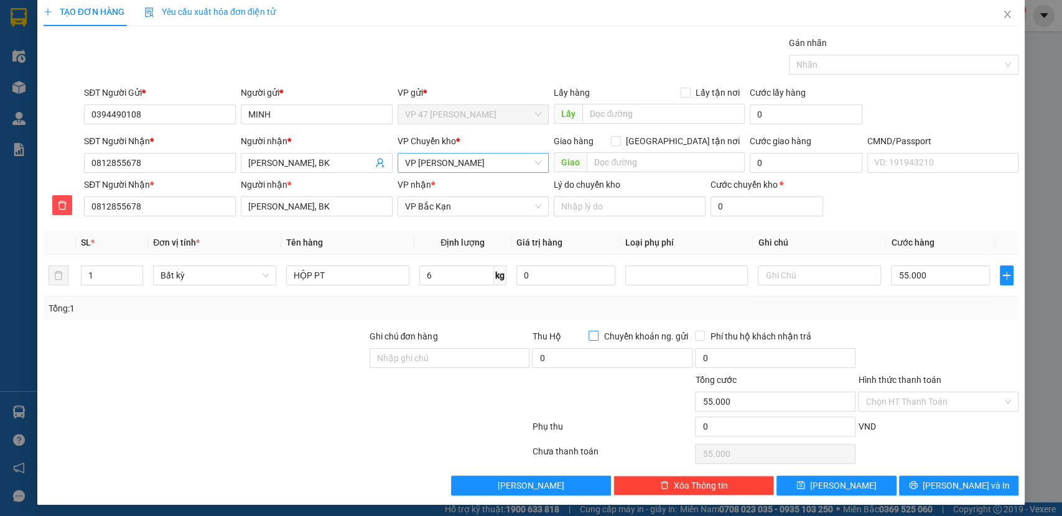
scroll to position [11, 0]
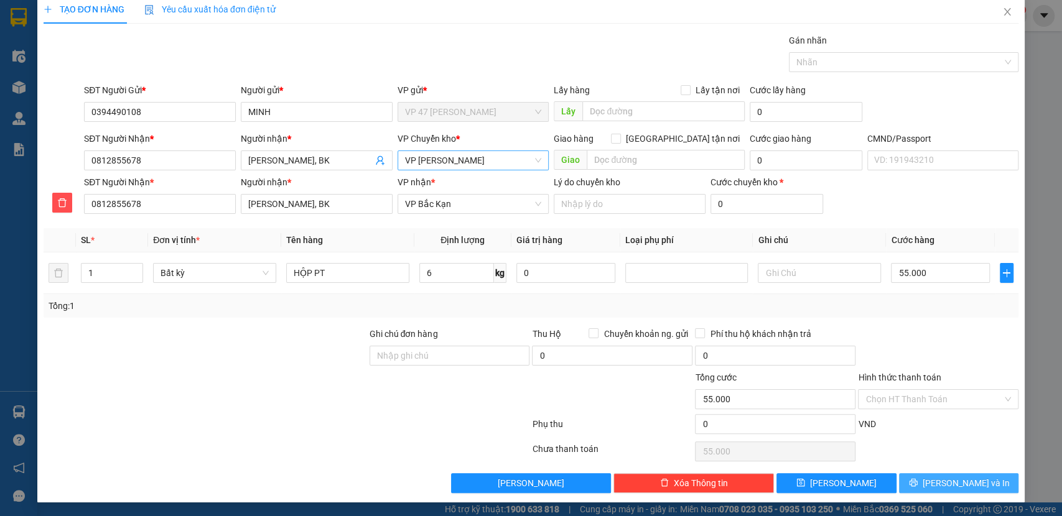
click at [977, 474] on button "Lưu và In" at bounding box center [958, 483] width 119 height 20
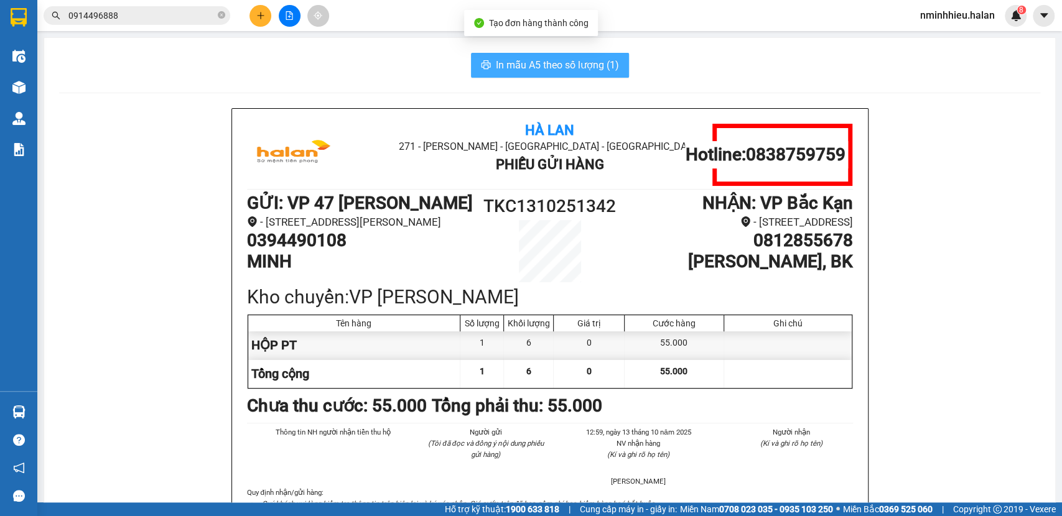
click at [550, 67] on span "In mẫu A5 theo số lượng (1)" at bounding box center [557, 65] width 123 height 16
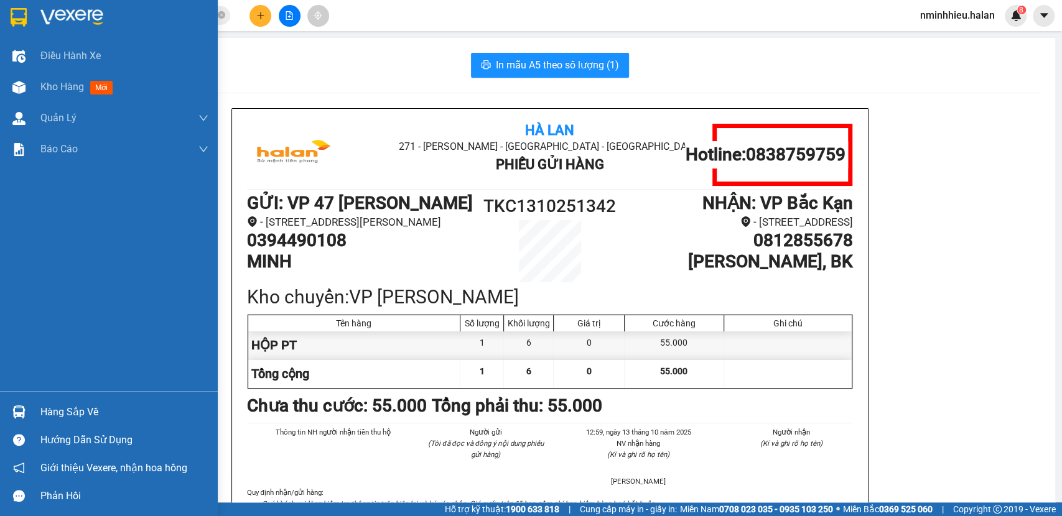
click at [19, 412] on img at bounding box center [18, 412] width 13 height 13
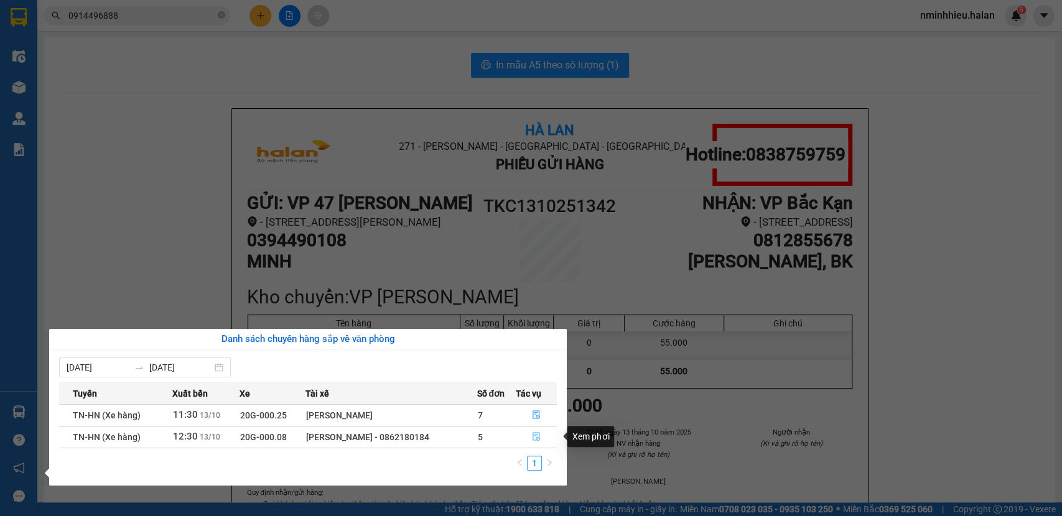
click at [541, 436] on icon "file-done" at bounding box center [536, 436] width 9 height 9
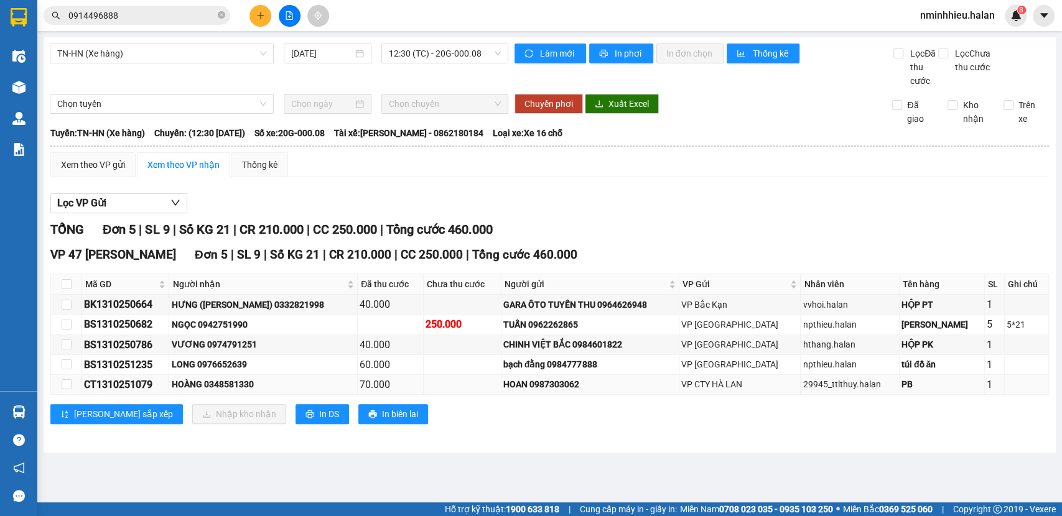
click at [143, 383] on div "CT1310251079" at bounding box center [125, 385] width 83 height 16
copy div "CT1310251079"
click at [165, 25] on div "Kết quả tìm kiếm ( 574 ) Bộ lọc Thuộc VP này Mã ĐH Trạng thái Món hàng Thu hộ T…" at bounding box center [121, 16] width 243 height 22
click at [165, 18] on input "0914496888" at bounding box center [141, 16] width 147 height 14
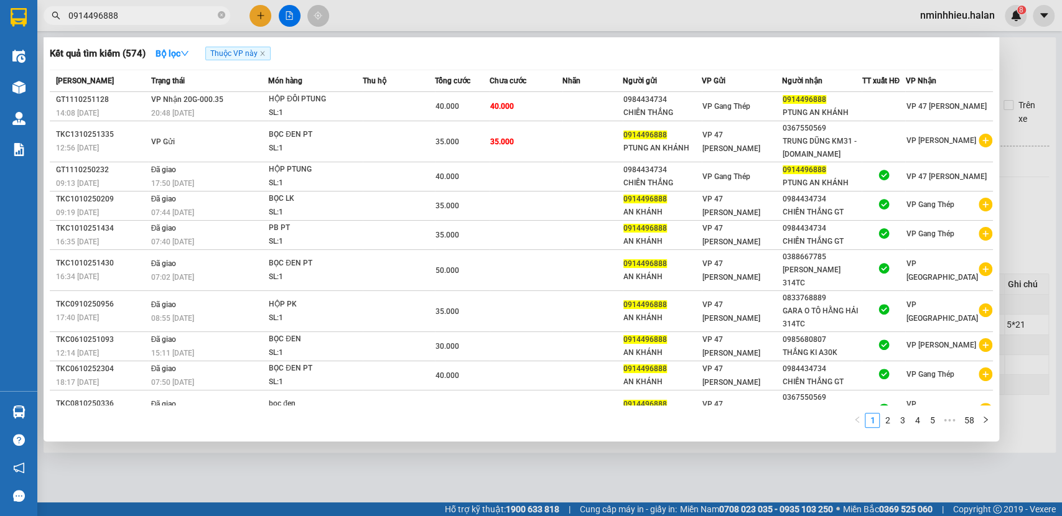
click at [165, 18] on input "0914496888" at bounding box center [141, 16] width 147 height 14
paste input "CT1310251079"
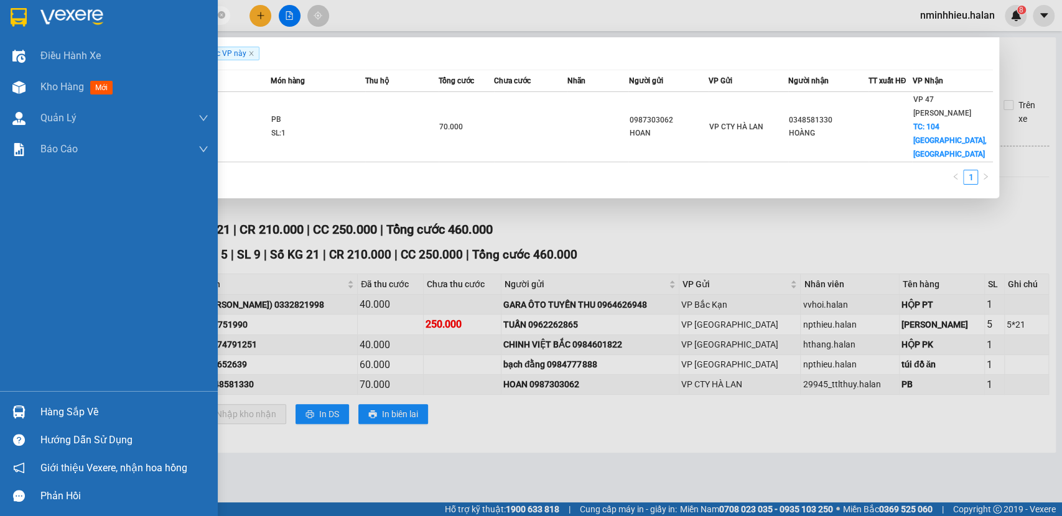
click at [56, 412] on div "Hàng sắp về" at bounding box center [124, 412] width 168 height 19
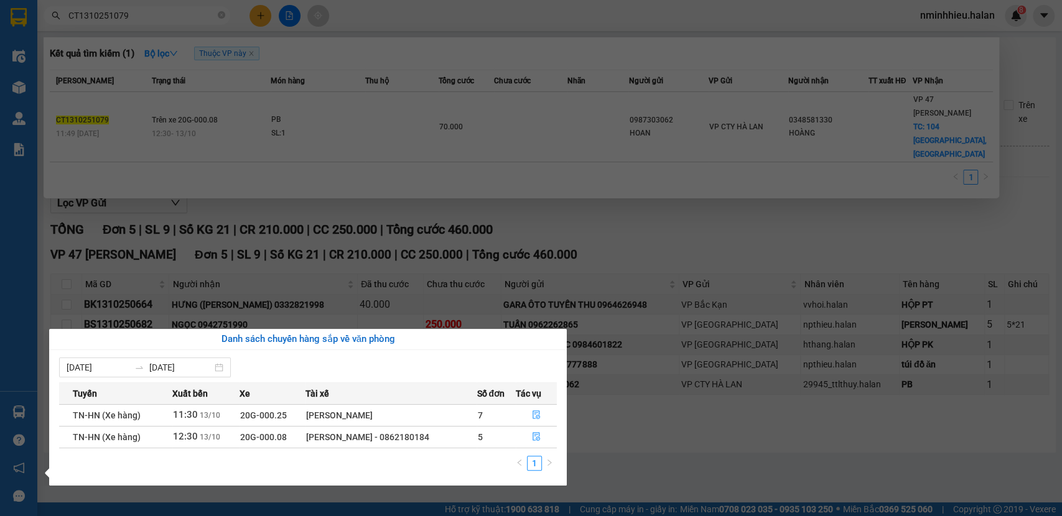
click at [133, 19] on section "Kết quả tìm kiếm ( 1 ) Bộ lọc Thuộc VP này Mã ĐH Trạng thái Món hàng Thu hộ Tổn…" at bounding box center [531, 258] width 1062 height 516
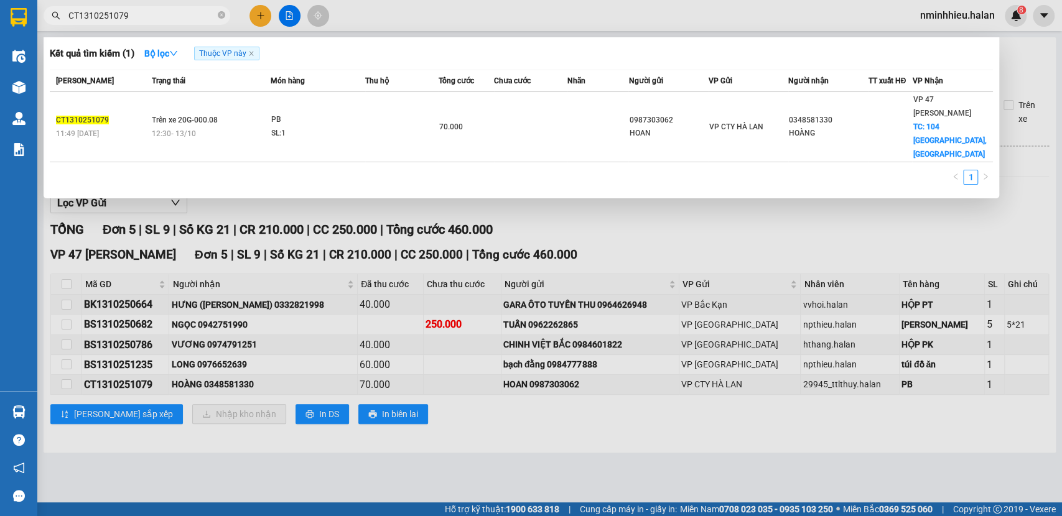
click at [127, 19] on input "CT1310251079" at bounding box center [141, 16] width 147 height 14
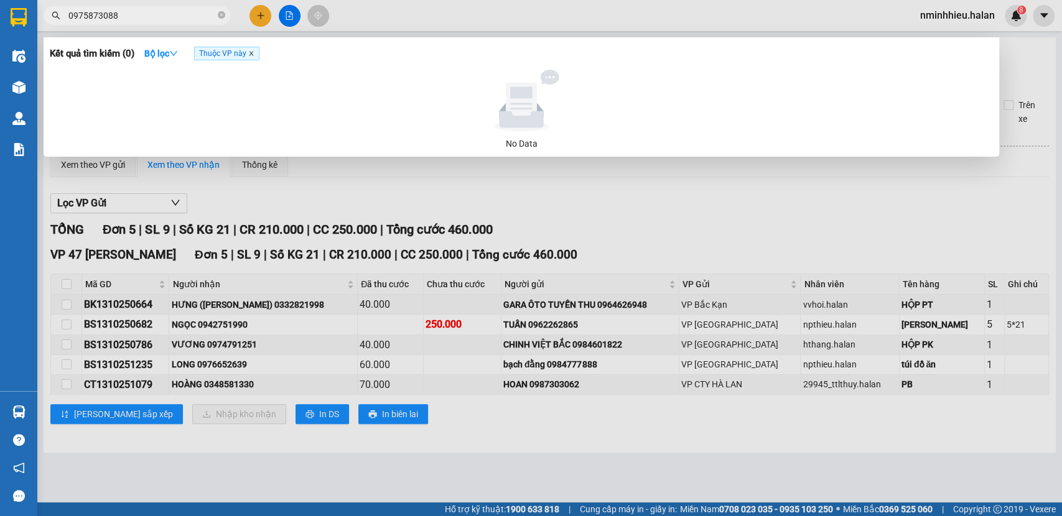
click at [254, 54] on icon "close" at bounding box center [251, 53] width 6 height 6
click at [175, 17] on input "0975873088" at bounding box center [141, 16] width 147 height 14
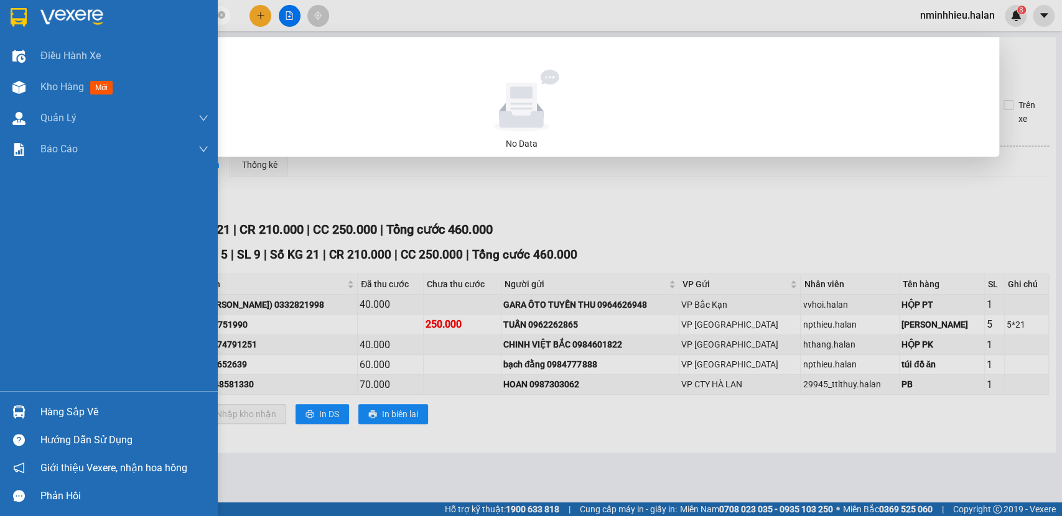
click at [67, 424] on div "Hàng sắp về" at bounding box center [109, 412] width 218 height 28
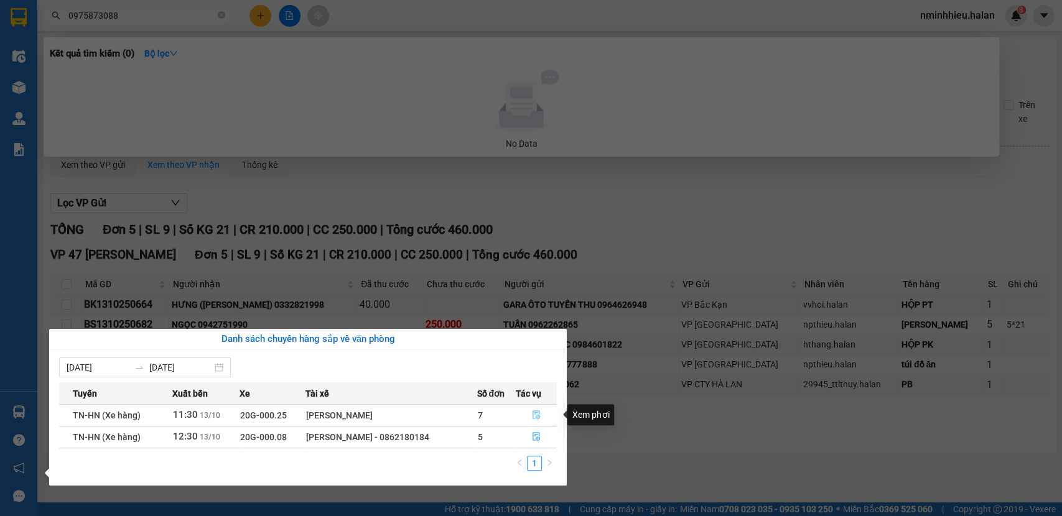
click at [531, 414] on button "button" at bounding box center [536, 416] width 40 height 20
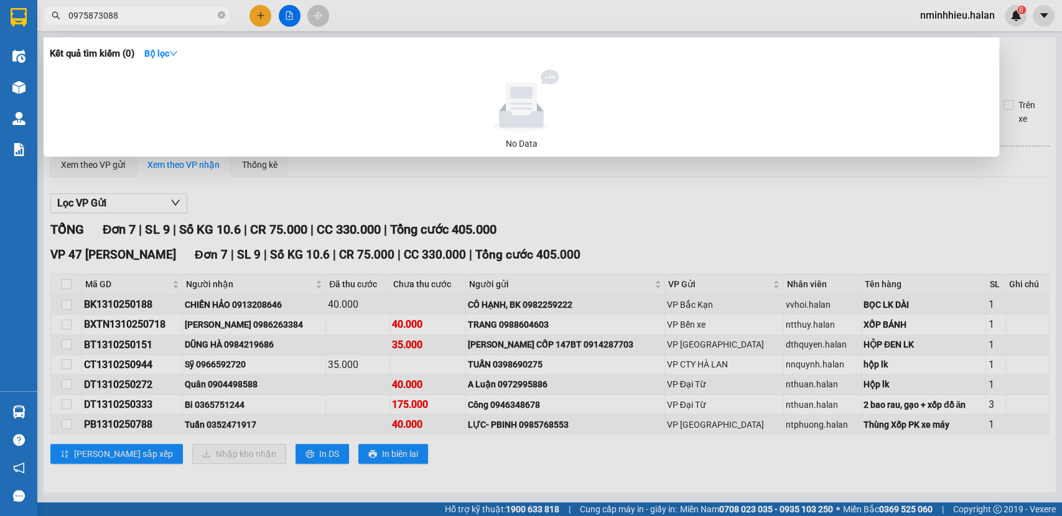
click at [552, 436] on div at bounding box center [531, 258] width 1062 height 516
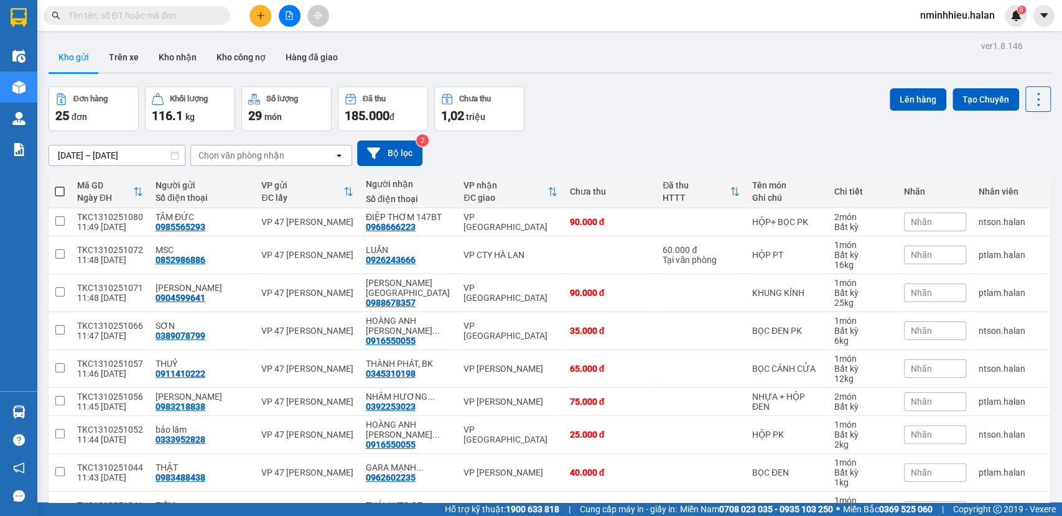
click at [259, 15] on icon "plus" at bounding box center [260, 15] width 9 height 9
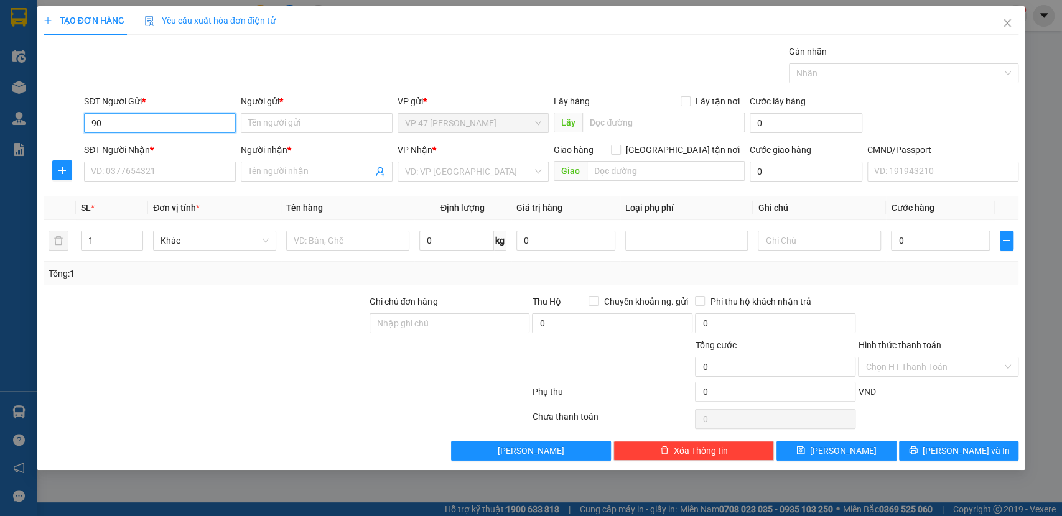
type input "9"
type input "0904118221"
click at [121, 142] on div "0904118221 - THIỆN" at bounding box center [159, 148] width 137 height 14
type input "THIỆN"
type input "0904118221"
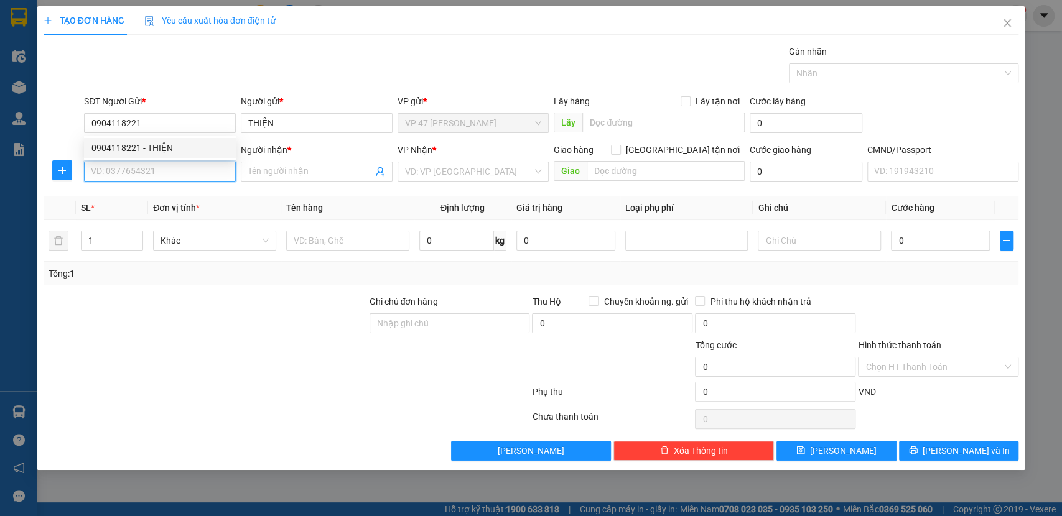
click at [122, 170] on input "SĐT Người Nhận *" at bounding box center [160, 172] width 152 height 20
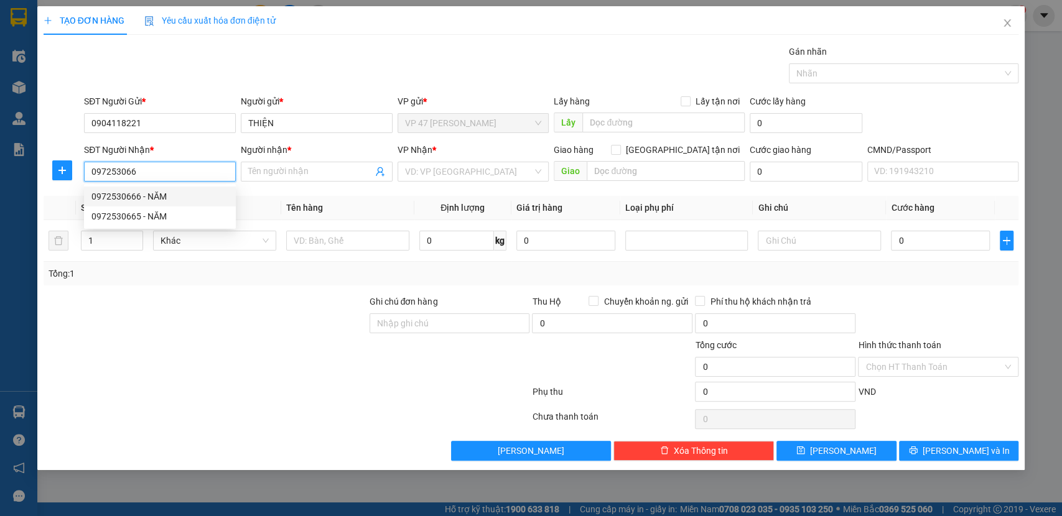
click at [167, 195] on div "0972530666 - NĂM" at bounding box center [159, 197] width 137 height 14
type input "0972530666"
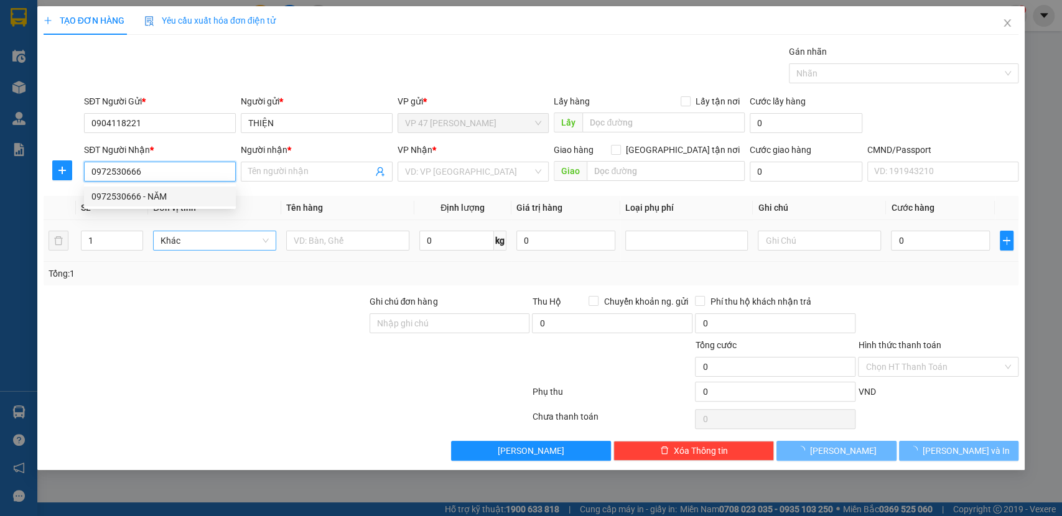
type input "NĂM"
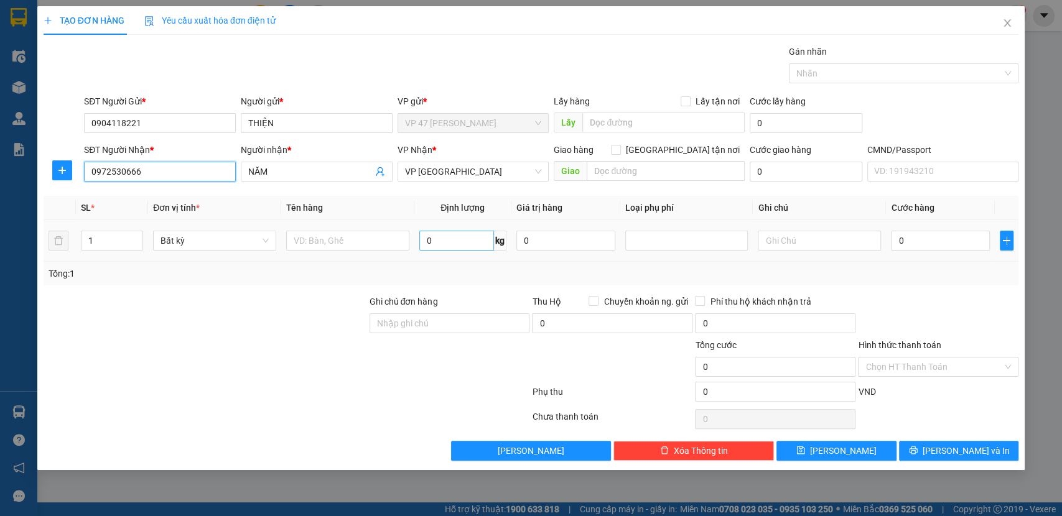
type input "0972530666"
click at [478, 233] on input "0" at bounding box center [456, 241] width 75 height 20
type input "6"
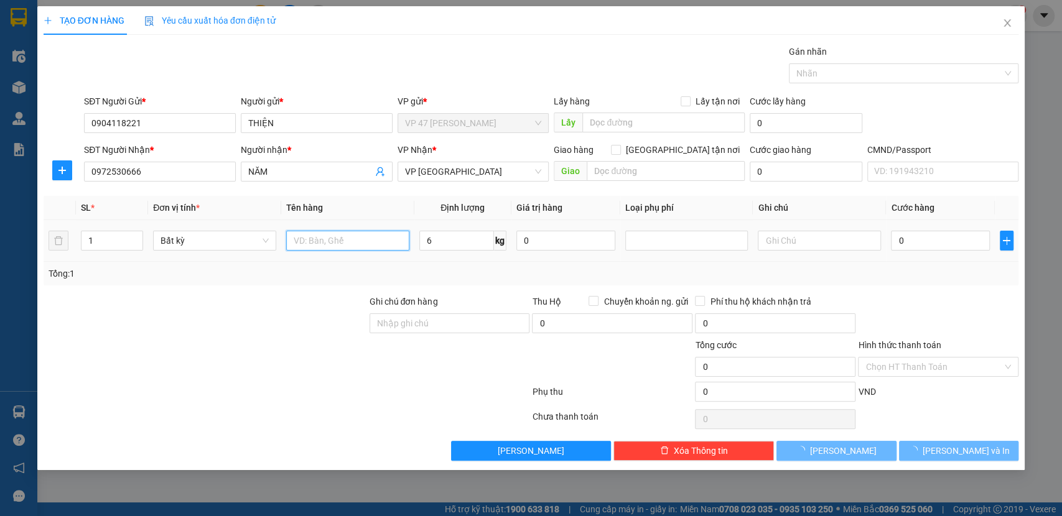
click at [393, 236] on input "text" at bounding box center [347, 241] width 123 height 20
type input "40.000"
type input "HỘP PK"
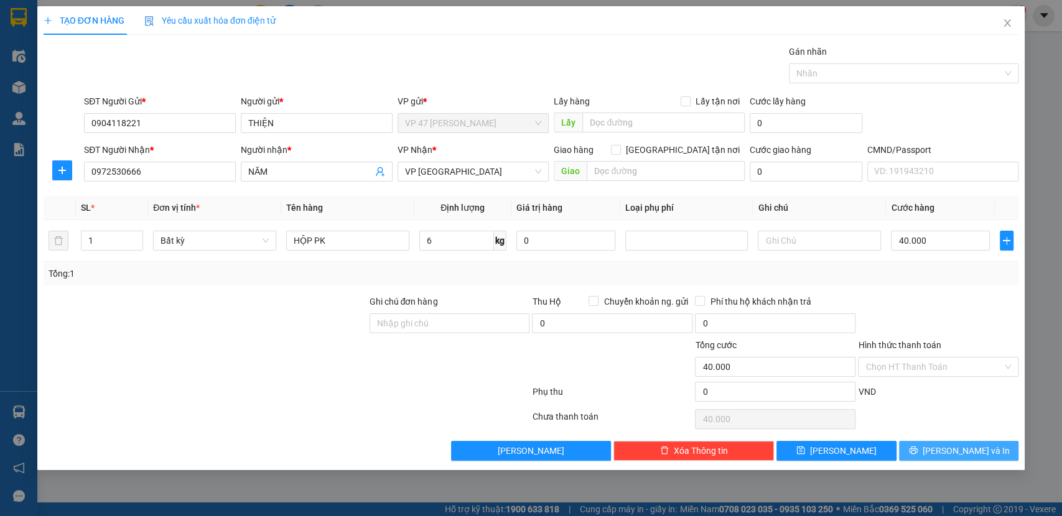
click at [926, 444] on button "Lưu và In" at bounding box center [958, 451] width 119 height 20
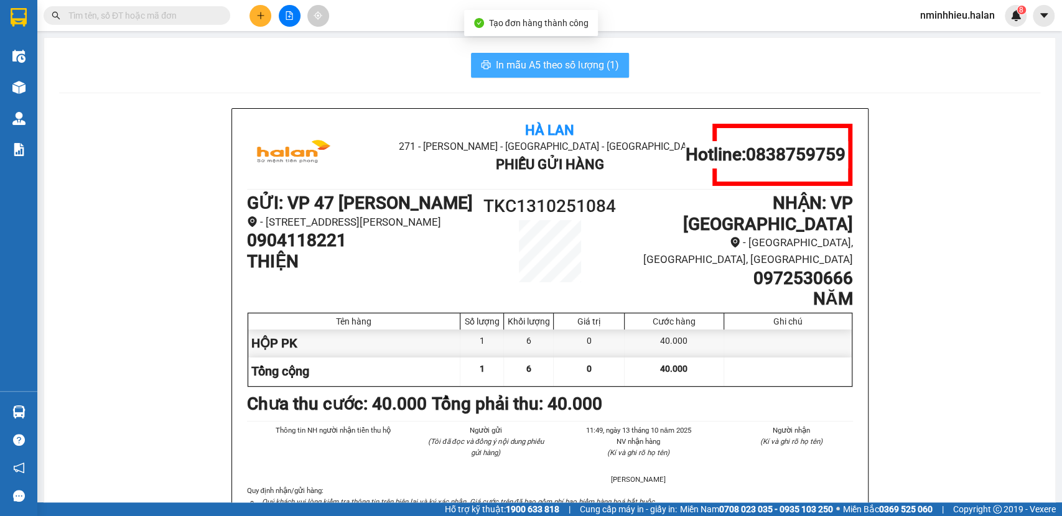
click at [518, 77] on button "In mẫu A5 theo số lượng (1)" at bounding box center [550, 65] width 158 height 25
click at [254, 21] on button at bounding box center [260, 16] width 22 height 22
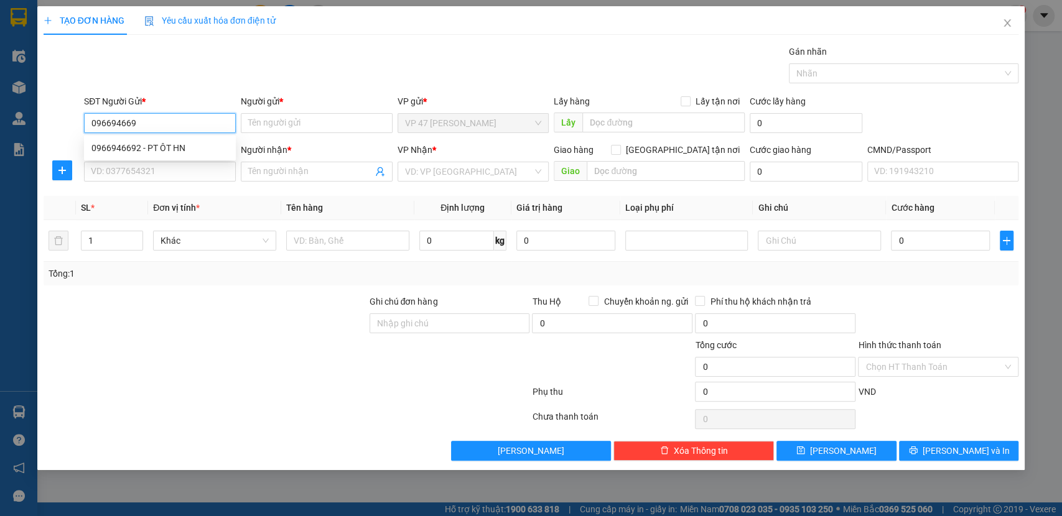
type input "0966946692"
type input "PT ÔT HN"
type input "0966946692"
click at [214, 182] on div "SĐT Người Nhận * VD: 0377654321" at bounding box center [160, 165] width 152 height 44
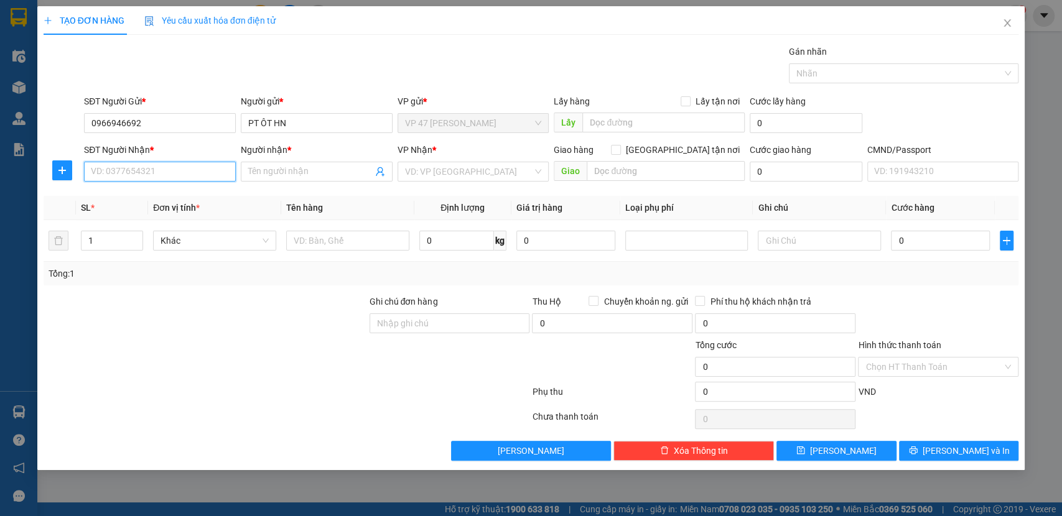
click at [213, 171] on input "SĐT Người Nhận *" at bounding box center [160, 172] width 152 height 20
click at [195, 218] on div "0976113188 - GARA ANH TUẤN- HY" at bounding box center [160, 217] width 138 height 14
type input "0976113188"
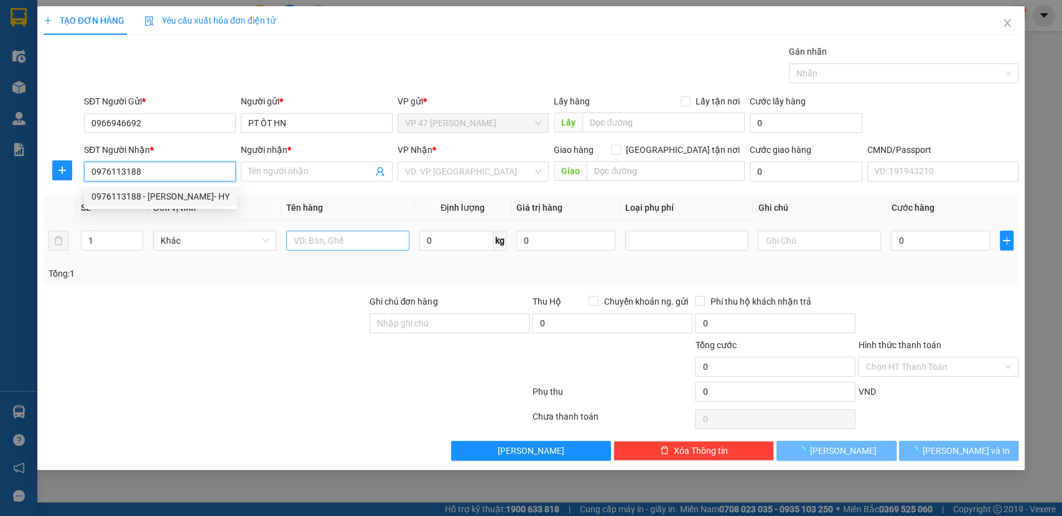
type input "GARA ANH TUẤN- HY"
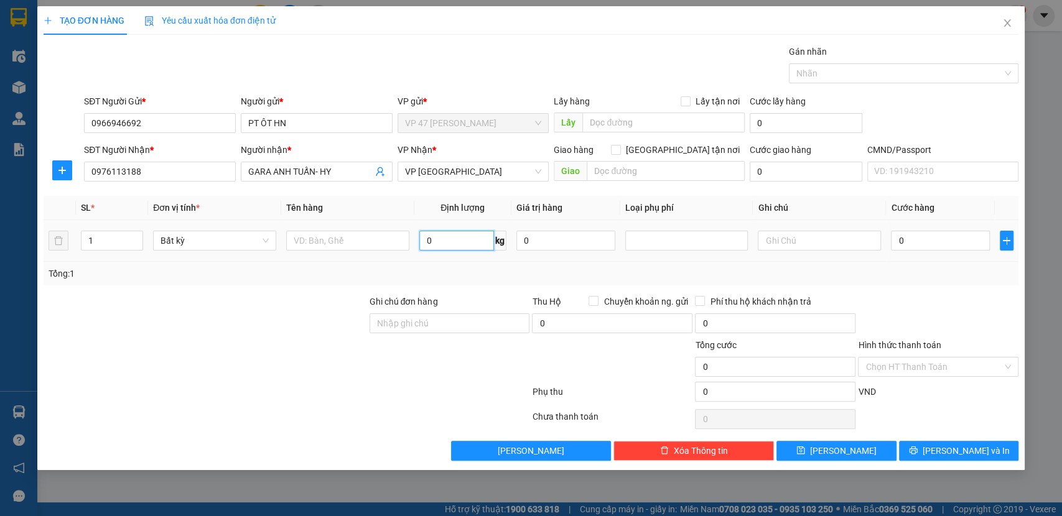
click at [460, 248] on input "0" at bounding box center [456, 241] width 75 height 20
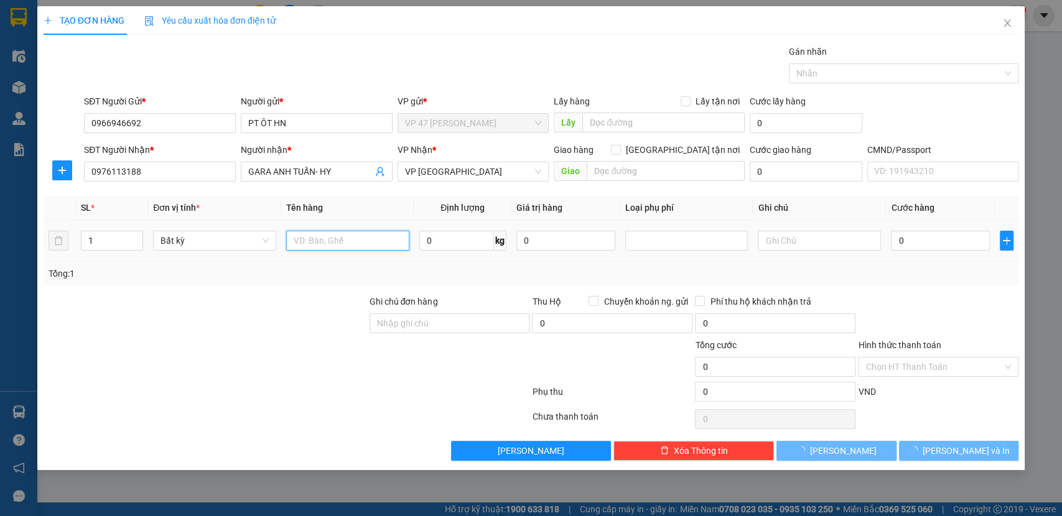
click at [324, 245] on input "text" at bounding box center [347, 241] width 123 height 20
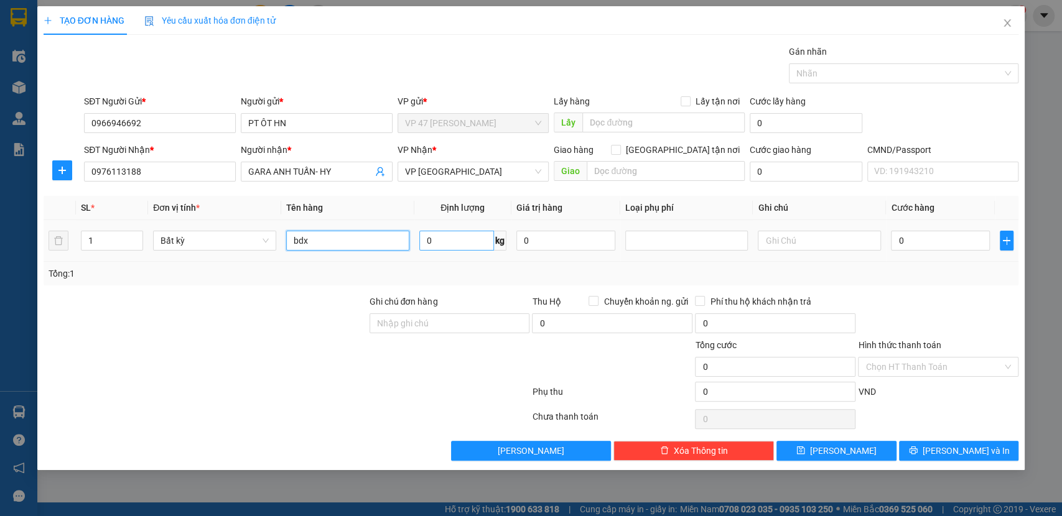
type input "bdx"
drag, startPoint x: 462, startPoint y: 246, endPoint x: 569, endPoint y: 254, distance: 106.7
click at [462, 245] on input "0" at bounding box center [456, 241] width 75 height 20
click at [928, 243] on input "0" at bounding box center [940, 241] width 99 height 20
type input "6"
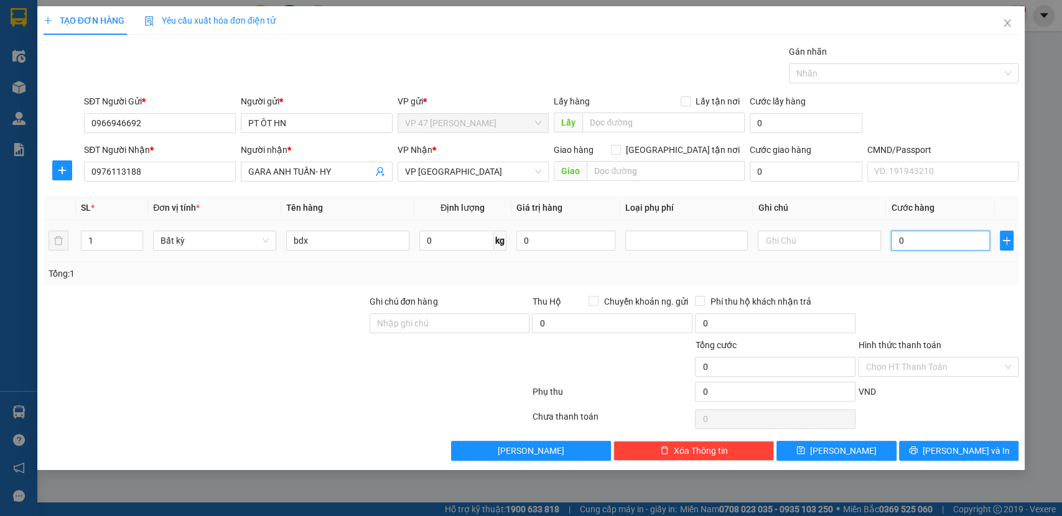
type input "6"
type input "60"
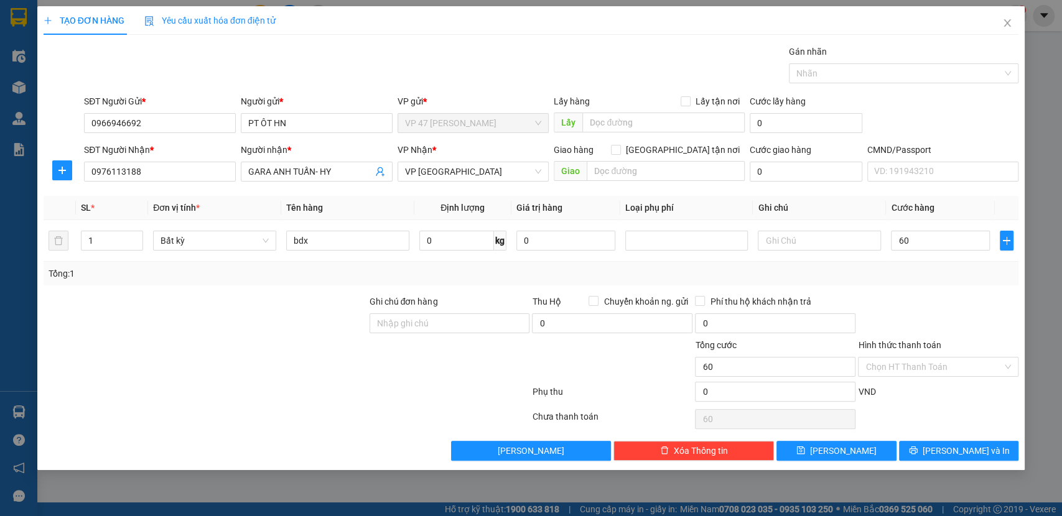
type input "60.000"
click at [871, 284] on div "Tổng: 1" at bounding box center [532, 274] width 976 height 24
click at [949, 465] on div "TẠO ĐƠN HÀNG Yêu cầu xuất hóa đơn điện tử Transit Pickup Surcharge Ids Transit …" at bounding box center [531, 238] width 988 height 464
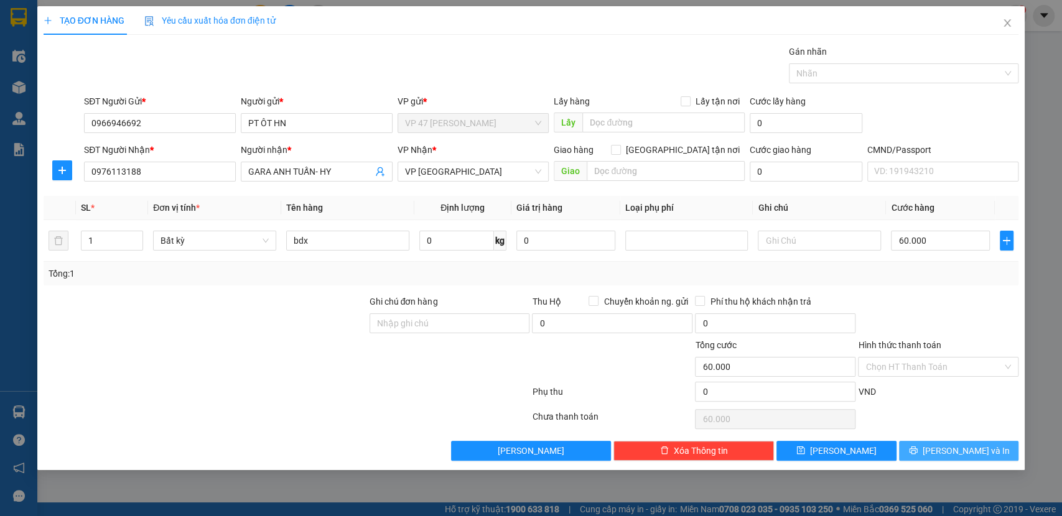
click at [948, 450] on span "Lưu và In" at bounding box center [966, 451] width 87 height 14
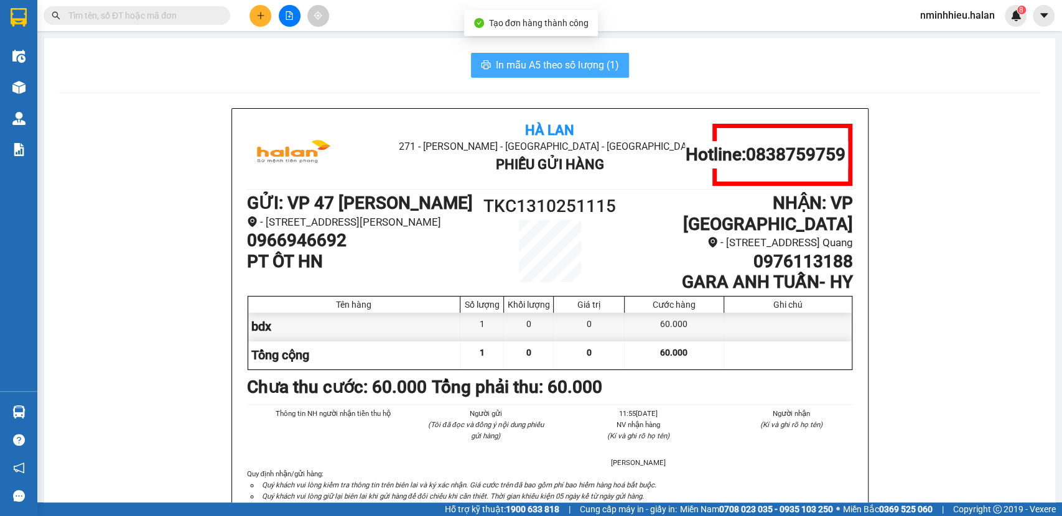
click at [482, 60] on icon "printer" at bounding box center [486, 65] width 10 height 10
click at [268, 22] on button at bounding box center [260, 16] width 22 height 22
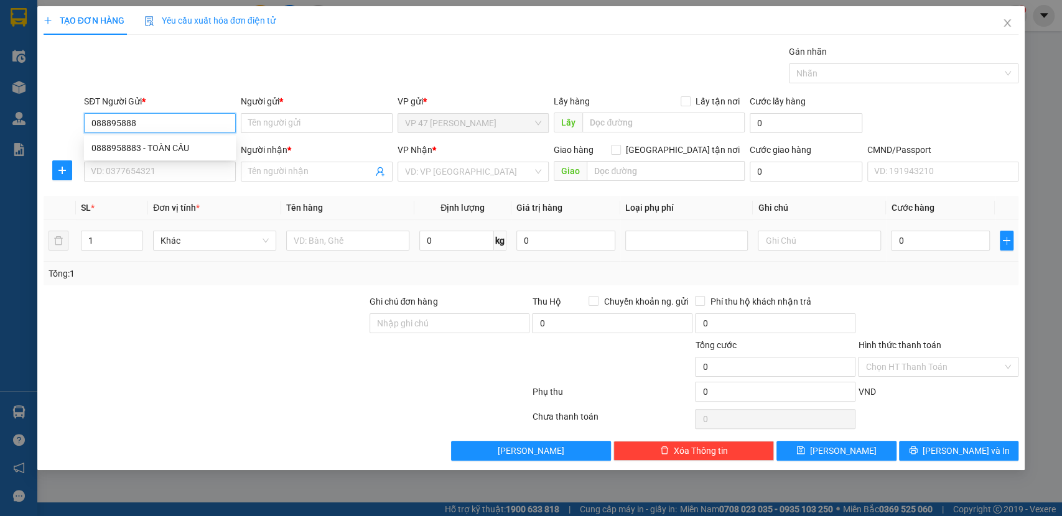
type input "0888958883"
click at [172, 151] on div "0888958883 - TOÀN CẦU" at bounding box center [159, 148] width 137 height 14
type input "TOÀN CẦU"
type input "008084001055"
type input "0888958883"
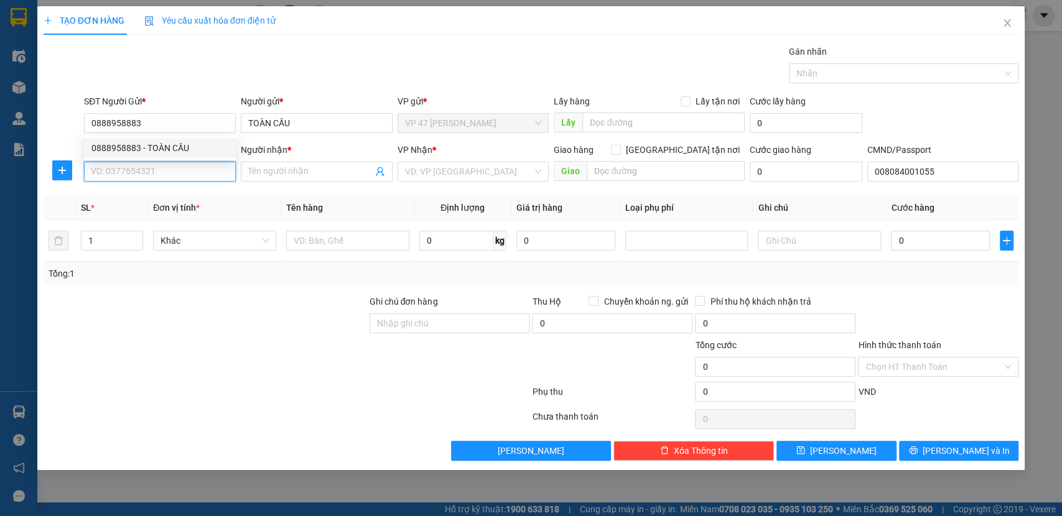
click at [172, 174] on input "SĐT Người Nhận *" at bounding box center [160, 172] width 152 height 20
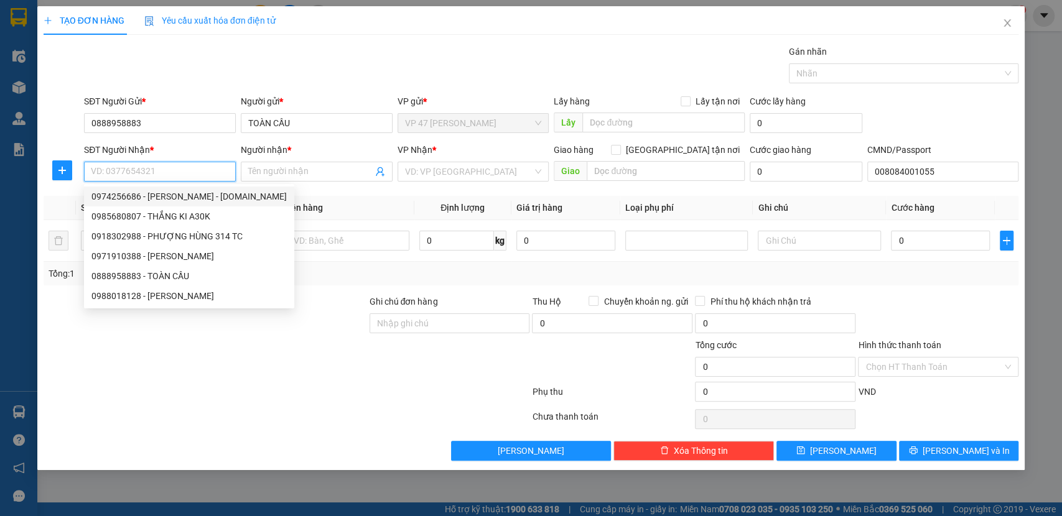
click at [195, 199] on div "0974256686 - NGỌC ÁNH - 314.TC" at bounding box center [188, 197] width 195 height 14
type input "0974256686"
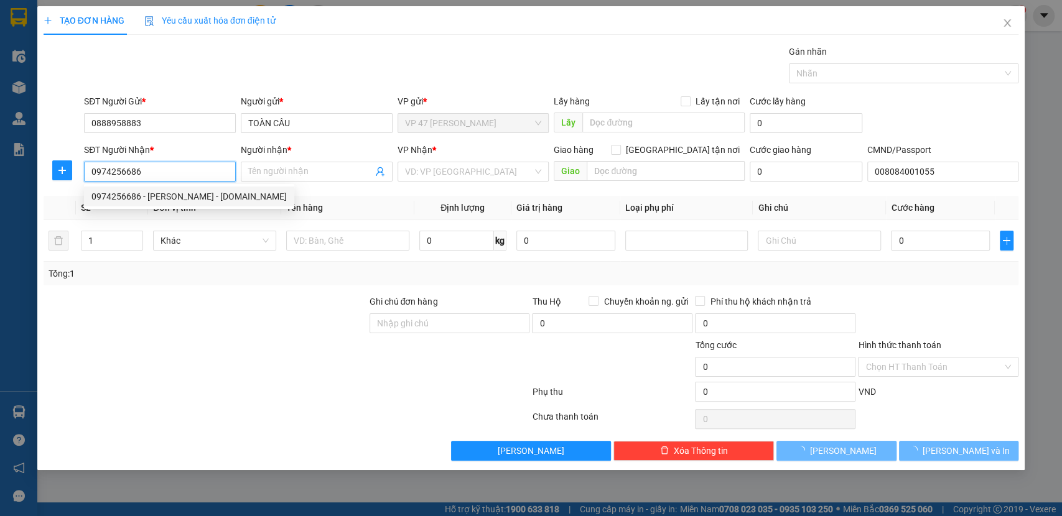
type input "NGỌC ÁNH - 314.TC"
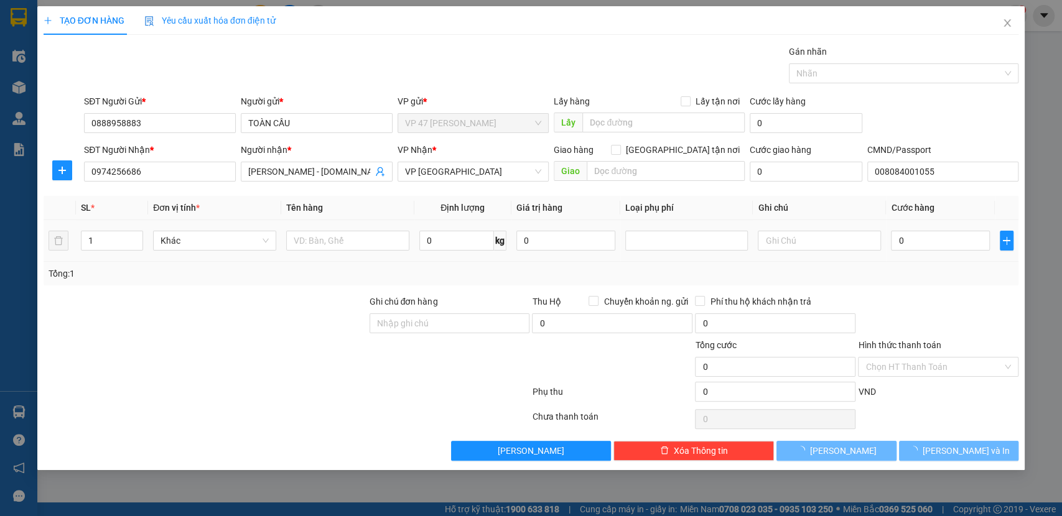
click at [500, 249] on span "kg" at bounding box center [500, 241] width 12 height 20
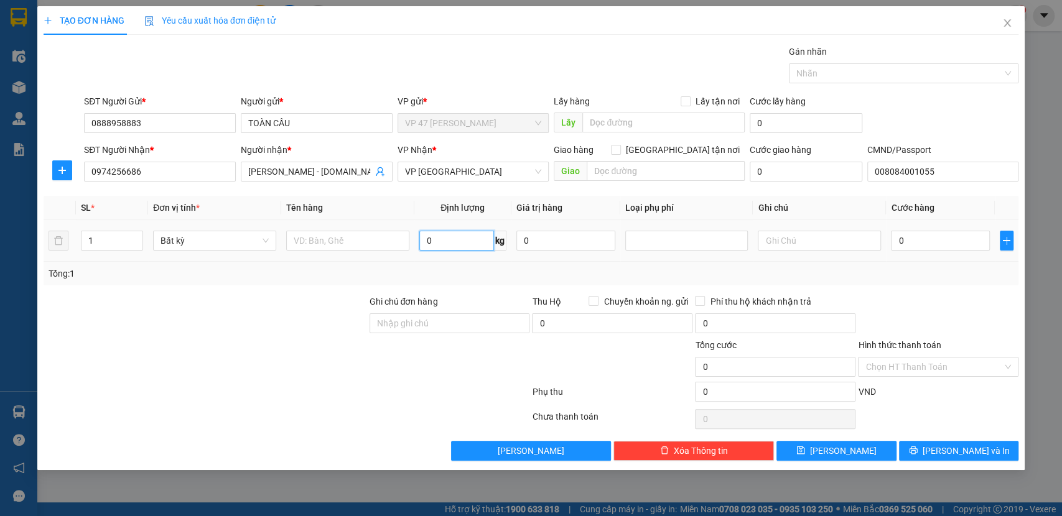
click at [472, 233] on input "0" at bounding box center [456, 241] width 75 height 20
type input "3"
drag, startPoint x: 370, startPoint y: 273, endPoint x: 350, endPoint y: 228, distance: 49.0
click at [363, 269] on div "Tổng: 1" at bounding box center [230, 274] width 362 height 14
type input "50.000"
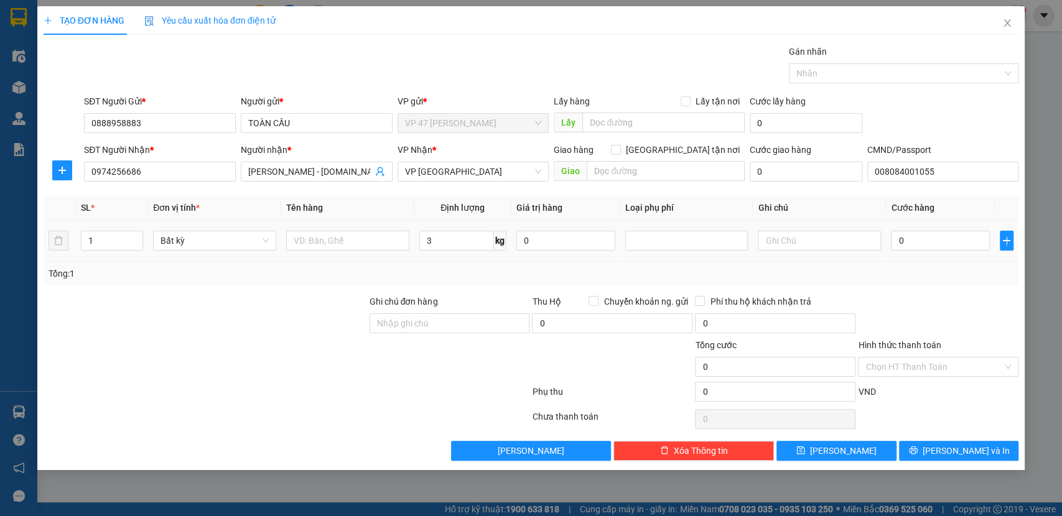
type input "50.000"
click at [347, 240] on input "text" at bounding box center [347, 241] width 123 height 20
type input "h"
type input "BỌC HỘP PK"
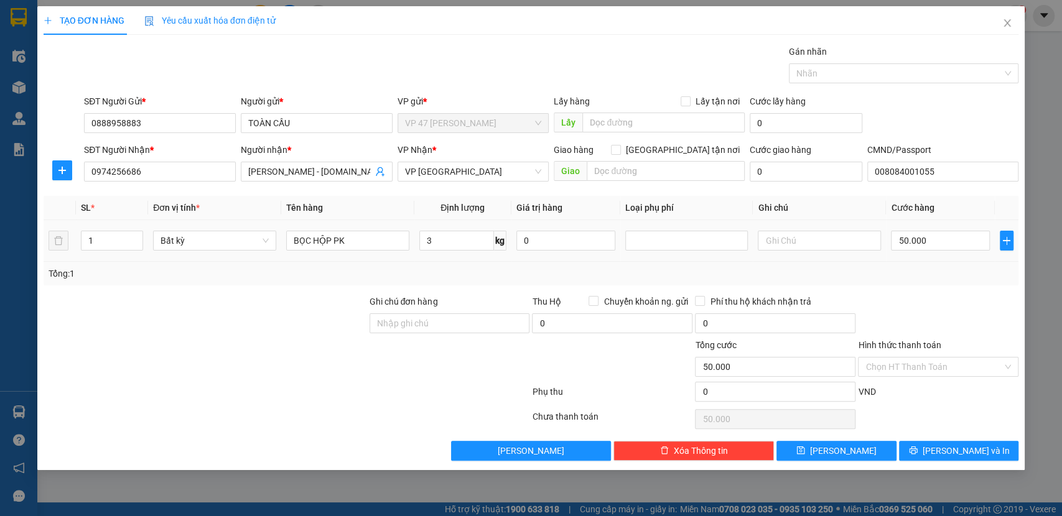
click at [463, 228] on span "3 kg" at bounding box center [462, 239] width 87 height 22
click at [463, 242] on input "3" at bounding box center [456, 241] width 75 height 20
type input "1"
type input "2"
click at [459, 267] on div "Tổng: 1" at bounding box center [532, 274] width 966 height 14
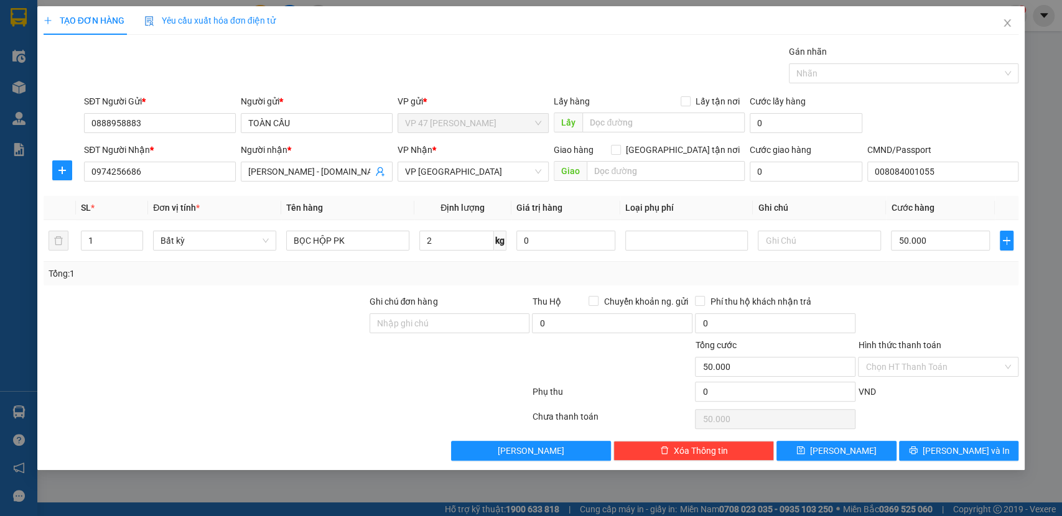
type input "35.000"
click at [967, 444] on span "Lưu và In" at bounding box center [966, 451] width 87 height 14
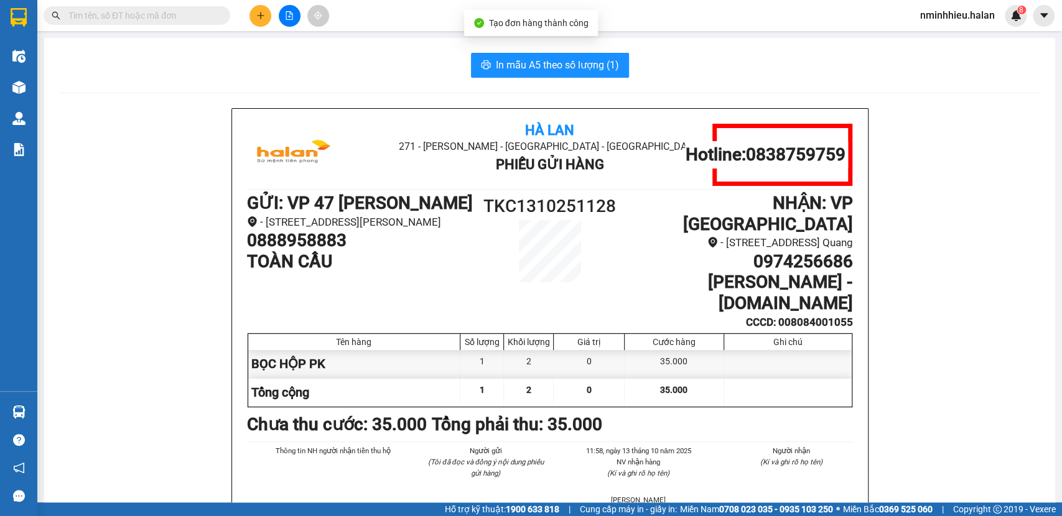
click at [540, 70] on span "In mẫu A5 theo số lượng (1)" at bounding box center [557, 65] width 123 height 16
click at [259, 15] on icon "plus" at bounding box center [260, 15] width 9 height 9
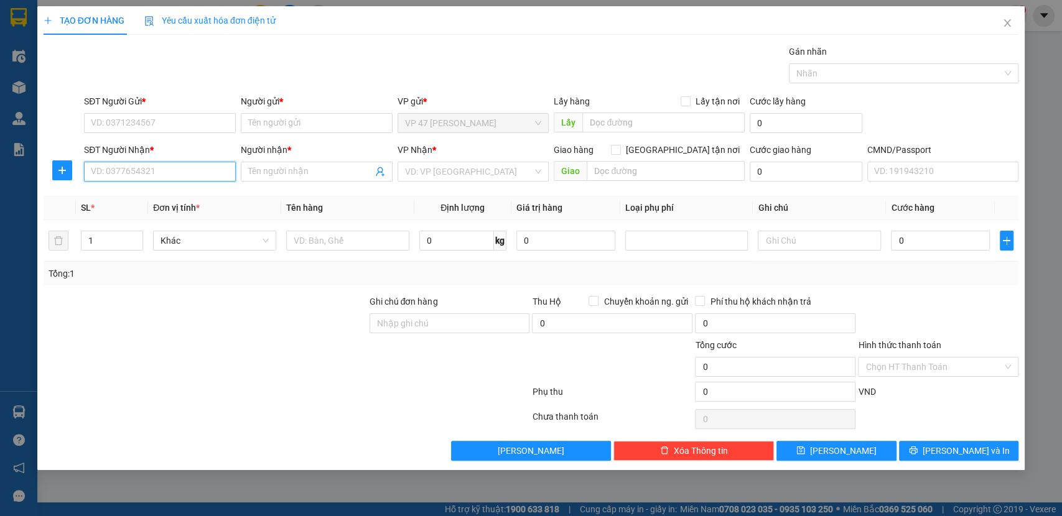
click at [152, 166] on input "SĐT Người Nhận *" at bounding box center [160, 172] width 152 height 20
type input "0972382626"
click at [165, 195] on div "0972382626 - GIANG" at bounding box center [159, 197] width 137 height 14
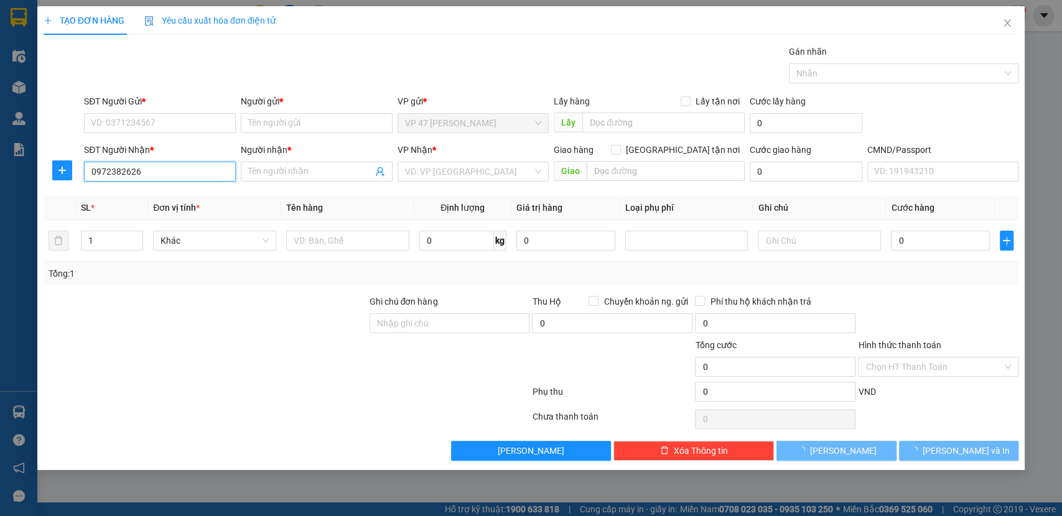
type input "GIANG"
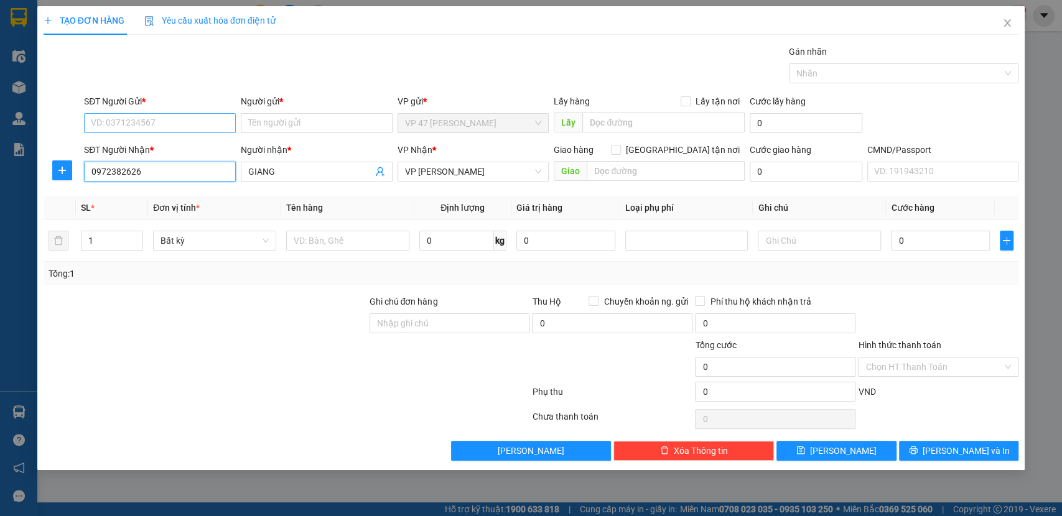
type input "0972382626"
click at [165, 127] on input "SĐT Người Gửi *" at bounding box center [160, 123] width 152 height 20
type input "0987256229"
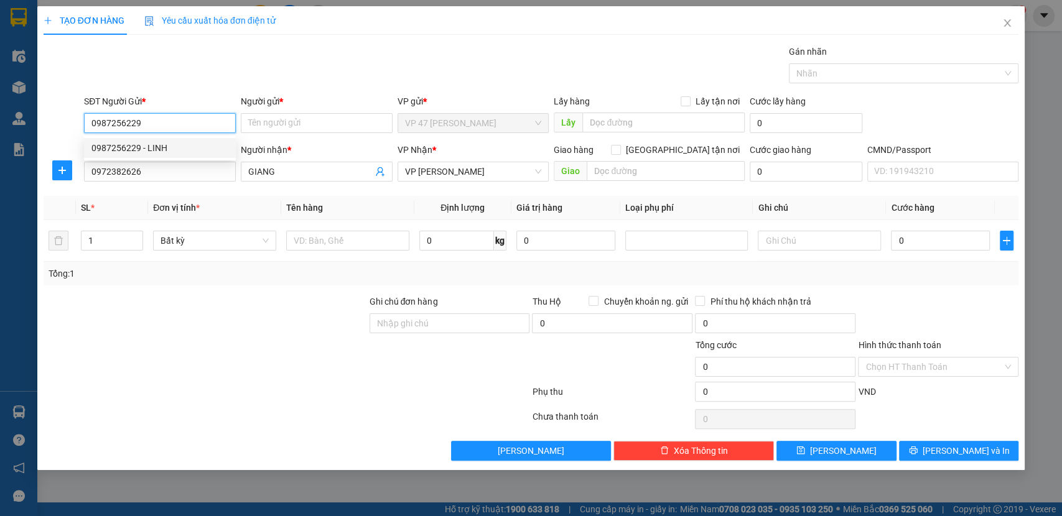
click at [173, 144] on div "0987256229 - LINH" at bounding box center [159, 148] width 137 height 14
type input "LINH"
type input "0987256229"
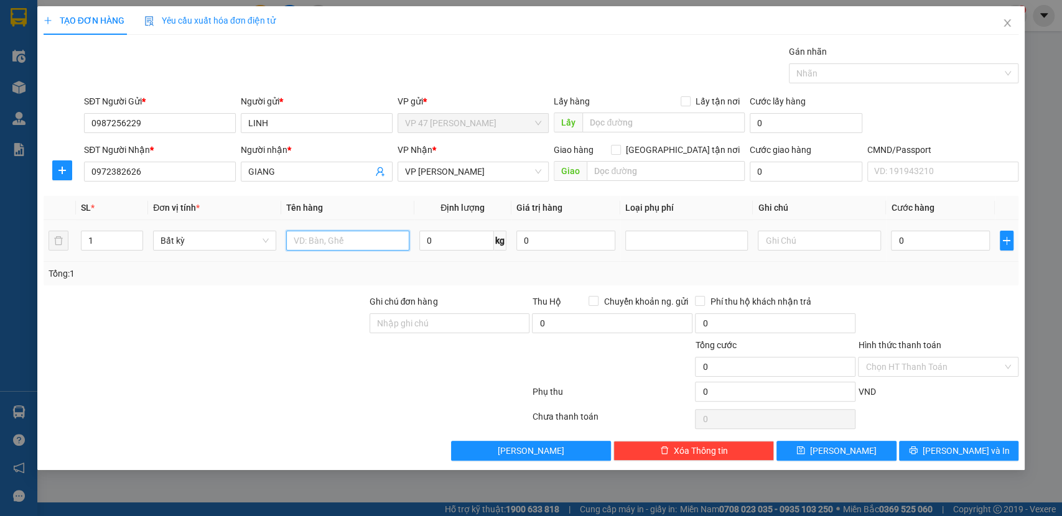
click at [390, 244] on input "text" at bounding box center [347, 241] width 123 height 20
type input "BỌC XÁM QA"
click at [449, 238] on input "0" at bounding box center [456, 241] width 75 height 20
type input "1"
click at [497, 286] on div "Transit Pickup Surcharge Ids Transit Deliver Surcharge Ids Transit Deliver Surc…" at bounding box center [532, 253] width 976 height 416
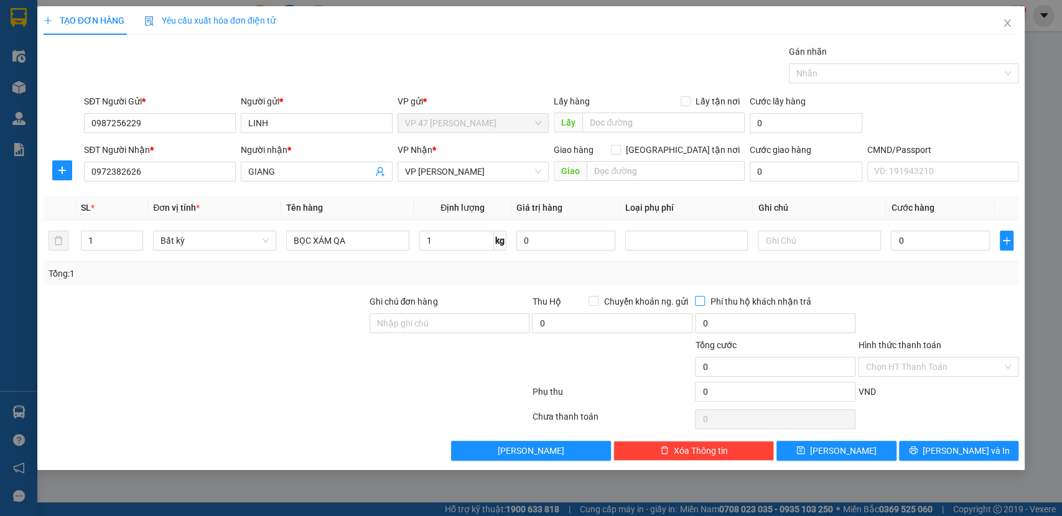
type input "35.000"
click at [1035, 476] on div "TẠO ĐƠN HÀNG Yêu cầu xuất hóa đơn điện tử Transit Pickup Surcharge Ids Transit …" at bounding box center [531, 258] width 1062 height 516
click at [1001, 457] on button "Lưu và In" at bounding box center [958, 451] width 119 height 20
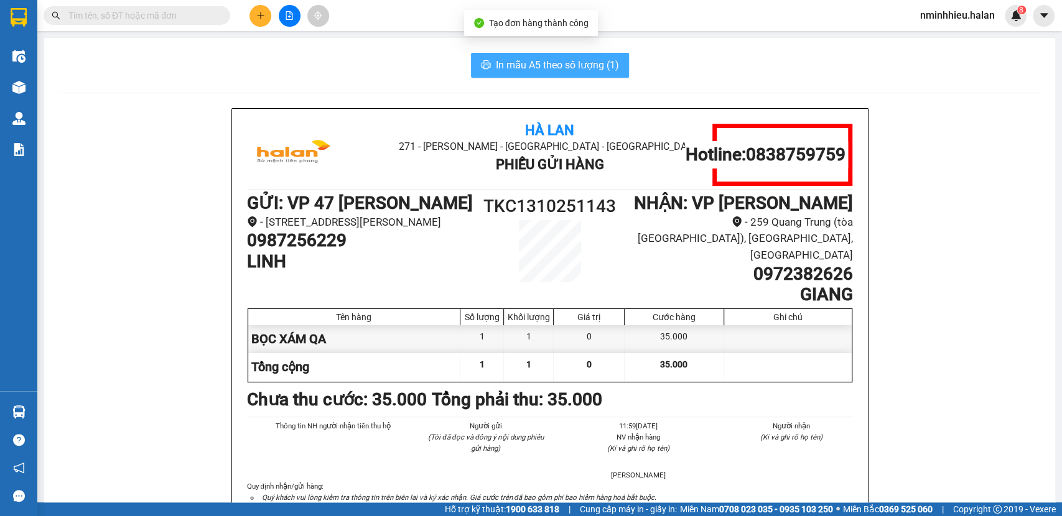
click at [528, 68] on span "In mẫu A5 theo số lượng (1)" at bounding box center [557, 65] width 123 height 16
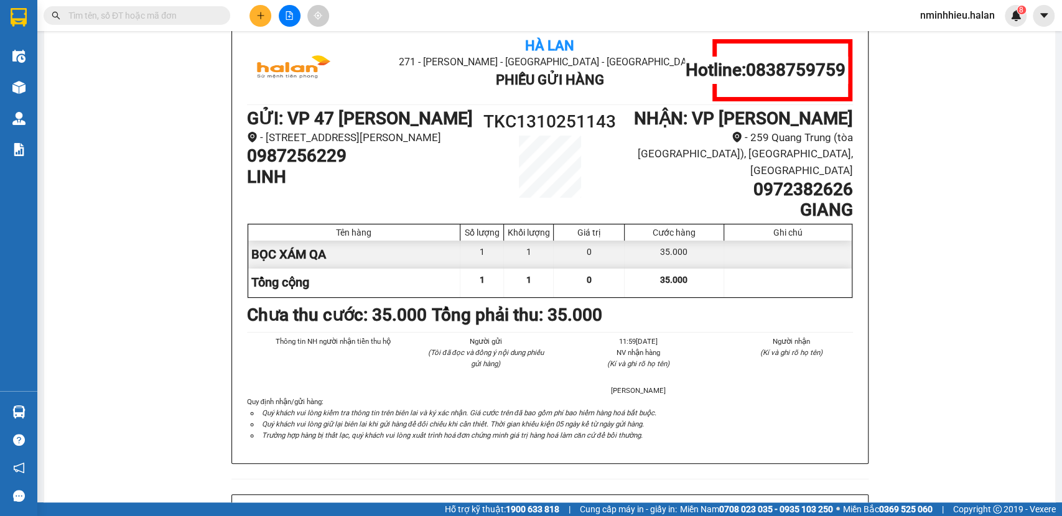
scroll to position [85, 0]
click at [268, 10] on button at bounding box center [260, 16] width 22 height 22
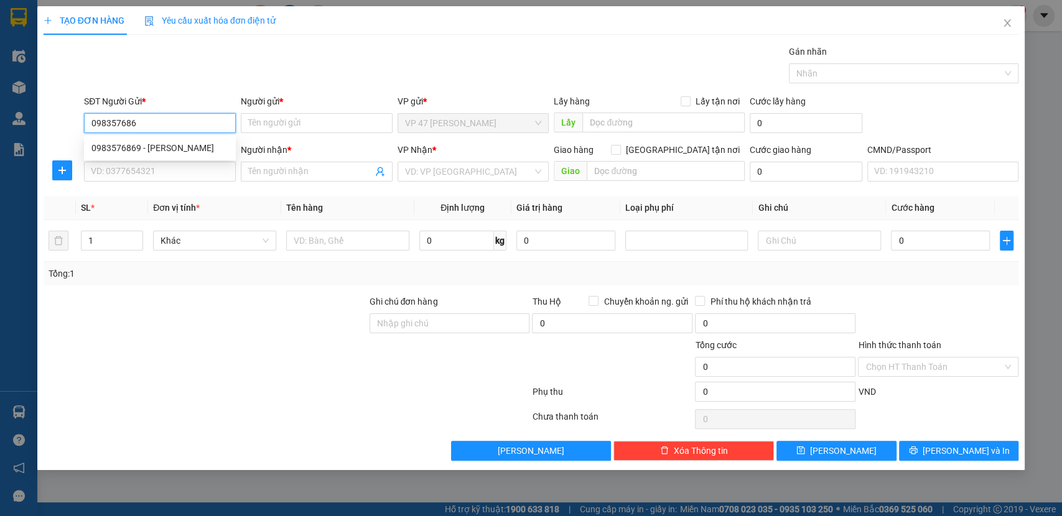
type input "0983576869"
click at [180, 141] on div "0983576869 - NHUỆ" at bounding box center [159, 148] width 137 height 14
type input "NHUỆ"
type input "0983576869"
click at [169, 170] on input "SĐT Người Nhận *" at bounding box center [160, 172] width 152 height 20
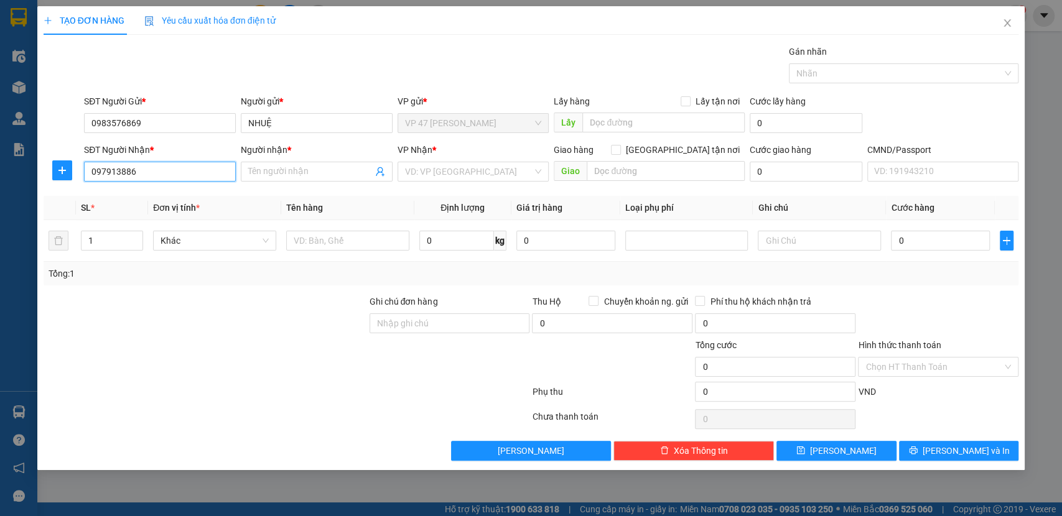
type input "0979138866"
click at [171, 202] on div "0979138866 - KIỀU" at bounding box center [159, 197] width 137 height 14
type input "KIỀU"
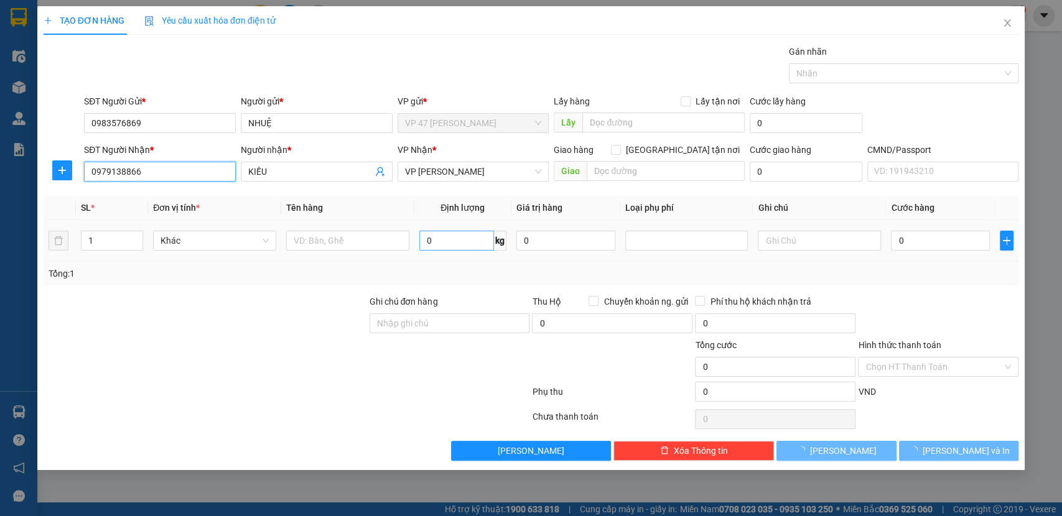
type input "0979138866"
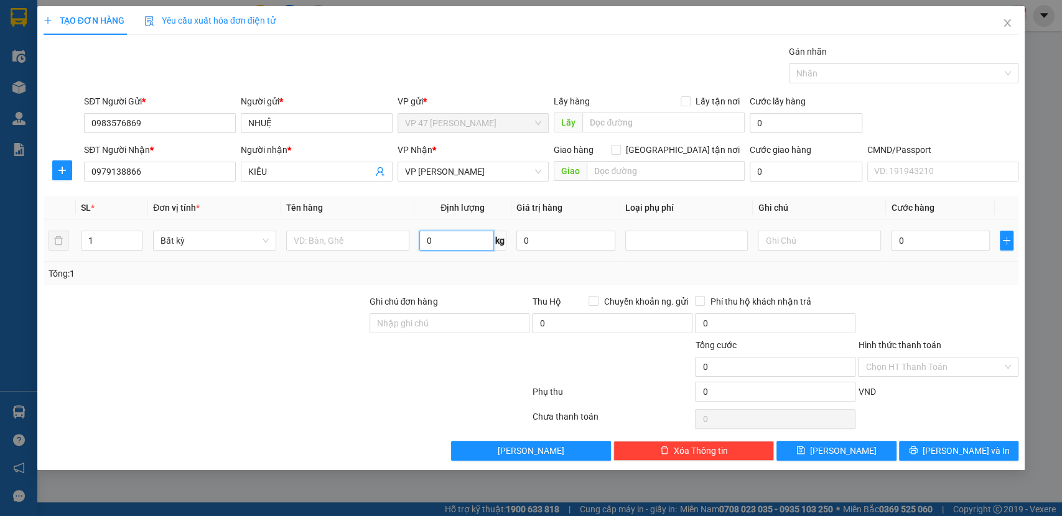
click at [457, 246] on input "0" at bounding box center [456, 241] width 75 height 20
type input "2"
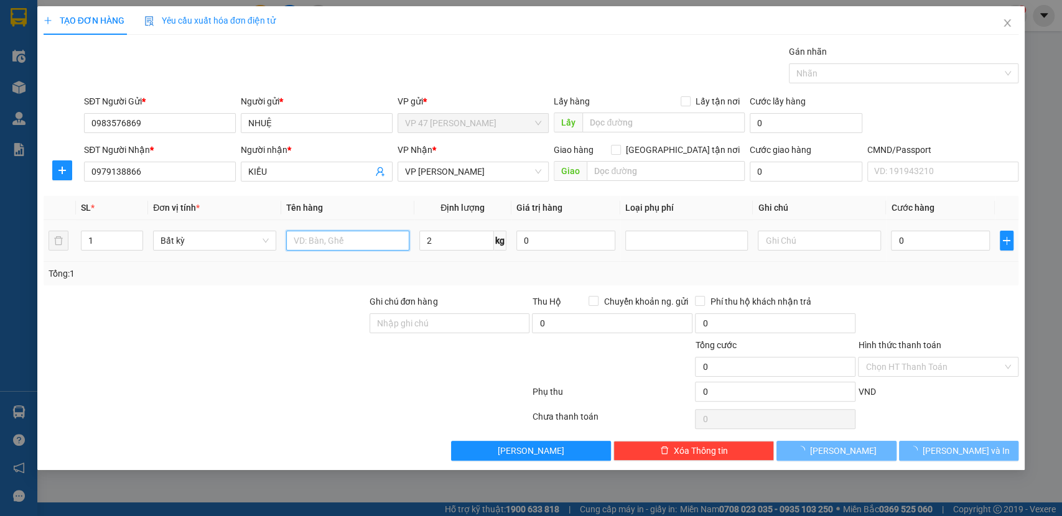
click at [319, 234] on input "text" at bounding box center [347, 241] width 123 height 20
type input "35.000"
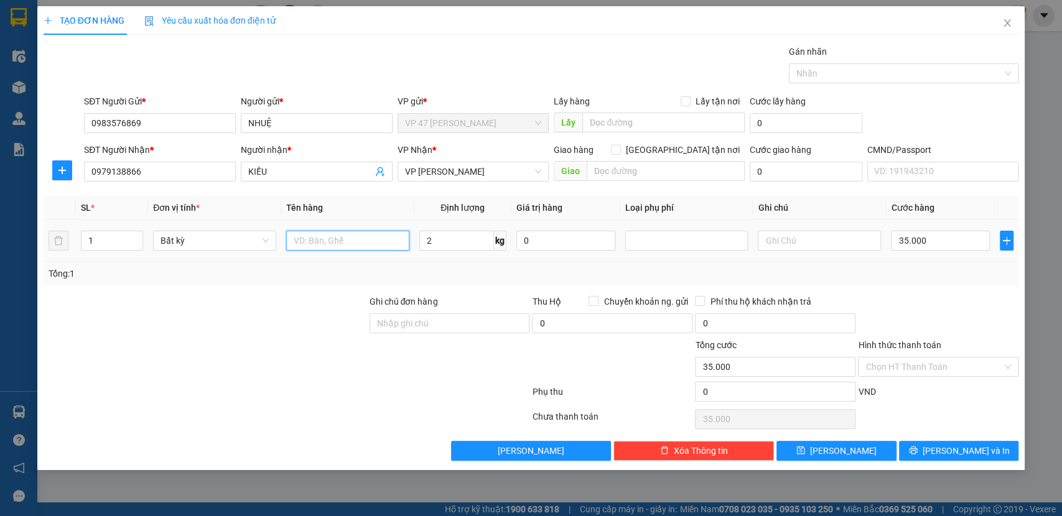
click at [329, 235] on input "text" at bounding box center [347, 241] width 123 height 20
type input "HỘP PK"
click at [978, 441] on button "Lưu và In" at bounding box center [958, 451] width 119 height 20
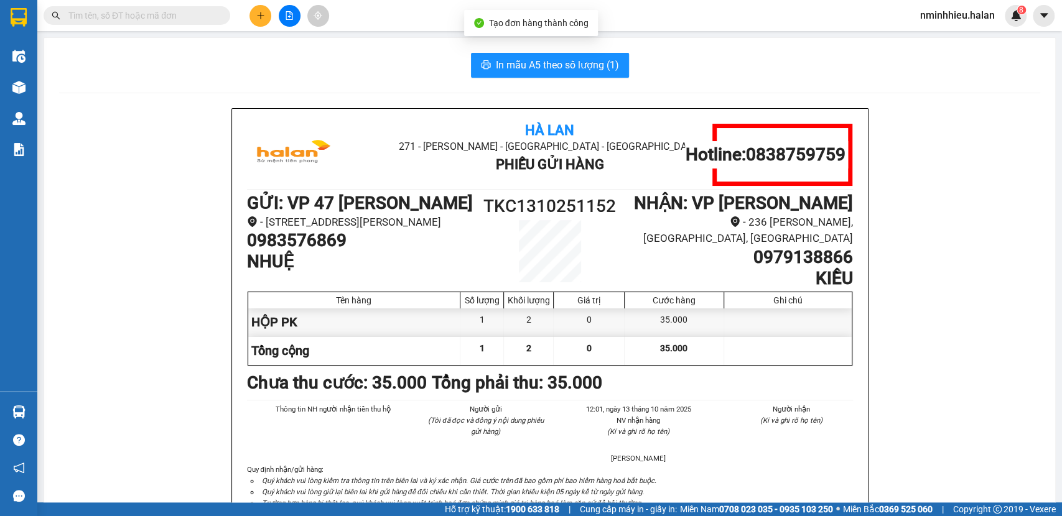
click at [515, 56] on button "In mẫu A5 theo số lượng (1)" at bounding box center [550, 65] width 158 height 25
click at [167, 31] on main "In mẫu A5 theo số lượng (1) Hà Lan 271 - Dương Tự Minh - Phường Tân Long - Thái…" at bounding box center [531, 251] width 1062 height 503
click at [165, 16] on input "text" at bounding box center [141, 16] width 147 height 14
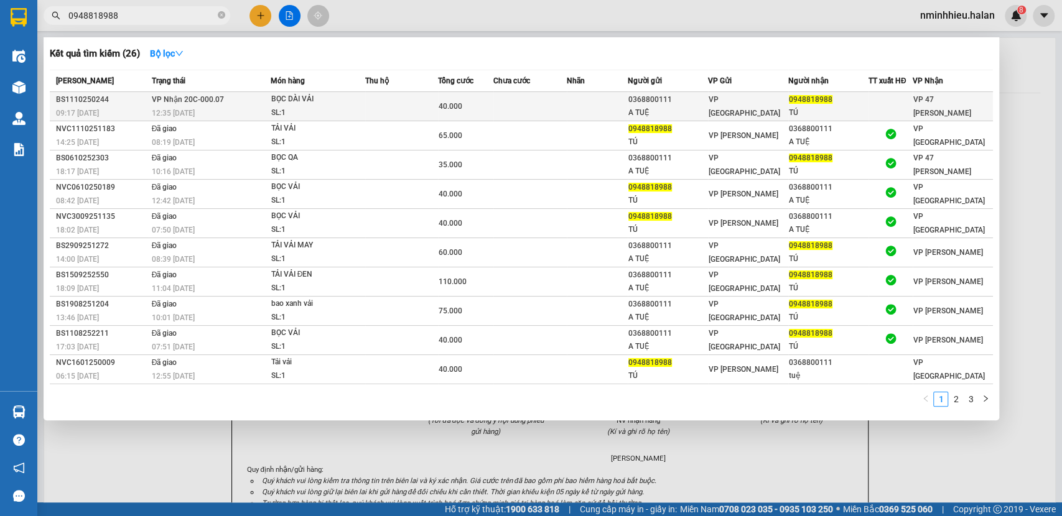
type input "0948818988"
click at [413, 108] on td at bounding box center [401, 106] width 73 height 29
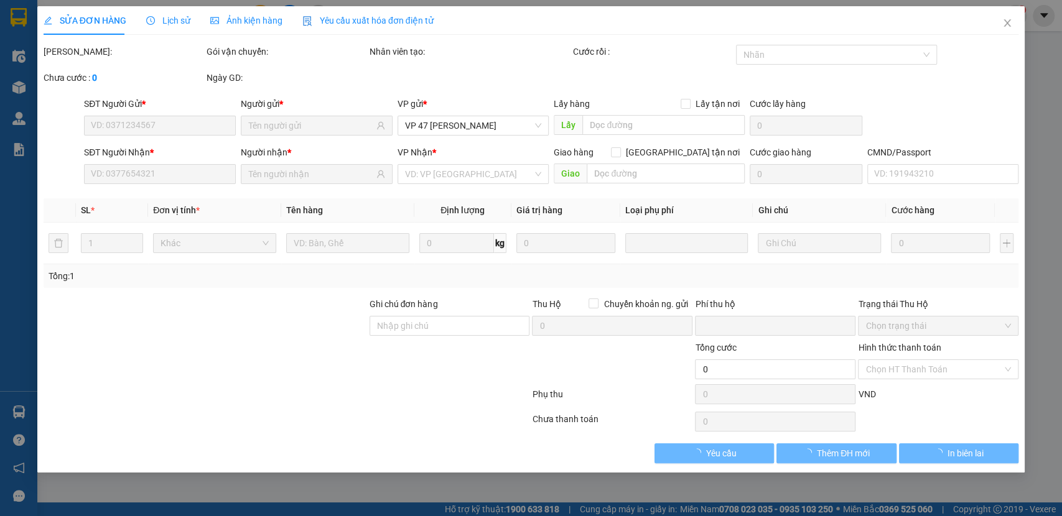
type input "0368800111"
type input "A TUỆ"
type input "0948818988"
type input "TÚ"
type input "0"
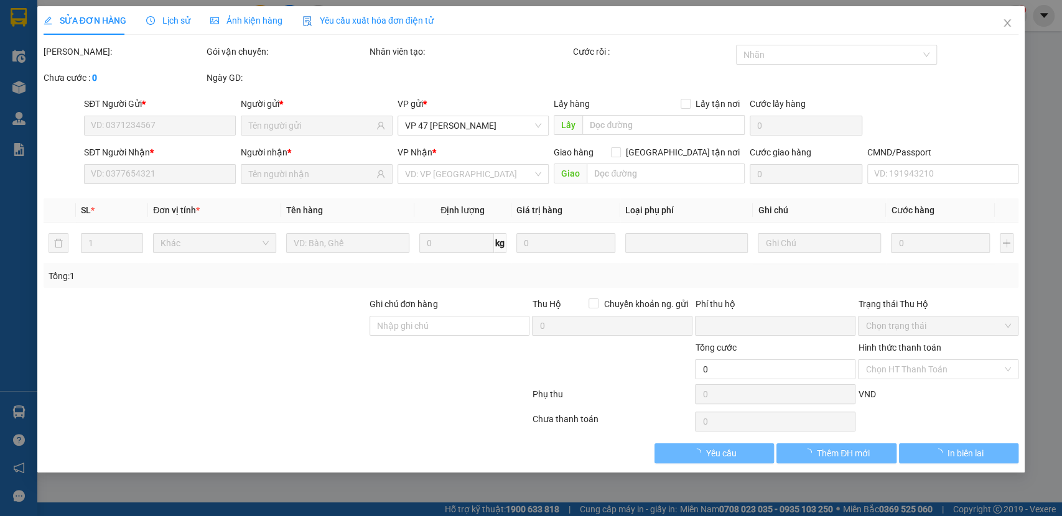
type input "40.000"
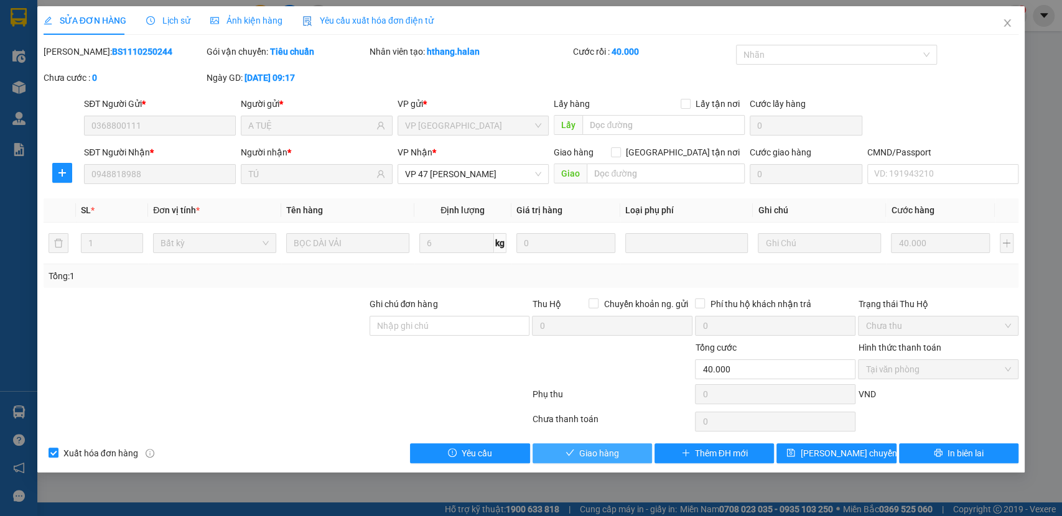
click at [635, 449] on button "Giao hàng" at bounding box center [592, 454] width 119 height 20
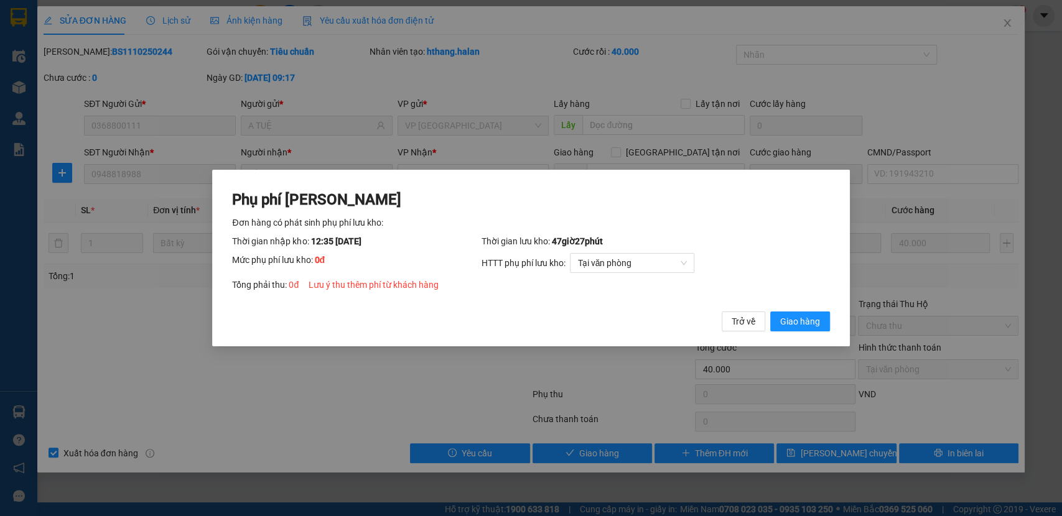
click at [770, 312] on button "Giao hàng" at bounding box center [800, 322] width 60 height 20
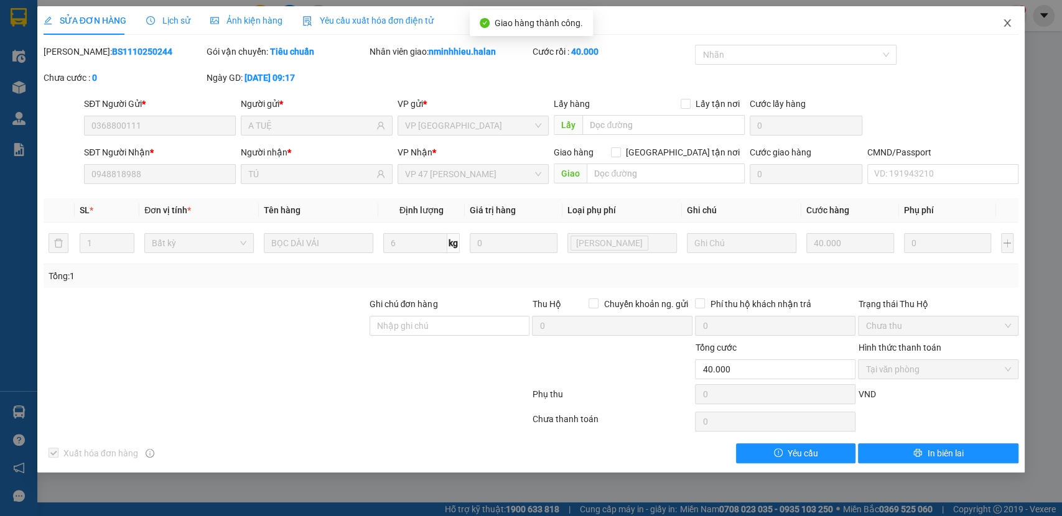
click at [1009, 27] on icon "close" at bounding box center [1007, 23] width 10 height 10
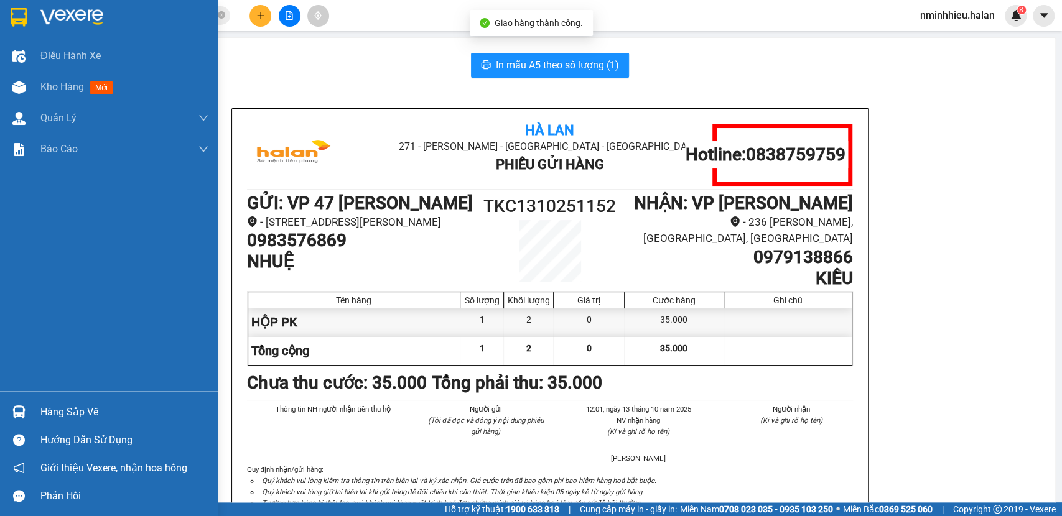
click at [52, 409] on div "Hàng sắp về" at bounding box center [124, 412] width 168 height 19
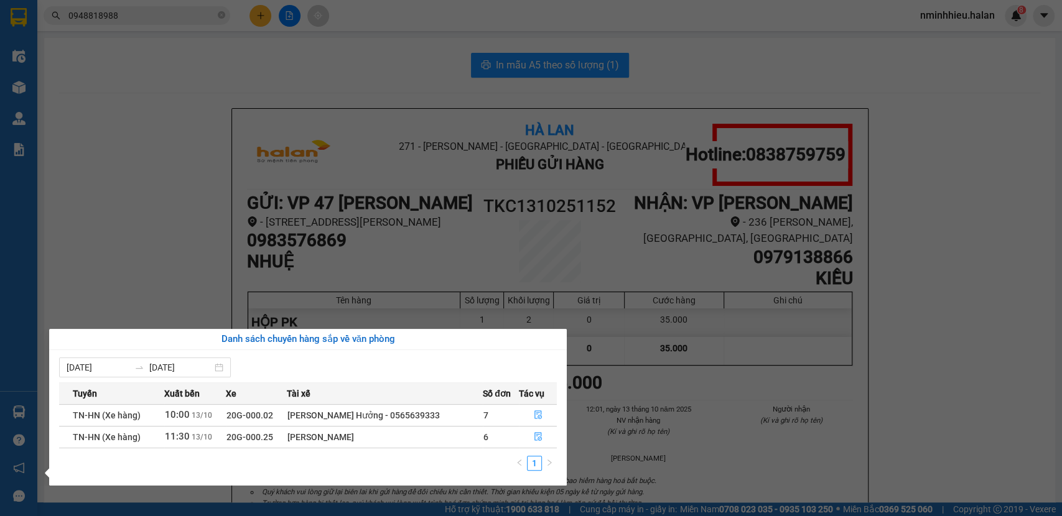
click at [13, 86] on div "Điều hành xe Kho hàng mới Quản Lý Quản lý chuyến Quản lý kiểm kho Báo cáo 12. T…" at bounding box center [18, 258] width 37 height 516
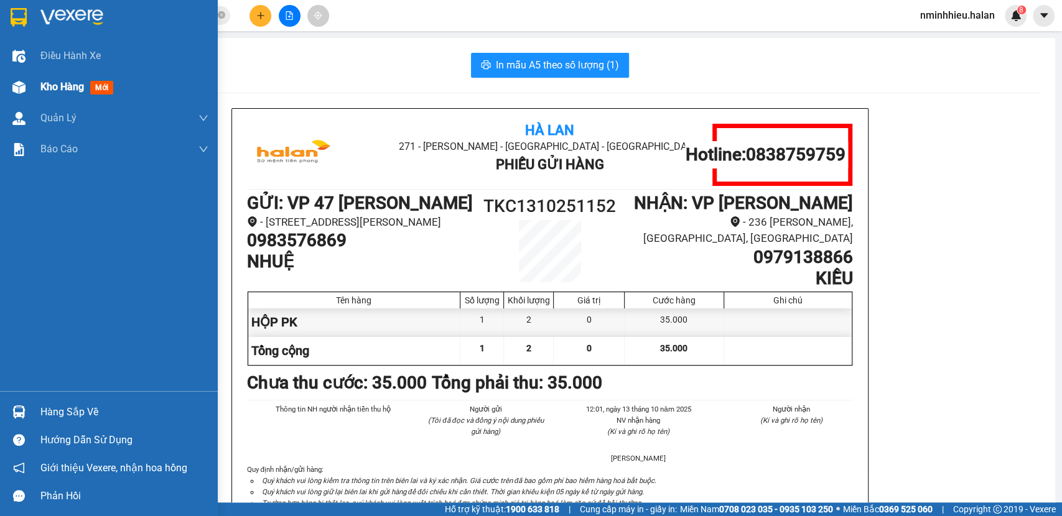
click at [14, 85] on img at bounding box center [18, 87] width 13 height 13
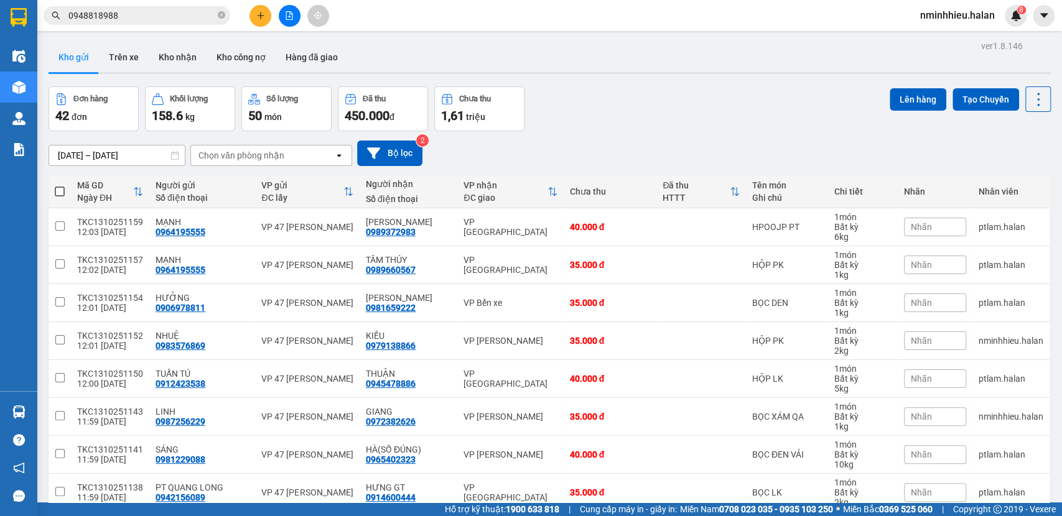
click at [258, 14] on icon "plus" at bounding box center [260, 15] width 9 height 9
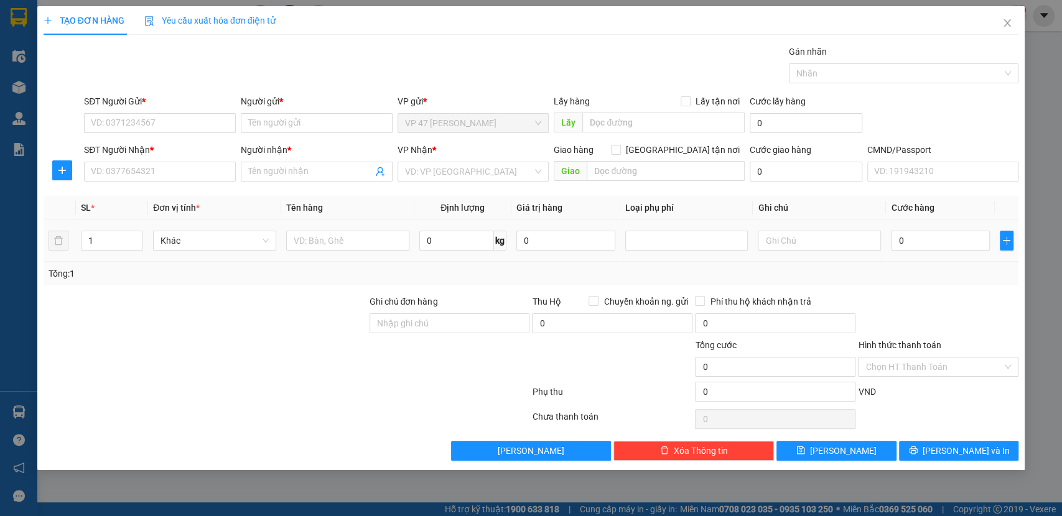
drag, startPoint x: 358, startPoint y: 256, endPoint x: 360, endPoint y: 225, distance: 31.2
click at [358, 254] on td at bounding box center [347, 241] width 133 height 42
click at [360, 225] on td at bounding box center [347, 241] width 133 height 42
click at [366, 243] on input "text" at bounding box center [347, 241] width 123 height 20
type input "TẢI XANH"
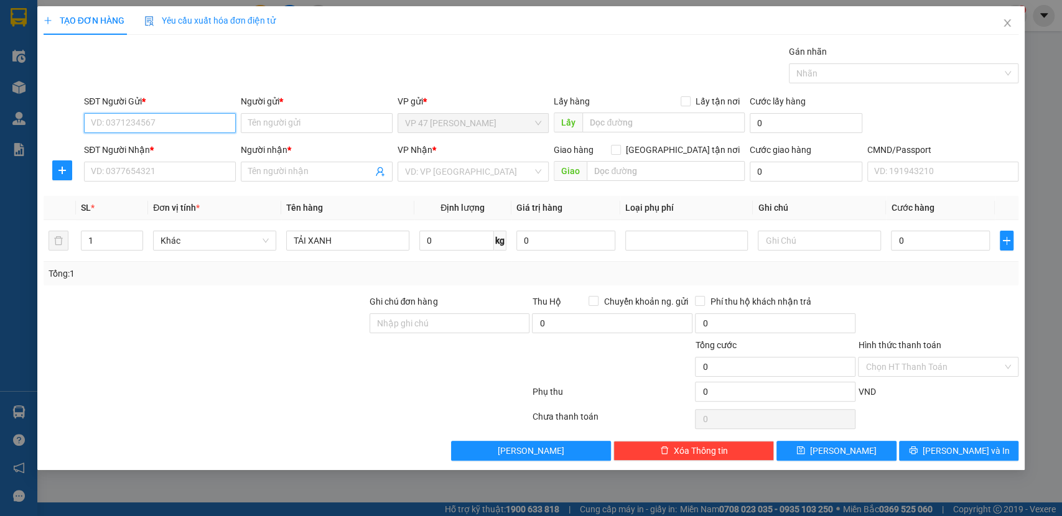
click at [147, 120] on input "SĐT Người Gửi *" at bounding box center [160, 123] width 152 height 20
type input "0904786504"
click at [182, 144] on div "0904786504 - LAN" at bounding box center [159, 148] width 137 height 14
type input "LAN"
type input "0904786504"
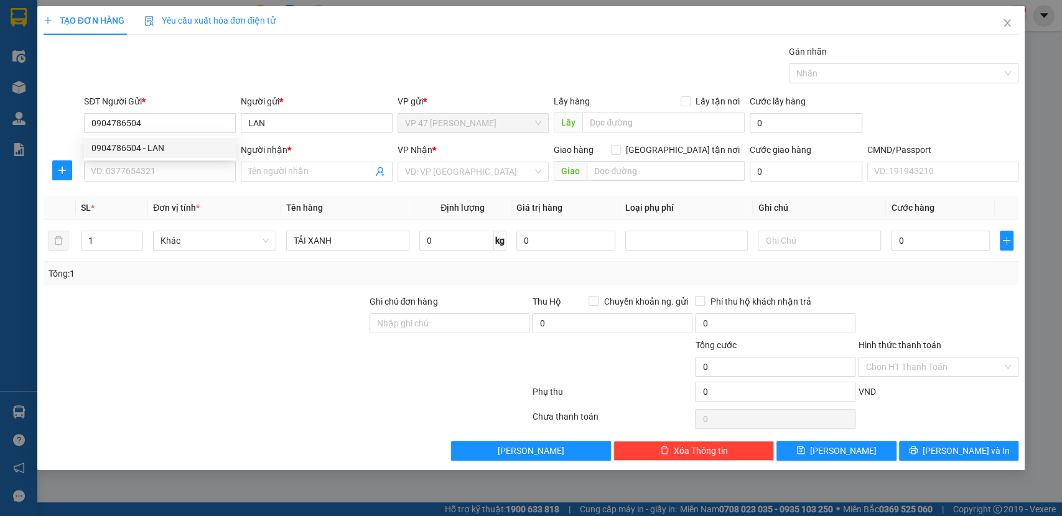
click at [174, 184] on div "SĐT Người Nhận * VD: 0377654321" at bounding box center [160, 165] width 152 height 44
click at [174, 178] on input "SĐT Người Nhận *" at bounding box center [160, 172] width 152 height 20
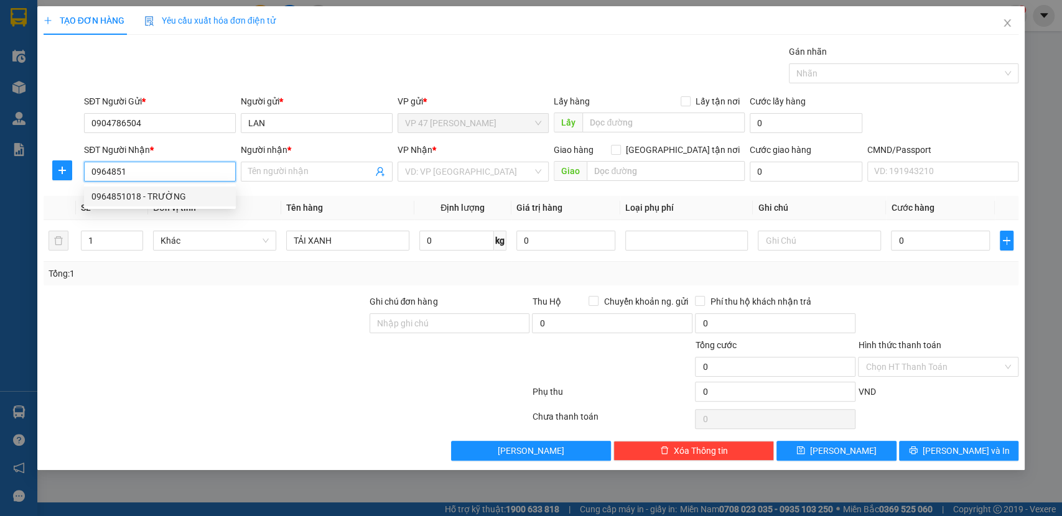
click at [181, 205] on div "0964851018 - TRƯỜNG" at bounding box center [160, 197] width 152 height 20
type input "0964851018"
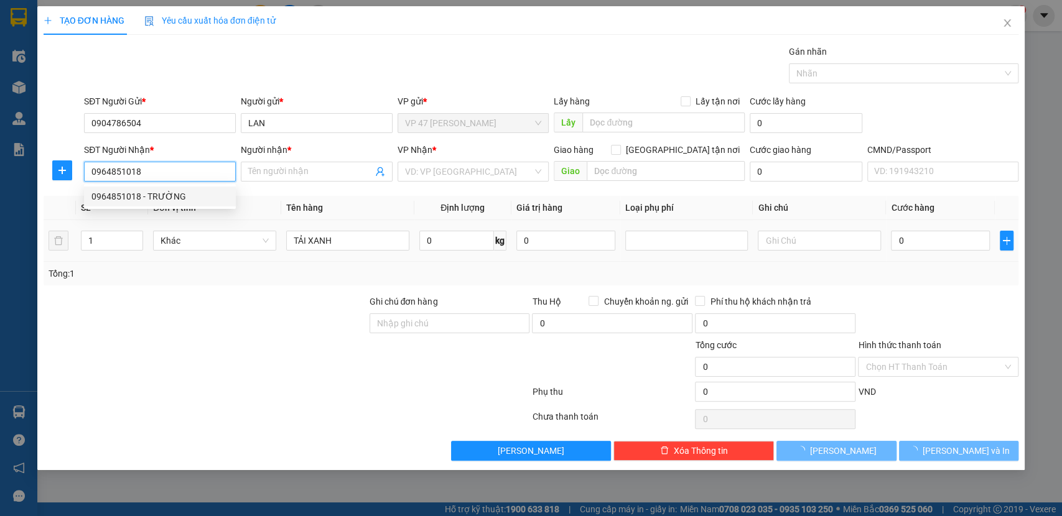
type input "TRƯỜNG"
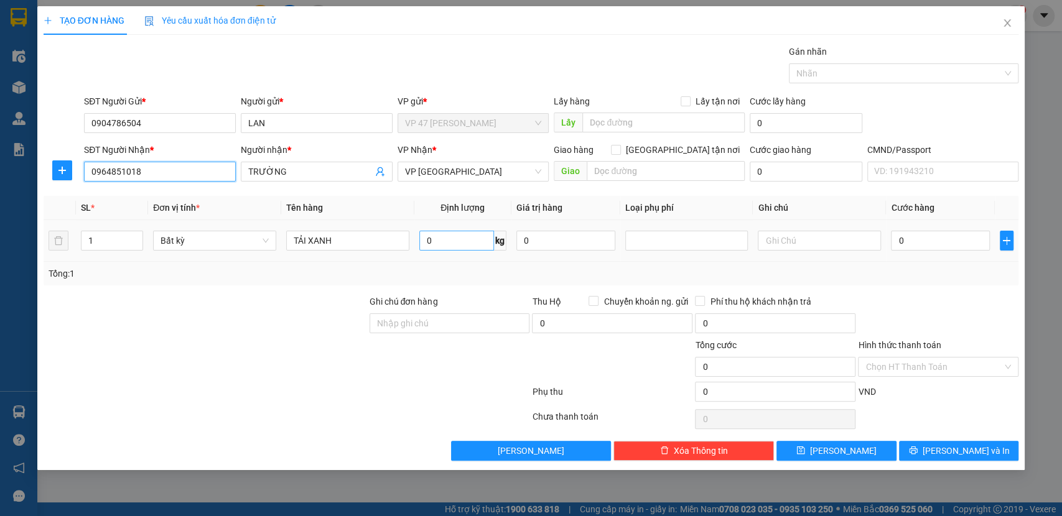
type input "0964851018"
click at [465, 245] on input "0" at bounding box center [456, 241] width 75 height 20
type input "5"
type input "26"
click at [414, 267] on div "Tổng: 1" at bounding box center [532, 274] width 966 height 14
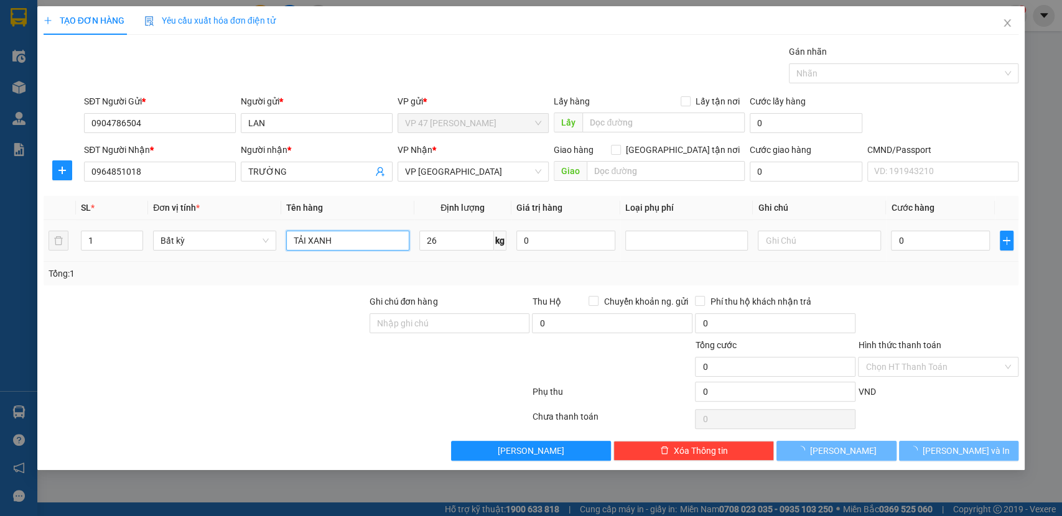
click at [343, 243] on input "TẢI XANH" at bounding box center [347, 241] width 123 height 20
type input "65.000"
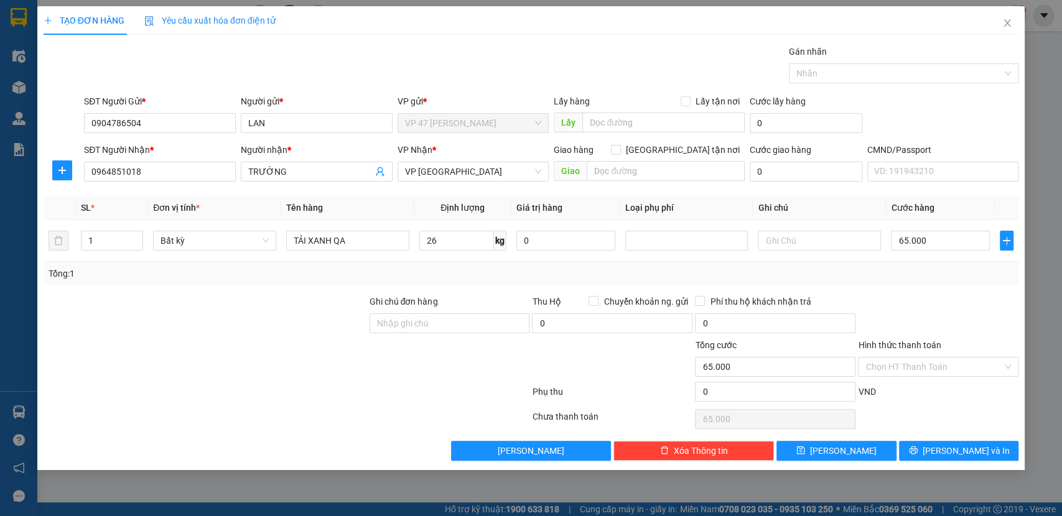
click at [389, 263] on div "Tổng: 1" at bounding box center [532, 274] width 976 height 24
click at [352, 243] on input "TẢI XANH QA" at bounding box center [347, 241] width 123 height 20
type input "TẢI XANH PK"
click at [931, 442] on button "Lưu và In" at bounding box center [958, 451] width 119 height 20
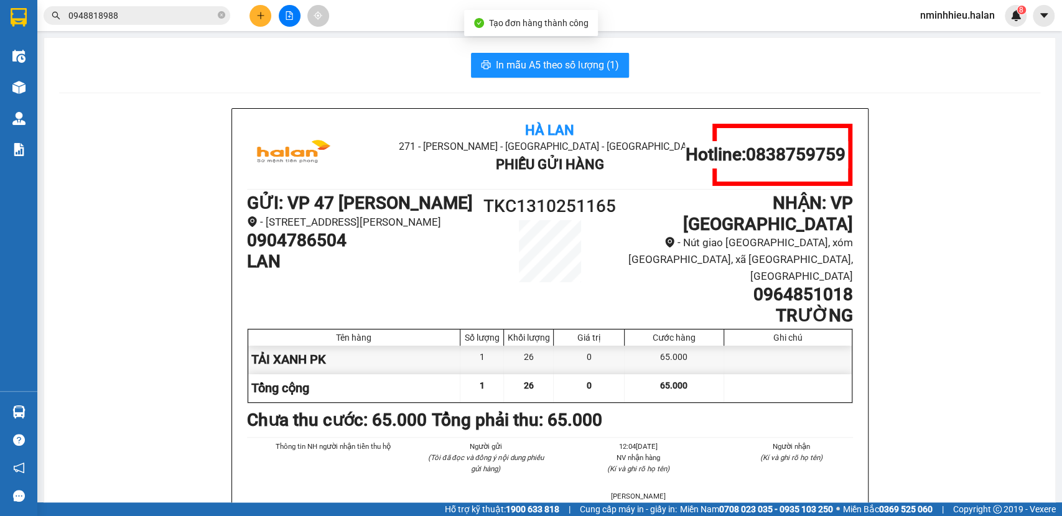
click at [567, 71] on span "In mẫu A5 theo số lượng (1)" at bounding box center [557, 65] width 123 height 16
click at [261, 11] on icon "plus" at bounding box center [260, 15] width 9 height 9
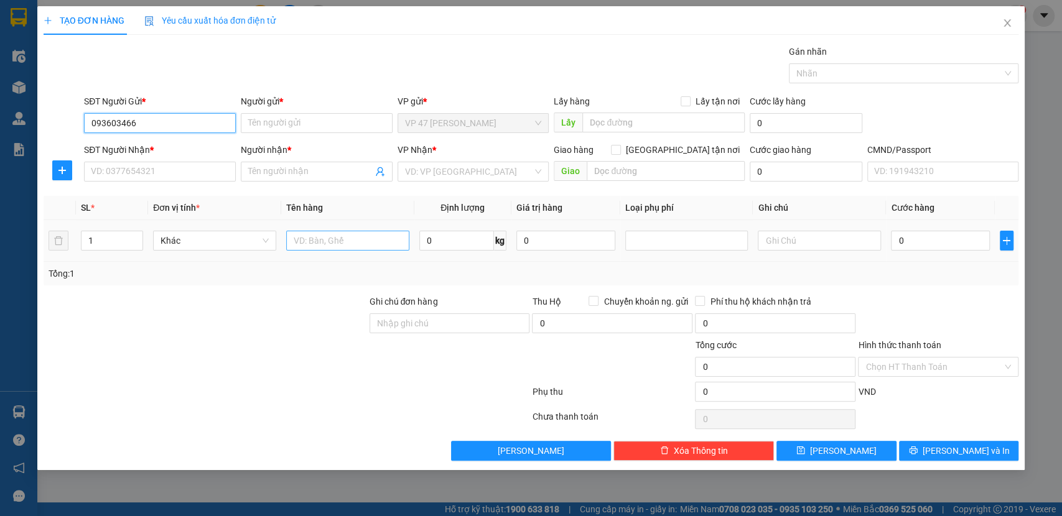
type input "0936034669"
click at [165, 150] on div "0936034669 - HUYỀN" at bounding box center [159, 148] width 137 height 14
type input "HUYỀN"
type input "0936034669"
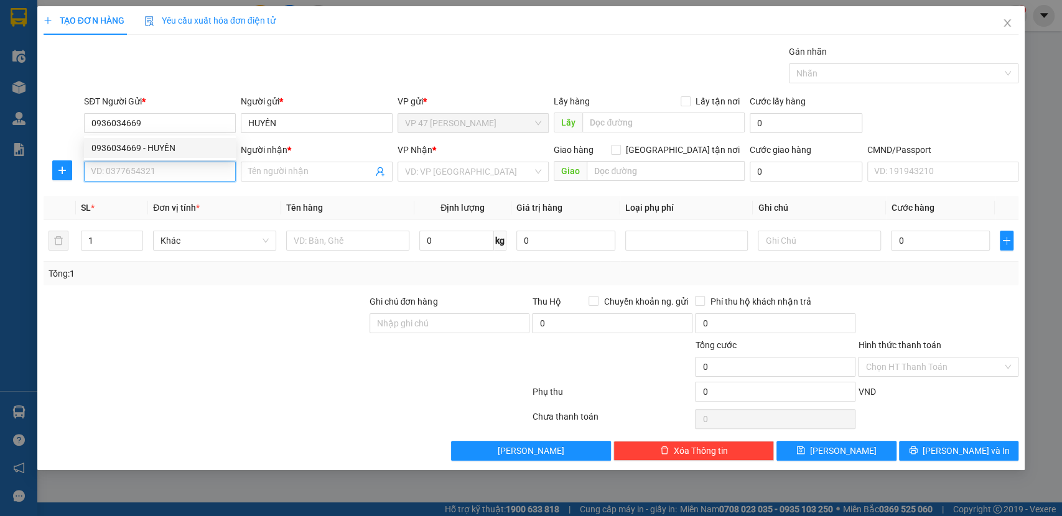
click at [169, 170] on input "SĐT Người Nhận *" at bounding box center [160, 172] width 152 height 20
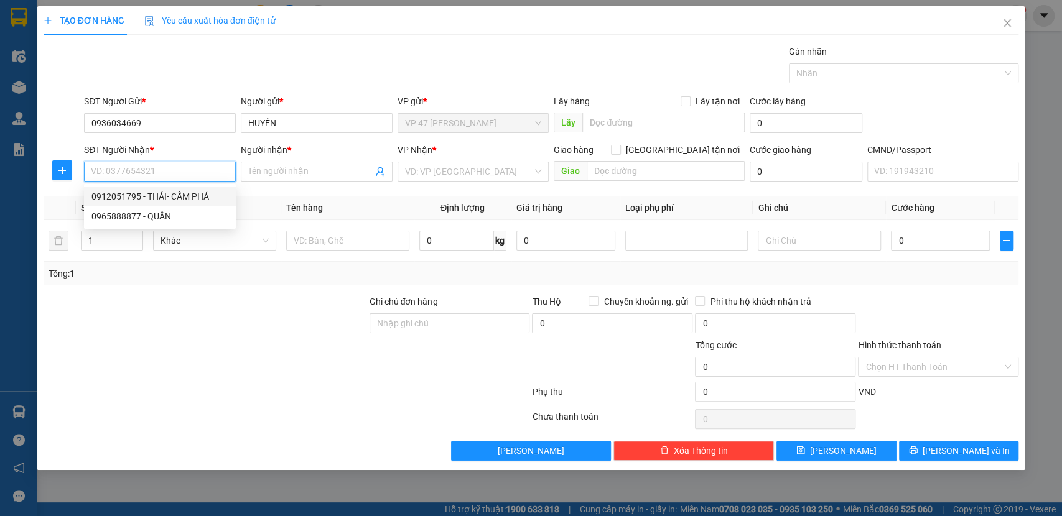
click at [159, 193] on div "0912051795 - THÁI- CẨM PHẢ" at bounding box center [159, 197] width 137 height 14
type input "0912051795"
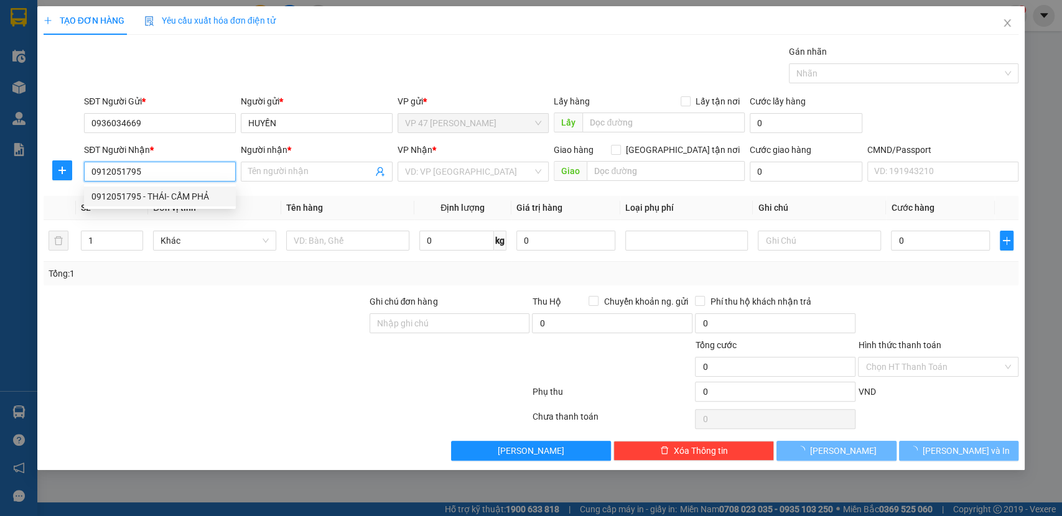
type input "THÁI- CẨM PHẢ"
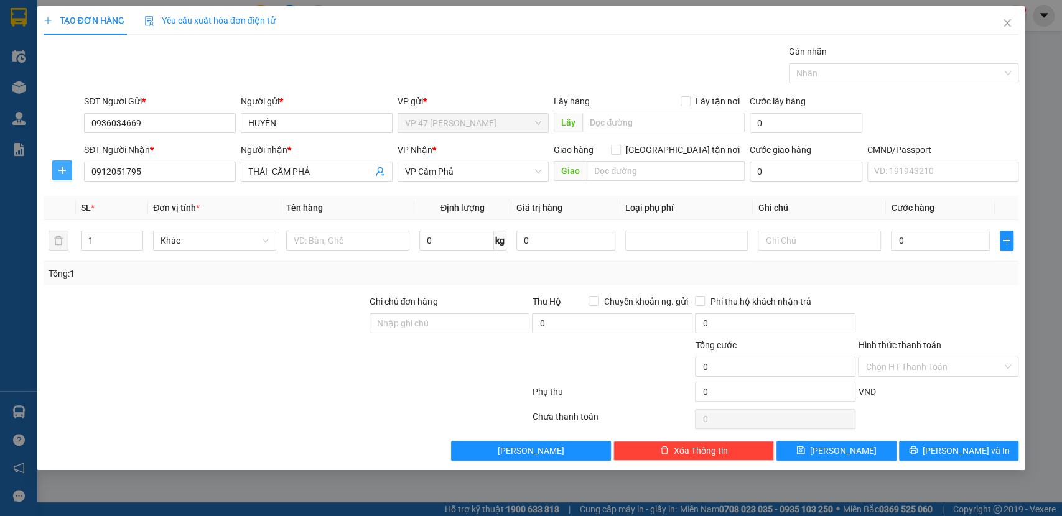
click at [60, 165] on icon "plus" at bounding box center [62, 170] width 10 height 10
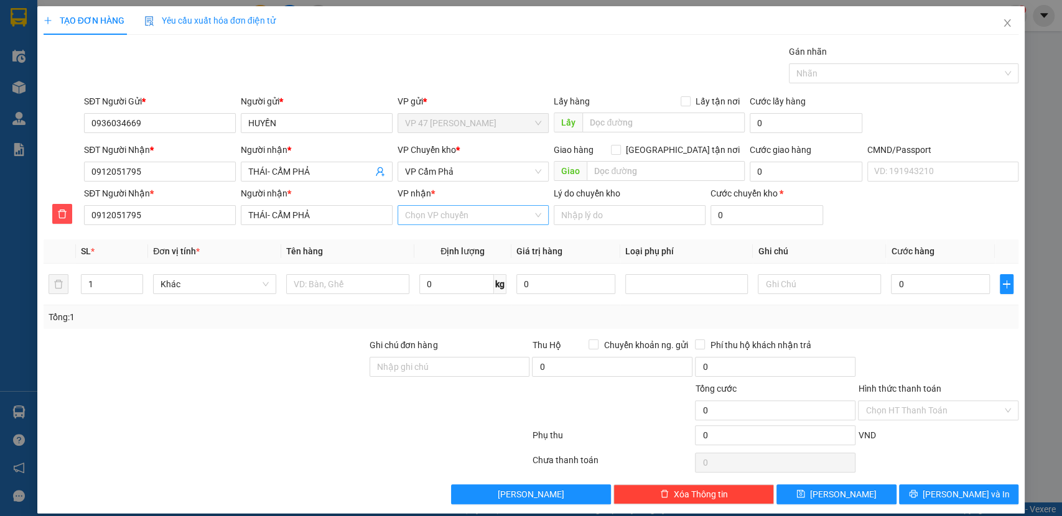
click at [452, 214] on input "VP nhận *" at bounding box center [469, 215] width 128 height 19
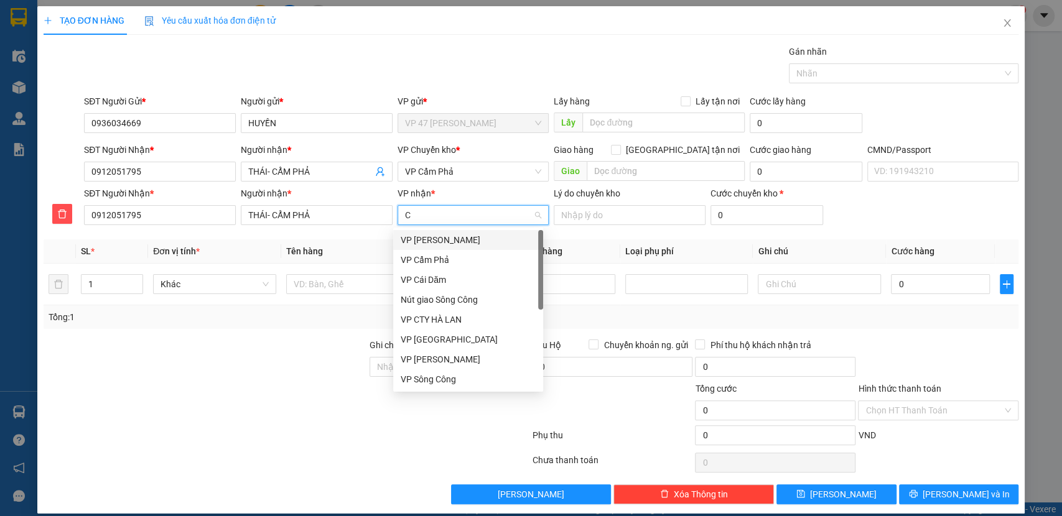
type input "CP"
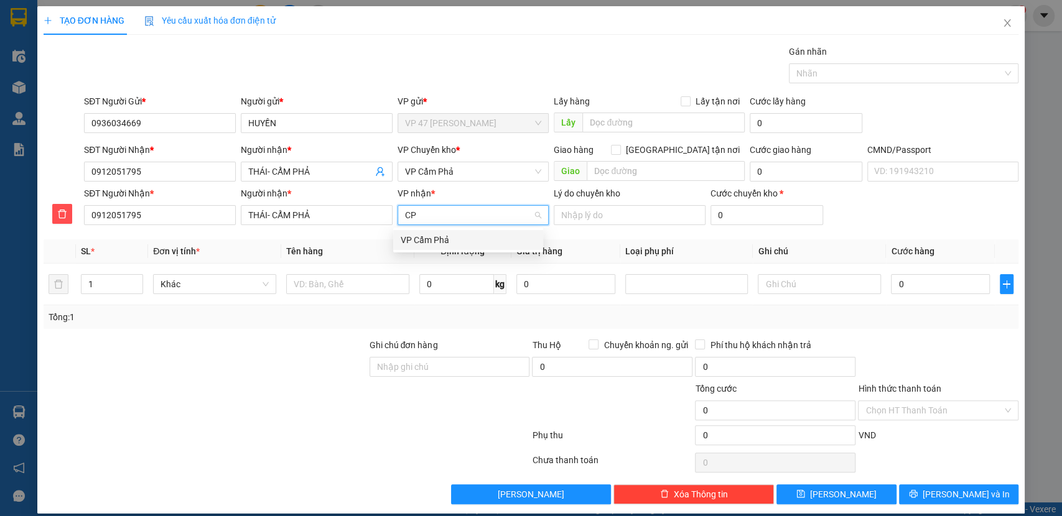
click at [477, 240] on div "VP Cẩm Phả" at bounding box center [468, 240] width 135 height 14
drag, startPoint x: 452, startPoint y: 151, endPoint x: 453, endPoint y: 158, distance: 7.5
click at [456, 151] on b "*" at bounding box center [458, 150] width 4 height 10
click at [455, 175] on span "VP Cẩm Phả" at bounding box center [473, 171] width 137 height 19
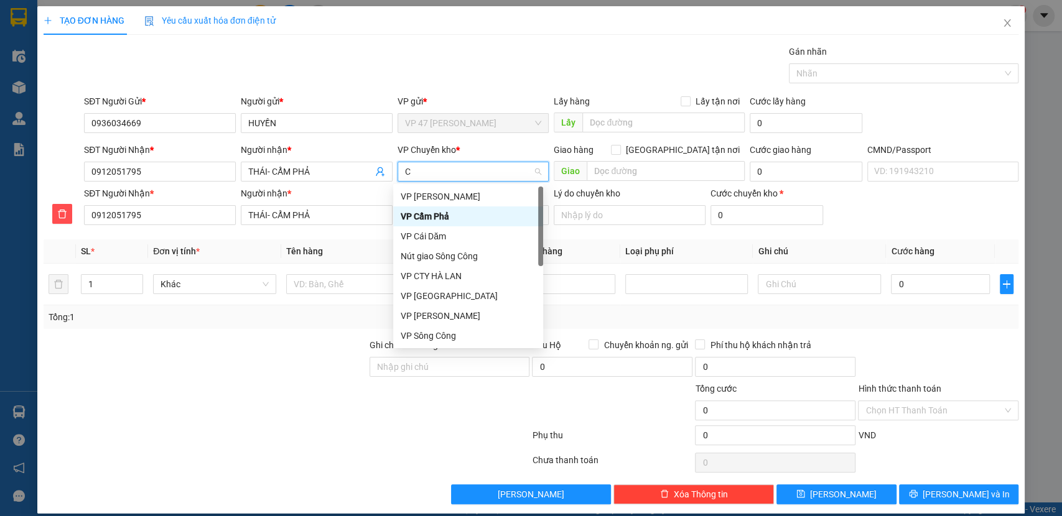
type input "CO"
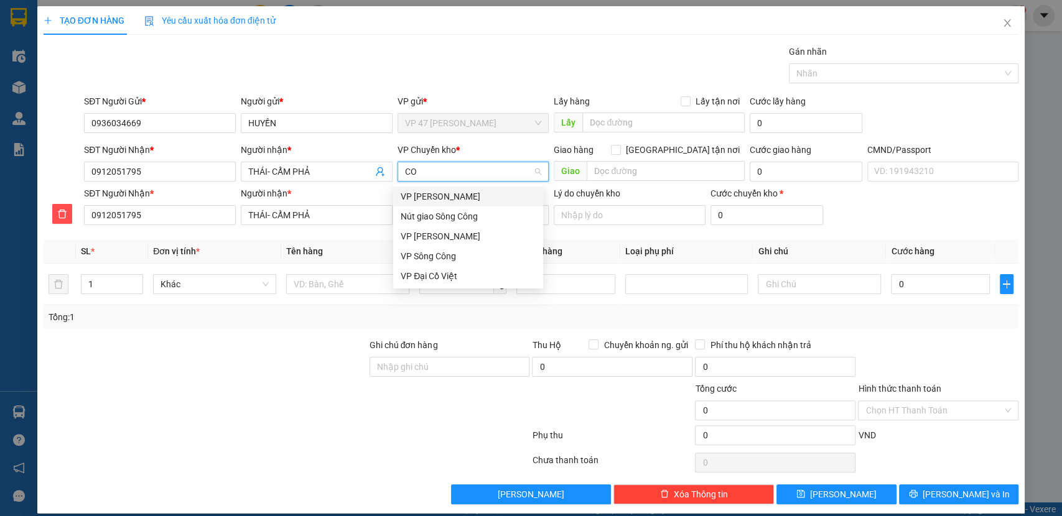
click at [414, 202] on div "VP Cổ Linh" at bounding box center [468, 197] width 135 height 14
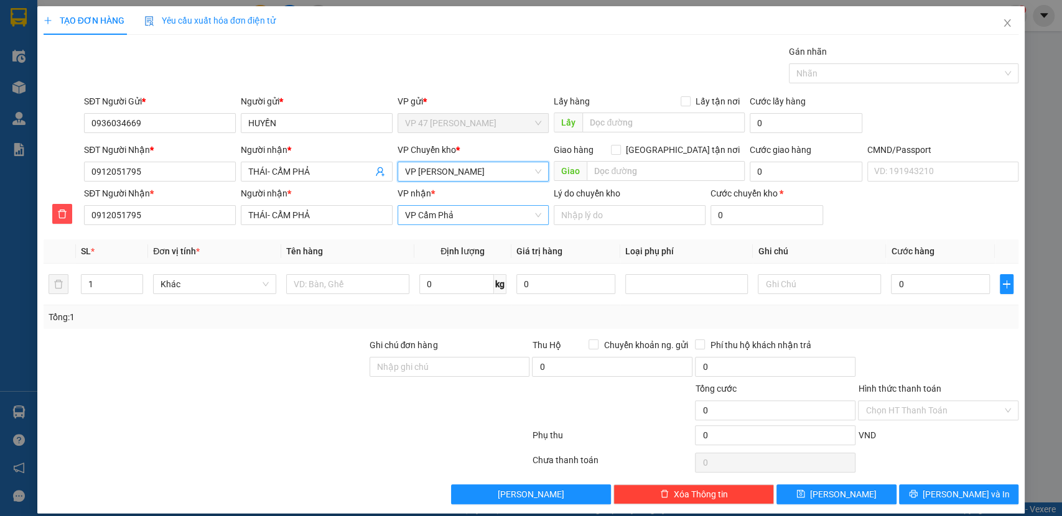
click at [437, 214] on span "VP Cẩm Phả" at bounding box center [473, 215] width 137 height 19
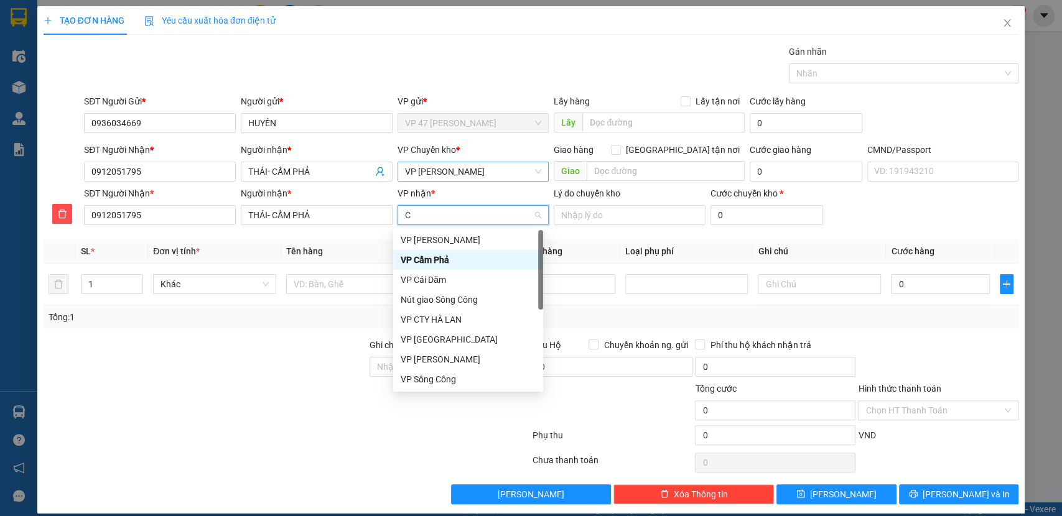
type input "CA"
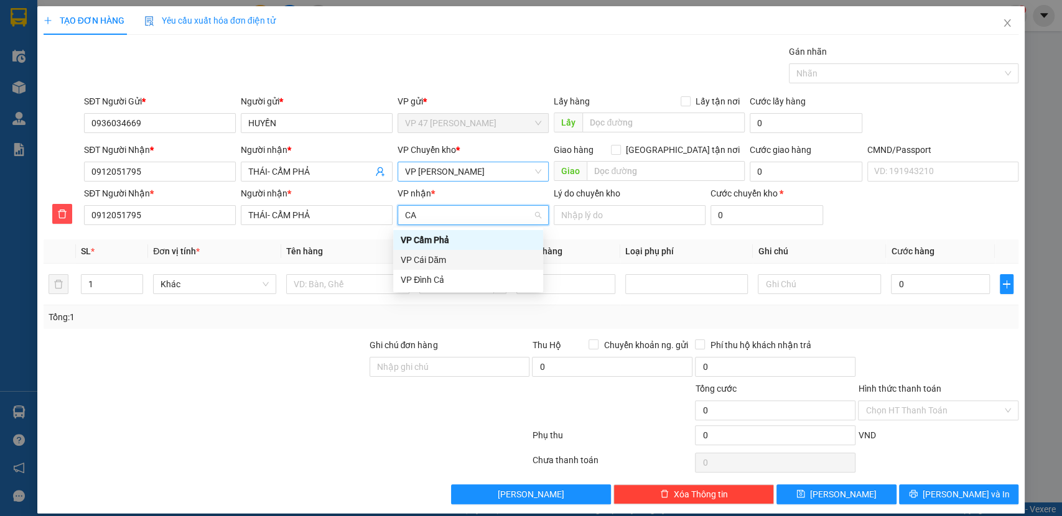
click at [428, 263] on div "VP Cái Dăm" at bounding box center [468, 260] width 135 height 14
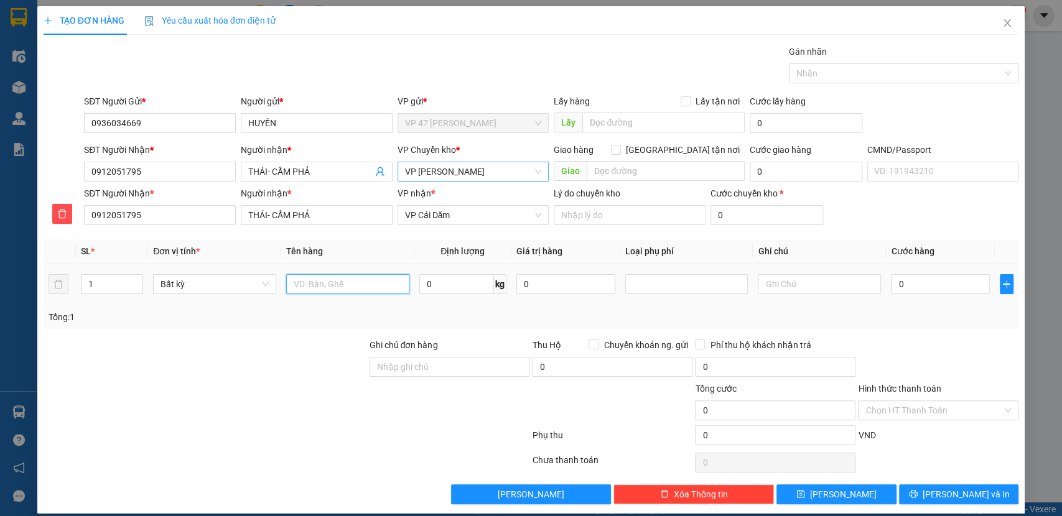
click at [383, 287] on input "text" at bounding box center [347, 284] width 123 height 20
type input "TÚI ĐỎ PK"
click at [421, 277] on input "0" at bounding box center [456, 284] width 75 height 20
type input "2"
click at [445, 301] on td "2 kg" at bounding box center [462, 285] width 97 height 42
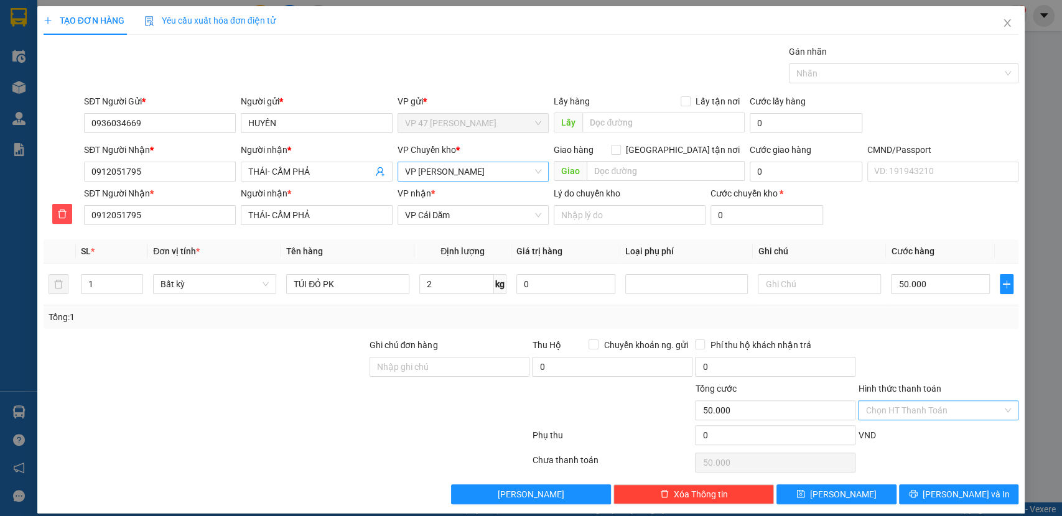
type input "50.000"
click at [955, 493] on span "Lưu và In" at bounding box center [966, 495] width 87 height 14
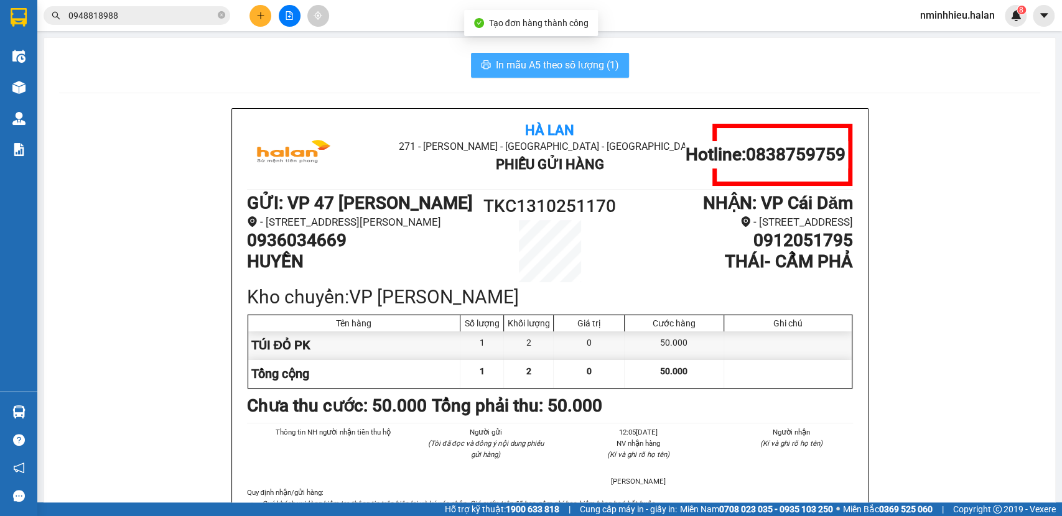
click at [586, 72] on span "In mẫu A5 theo số lượng (1)" at bounding box center [557, 65] width 123 height 16
click at [264, 21] on button at bounding box center [260, 16] width 22 height 22
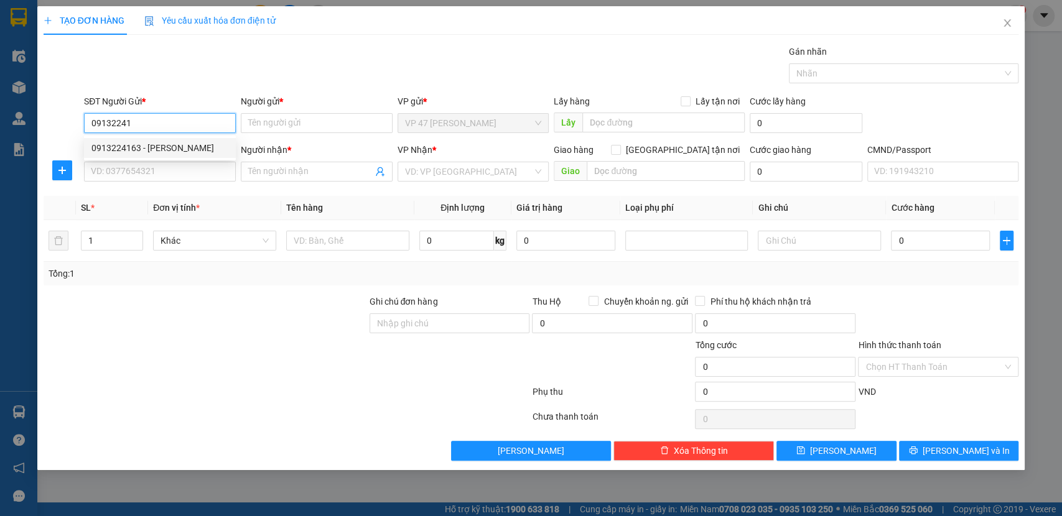
click at [175, 151] on div "0913224163 - HẢI KOYO" at bounding box center [159, 148] width 137 height 14
type input "0913224163"
type input "HẢI KOYO"
type input "0913224163"
click at [162, 184] on div "SĐT Người Nhận * VD: 0377654321" at bounding box center [160, 165] width 152 height 44
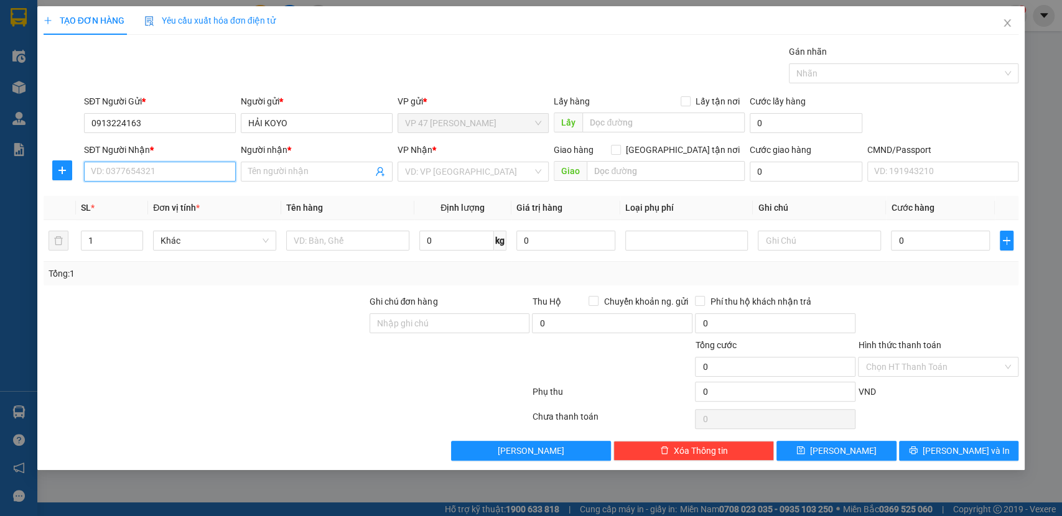
click at [164, 177] on input "SĐT Người Nhận *" at bounding box center [160, 172] width 152 height 20
click at [172, 214] on div "0972928928 - TIẾN NGSC" at bounding box center [159, 217] width 137 height 14
type input "0972928928"
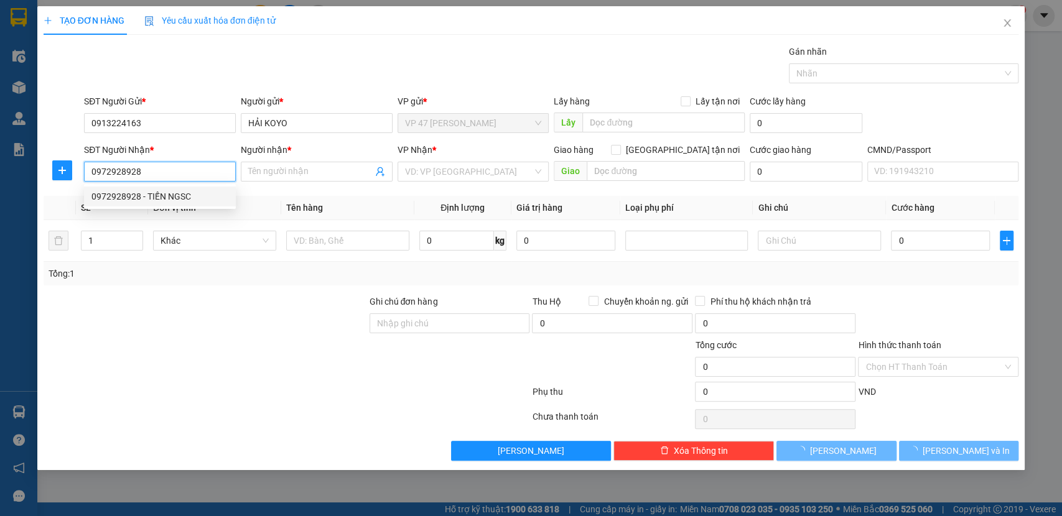
type input "TIẾN NGSC"
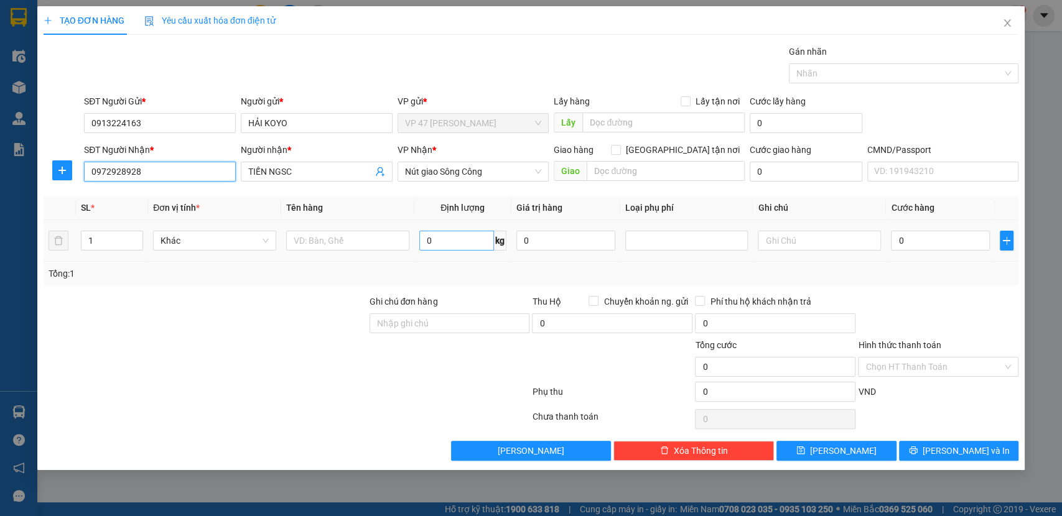
type input "0972928928"
click at [451, 248] on input "0" at bounding box center [456, 241] width 75 height 20
click at [353, 246] on input "text" at bounding box center [347, 241] width 123 height 20
type input "HỘP PK"
click at [437, 245] on input "0" at bounding box center [456, 241] width 75 height 20
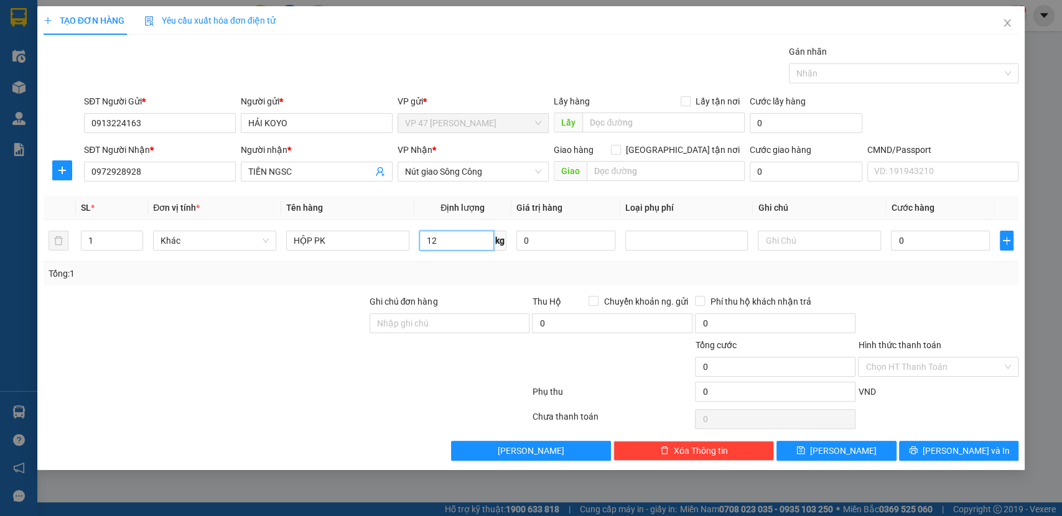
type input "12"
click at [465, 284] on div "Tổng: 1" at bounding box center [532, 274] width 976 height 24
drag, startPoint x: 957, startPoint y: 221, endPoint x: 944, endPoint y: 229, distance: 14.8
click at [956, 225] on td "0" at bounding box center [940, 241] width 109 height 42
drag, startPoint x: 944, startPoint y: 229, endPoint x: 941, endPoint y: 235, distance: 7.3
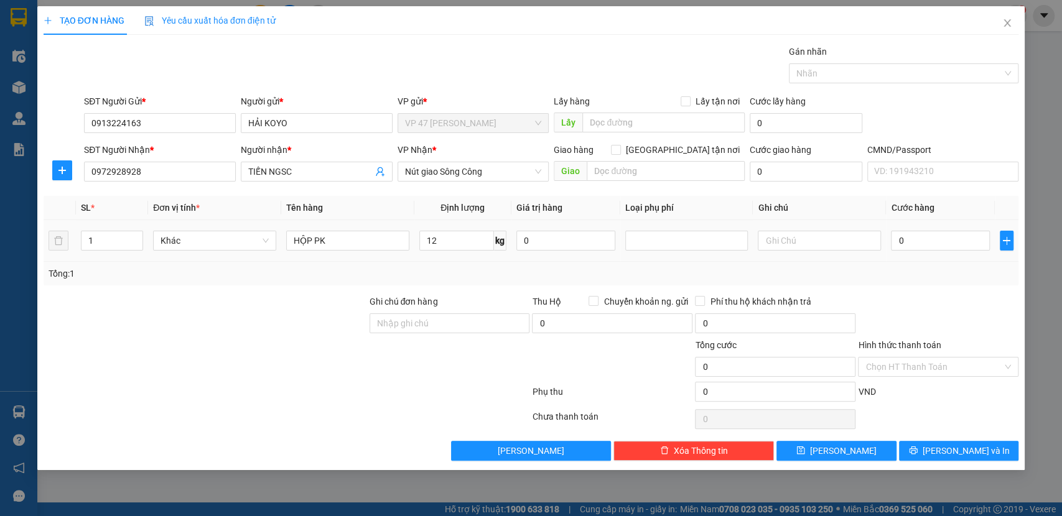
click at [944, 230] on div "0" at bounding box center [940, 240] width 99 height 25
type input "5"
type input "50"
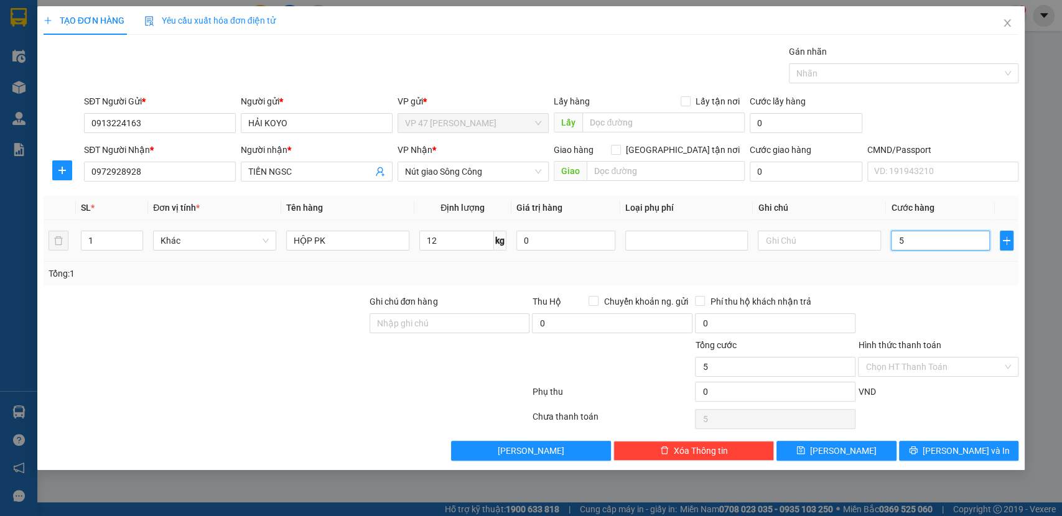
type input "50"
drag, startPoint x: 945, startPoint y: 248, endPoint x: 932, endPoint y: 254, distance: 14.5
click at [944, 249] on input "50" at bounding box center [940, 241] width 99 height 20
type input "50.000"
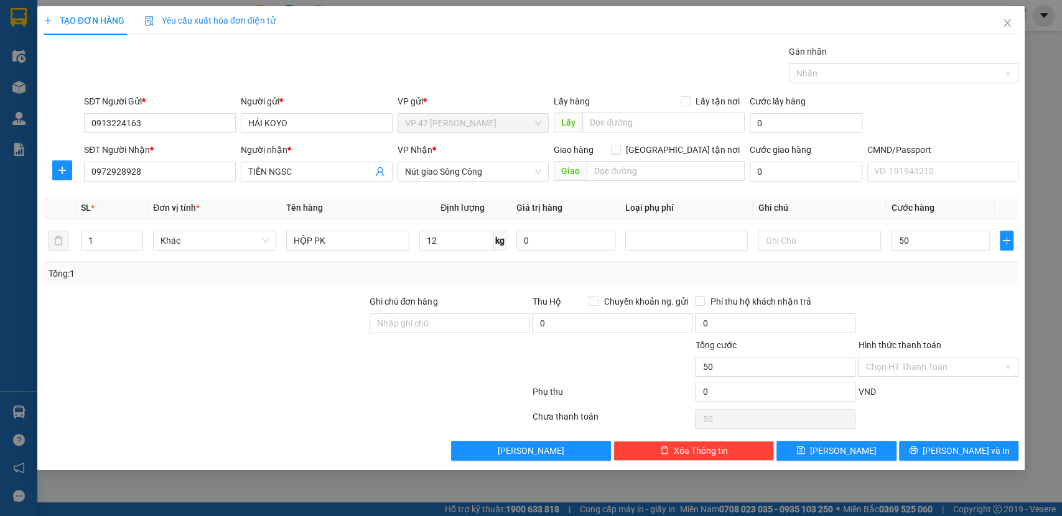
type input "50.000"
click at [935, 295] on div at bounding box center [938, 317] width 163 height 44
click at [961, 450] on span "Lưu và In" at bounding box center [966, 451] width 87 height 14
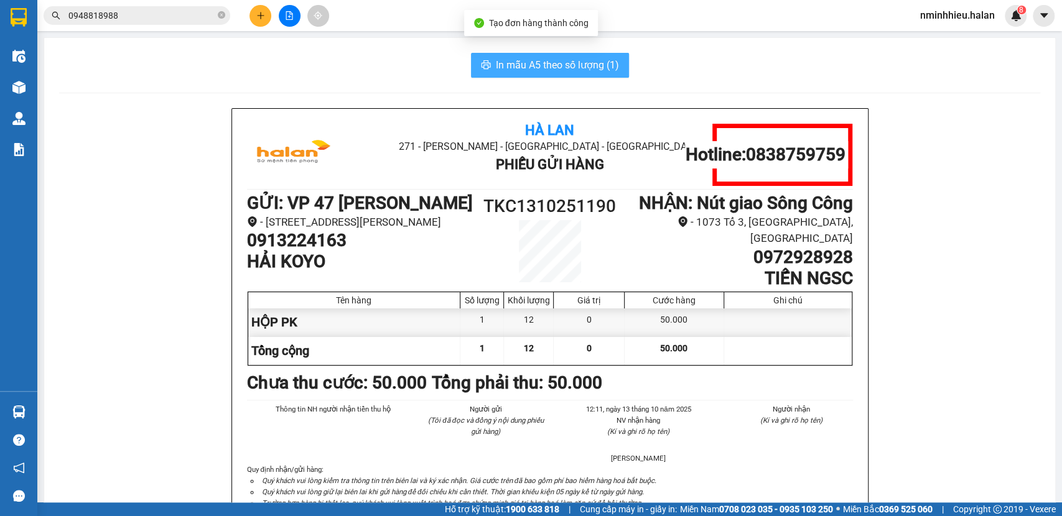
click at [510, 68] on span "In mẫu A5 theo số lượng (1)" at bounding box center [557, 65] width 123 height 16
click at [169, 17] on input "0948818988" at bounding box center [141, 16] width 147 height 14
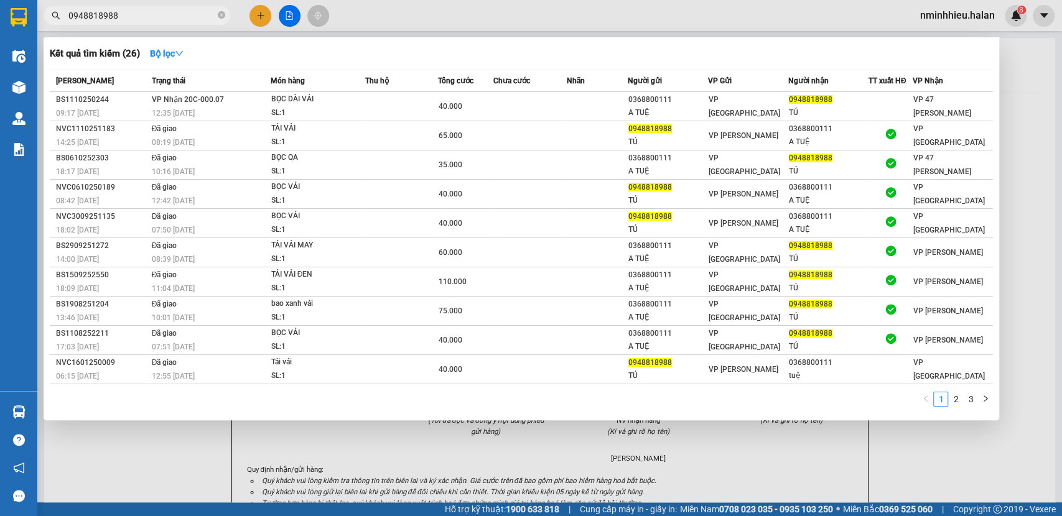
click at [169, 17] on input "0948818988" at bounding box center [141, 16] width 147 height 14
paste input "23351222"
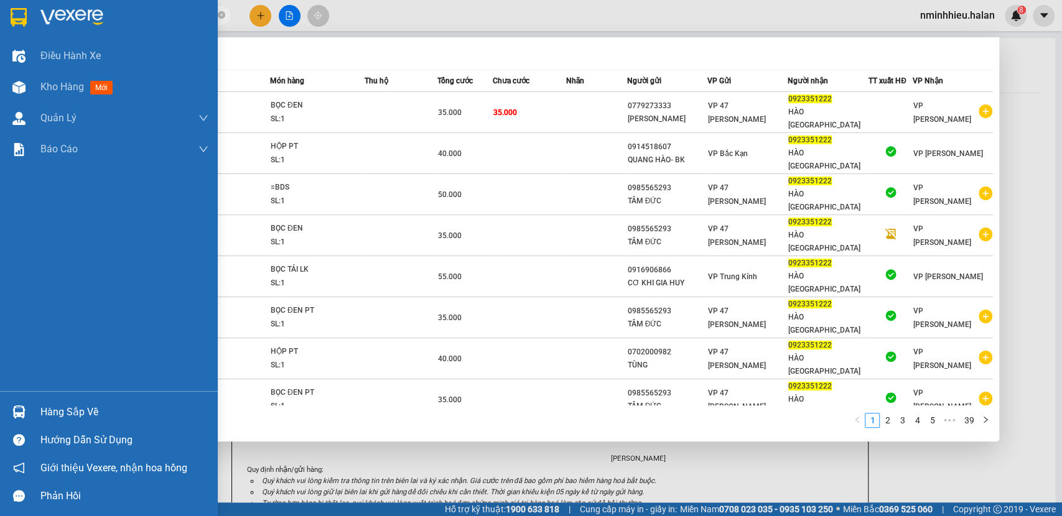
click at [86, 411] on div "Hàng sắp về" at bounding box center [124, 412] width 168 height 19
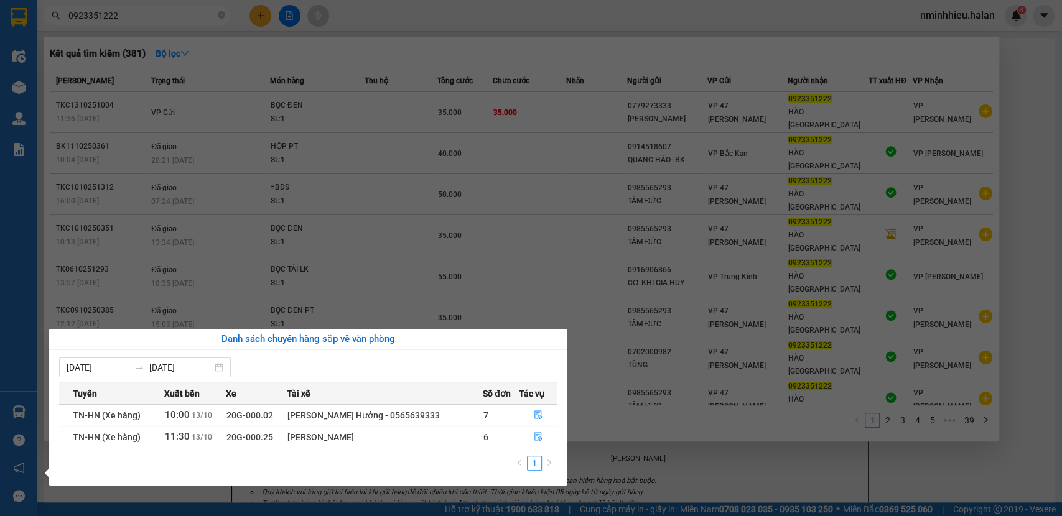
click at [251, 493] on section "Kết quả tìm kiếm ( 381 ) Bộ lọc Mã ĐH Trạng thái Món hàng Thu hộ Tổng cước Chưa…" at bounding box center [531, 258] width 1062 height 516
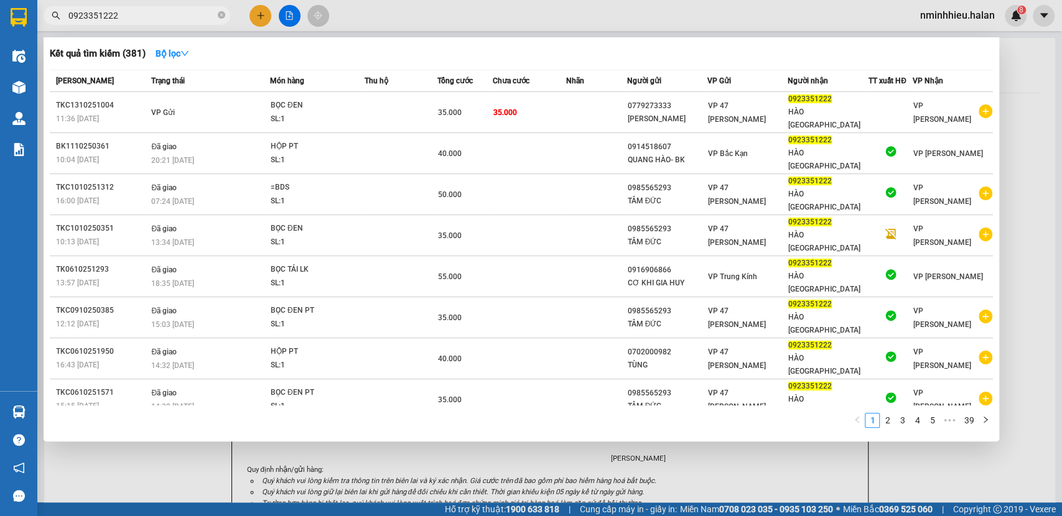
click at [137, 16] on input "0923351222" at bounding box center [141, 16] width 147 height 14
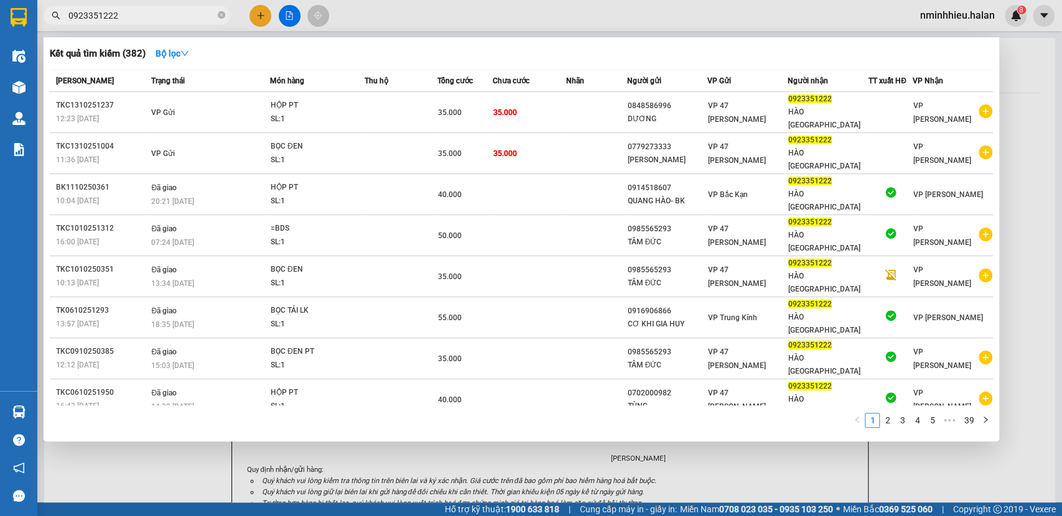
click at [148, 19] on input "0923351222" at bounding box center [141, 16] width 147 height 14
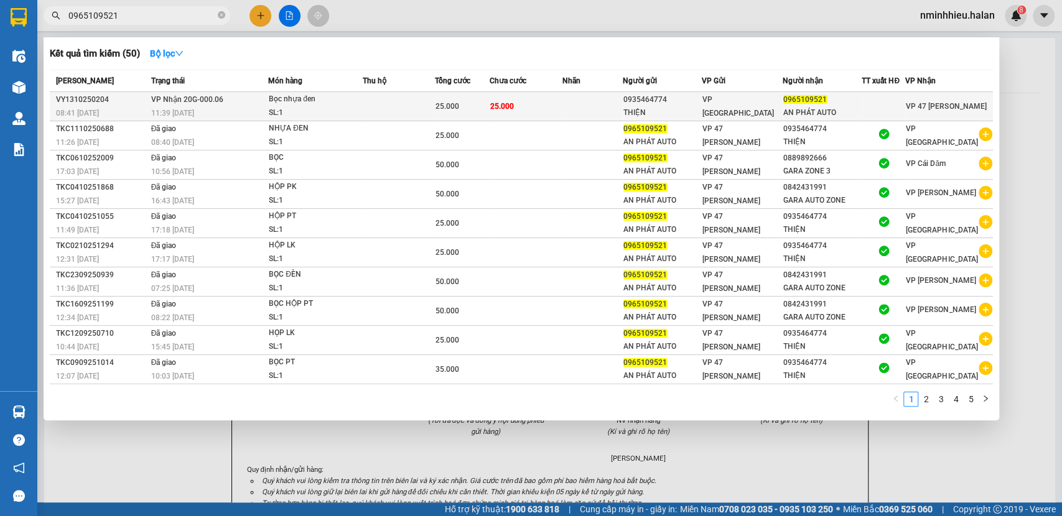
type input "0965109521"
click at [340, 103] on div "Bọc nhựa đen" at bounding box center [315, 100] width 93 height 14
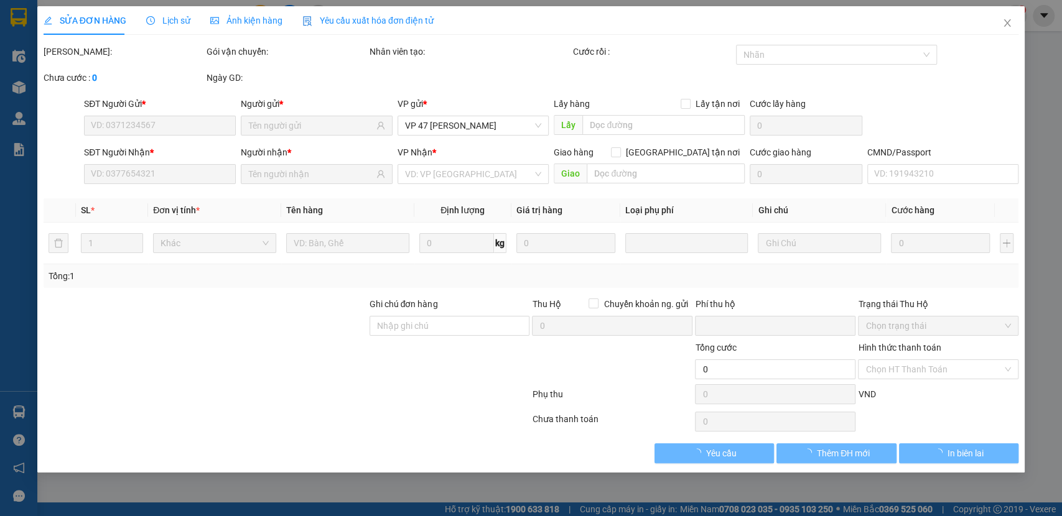
type input "0935464774"
type input "THIỆN"
type input "0965109521"
type input "AN PHÁT AUTO"
type input "0"
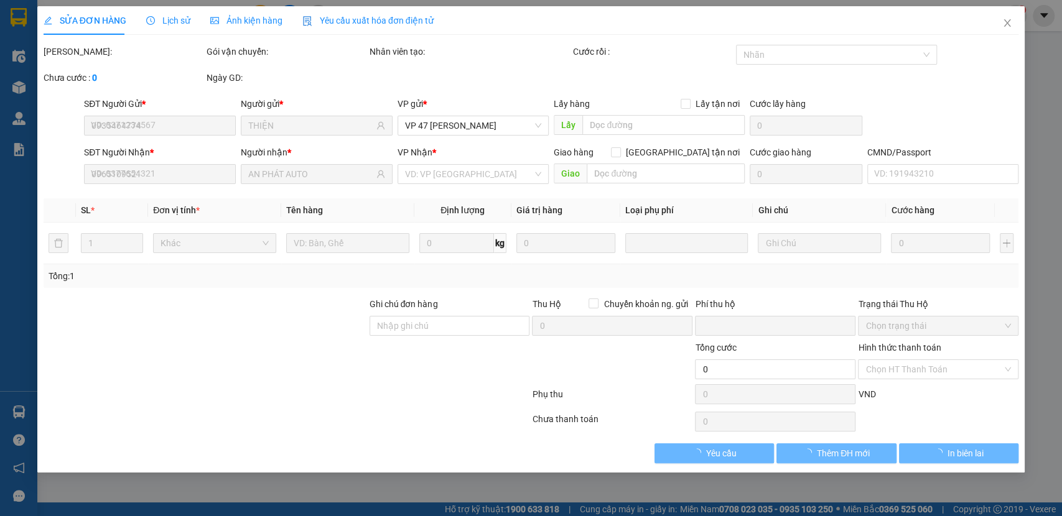
type input "25.000"
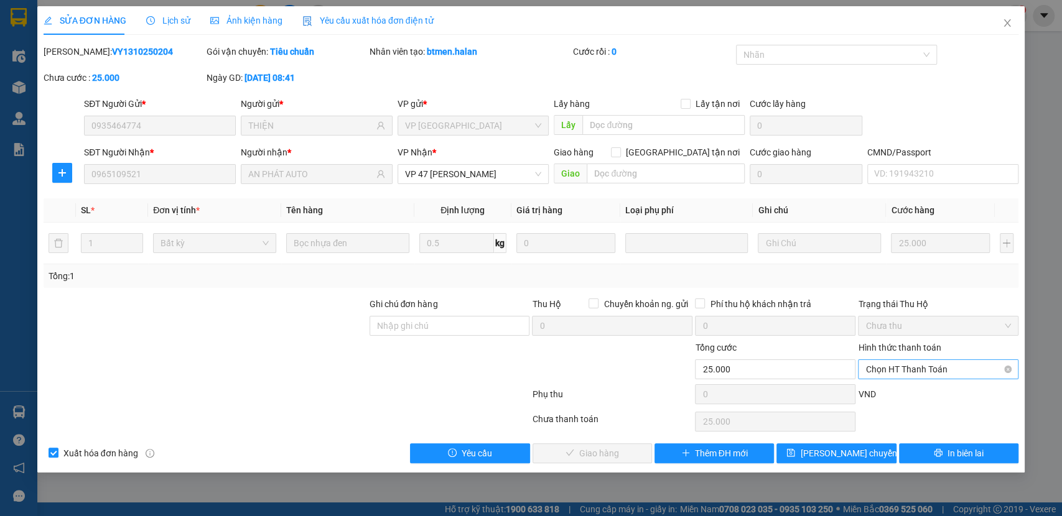
click at [902, 366] on span "Chọn HT Thanh Toán" at bounding box center [938, 369] width 146 height 19
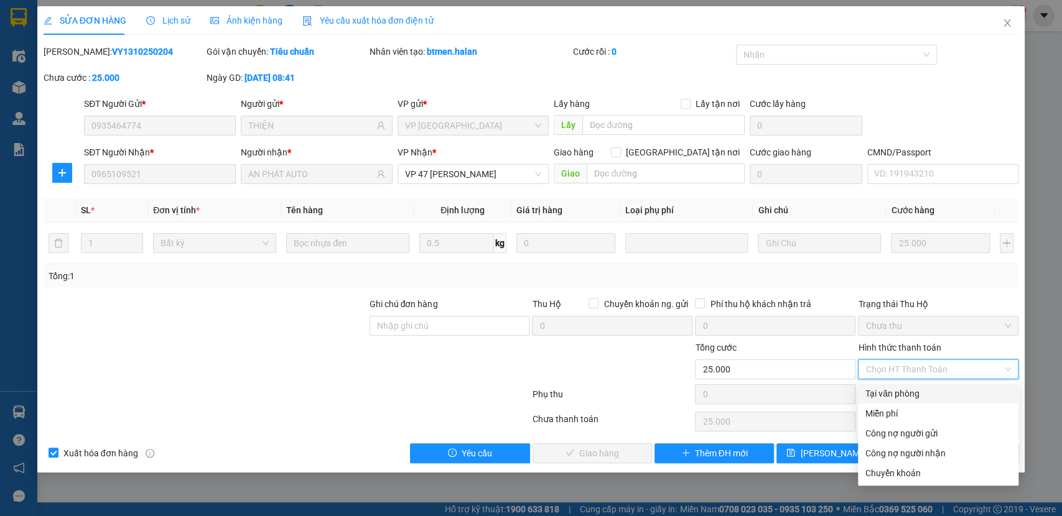
drag, startPoint x: 888, startPoint y: 395, endPoint x: 812, endPoint y: 395, distance: 75.9
click at [877, 396] on div "Tại văn phòng" at bounding box center [938, 394] width 146 height 14
type input "0"
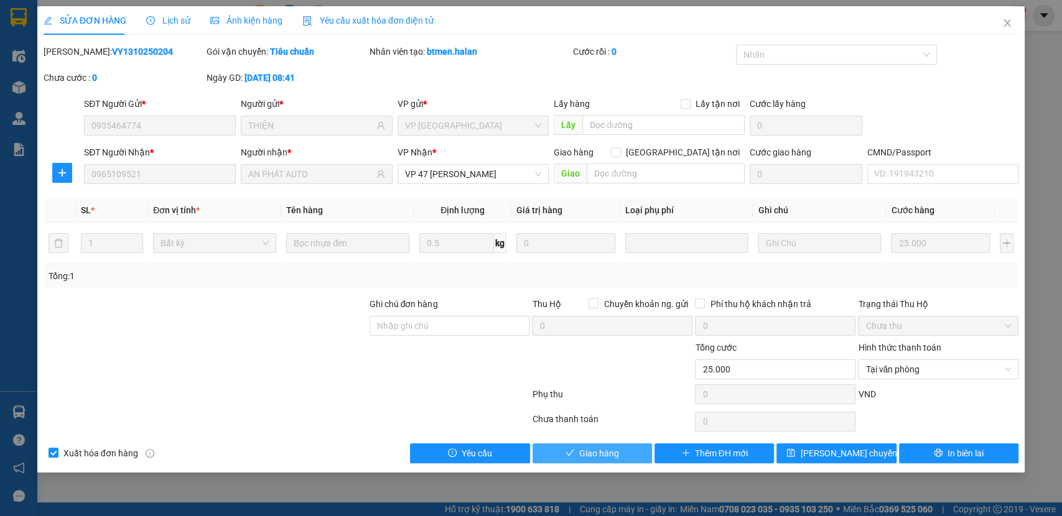
click at [604, 450] on span "Giao hàng" at bounding box center [599, 454] width 40 height 14
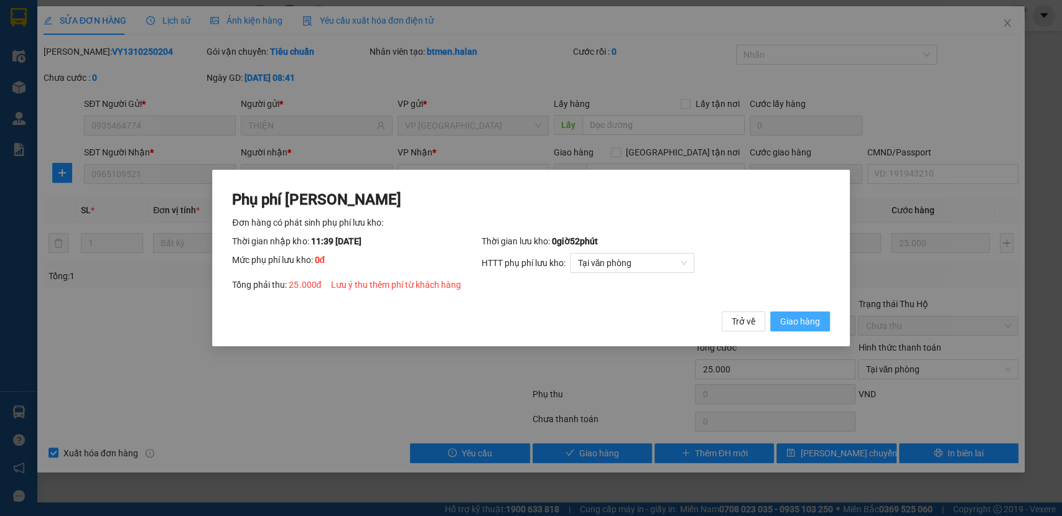
drag, startPoint x: 798, startPoint y: 325, endPoint x: 886, endPoint y: 235, distance: 126.3
click at [798, 324] on span "Giao hàng" at bounding box center [800, 322] width 40 height 14
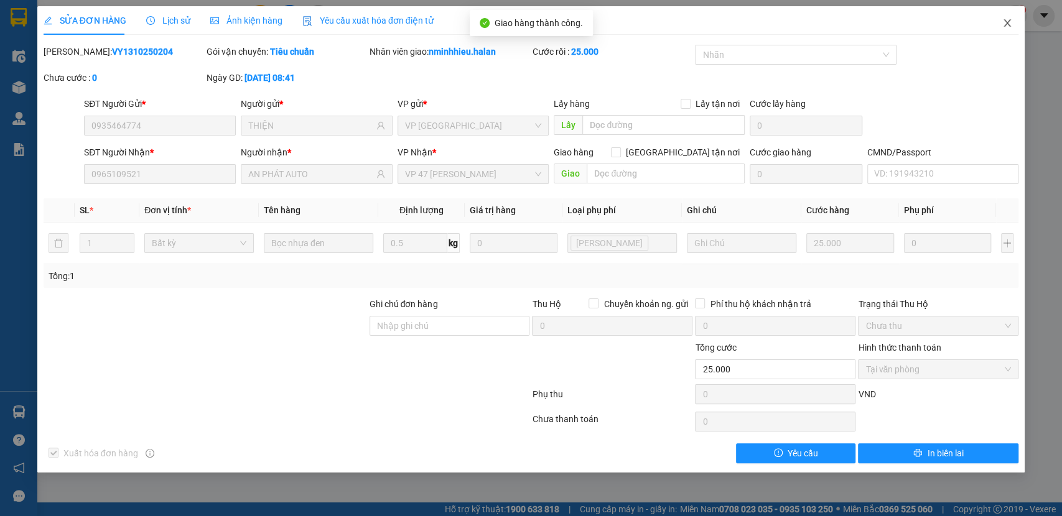
click at [1005, 19] on icon "close" at bounding box center [1007, 23] width 10 height 10
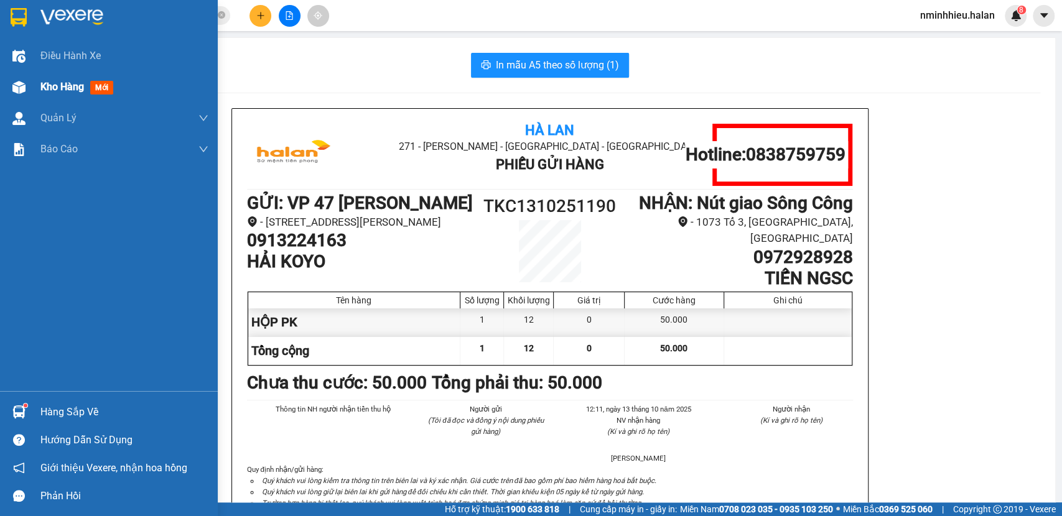
click at [24, 91] on img at bounding box center [18, 87] width 13 height 13
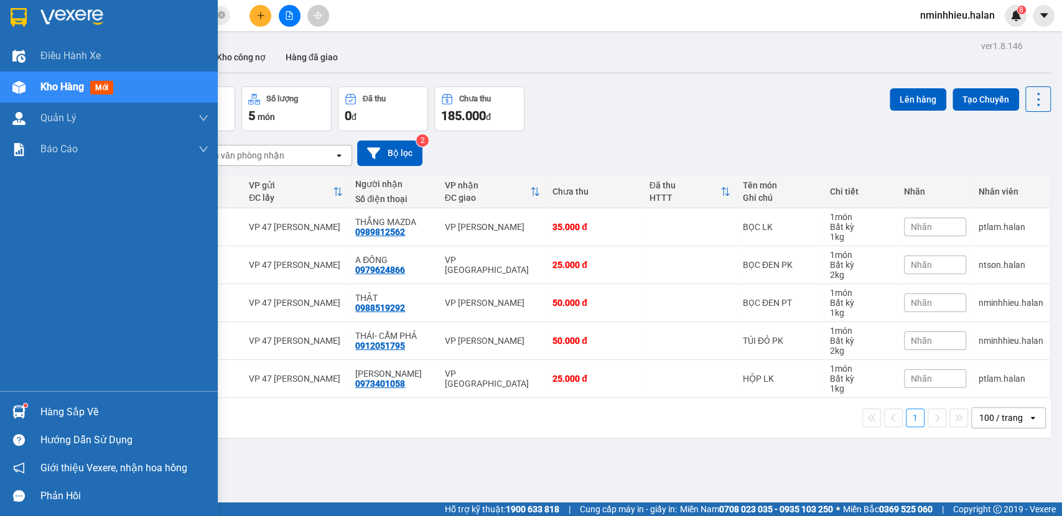
click at [54, 403] on div "Hàng sắp về" at bounding box center [124, 412] width 168 height 19
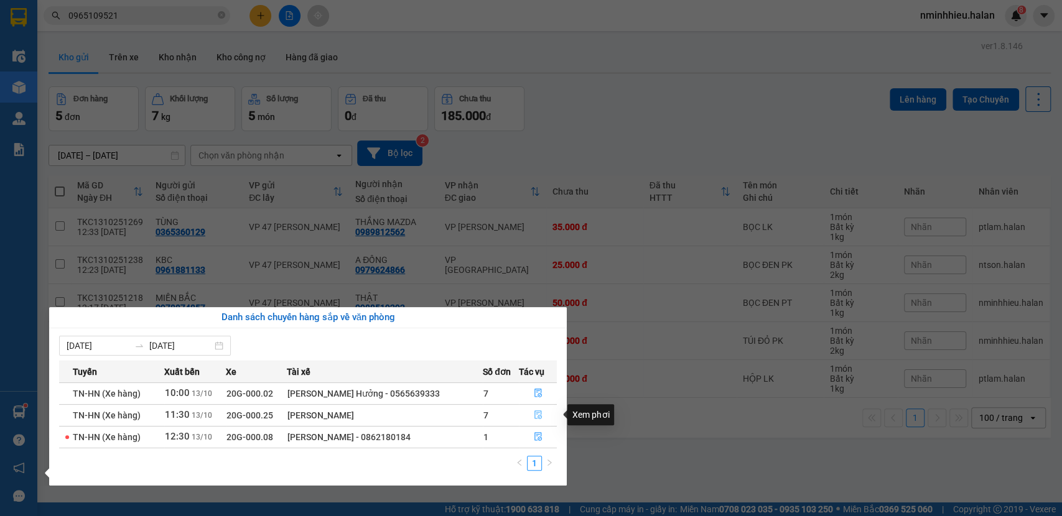
click at [541, 418] on icon "file-done" at bounding box center [538, 415] width 9 height 9
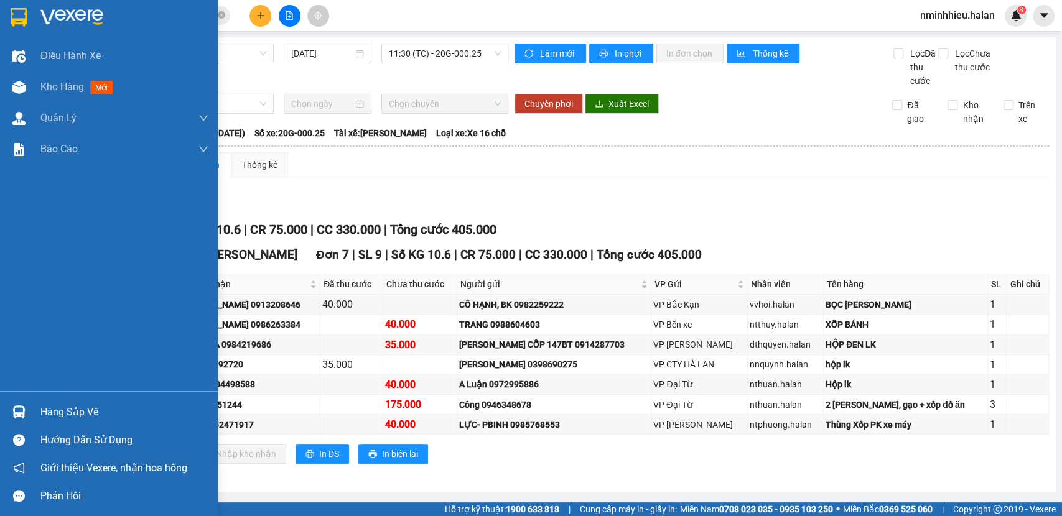
click at [40, 409] on div "Hàng sắp về" at bounding box center [124, 412] width 168 height 19
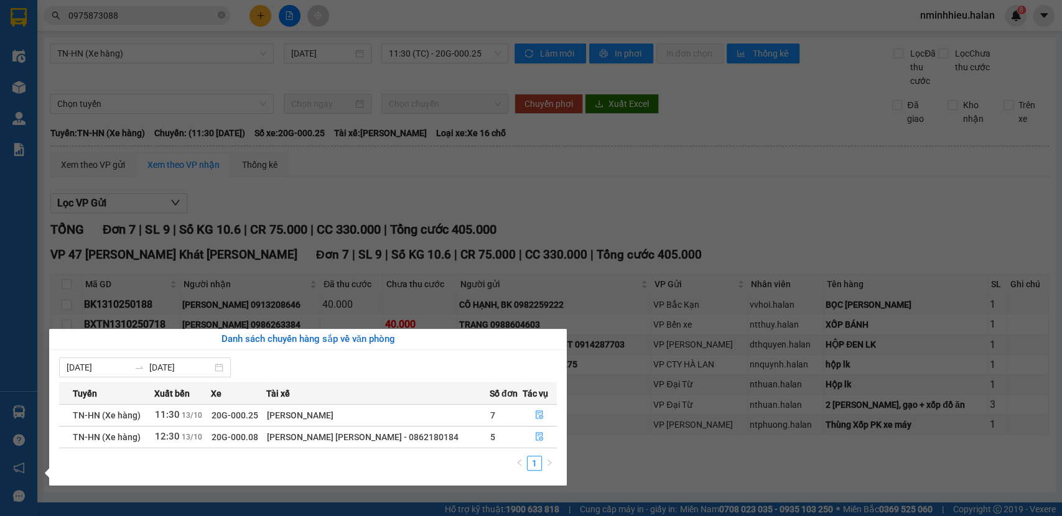
click at [251, 9] on section "Kết quả tìm kiếm ( 0 ) Bộ lọc No Data 0975873088 nminhhieu.halan 8 Điều hành xe…" at bounding box center [531, 258] width 1062 height 516
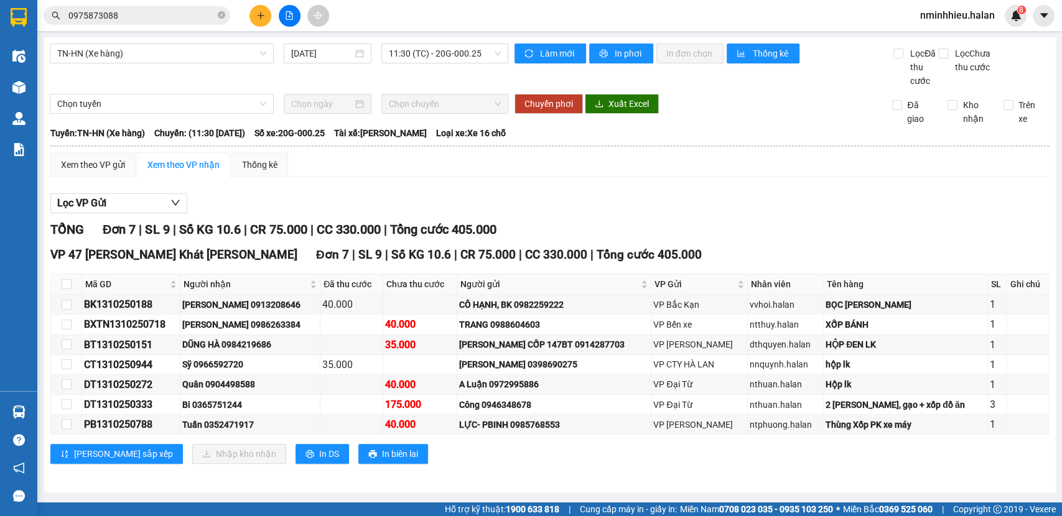
click at [251, 9] on button at bounding box center [260, 16] width 22 height 22
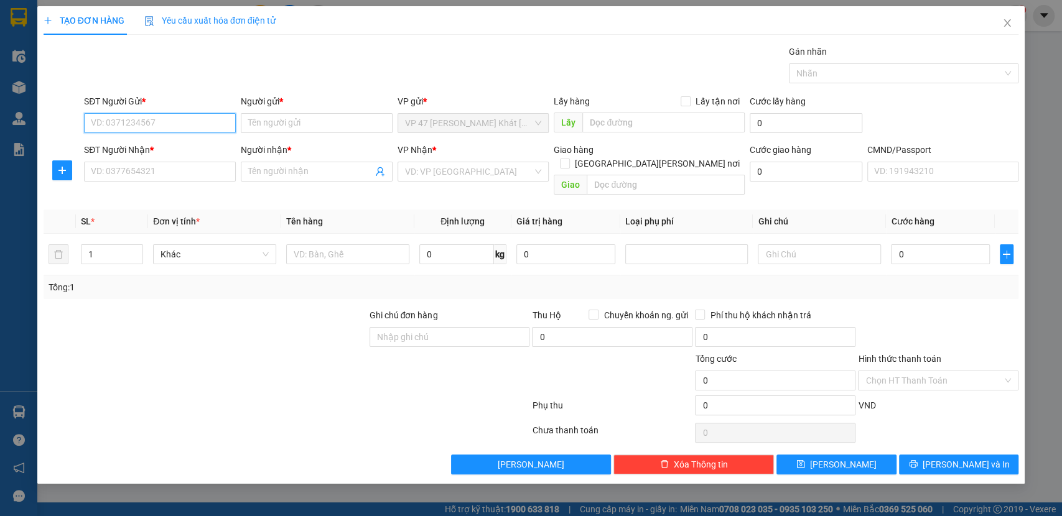
click at [190, 122] on input "SĐT Người Gửi *" at bounding box center [160, 123] width 152 height 20
click at [175, 118] on input "0988799060" at bounding box center [160, 123] width 152 height 20
type input "0988799060"
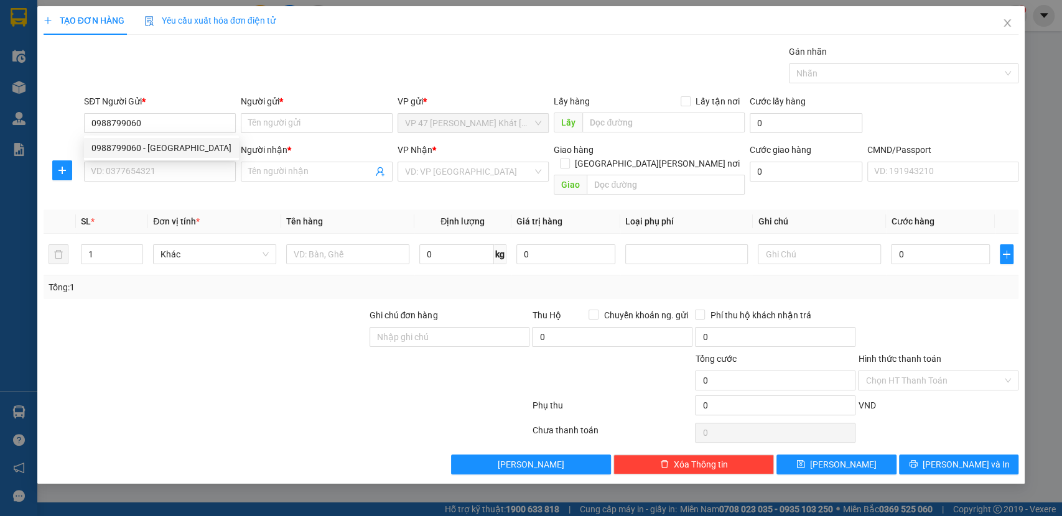
drag, startPoint x: 168, startPoint y: 137, endPoint x: 159, endPoint y: 150, distance: 16.1
click at [167, 140] on div "0988799060 0988799060 - HÀ" at bounding box center [161, 148] width 155 height 25
click at [164, 151] on div "SĐT Người Nhận *" at bounding box center [160, 150] width 152 height 14
click at [164, 162] on input "SĐT Người Nhận *" at bounding box center [160, 172] width 152 height 20
click at [172, 128] on input "0988799060" at bounding box center [160, 123] width 152 height 20
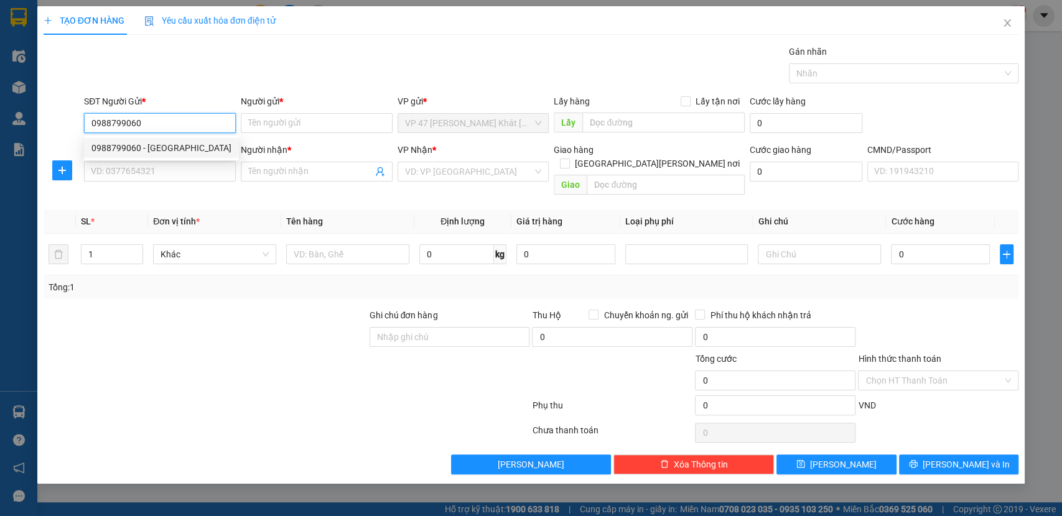
click at [149, 146] on div "0988799060 - HÀ" at bounding box center [161, 148] width 140 height 14
type input "HÀ"
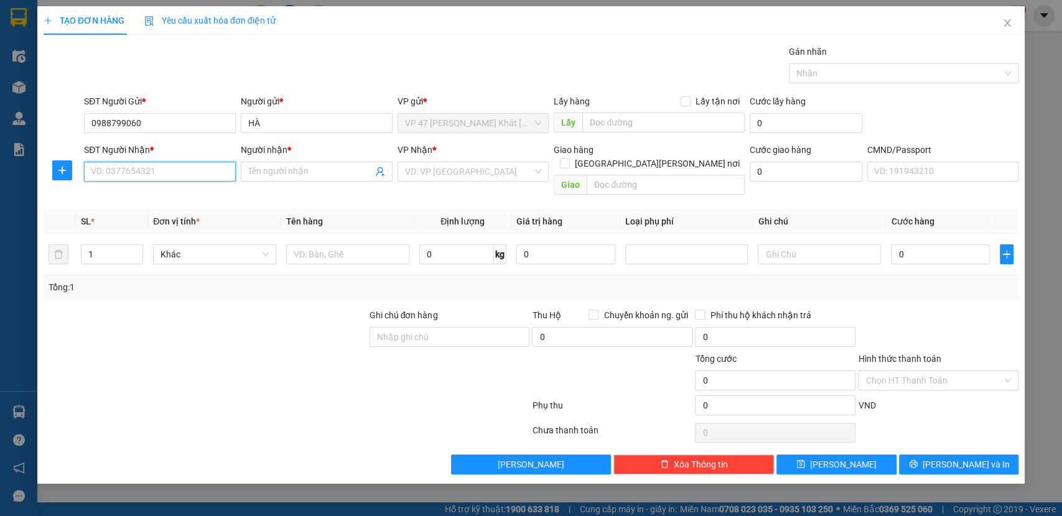
click at [164, 175] on input "SĐT Người Nhận *" at bounding box center [160, 172] width 152 height 20
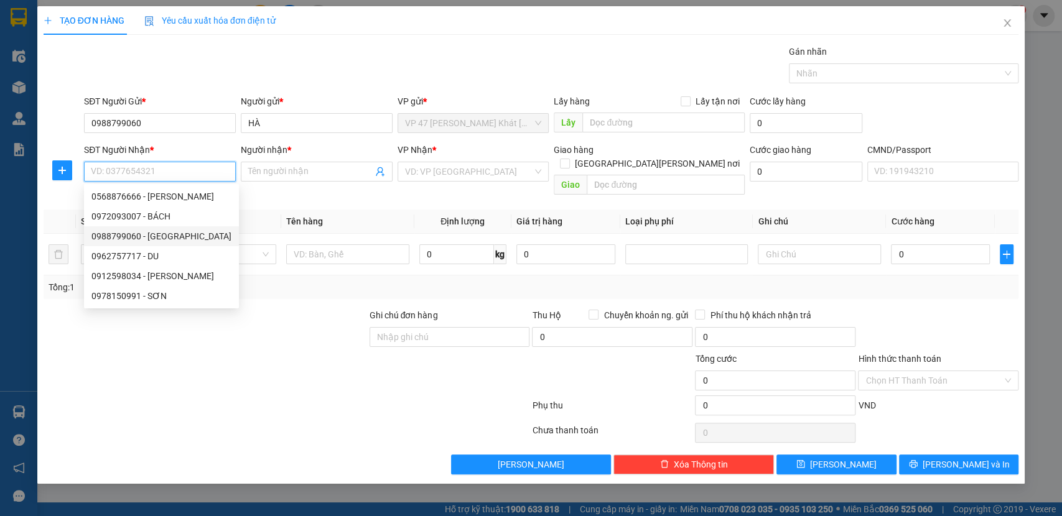
click at [139, 235] on div "0988799060 - HÀ" at bounding box center [161, 237] width 140 height 14
type input "0988799060"
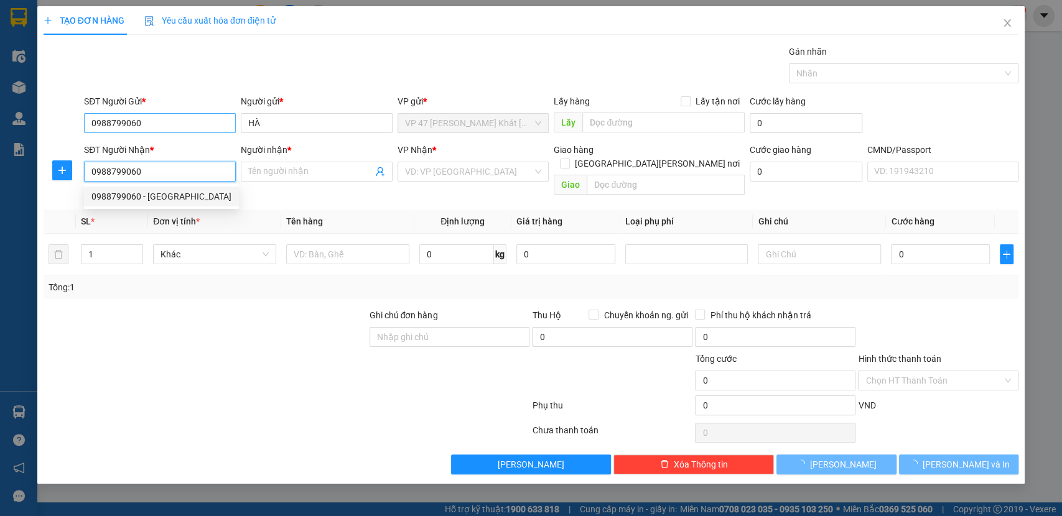
type input "HÀ"
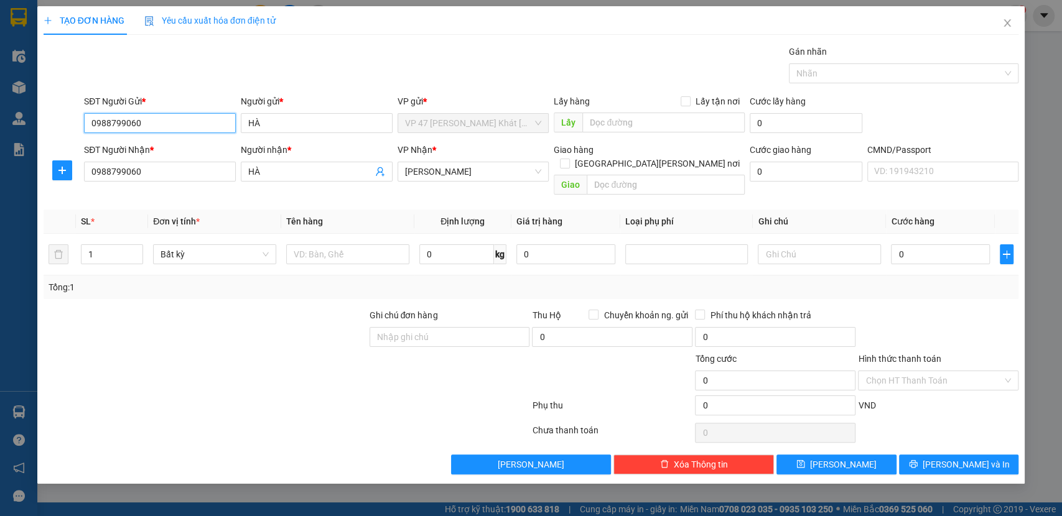
click at [159, 121] on input "0988799060" at bounding box center [160, 123] width 152 height 20
click at [144, 210] on div "0984852326 - LÊ" at bounding box center [161, 208] width 140 height 14
type input "0984852326"
type input "LÊ"
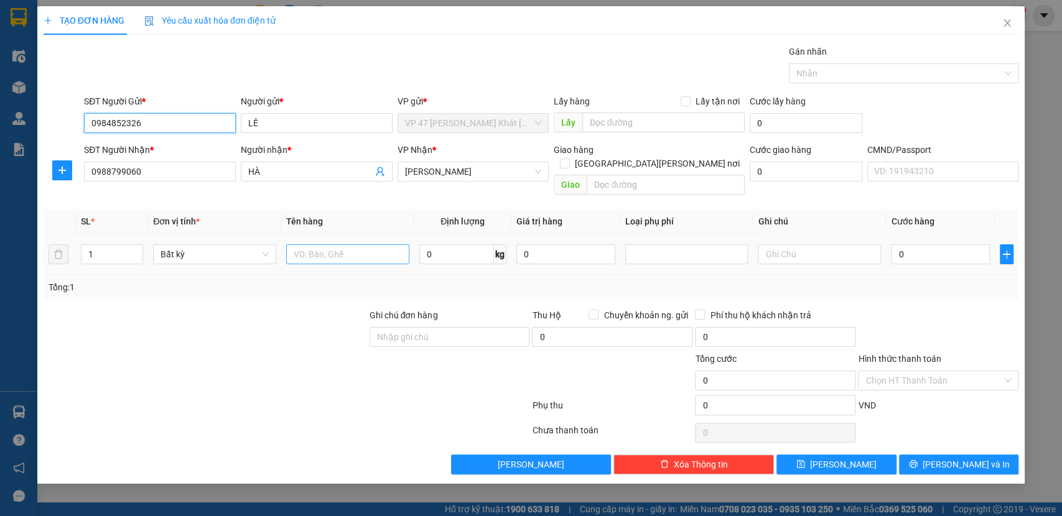
type input "0984852326"
click at [334, 245] on input "text" at bounding box center [347, 255] width 123 height 20
type input "B"
type input "HỘP ĐỒ ĂN"
type input "7"
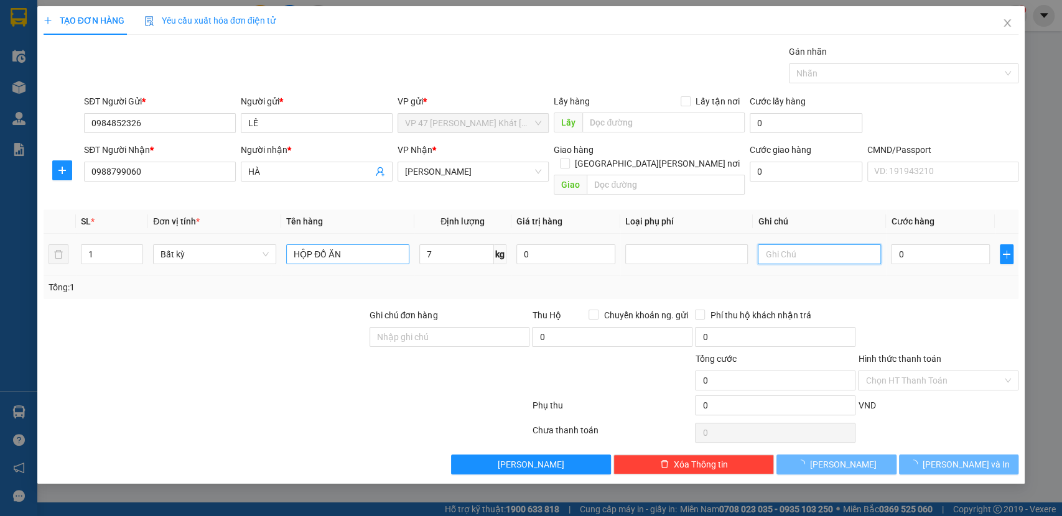
type input "40.000"
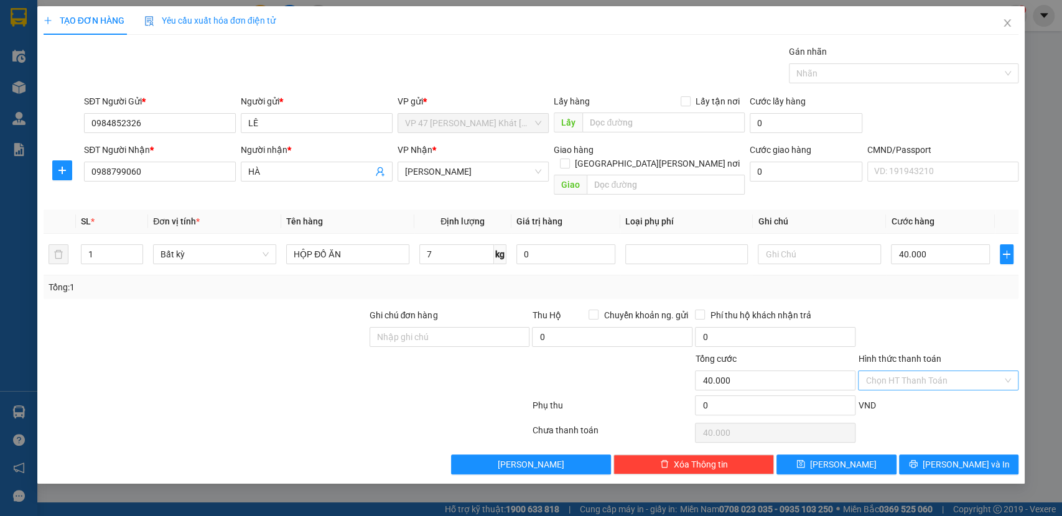
click at [960, 373] on input "Hình thức thanh toán" at bounding box center [933, 380] width 137 height 19
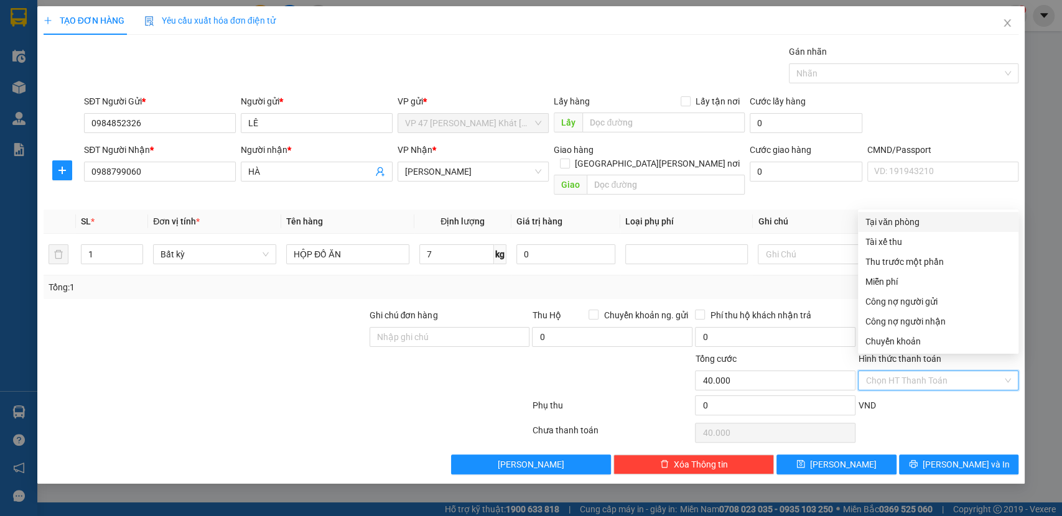
click at [895, 225] on div "Tại văn phòng" at bounding box center [938, 222] width 146 height 14
type input "0"
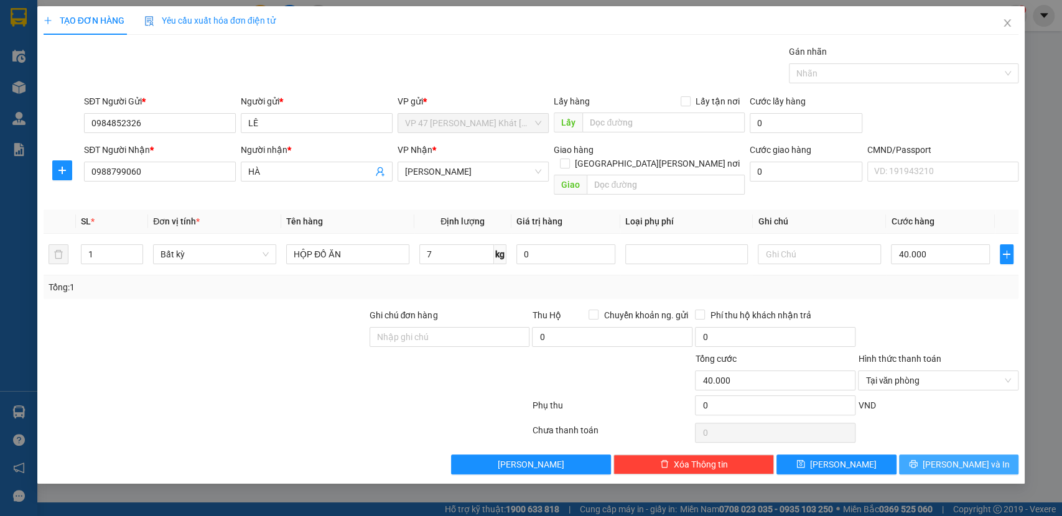
click at [958, 458] on span "Lưu và In" at bounding box center [966, 465] width 87 height 14
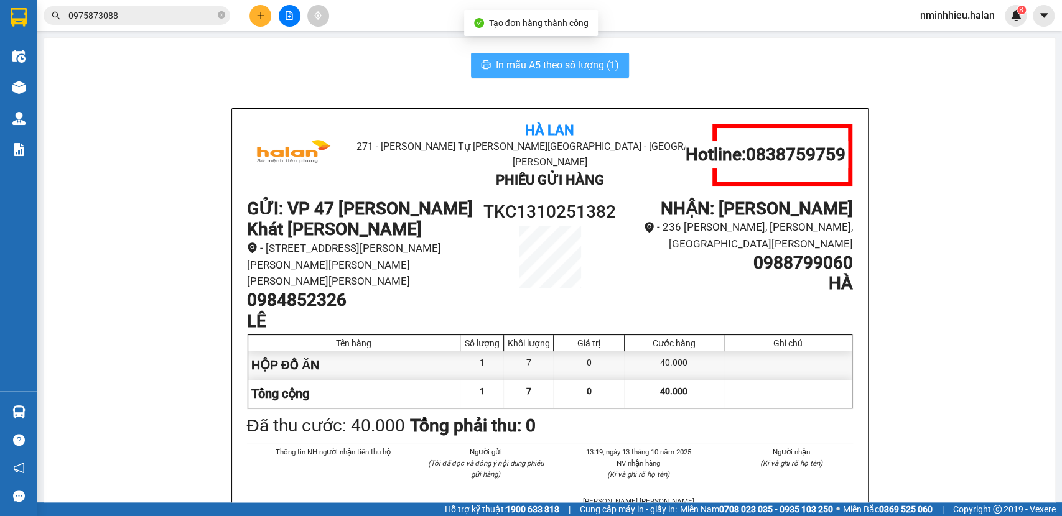
click at [560, 64] on span "In mẫu A5 theo số lượng (1)" at bounding box center [557, 65] width 123 height 16
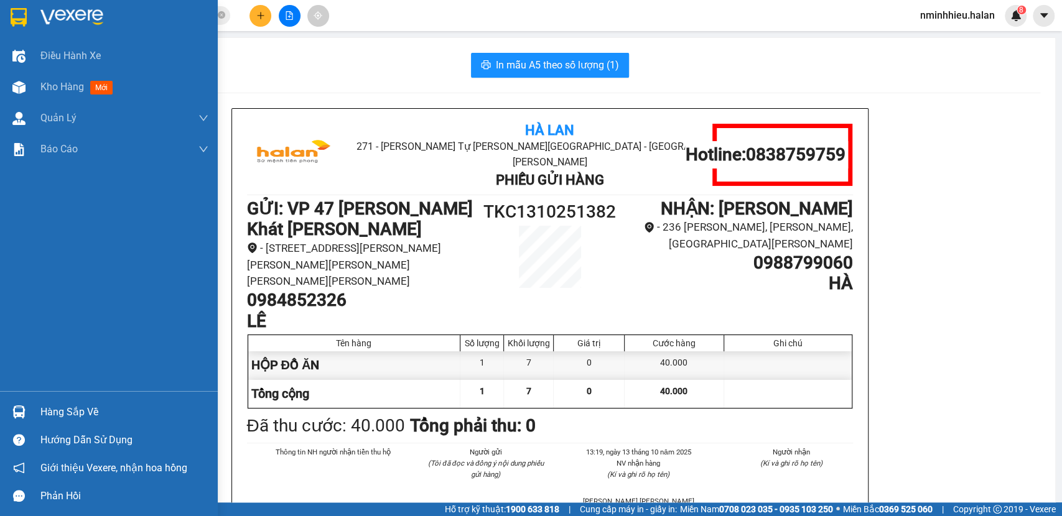
click at [62, 413] on div "Hàng sắp về" at bounding box center [124, 412] width 168 height 19
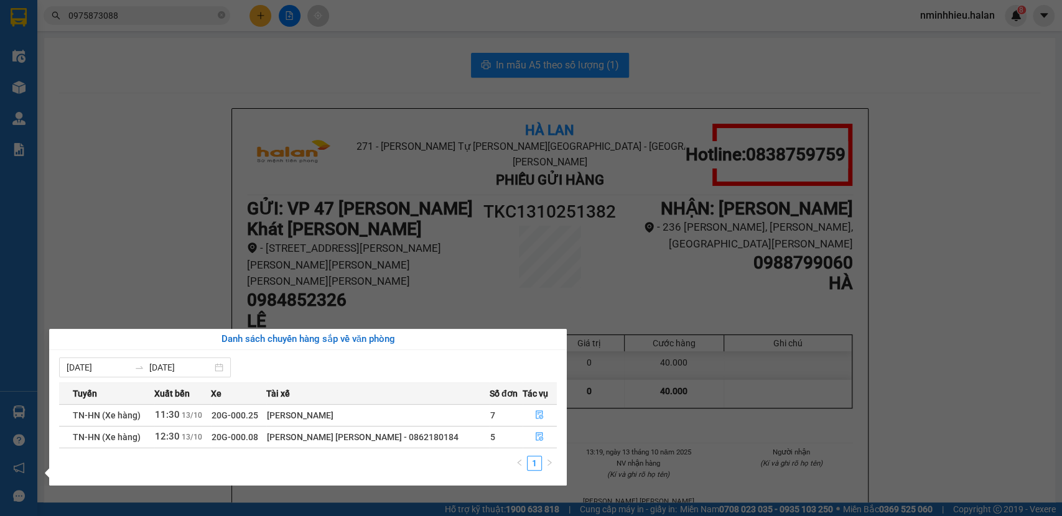
click at [161, 14] on section "Kết quả tìm kiếm ( 0 ) Bộ lọc No Data 0975873088 nminhhieu.halan 8 Điều hành xe…" at bounding box center [531, 258] width 1062 height 516
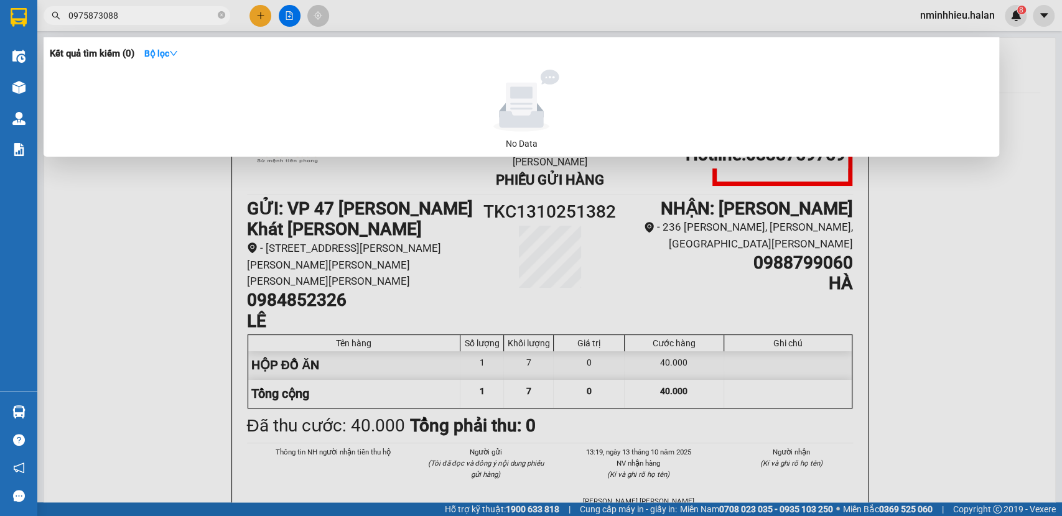
click at [161, 14] on input "0975873088" at bounding box center [141, 16] width 147 height 14
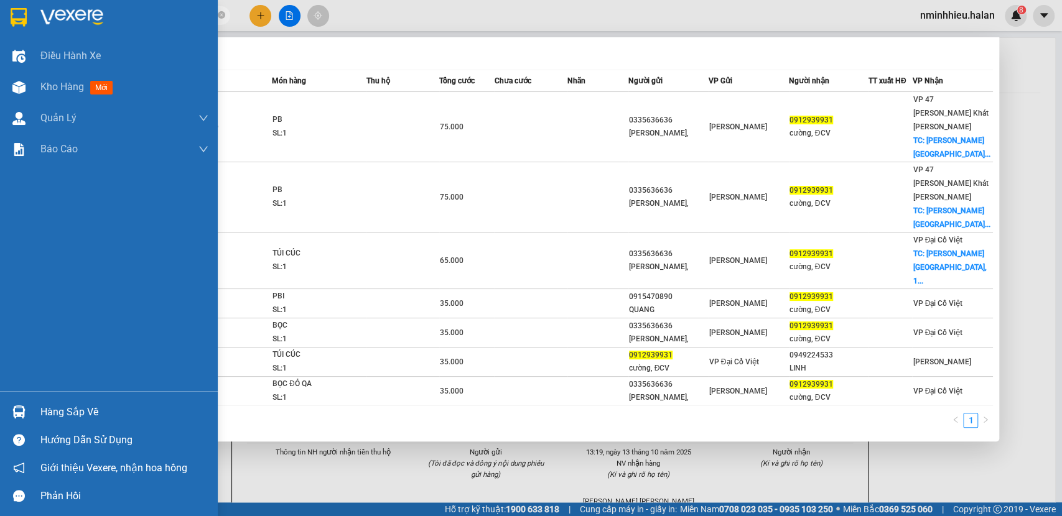
type input "0912939931"
click at [60, 414] on div "Hàng sắp về" at bounding box center [124, 412] width 168 height 19
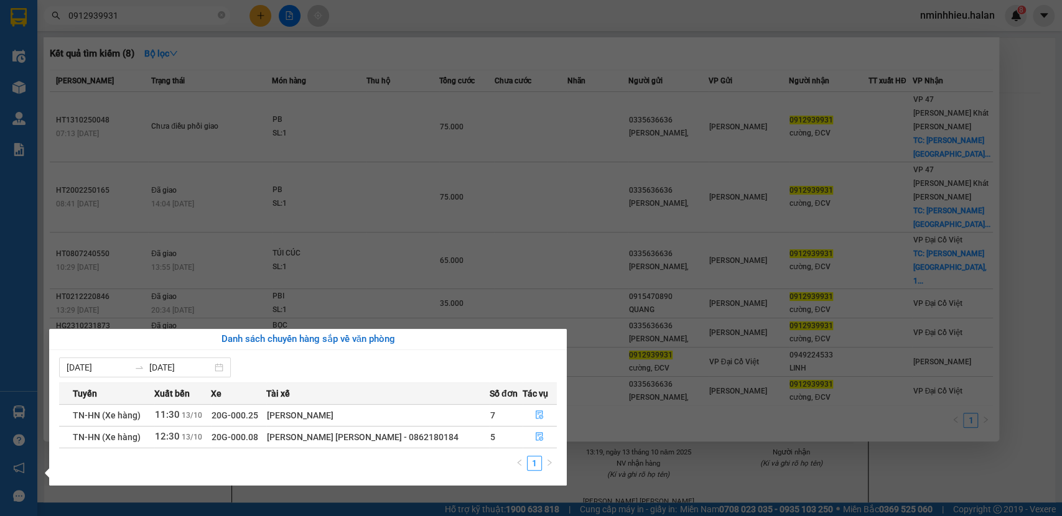
click at [258, 11] on section "Kết quả tìm kiếm ( 8 ) Bộ lọc Mã ĐH Trạng thái Món hàng Thu hộ Tổng cước Chưa c…" at bounding box center [531, 258] width 1062 height 516
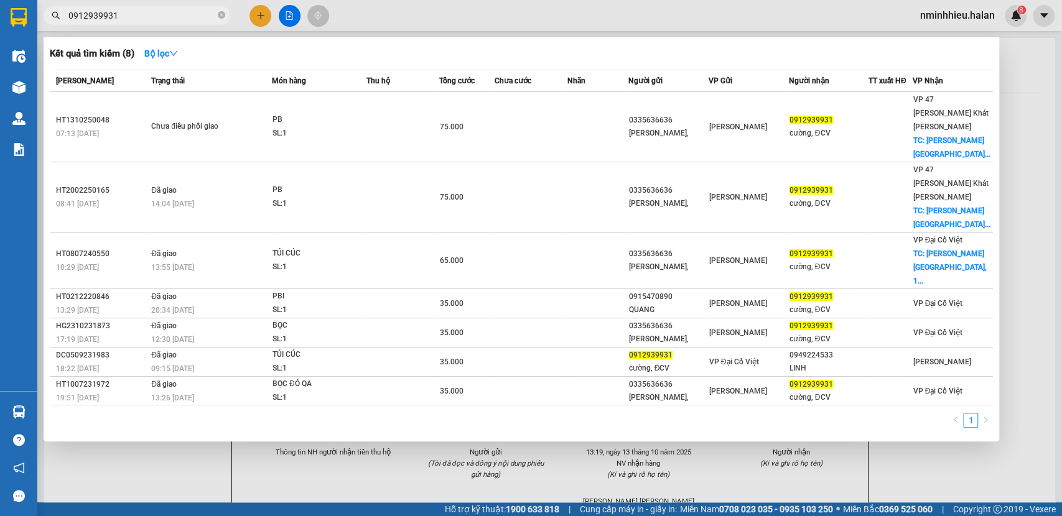
click at [259, 11] on div at bounding box center [531, 258] width 1062 height 516
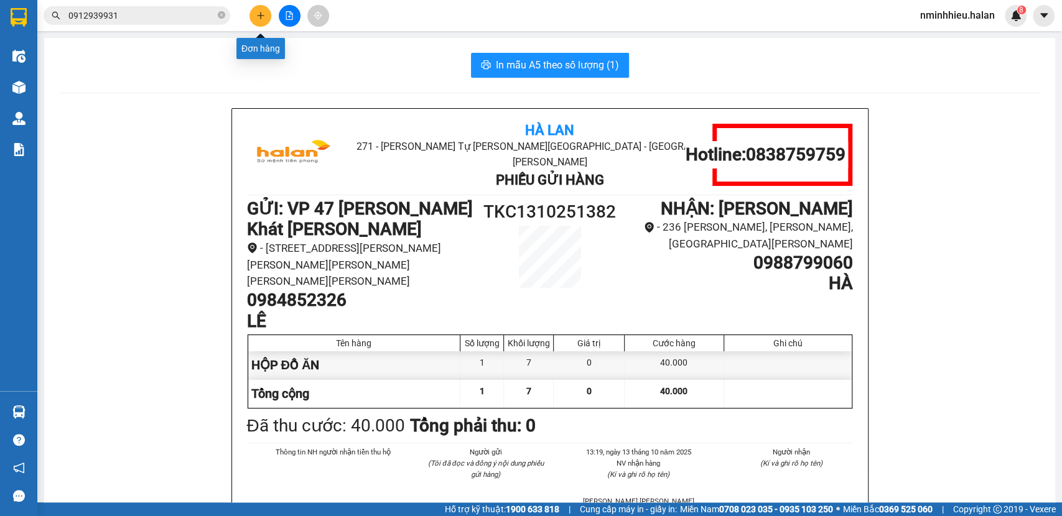
click at [266, 11] on button at bounding box center [260, 16] width 22 height 22
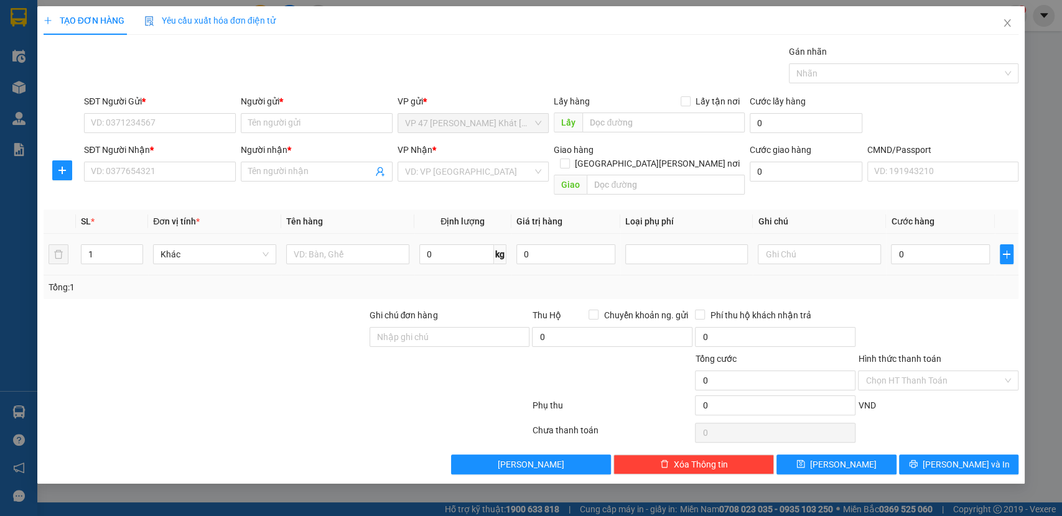
click at [325, 242] on div at bounding box center [347, 254] width 123 height 25
click at [343, 245] on input "text" at bounding box center [347, 255] width 123 height 20
type input "O"
type input "Ô"
type input "ỐNG TRÒN"
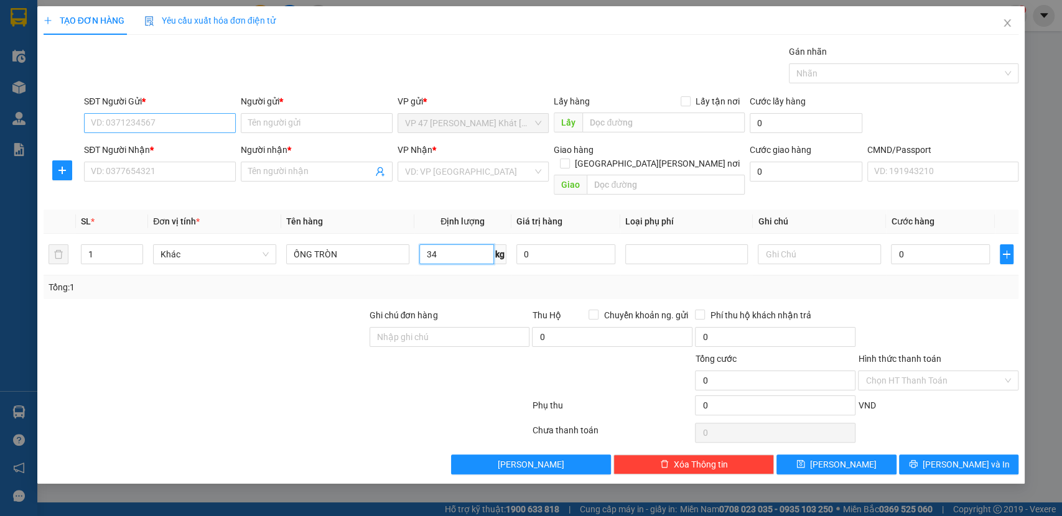
type input "34"
click at [144, 122] on input "SĐT Người Gửi *" at bounding box center [160, 123] width 152 height 20
click at [156, 126] on input "08888555734" at bounding box center [160, 123] width 152 height 20
click at [110, 122] on input "08888555734" at bounding box center [160, 123] width 152 height 20
type input "0888555734"
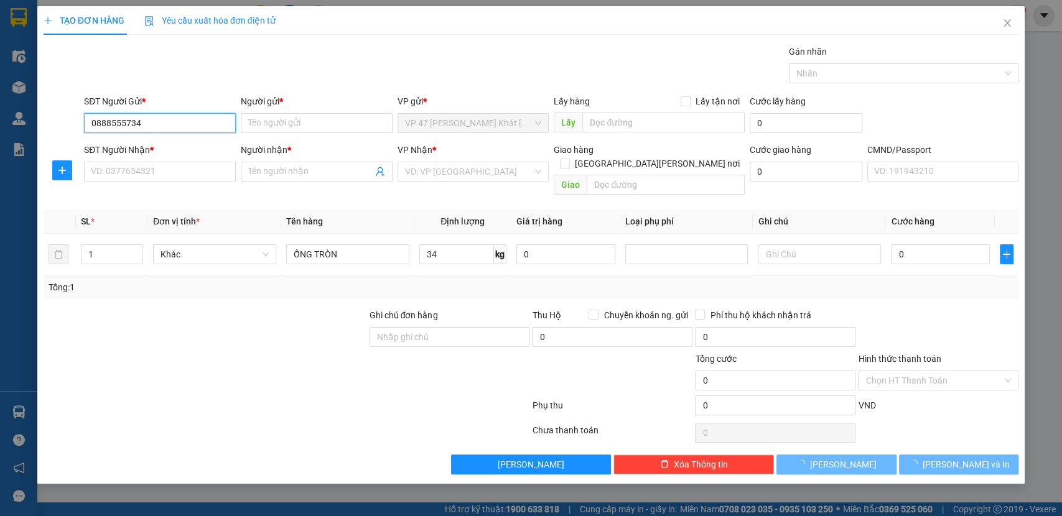
click at [150, 127] on input "0888555734" at bounding box center [160, 123] width 152 height 20
click at [159, 122] on input "0888555734" at bounding box center [160, 123] width 152 height 20
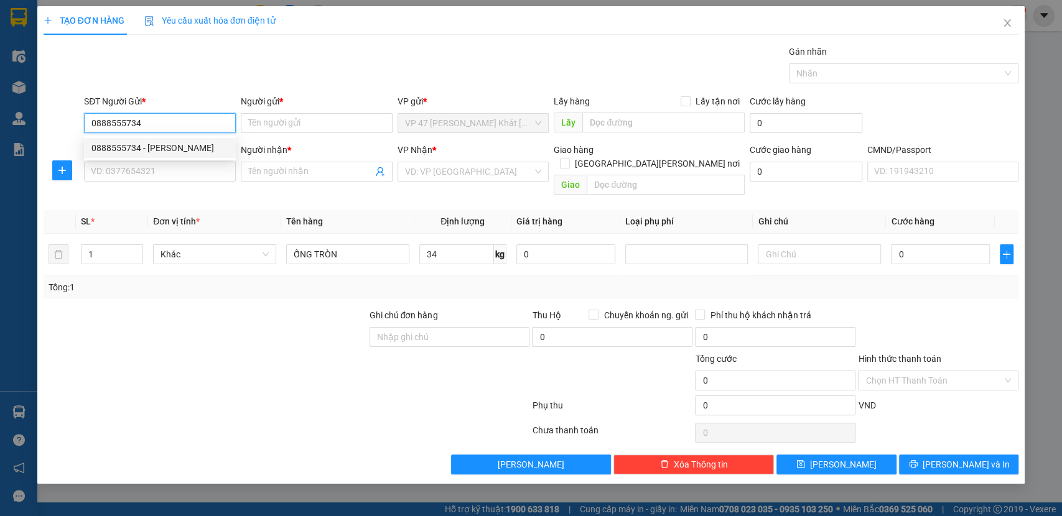
click at [159, 122] on input "0888555734" at bounding box center [160, 123] width 152 height 20
click at [155, 146] on div "0888555734 - quý" at bounding box center [159, 148] width 137 height 14
type input "quý"
type input "0888555734"
click at [153, 169] on input "SĐT Người Nhận *" at bounding box center [160, 172] width 152 height 20
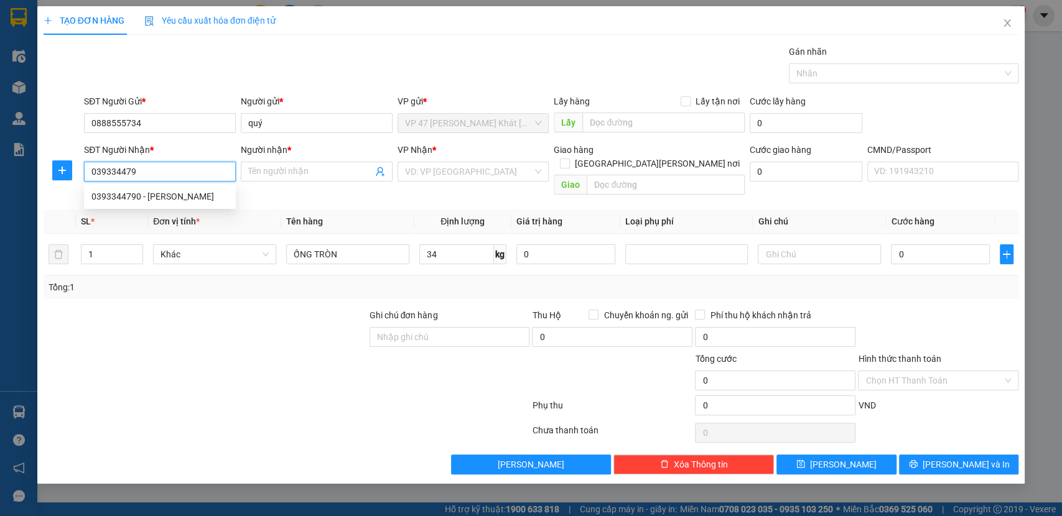
type input "0393344790"
click at [159, 190] on div "0393344790 - THÀNH" at bounding box center [159, 197] width 137 height 14
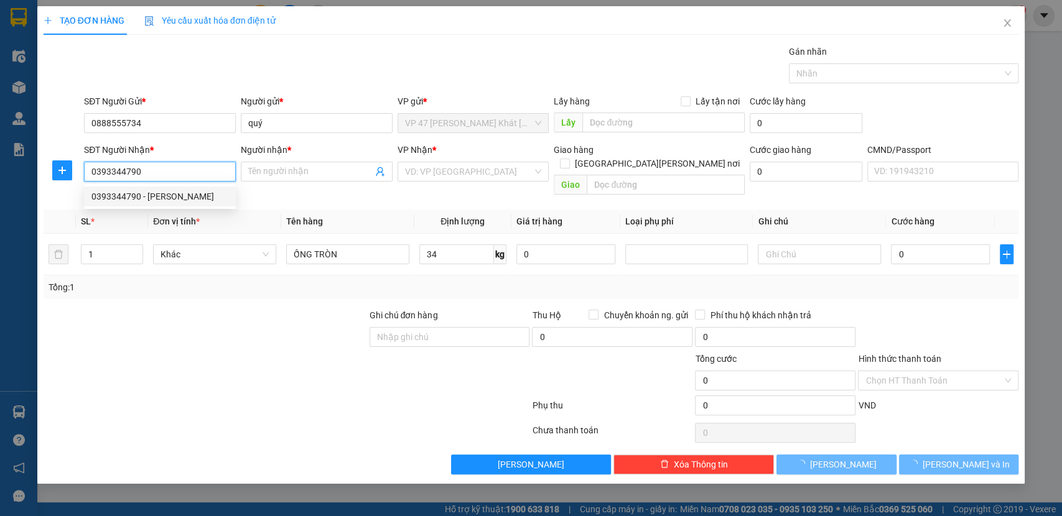
type input "THÀNH"
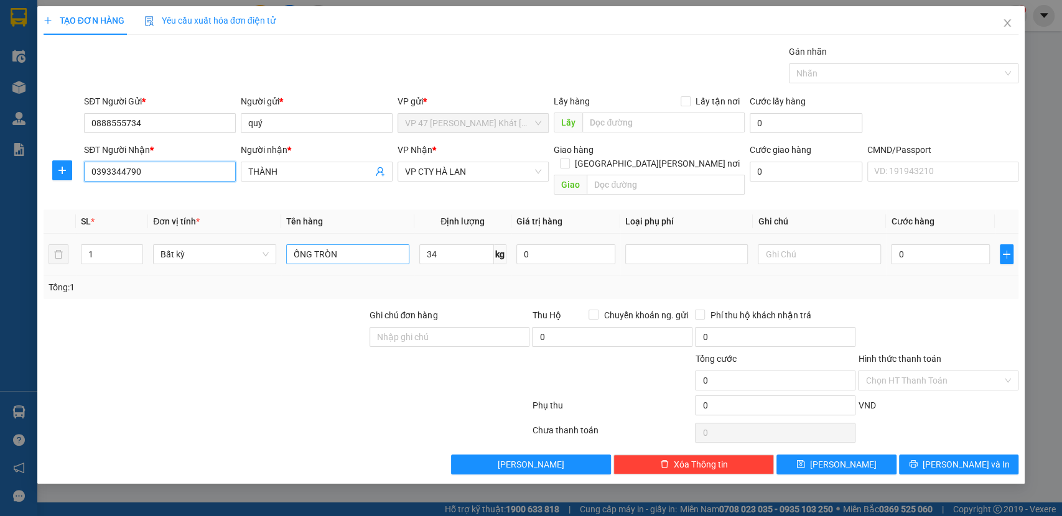
type input "0393344790"
click at [372, 245] on input "ỐNG TRÒN" at bounding box center [347, 255] width 123 height 20
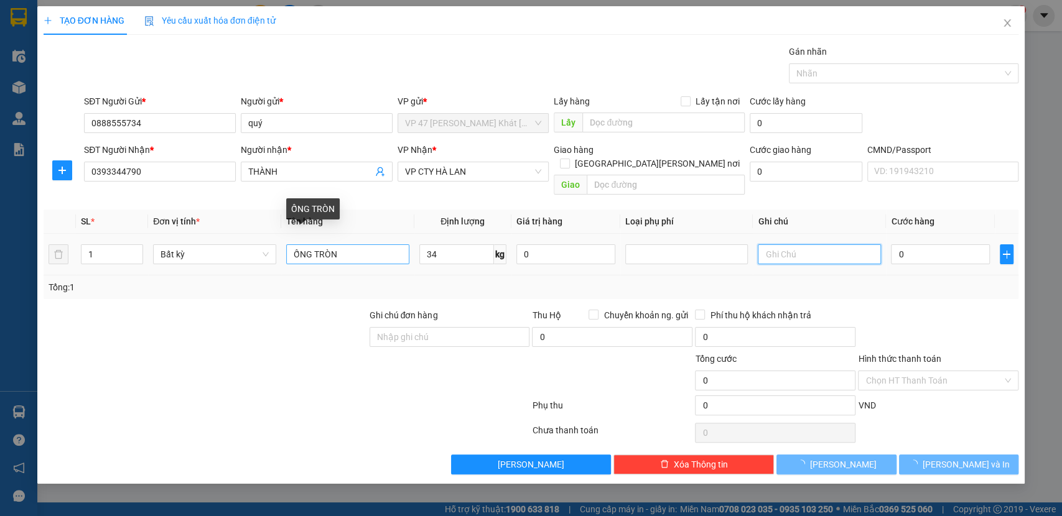
type input "75.000"
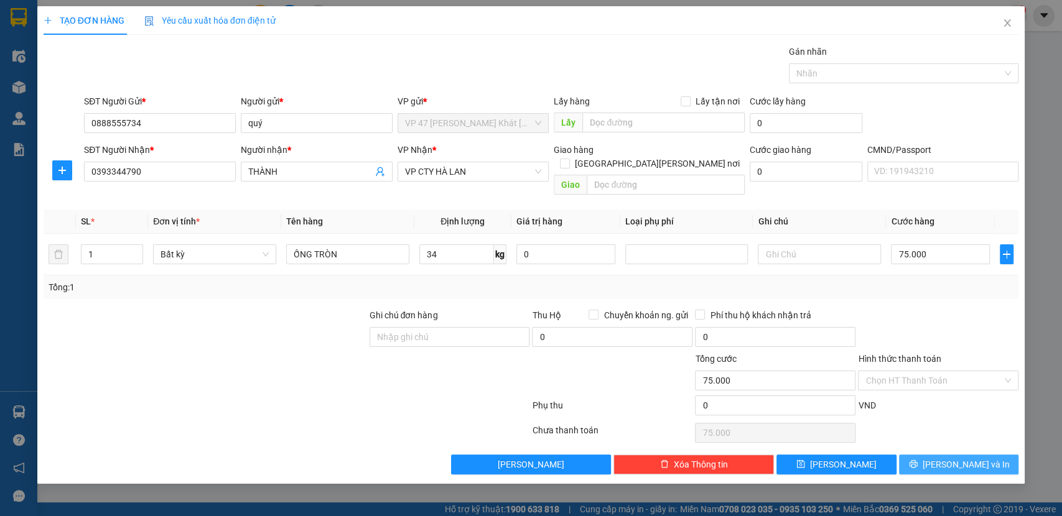
click at [979, 458] on span "Lưu và In" at bounding box center [966, 465] width 87 height 14
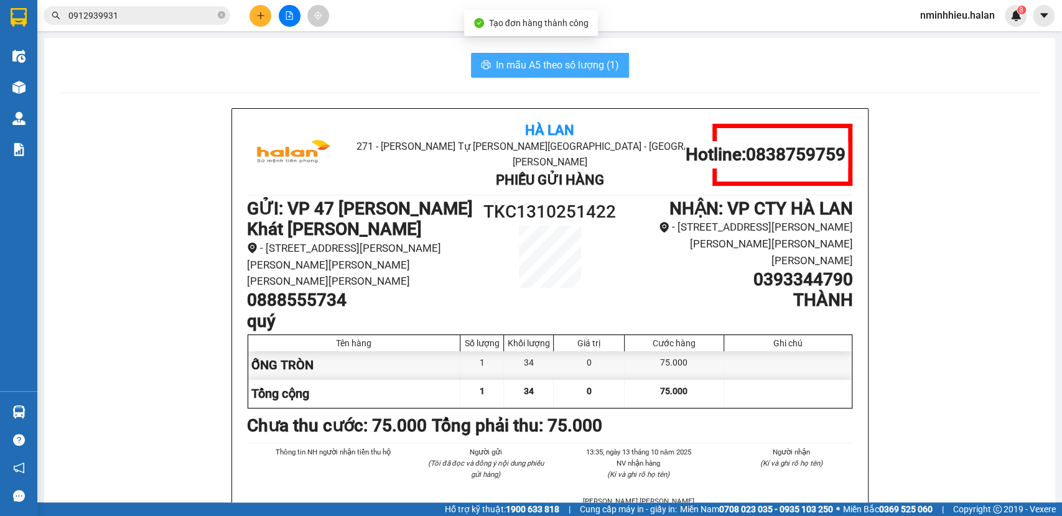
click at [598, 59] on span "In mẫu A5 theo số lượng (1)" at bounding box center [557, 65] width 123 height 16
